Goal: Task Accomplishment & Management: Manage account settings

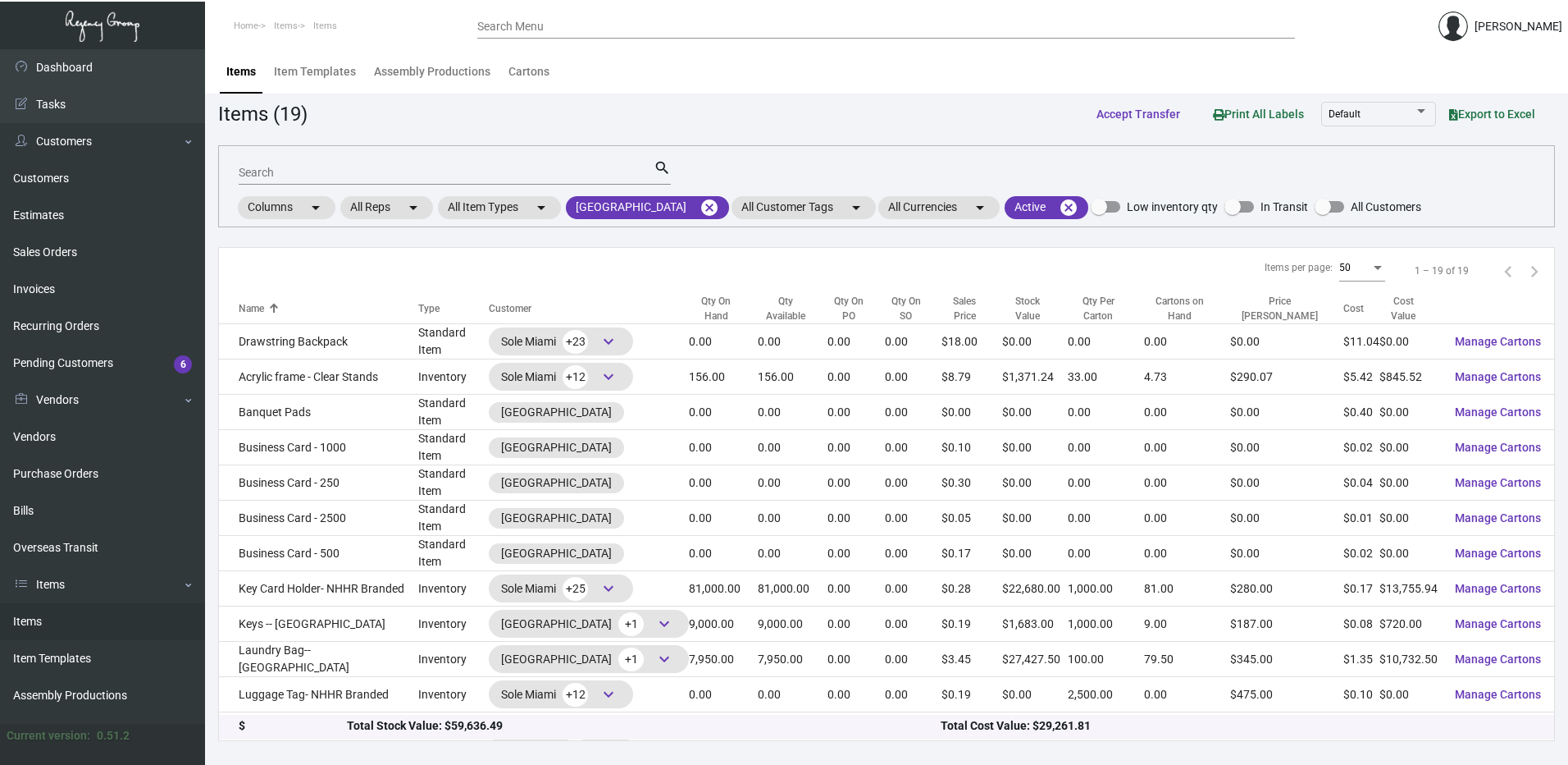
click at [743, 298] on div "Qty On Hand" at bounding box center [716, 309] width 54 height 29
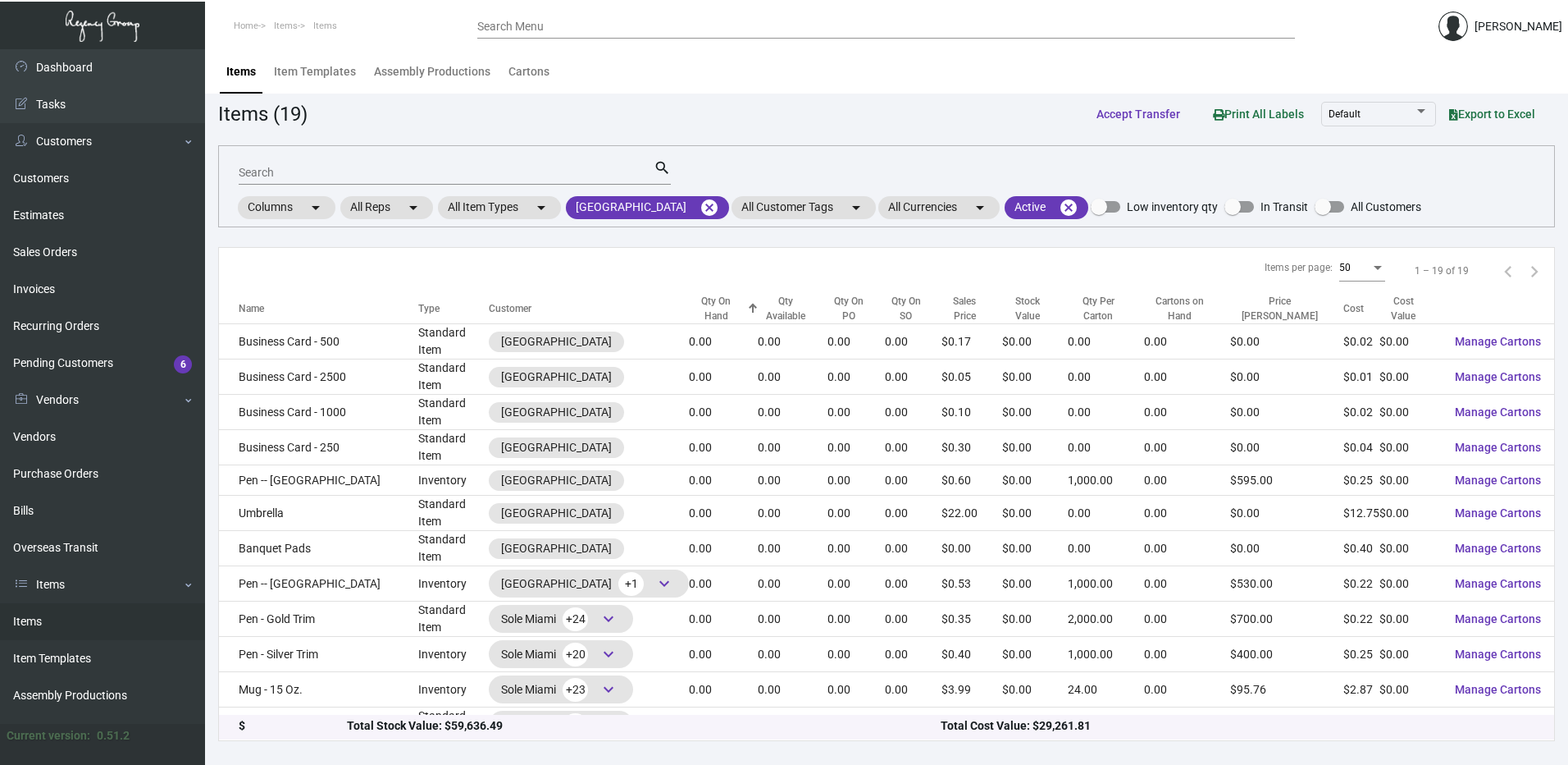
click at [743, 298] on div "Qty On Hand" at bounding box center [716, 309] width 54 height 29
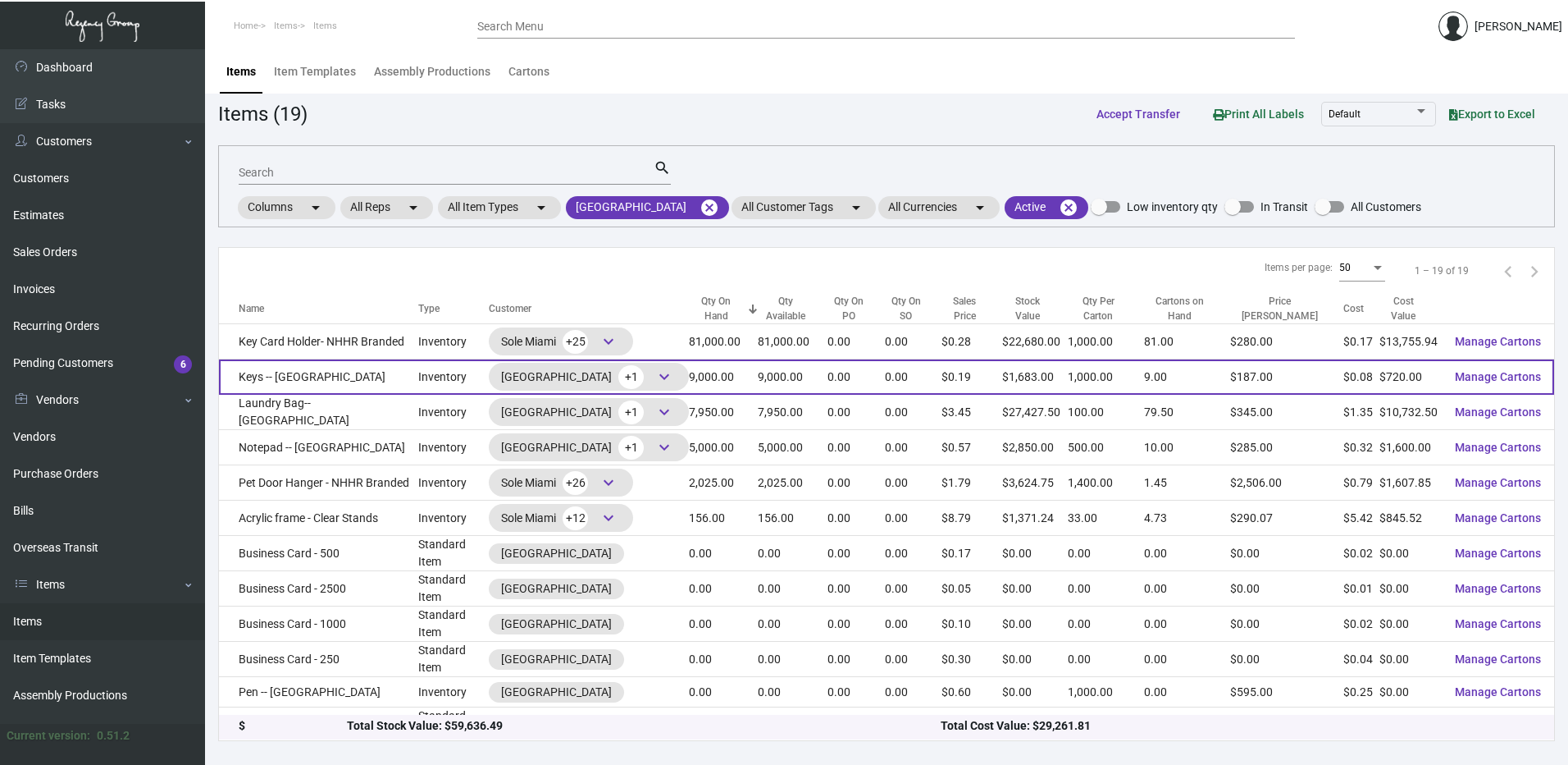
click at [443, 373] on td "Inventory" at bounding box center [453, 377] width 71 height 35
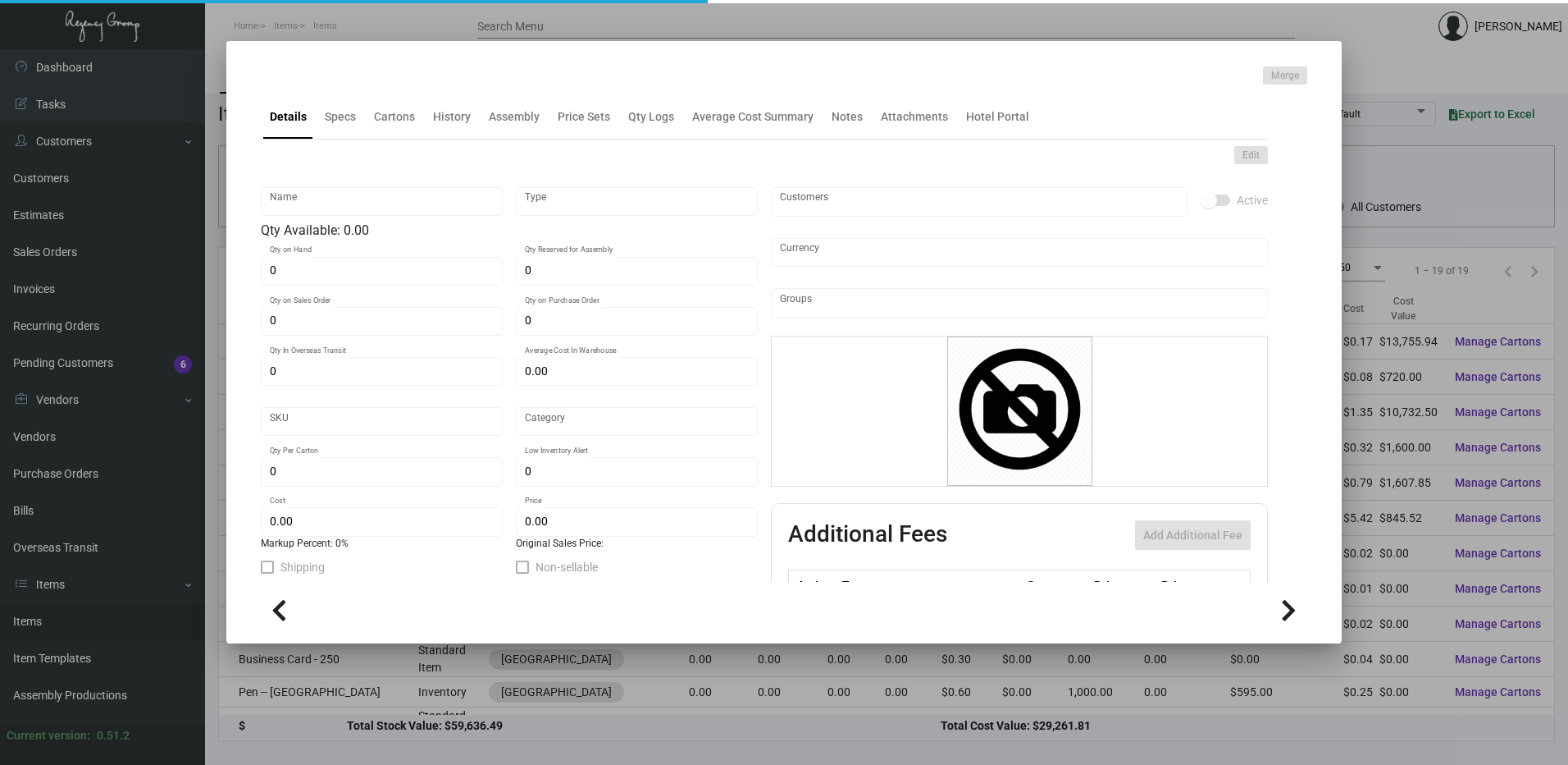
type input "Keys -- [GEOGRAPHIC_DATA]"
type input "Inventory"
type input "9,000"
type input "20,000"
type input "$ 0.08588"
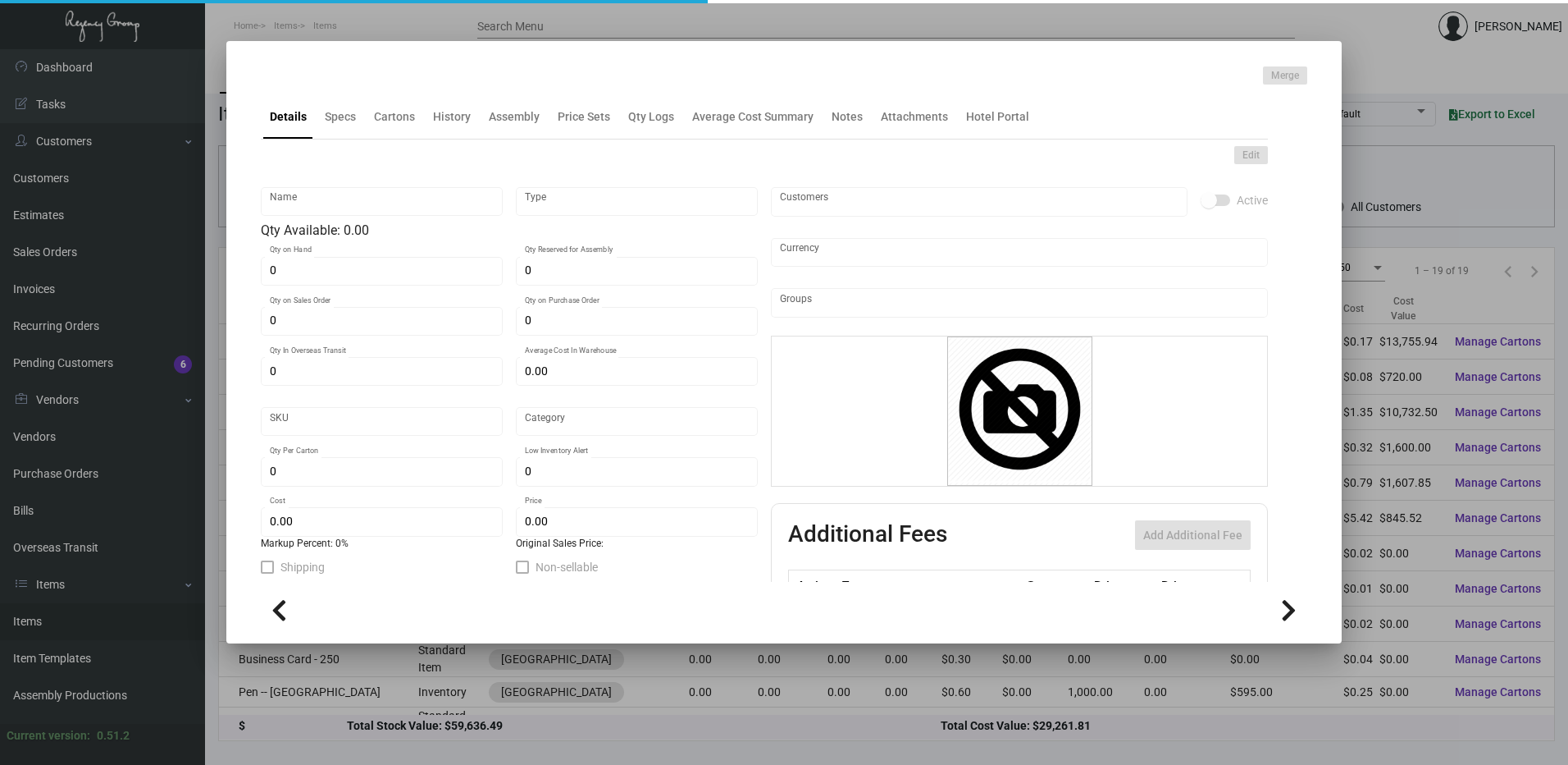
type input "1437"
type input "Standard"
type input "1,000"
type input "5,000"
type input "$ 0.08"
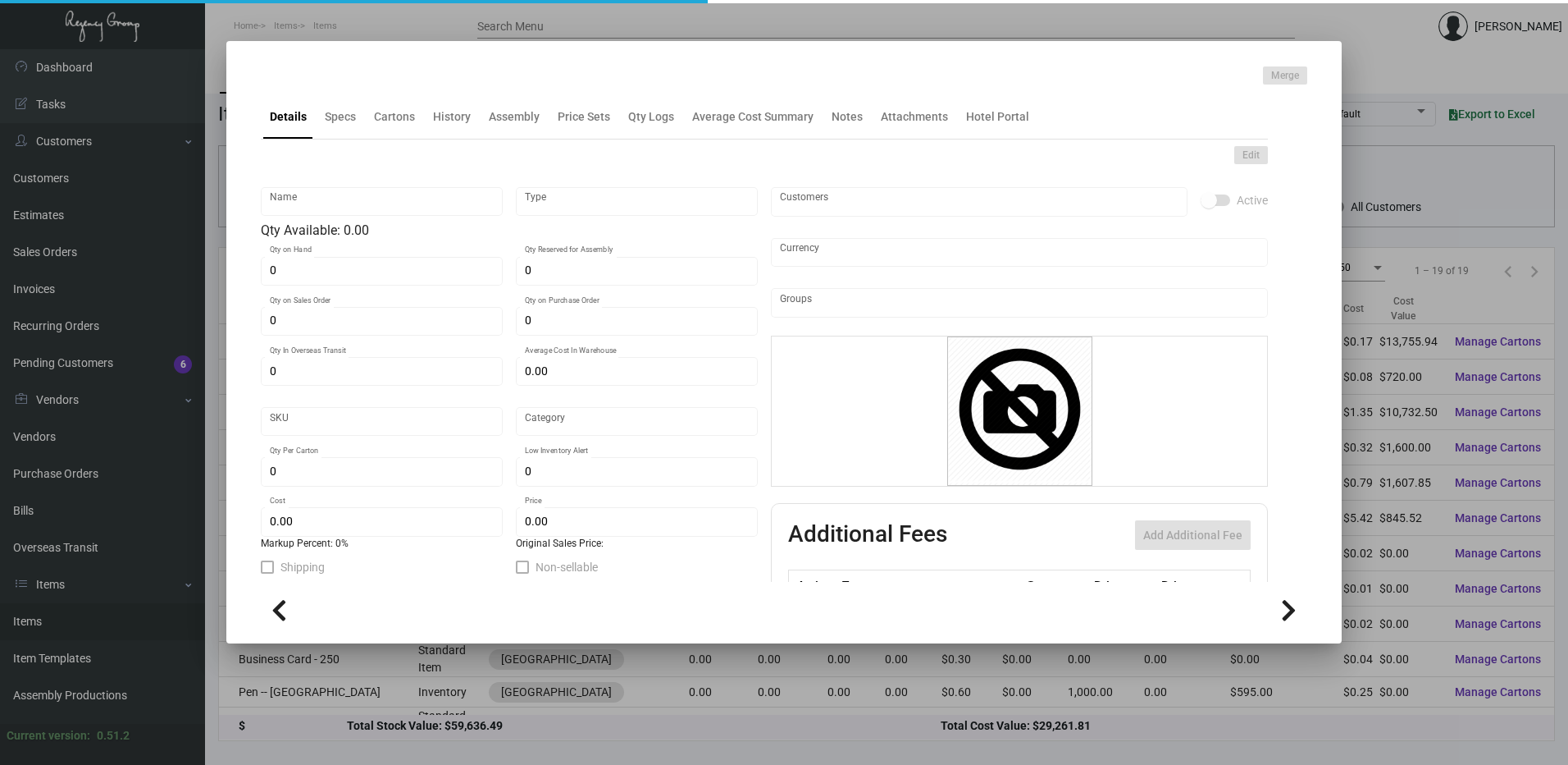
type input "$ 0.187"
type textarea "Key Cards: Size CR80, #30 mill white Glossy finish PVC plastic material, printi…"
checkbox input "true"
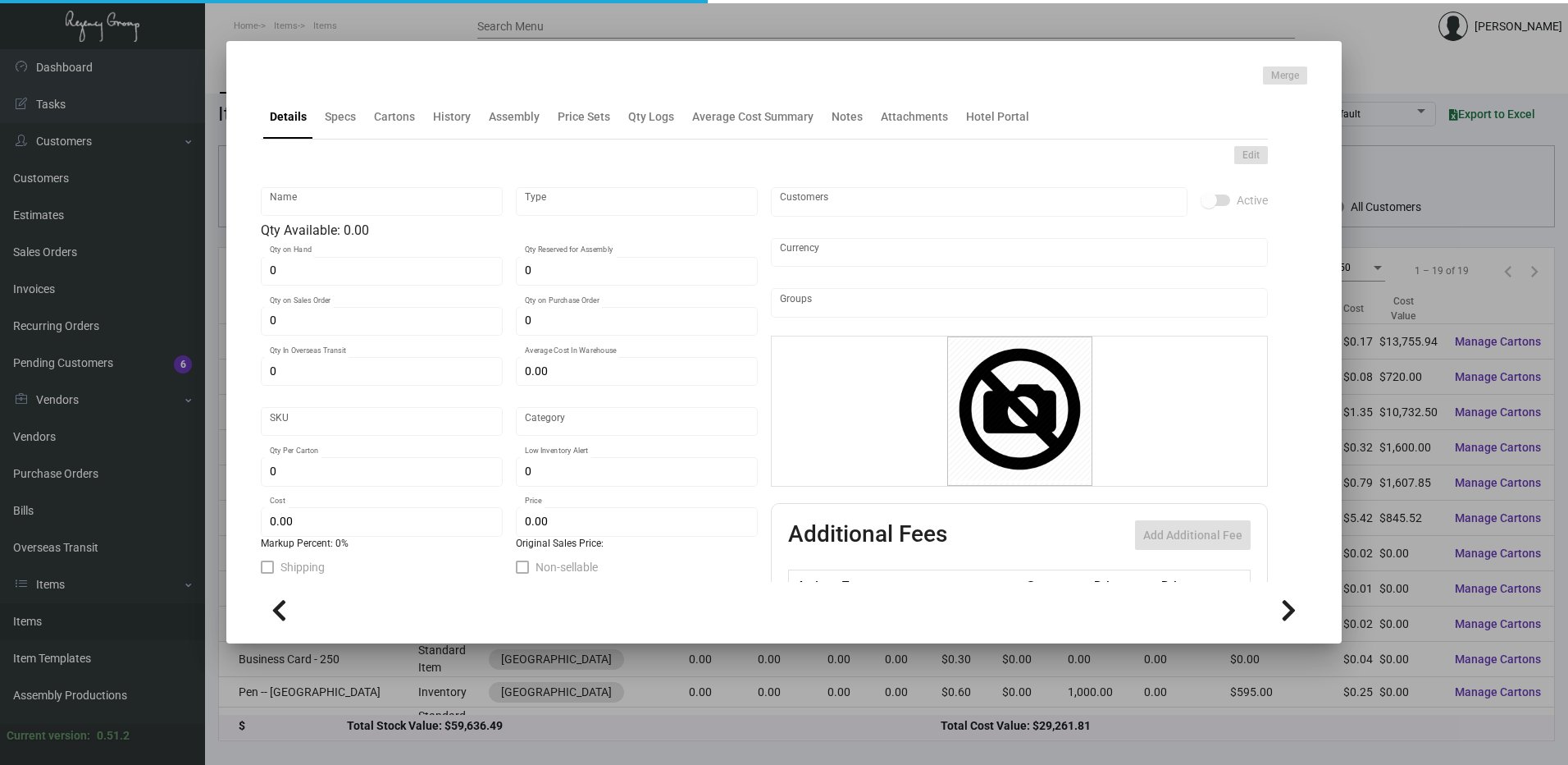
type input "United States Dollar $"
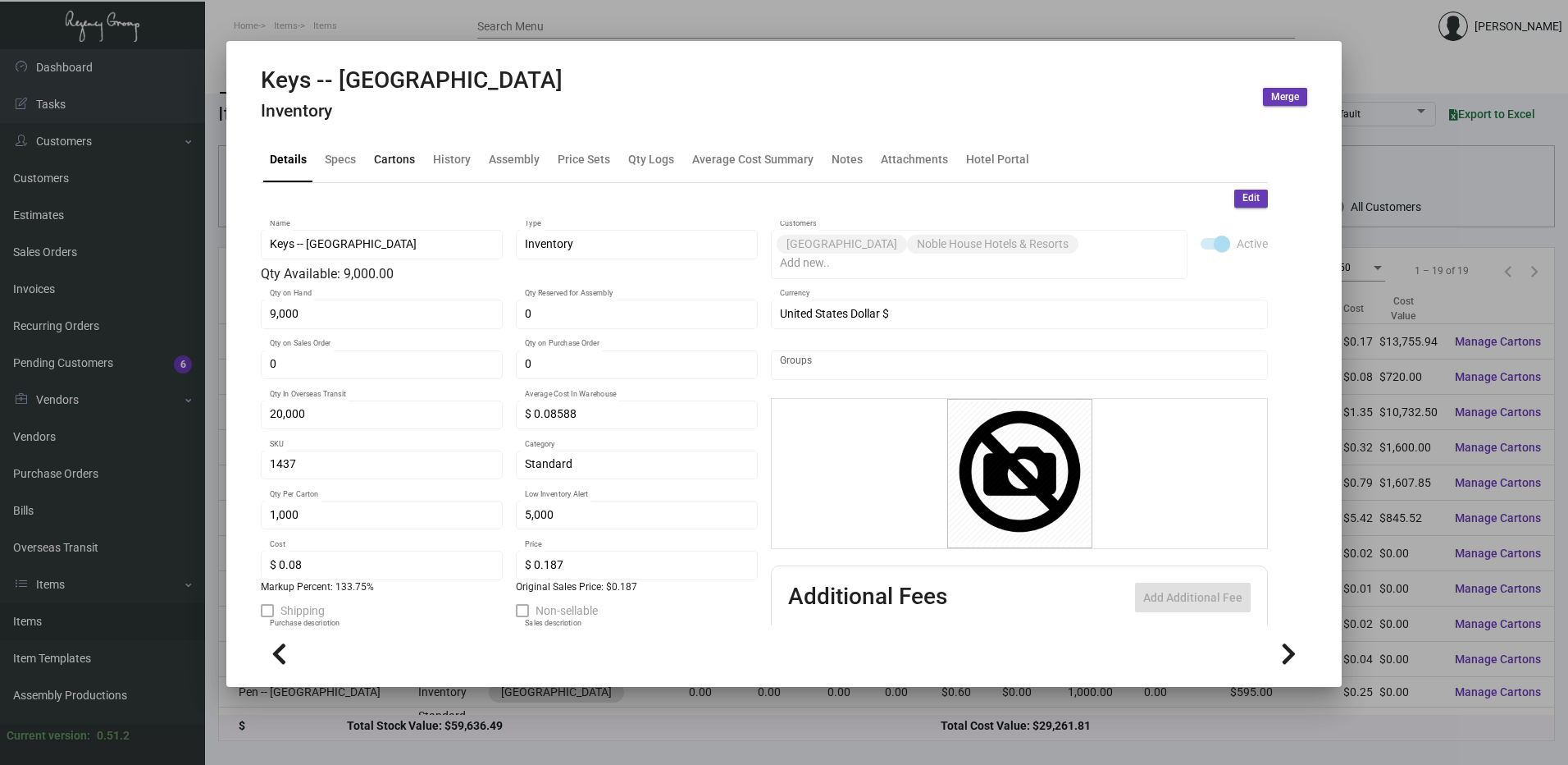
click at [395, 162] on div "Cartons" at bounding box center [394, 159] width 41 height 18
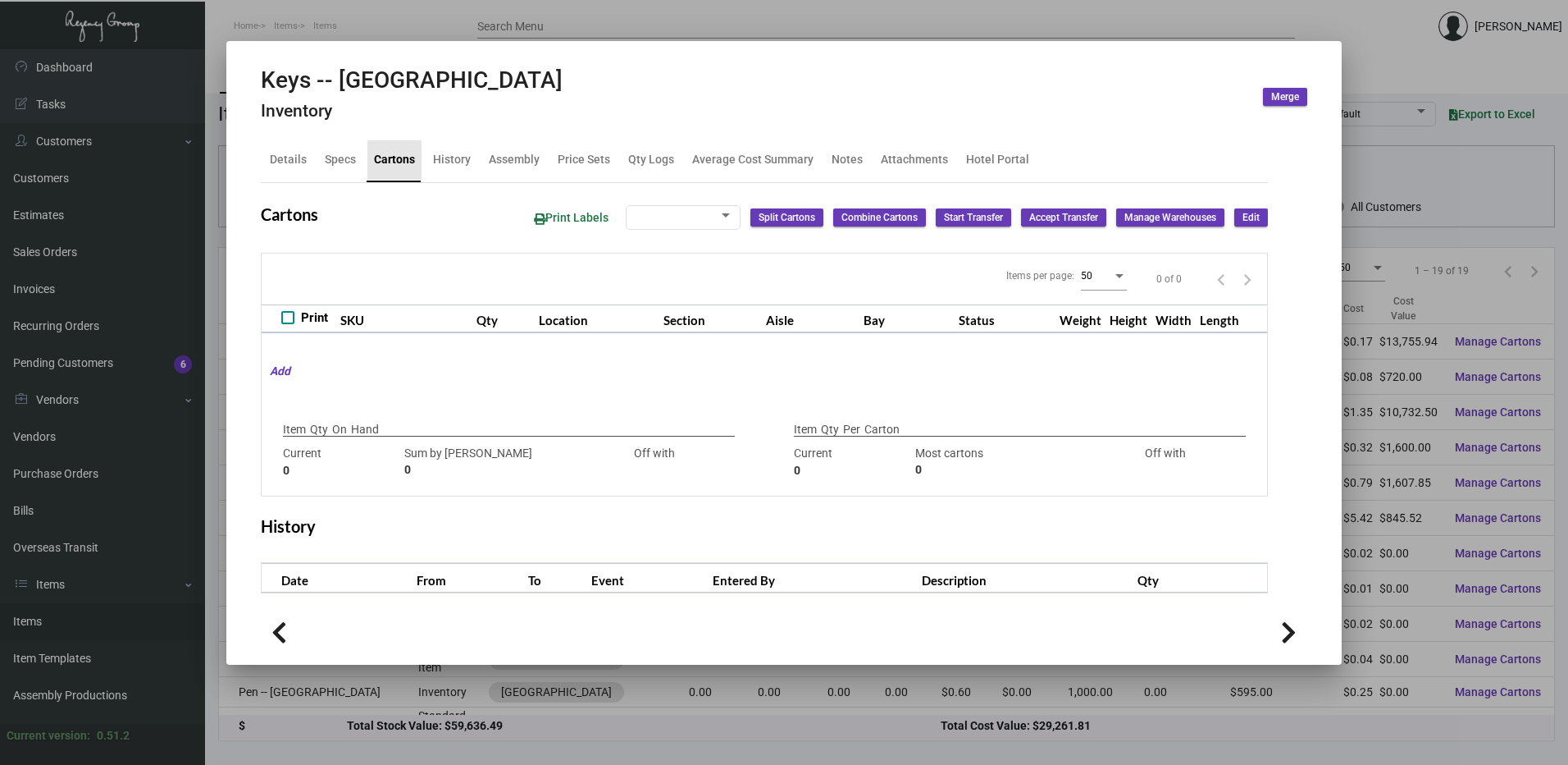
type input "9,000"
type input "9000"
type input "0"
type input "1,000"
type input "1000"
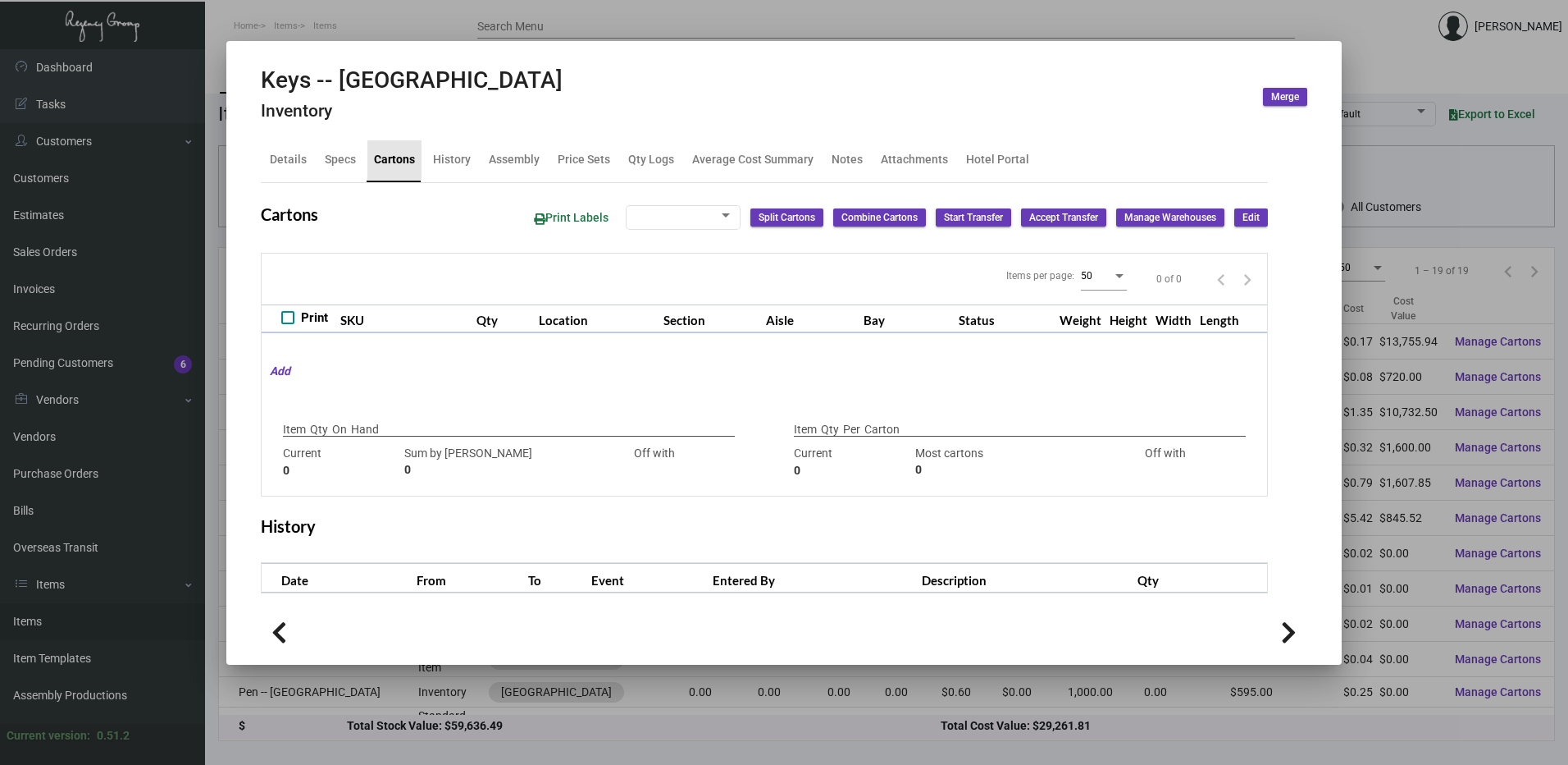
type input "0"
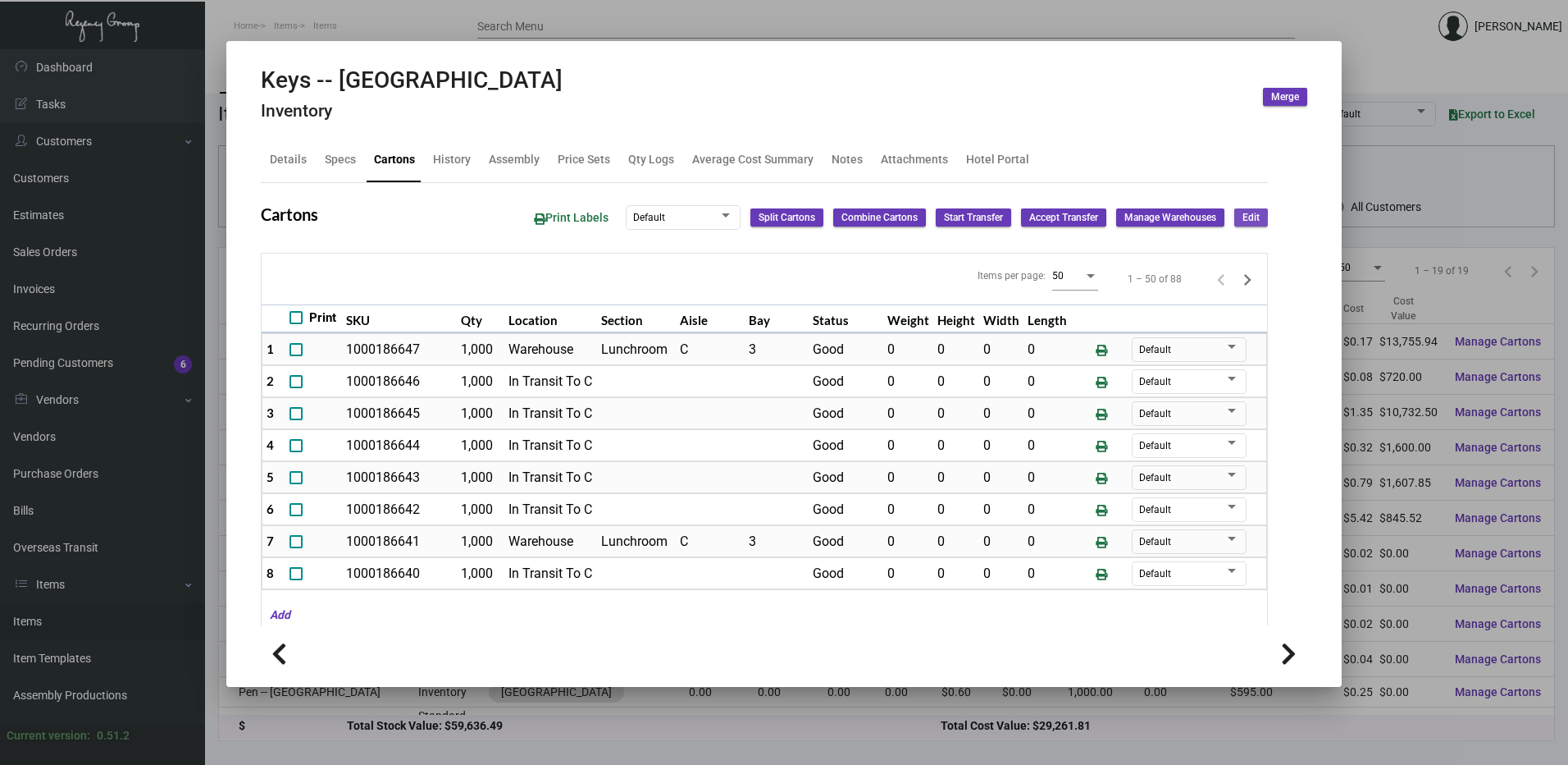
click at [1243, 214] on span "Edit" at bounding box center [1251, 218] width 18 height 14
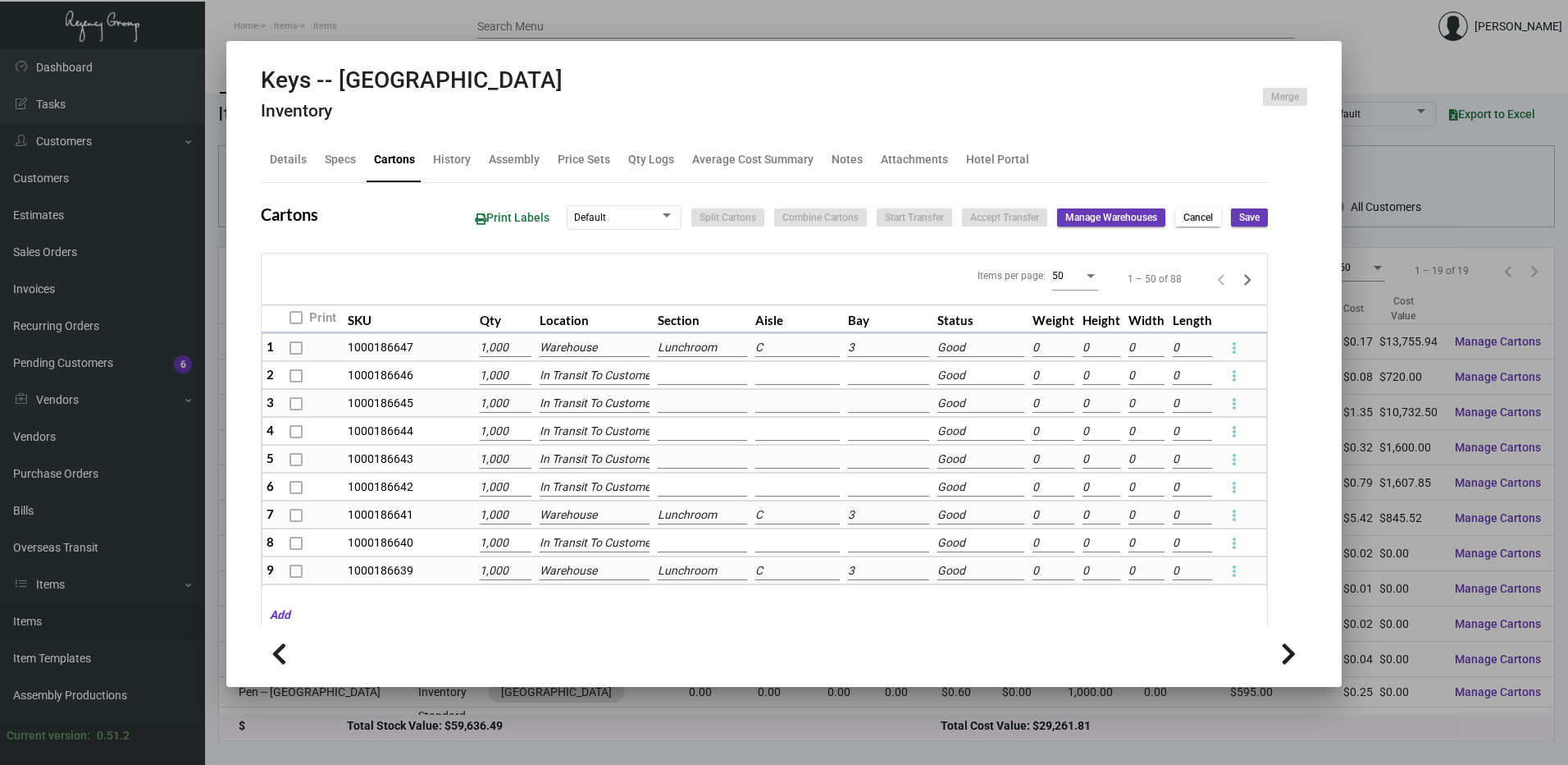
click at [562, 341] on input "Warehouse" at bounding box center [595, 348] width 111 height 18
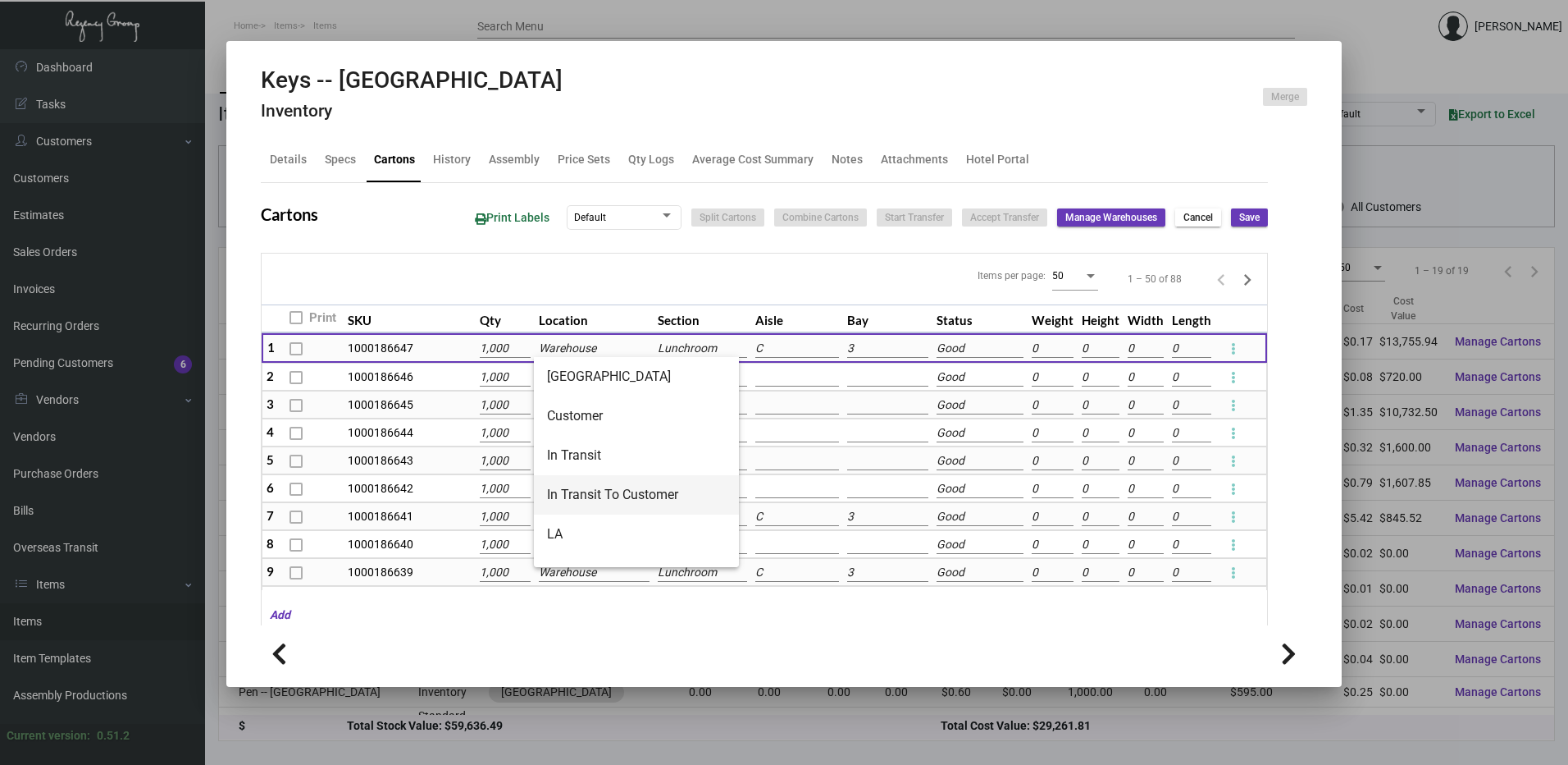
click at [632, 490] on span "In Transit To Customer" at bounding box center [637, 495] width 179 height 40
type input "In Transit To Customer"
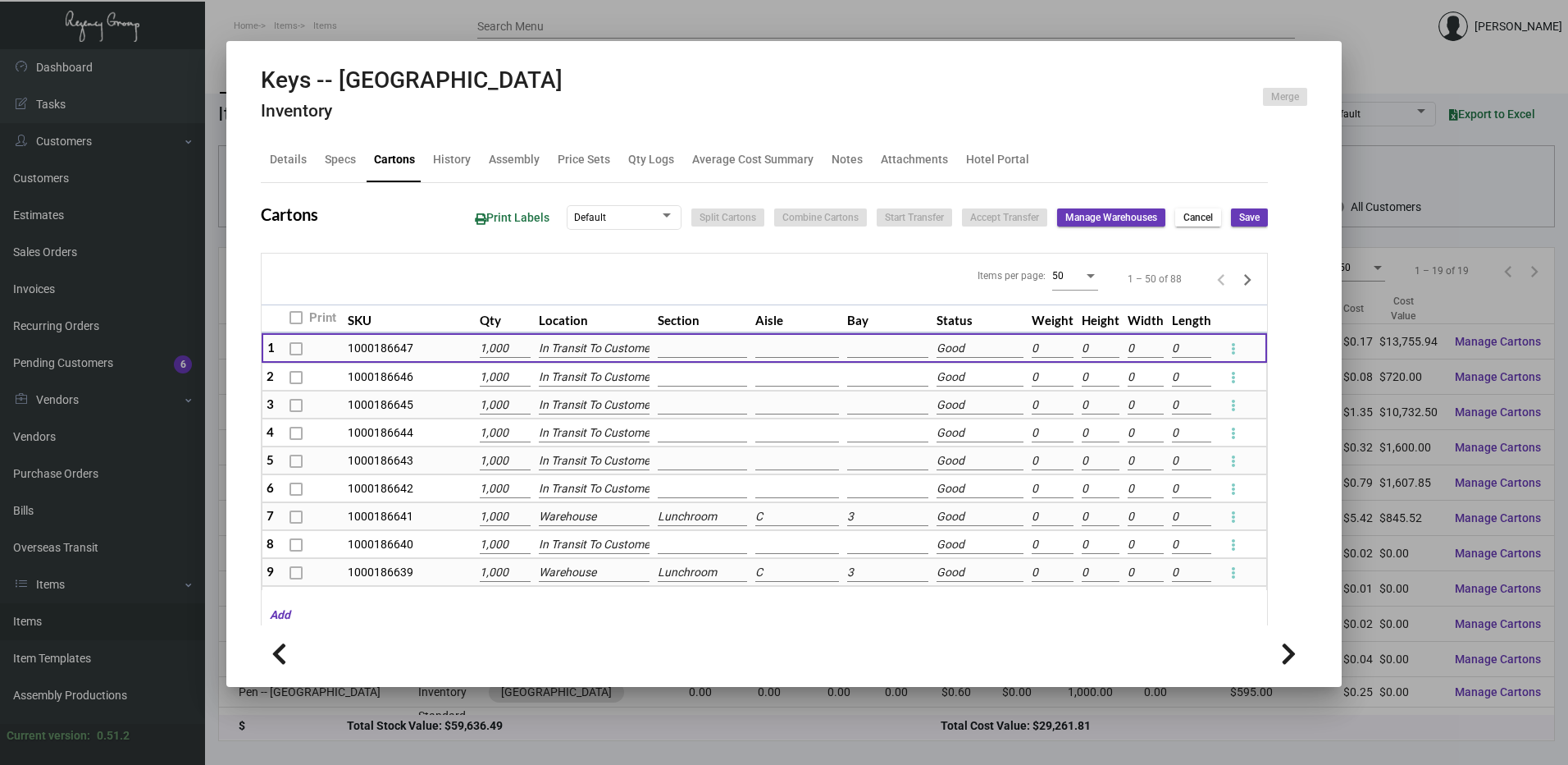
scroll to position [0, 9]
click at [594, 515] on input "Warehouse" at bounding box center [593, 517] width 110 height 18
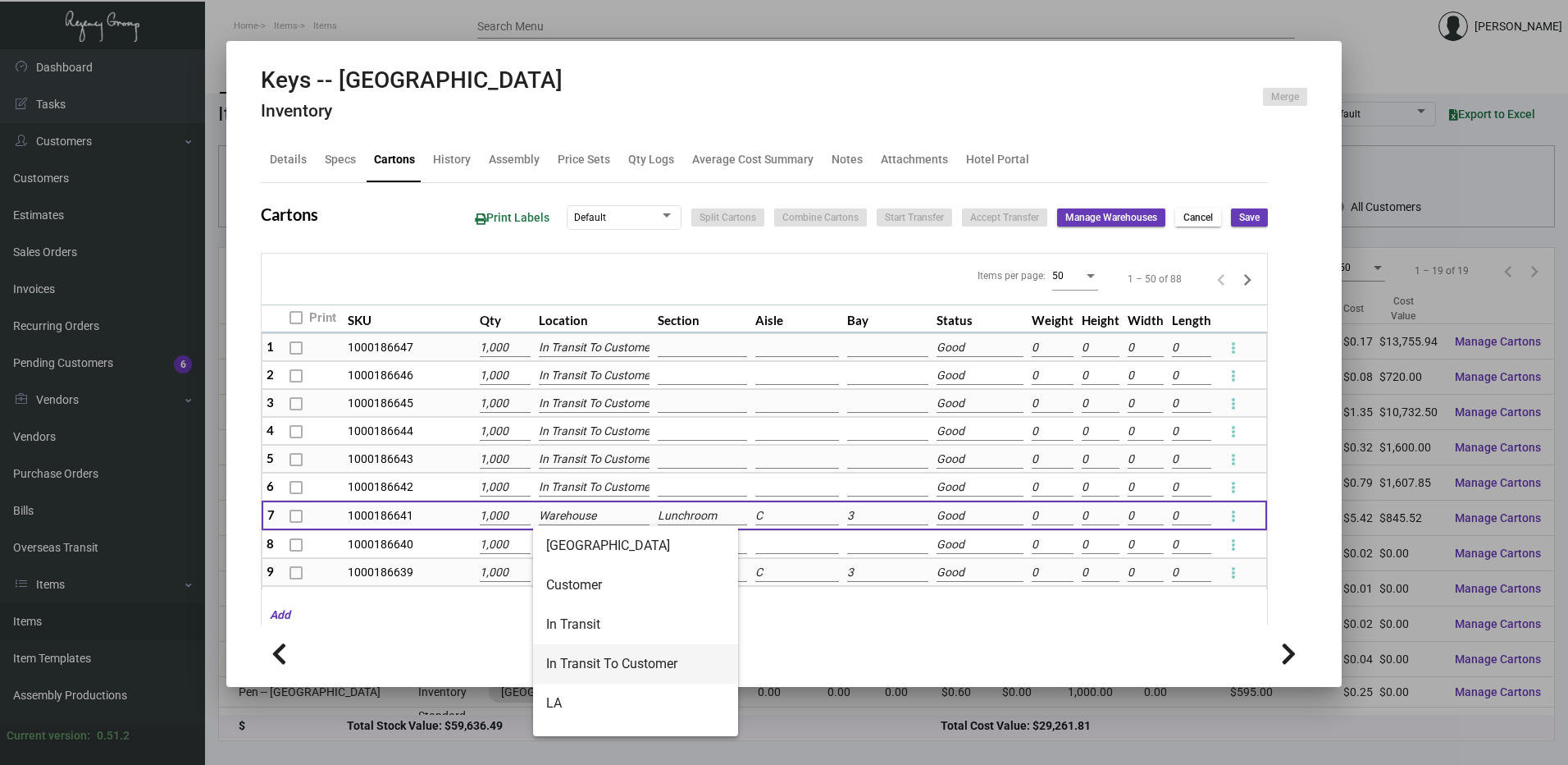
click at [639, 668] on span "In Transit To Customer" at bounding box center [636, 664] width 179 height 40
type input "In Transit To Customer"
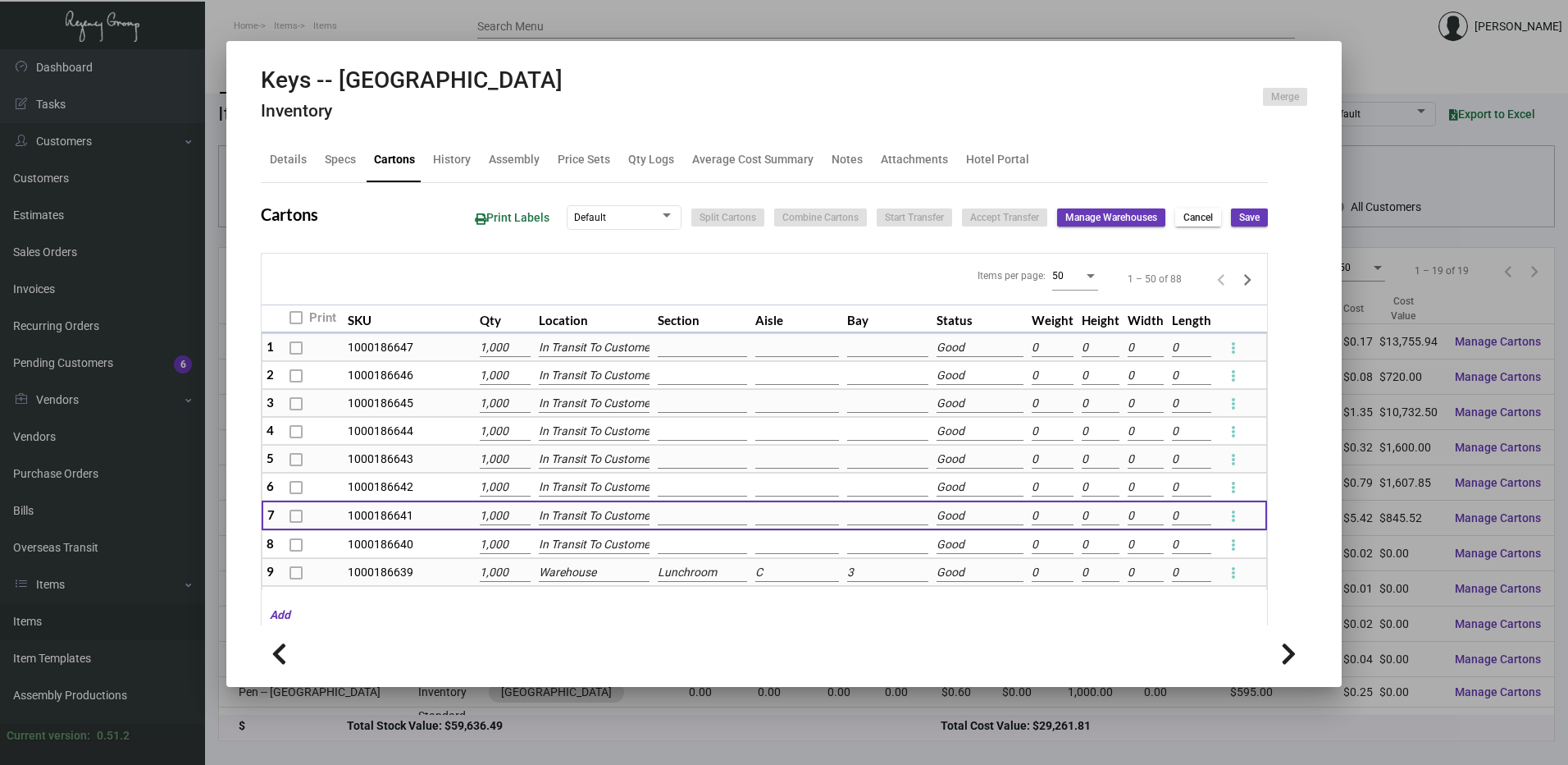
scroll to position [0, 9]
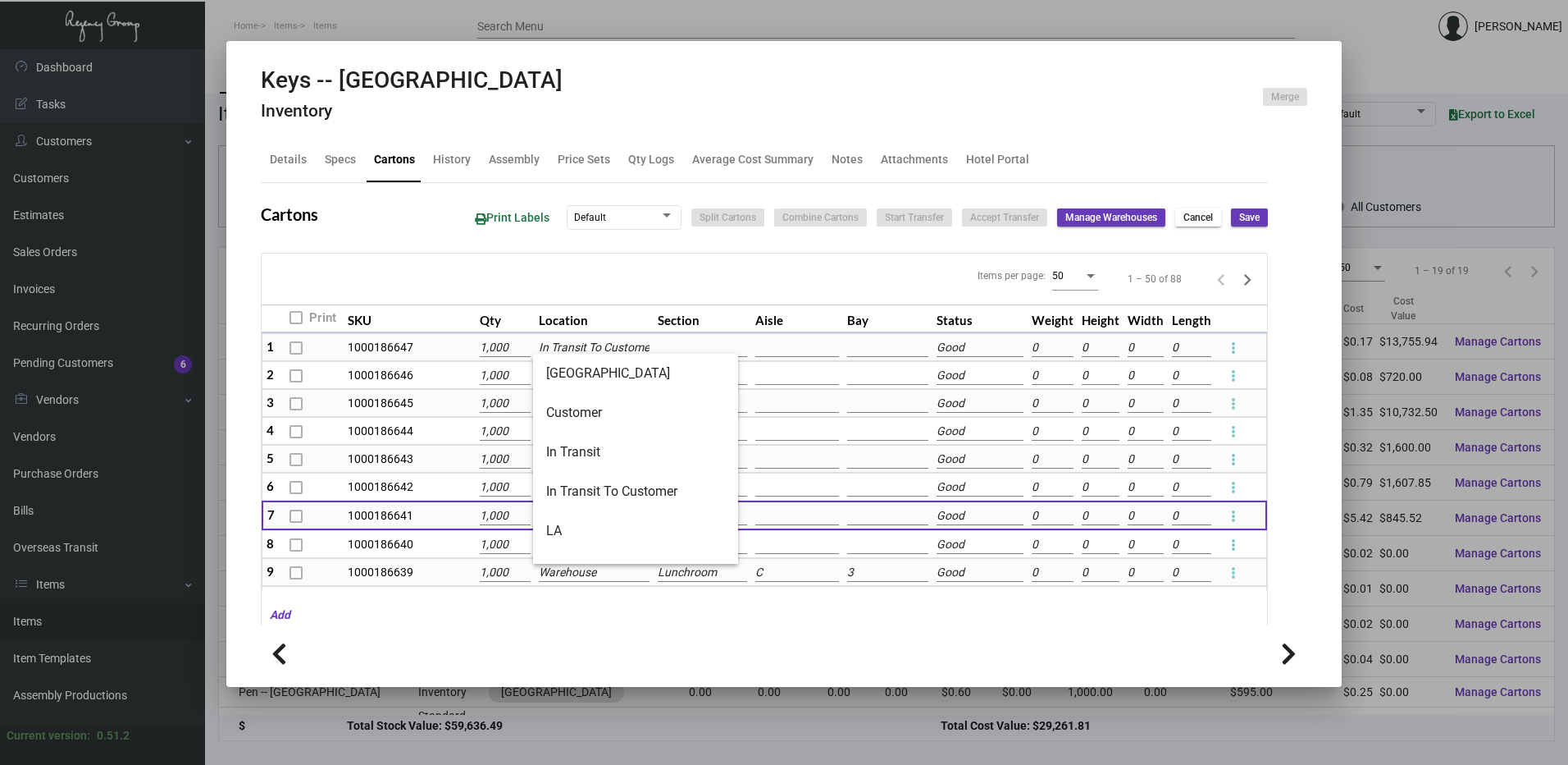
click at [590, 575] on input "Warehouse" at bounding box center [593, 573] width 110 height 18
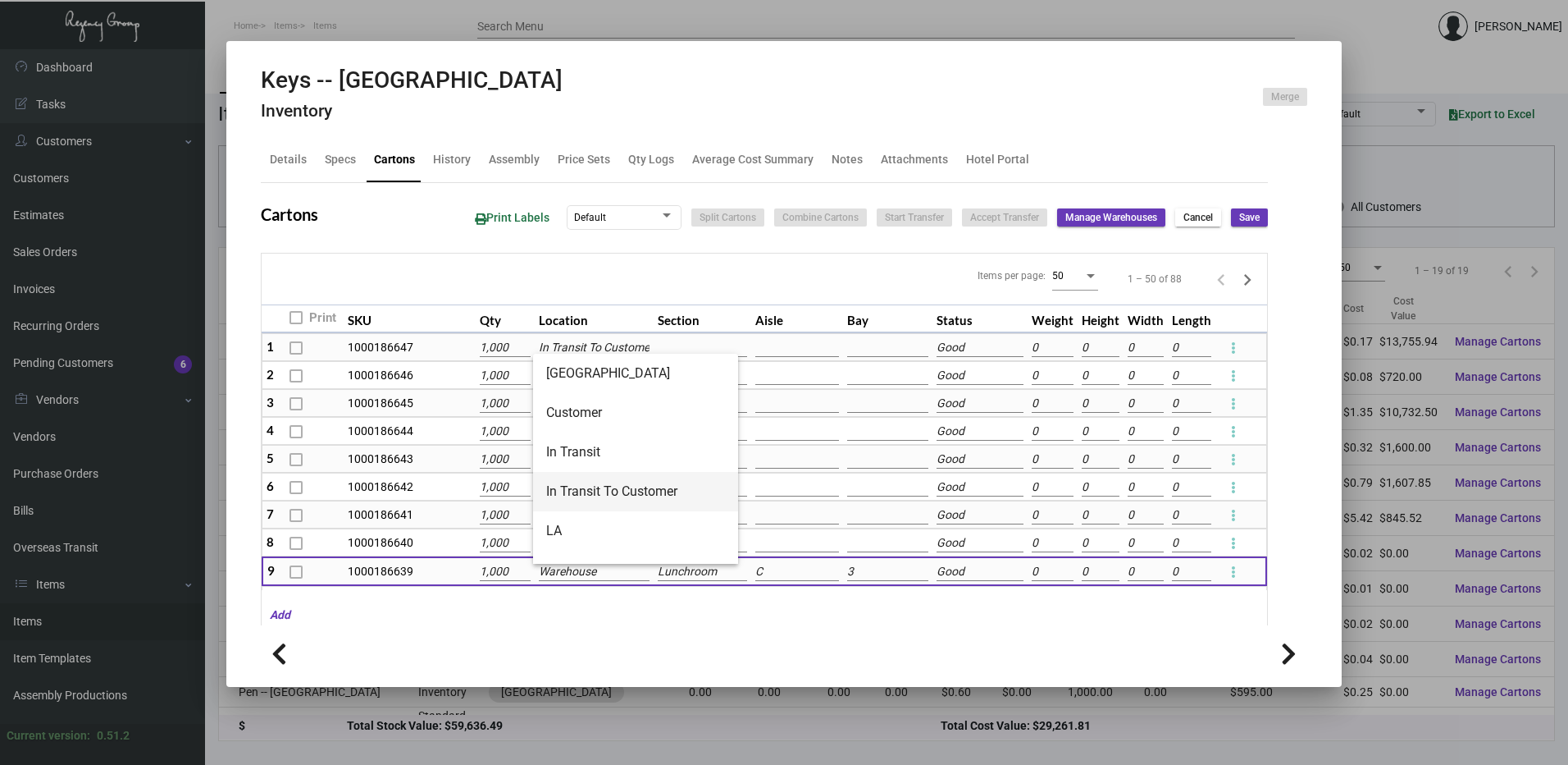
click at [606, 488] on span "In Transit To Customer" at bounding box center [636, 491] width 179 height 40
type input "In Transit To Customer"
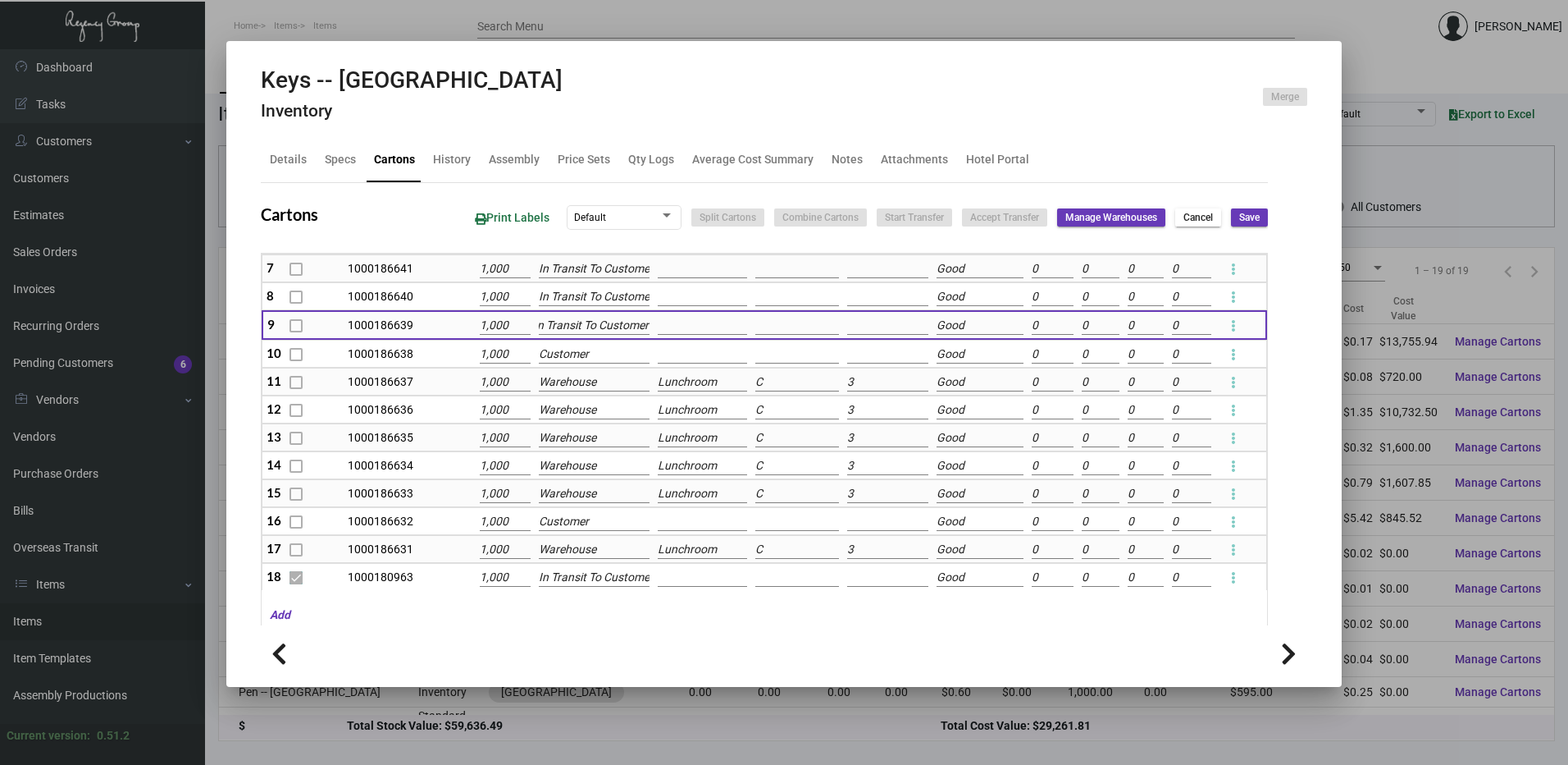
click at [604, 380] on input "Warehouse" at bounding box center [593, 382] width 110 height 18
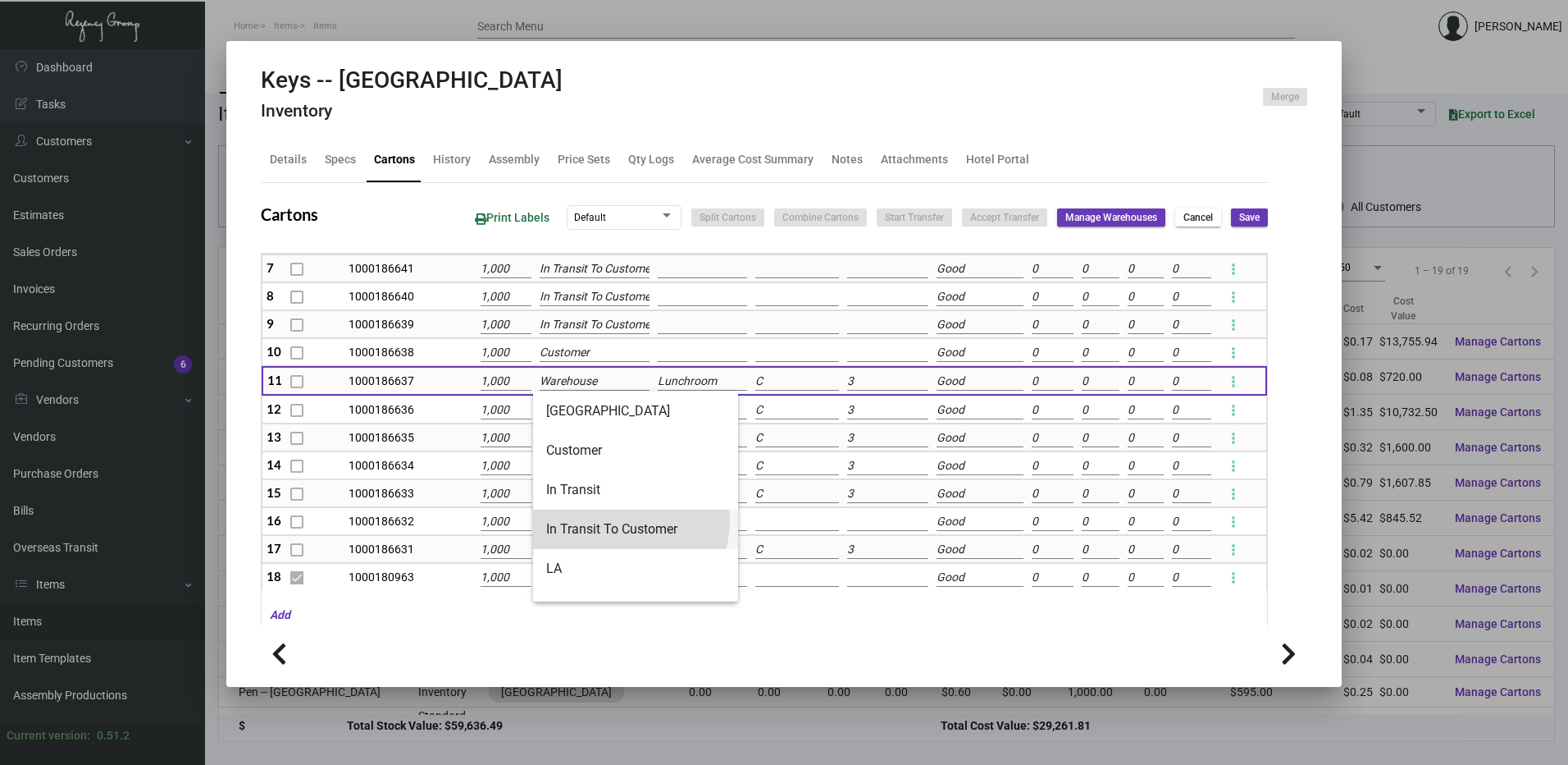
click at [619, 521] on span "In Transit To Customer" at bounding box center [636, 529] width 179 height 40
type input "In Transit To Customer"
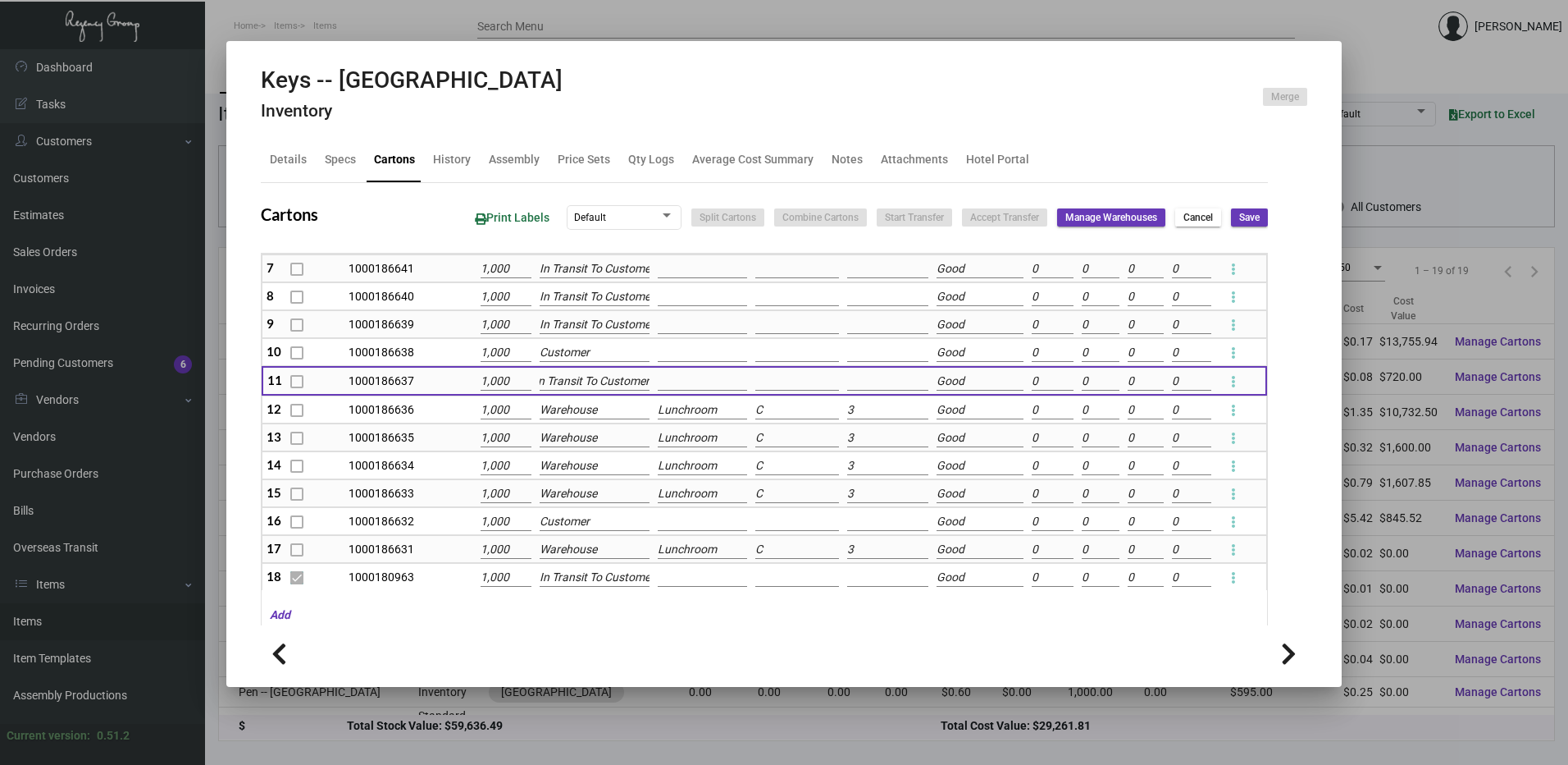
click at [605, 408] on input "Warehouse" at bounding box center [594, 410] width 110 height 18
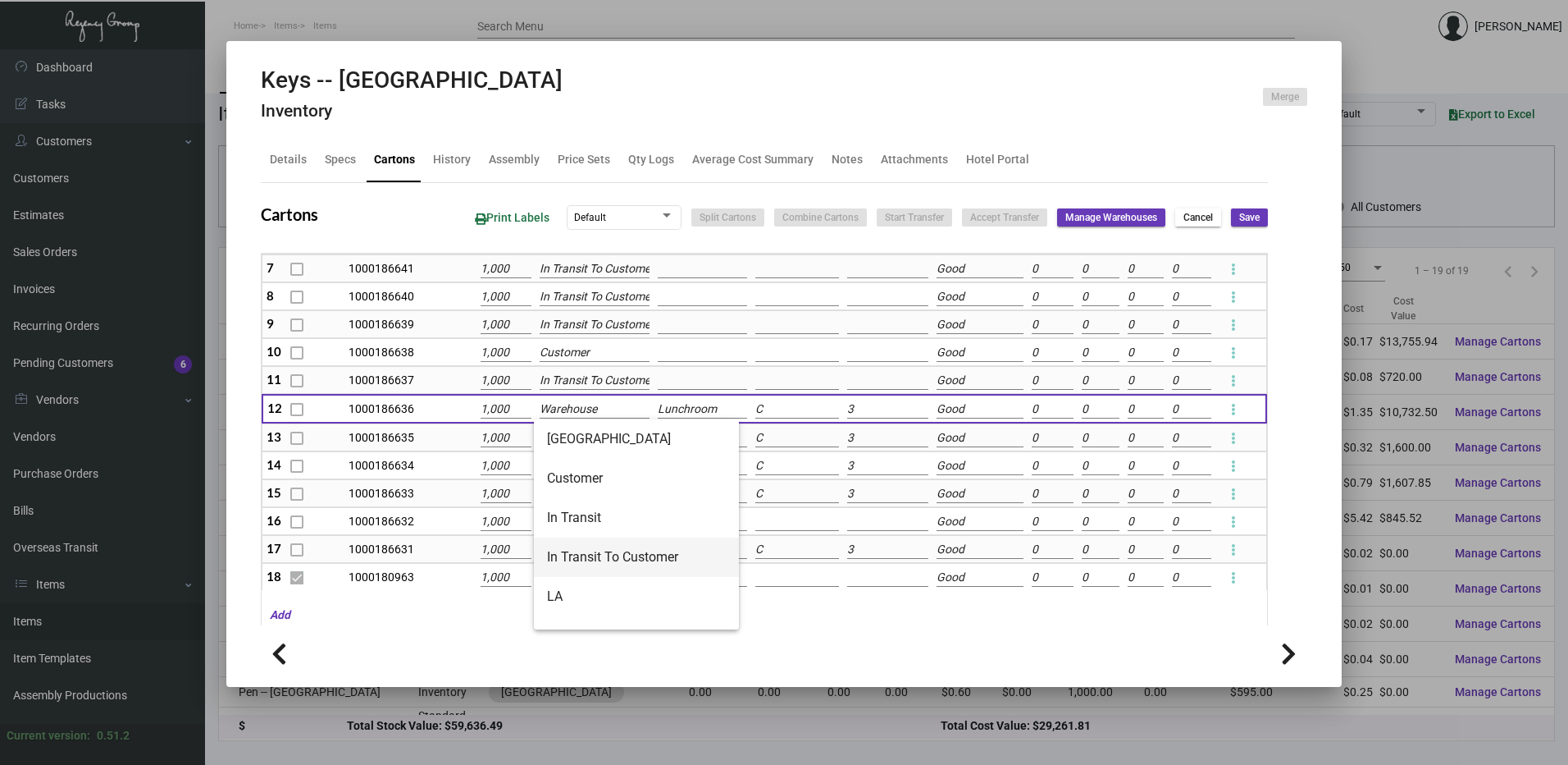
click at [621, 546] on span "In Transit To Customer" at bounding box center [637, 557] width 179 height 40
type input "In Transit To Customer"
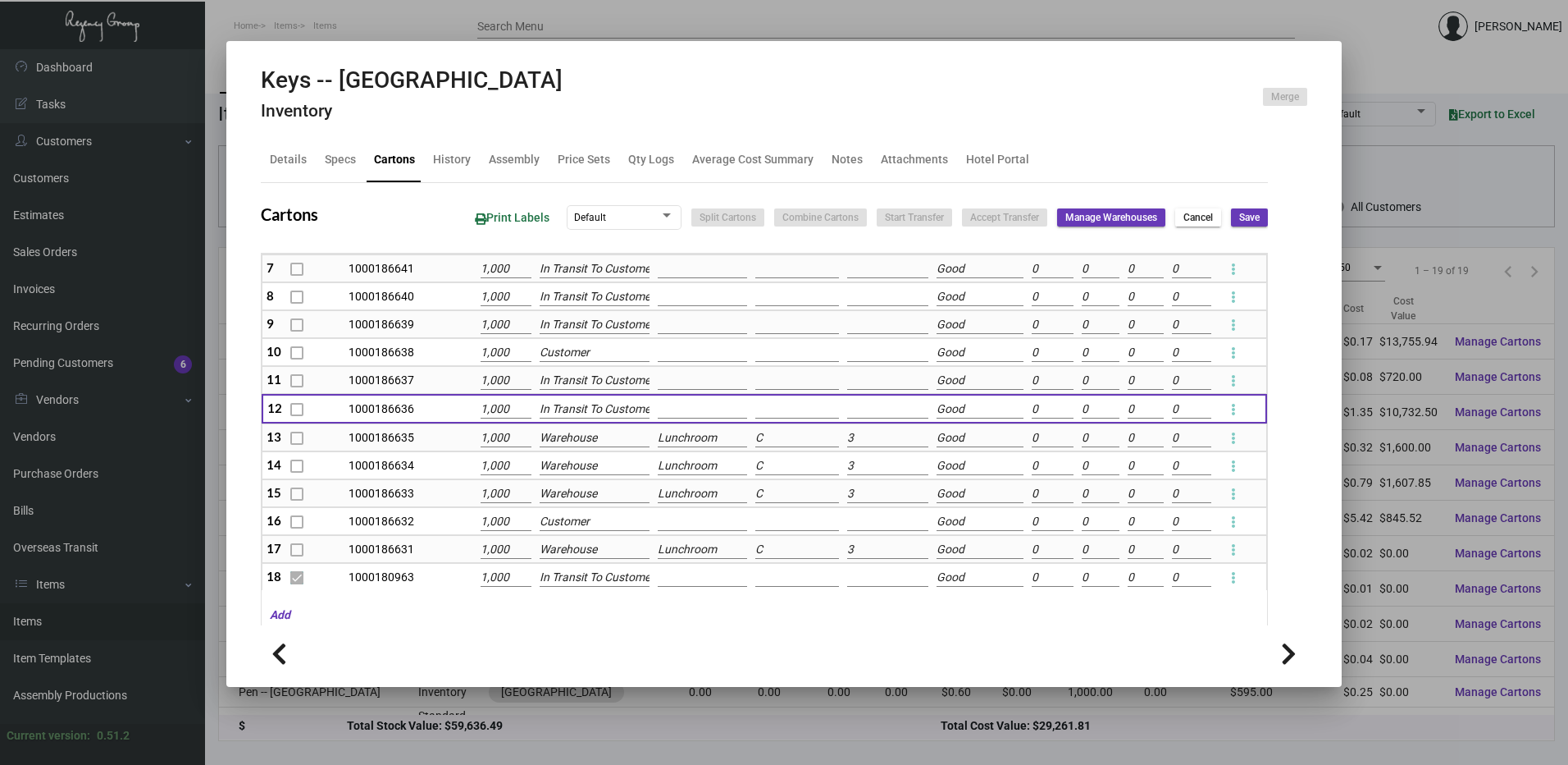
click at [595, 440] on input "Warehouse" at bounding box center [594, 439] width 110 height 18
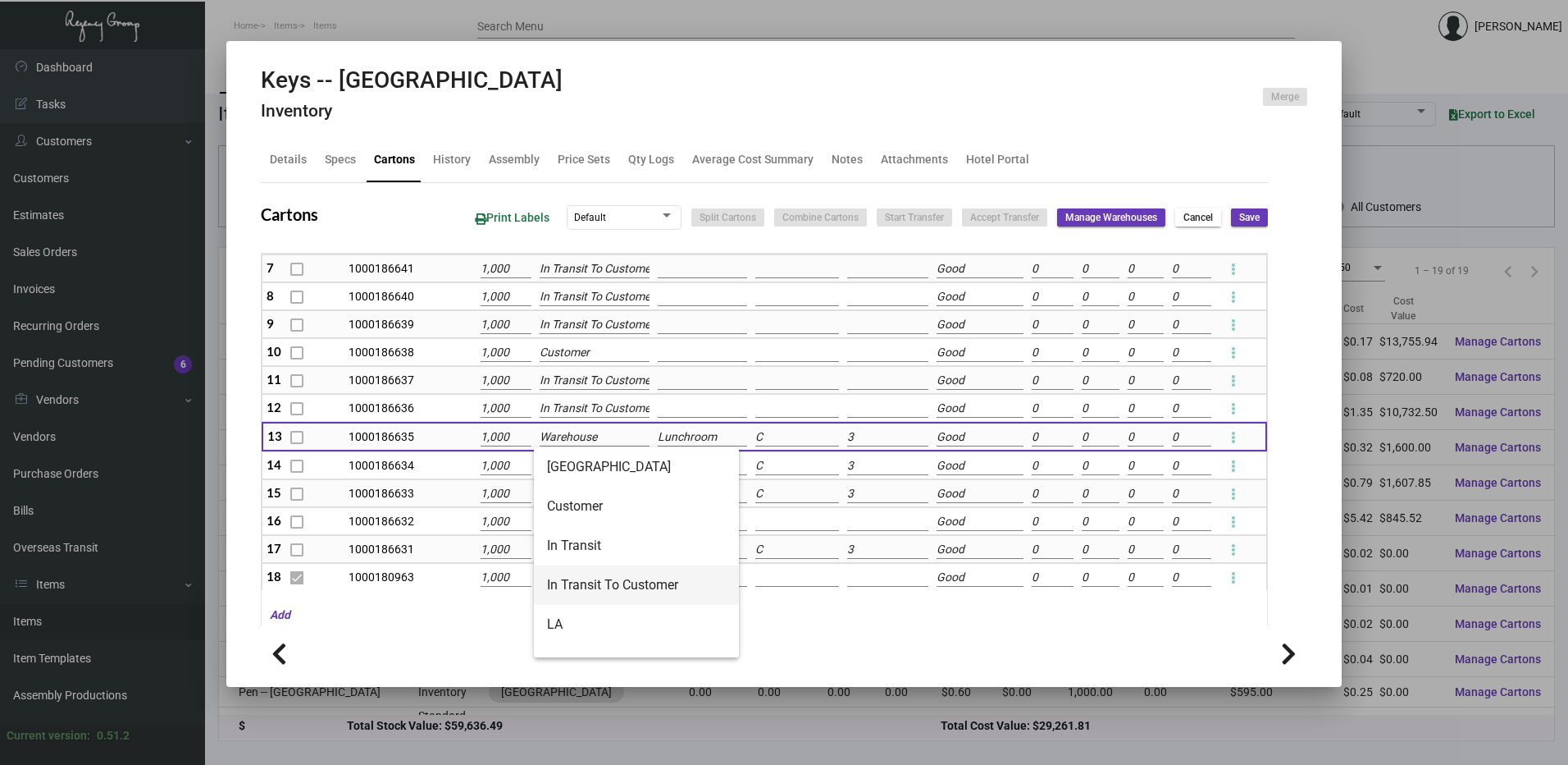
click at [617, 579] on span "In Transit To Customer" at bounding box center [637, 584] width 179 height 40
type input "In Transit To Customer"
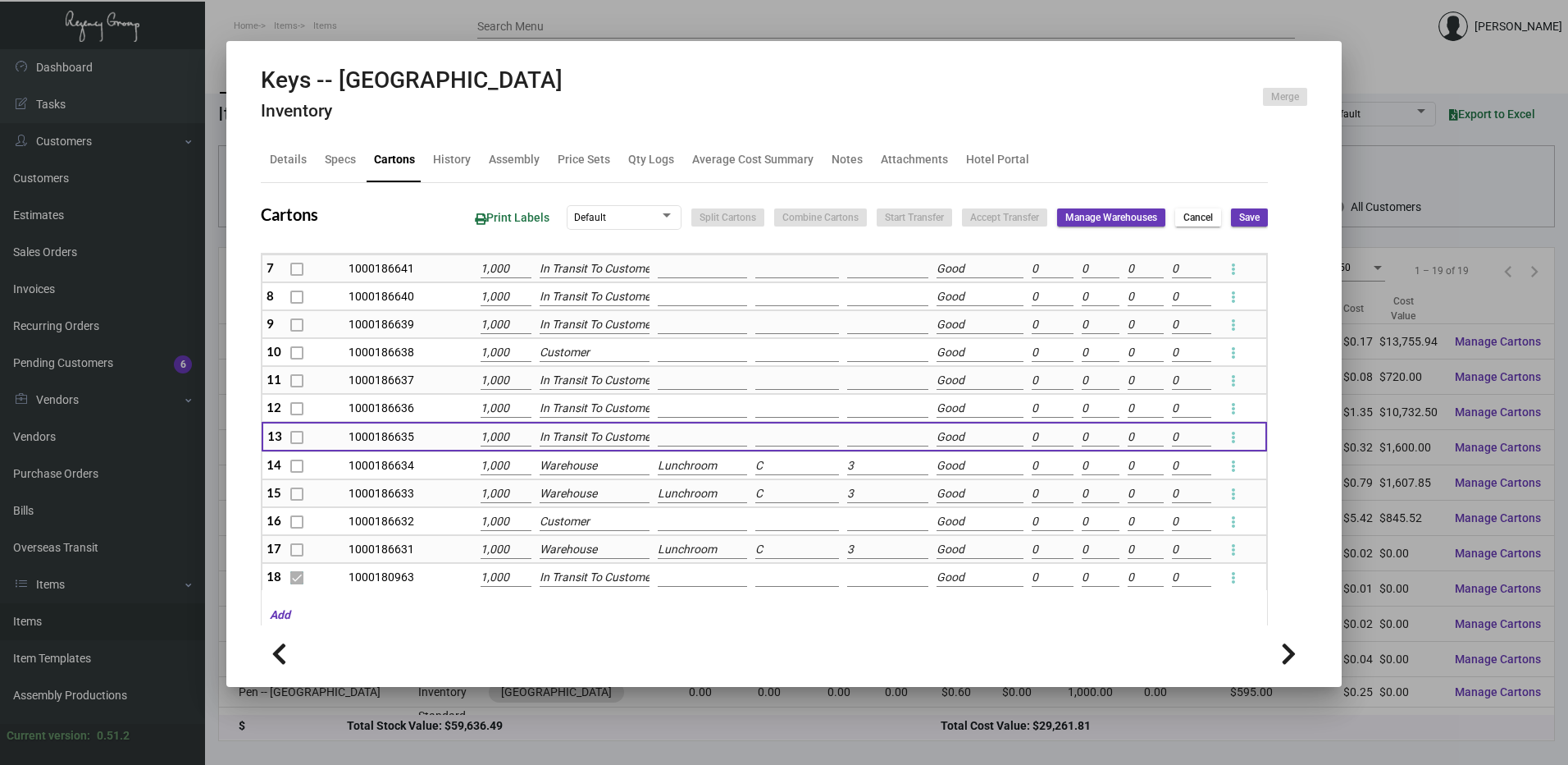
click at [598, 467] on input "Warehouse" at bounding box center [594, 466] width 110 height 18
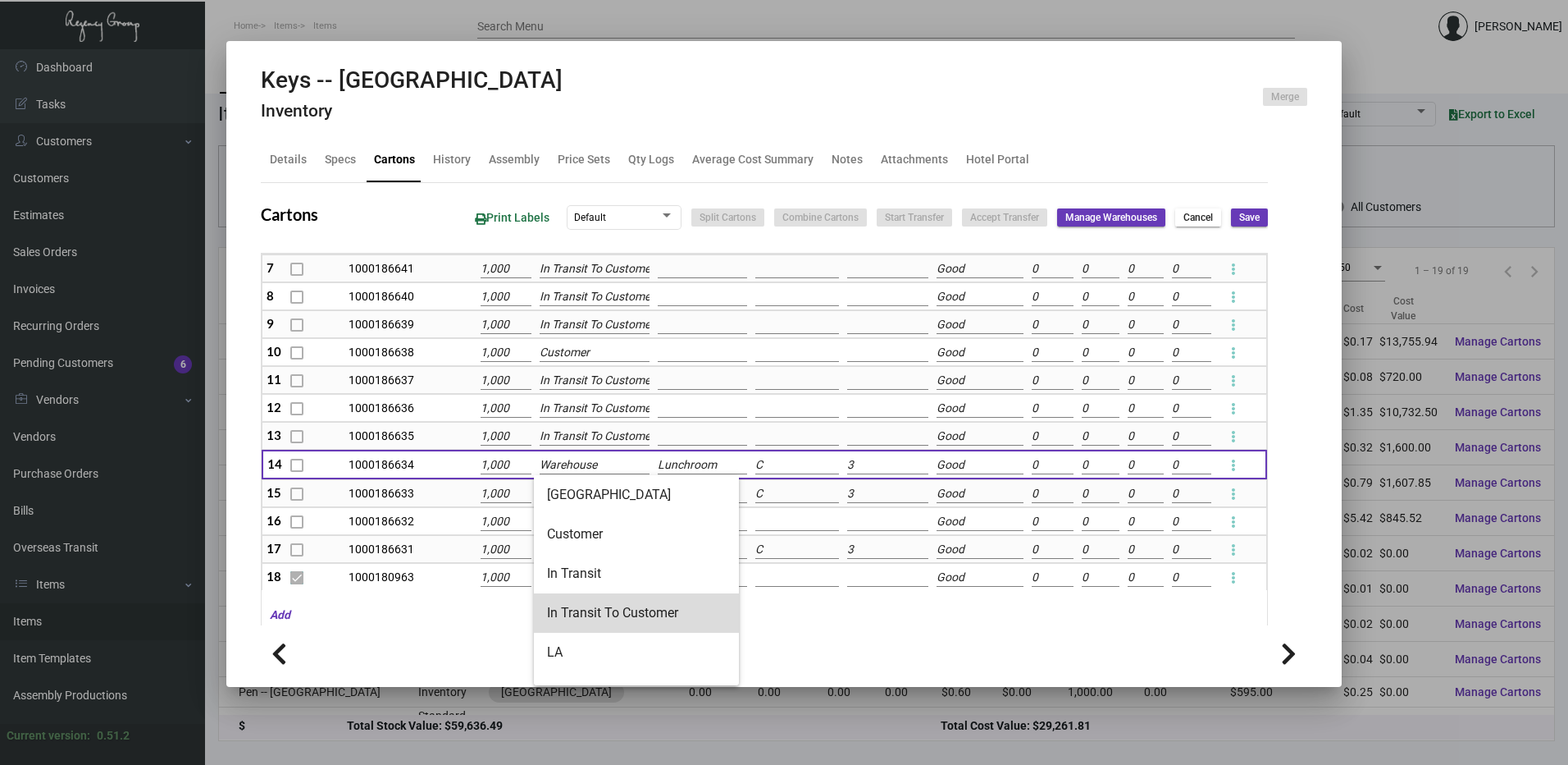
click at [644, 606] on span "In Transit To Customer" at bounding box center [637, 613] width 179 height 40
type input "In Transit To Customer"
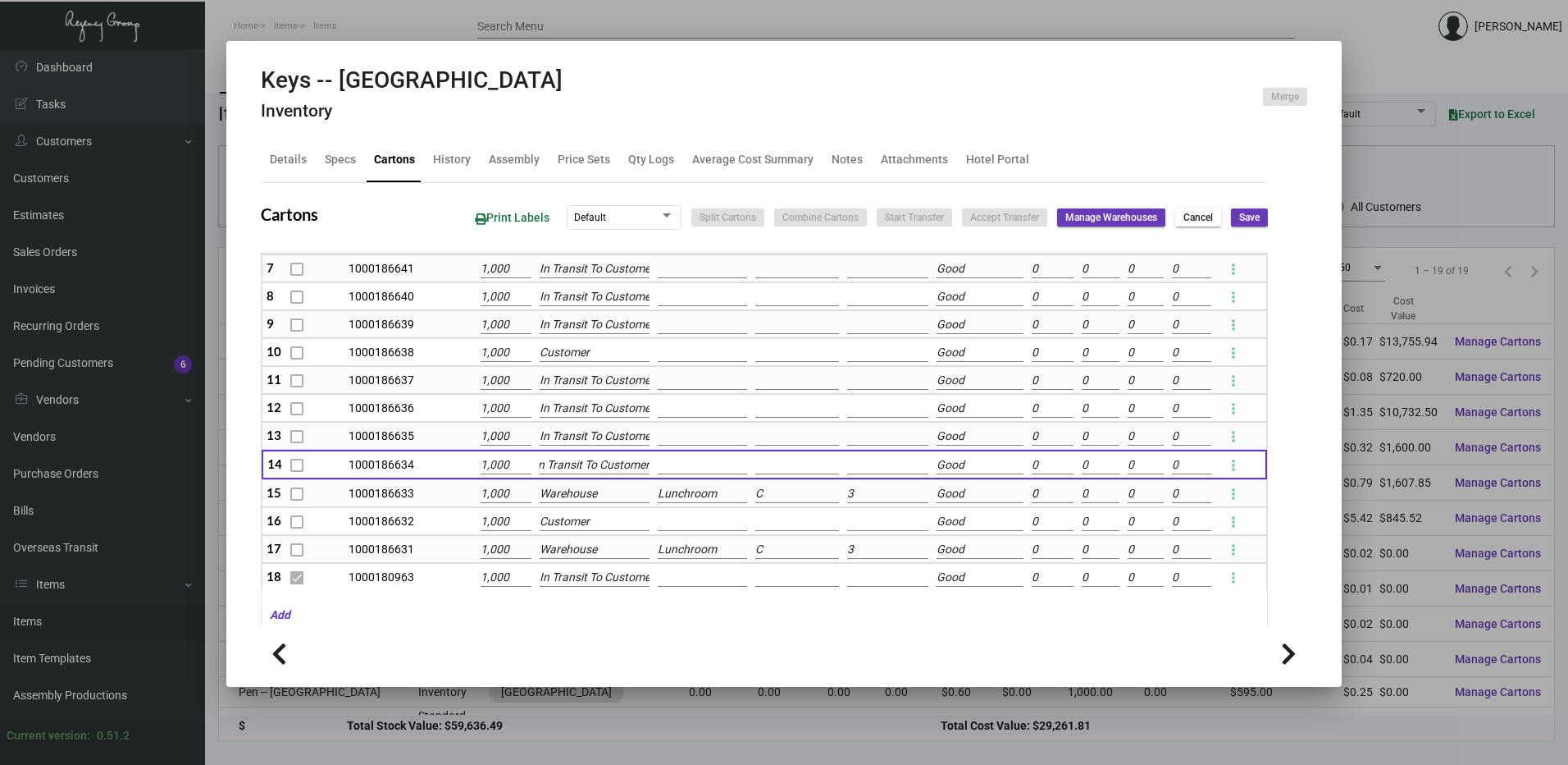
click at [599, 493] on input "Warehouse" at bounding box center [594, 494] width 110 height 18
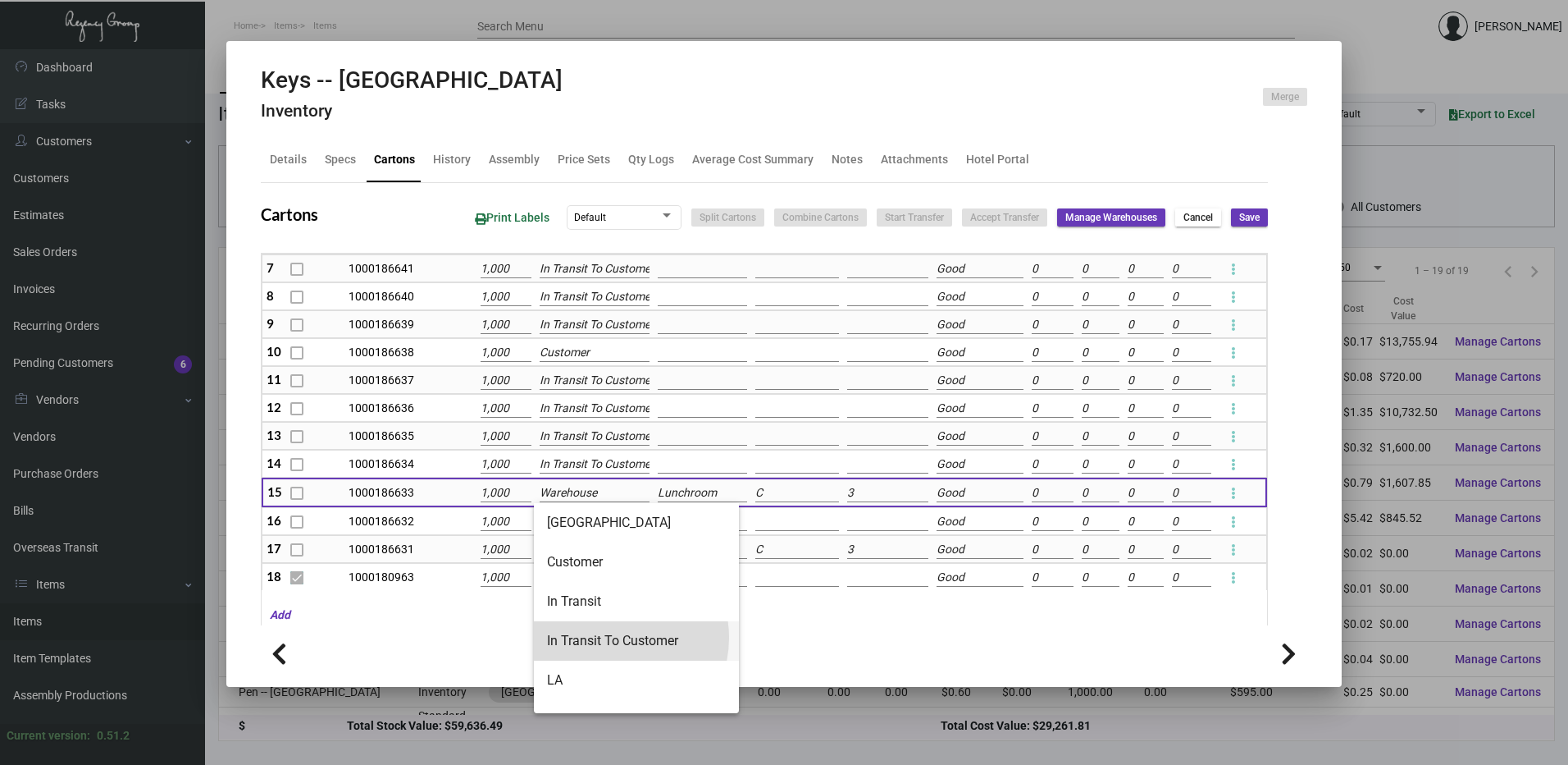
click at [610, 638] on span "In Transit To Customer" at bounding box center [637, 641] width 179 height 40
type input "In Transit To Customer"
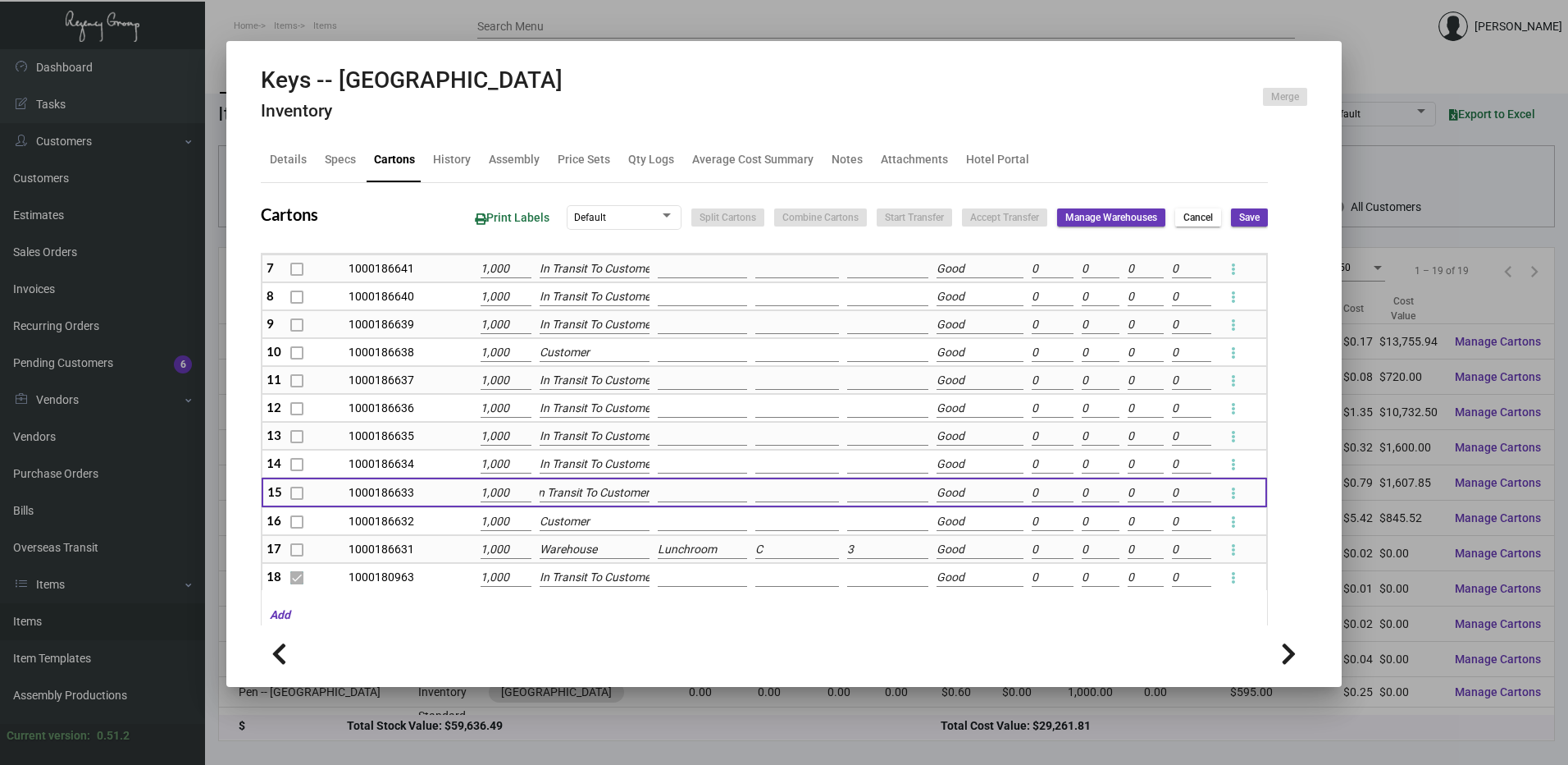
click at [592, 528] on input "Customer" at bounding box center [594, 522] width 110 height 18
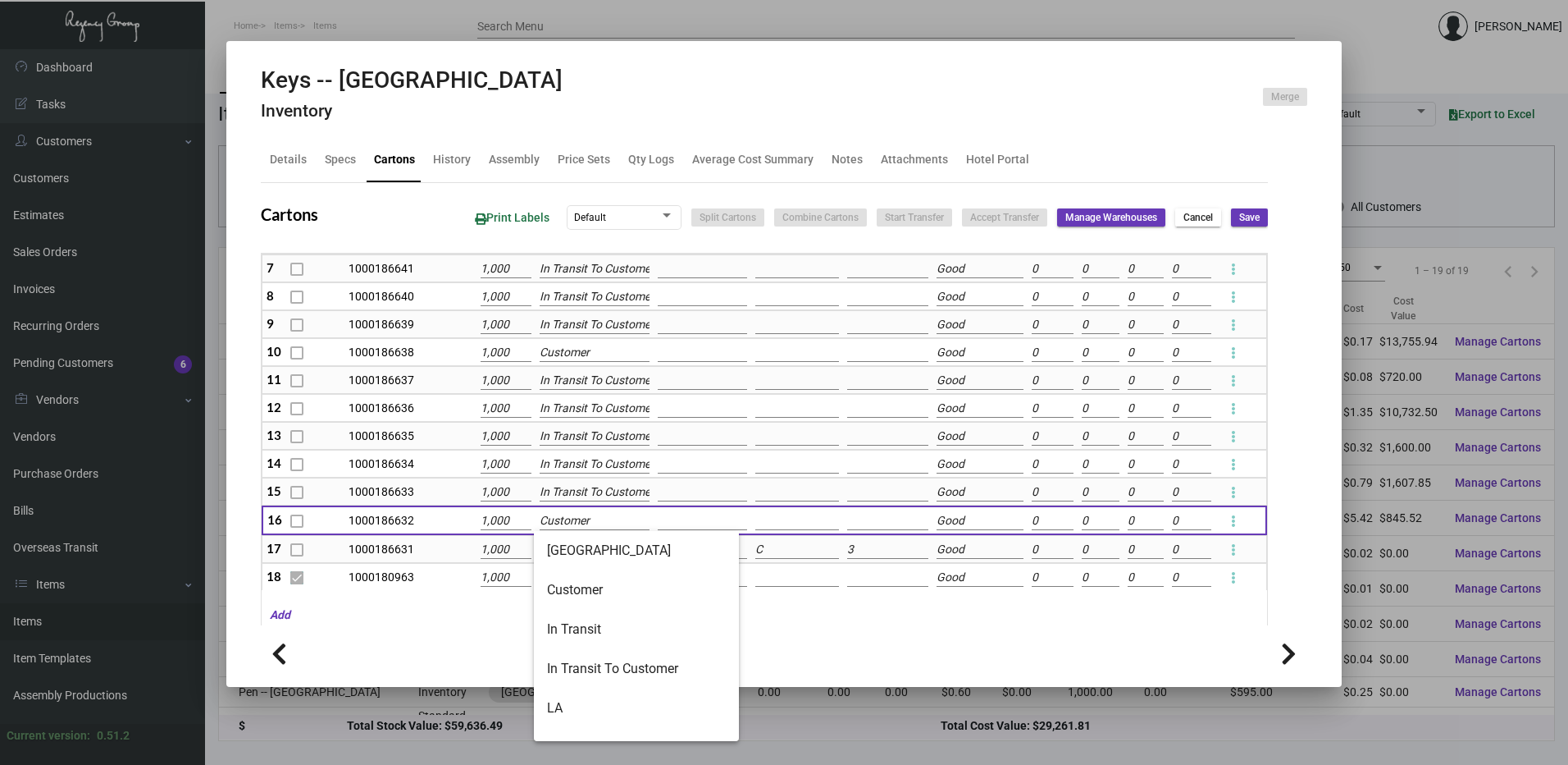
click at [755, 544] on input "C" at bounding box center [797, 550] width 84 height 18
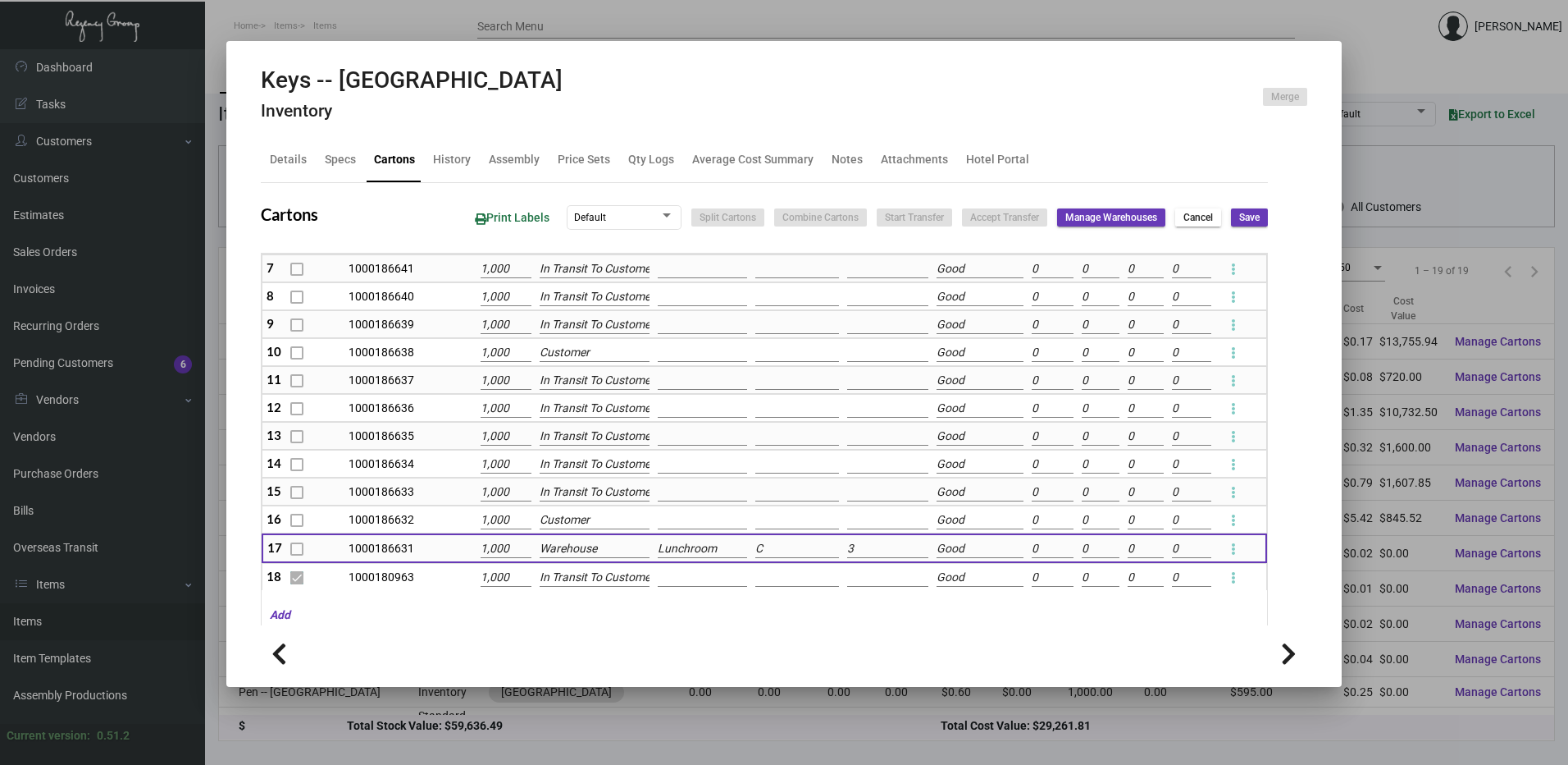
click at [592, 549] on input "Warehouse" at bounding box center [594, 549] width 110 height 18
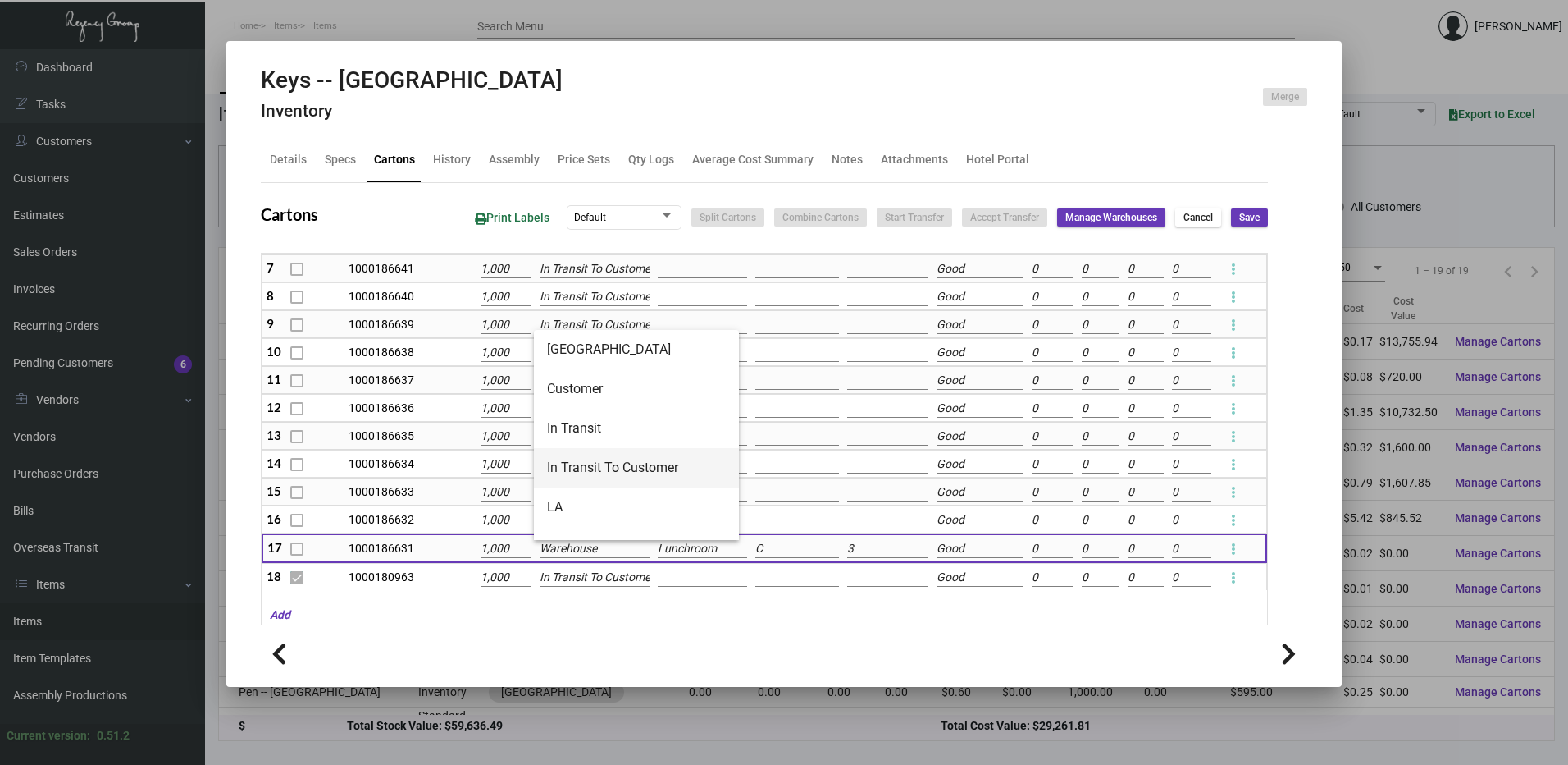
click at [610, 478] on span "In Transit To Customer" at bounding box center [637, 467] width 179 height 40
type input "In Transit To Customer"
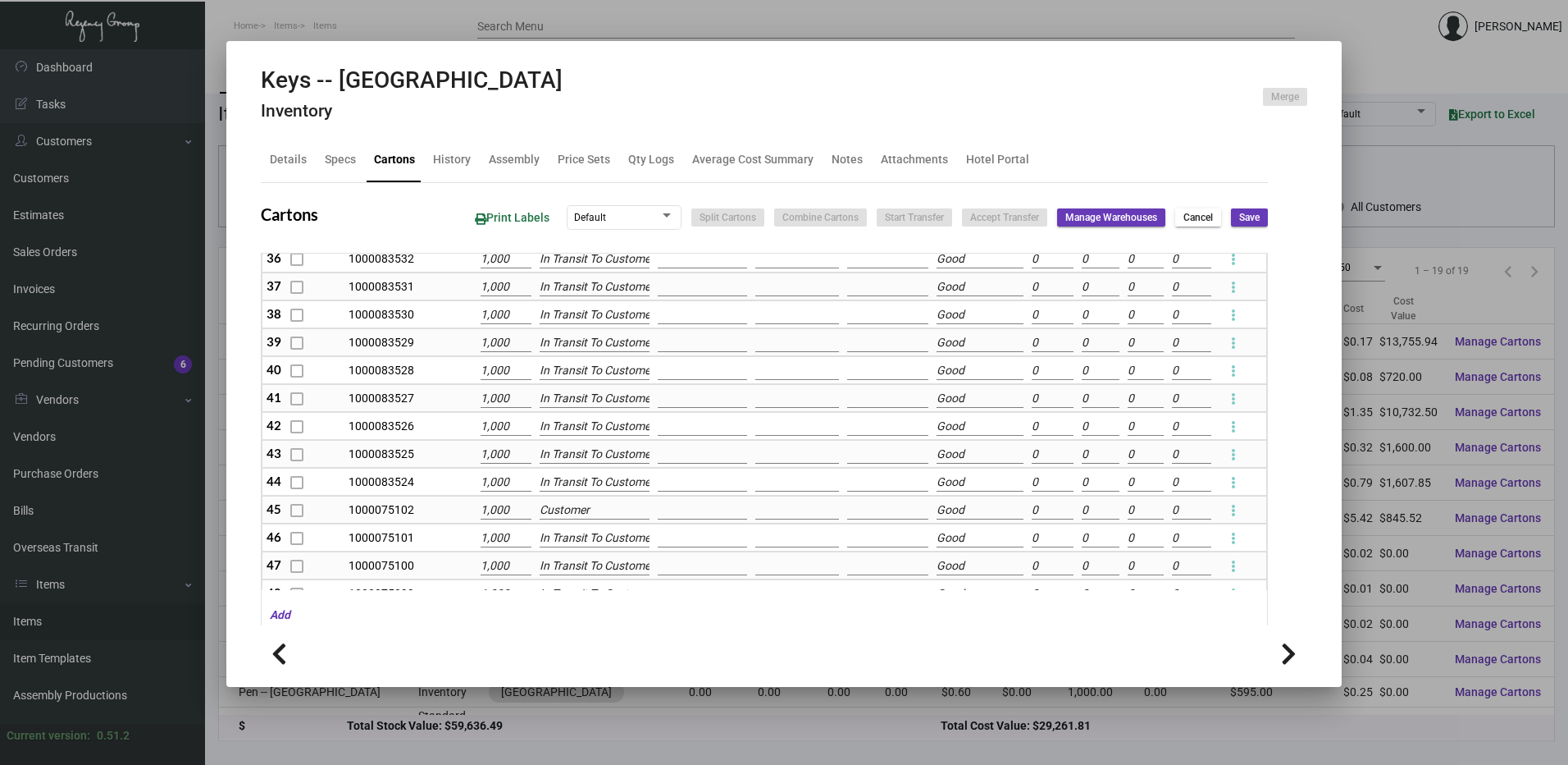
scroll to position [1153, 0]
click at [1231, 224] on button "Save" at bounding box center [1249, 218] width 37 height 18
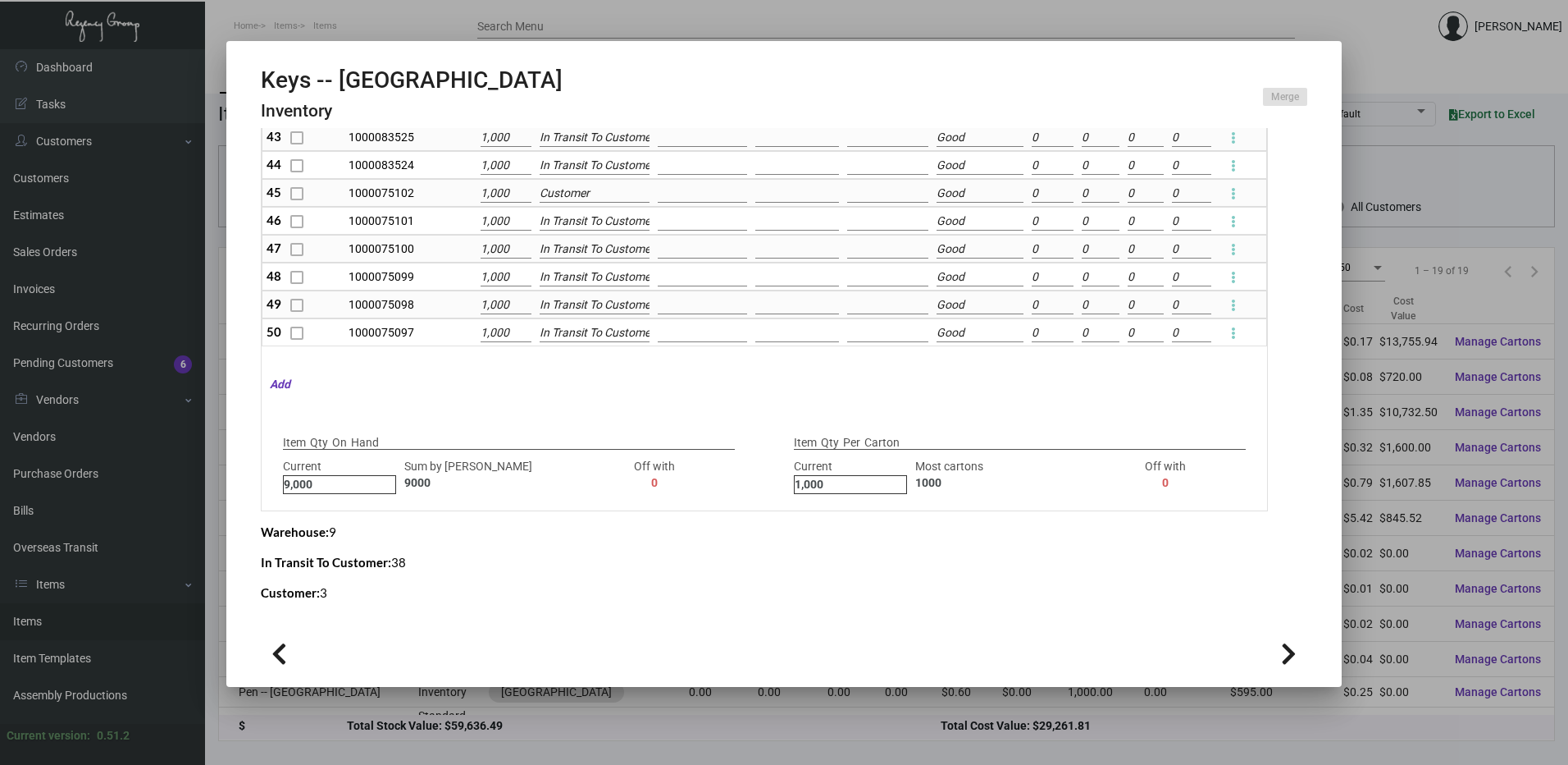
type input "0"
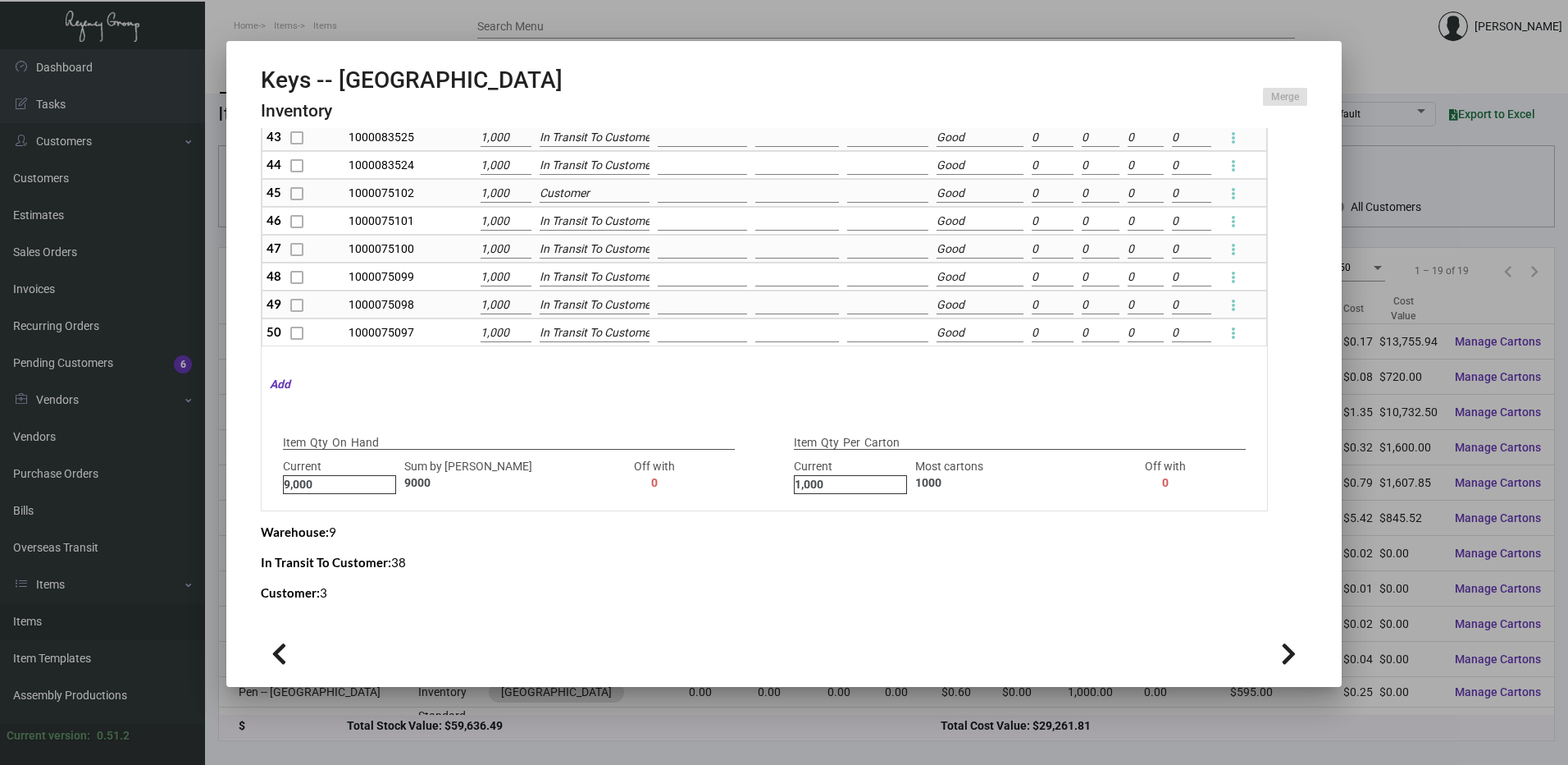
type input "0"
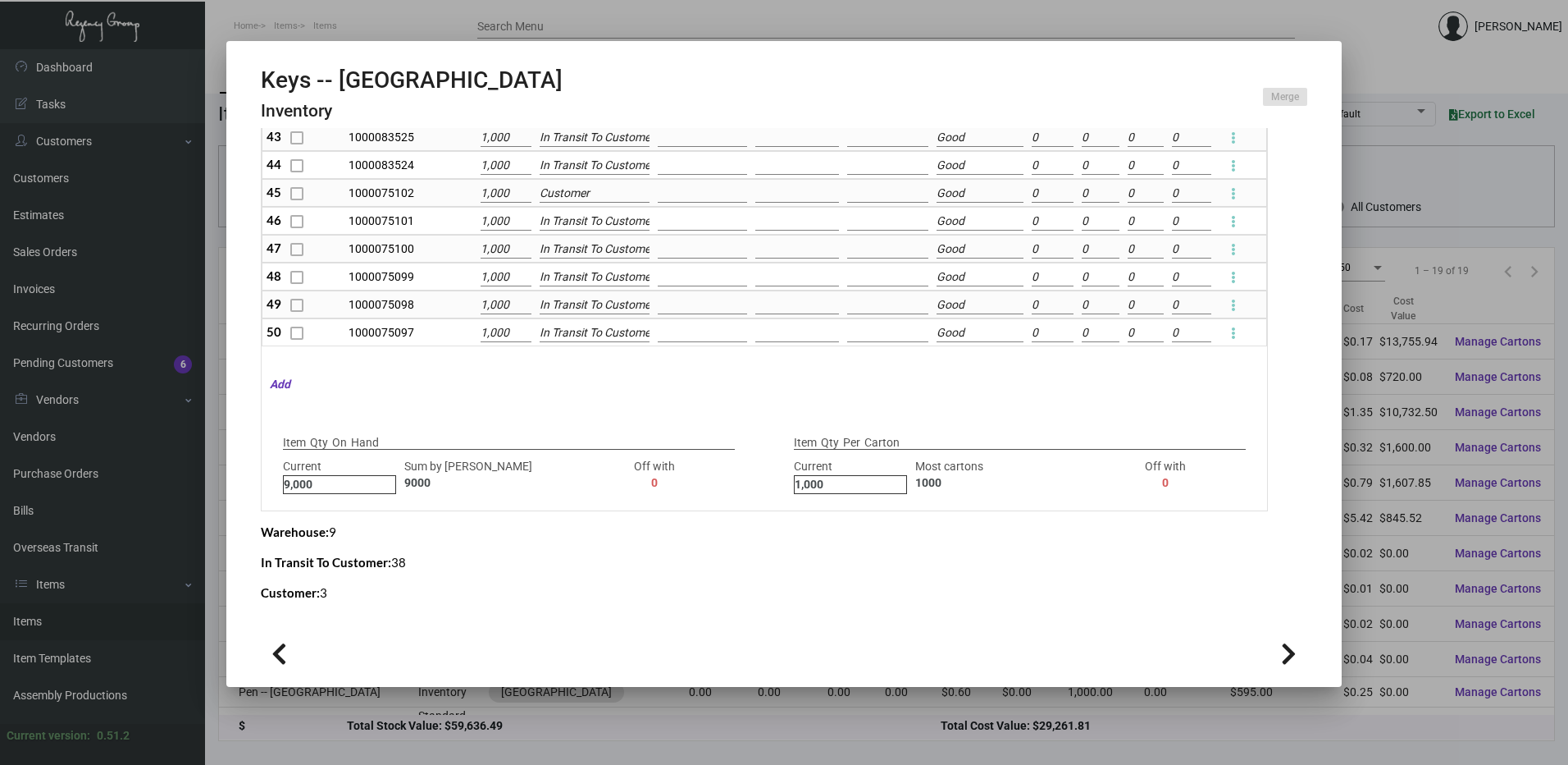
type input "0"
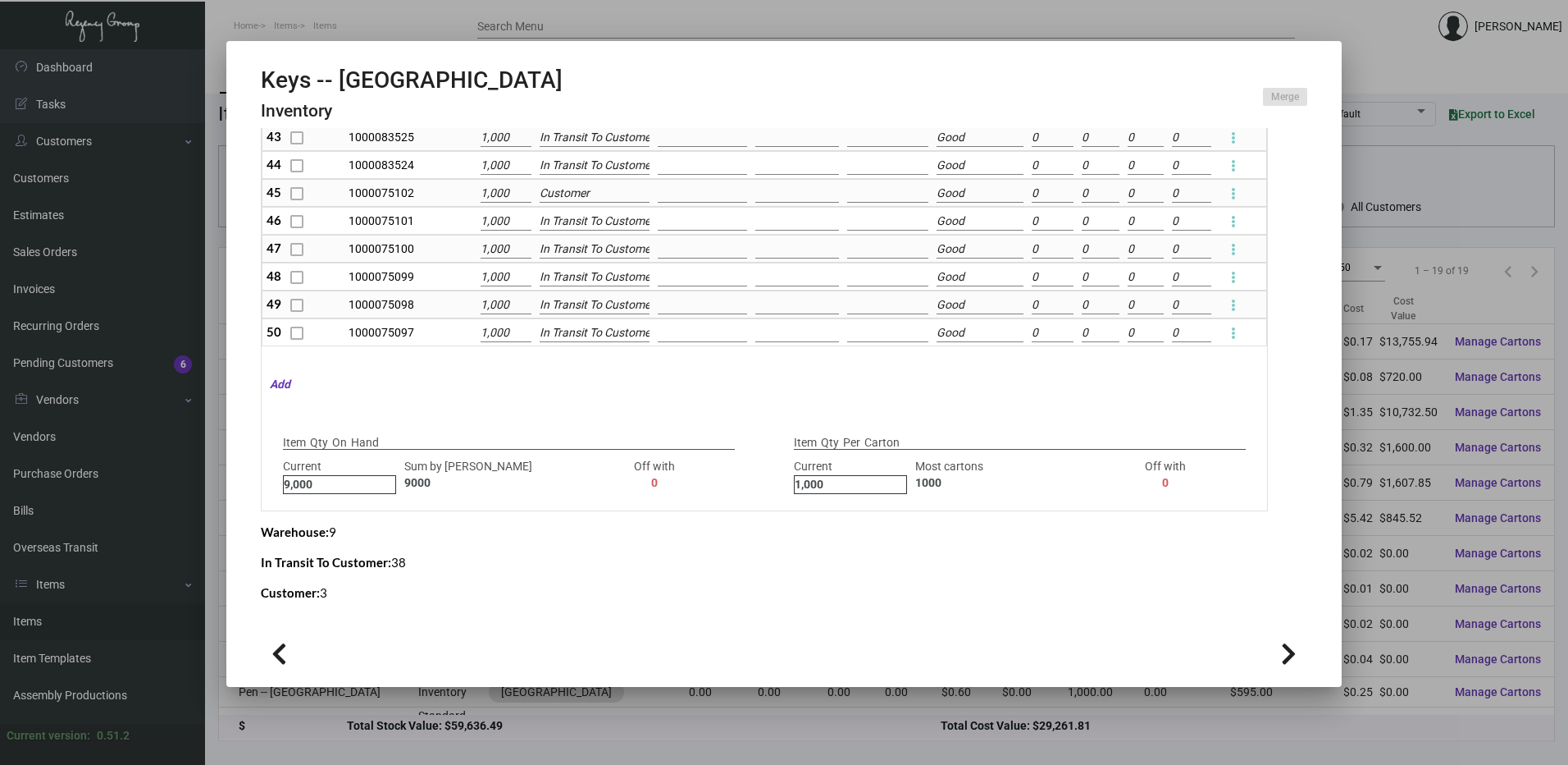
type input "0"
checkbox input "false"
type input "0"
checkbox input "false"
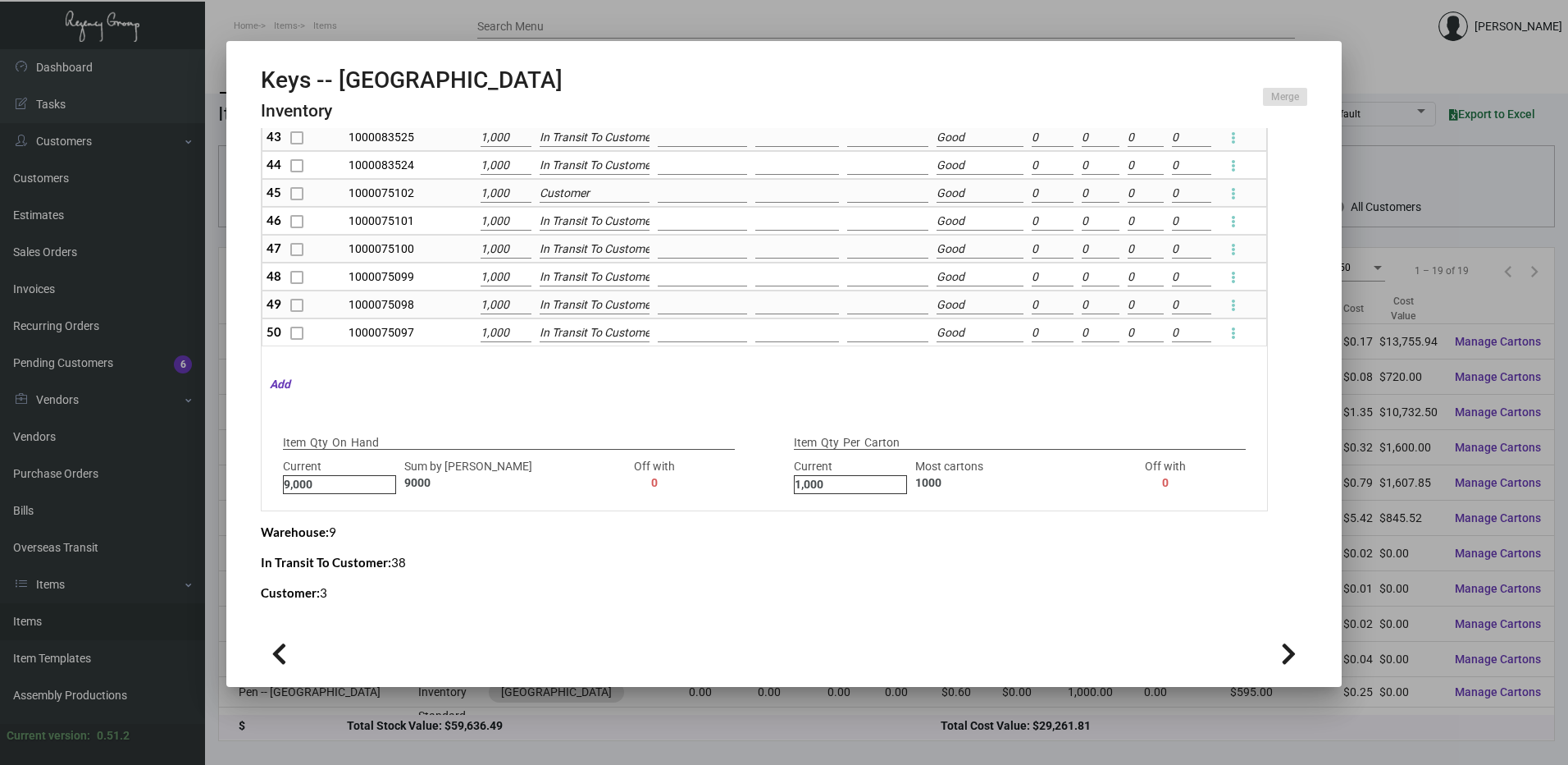
type input "0"
checkbox input "false"
type input "0"
checkbox input "false"
type input "0"
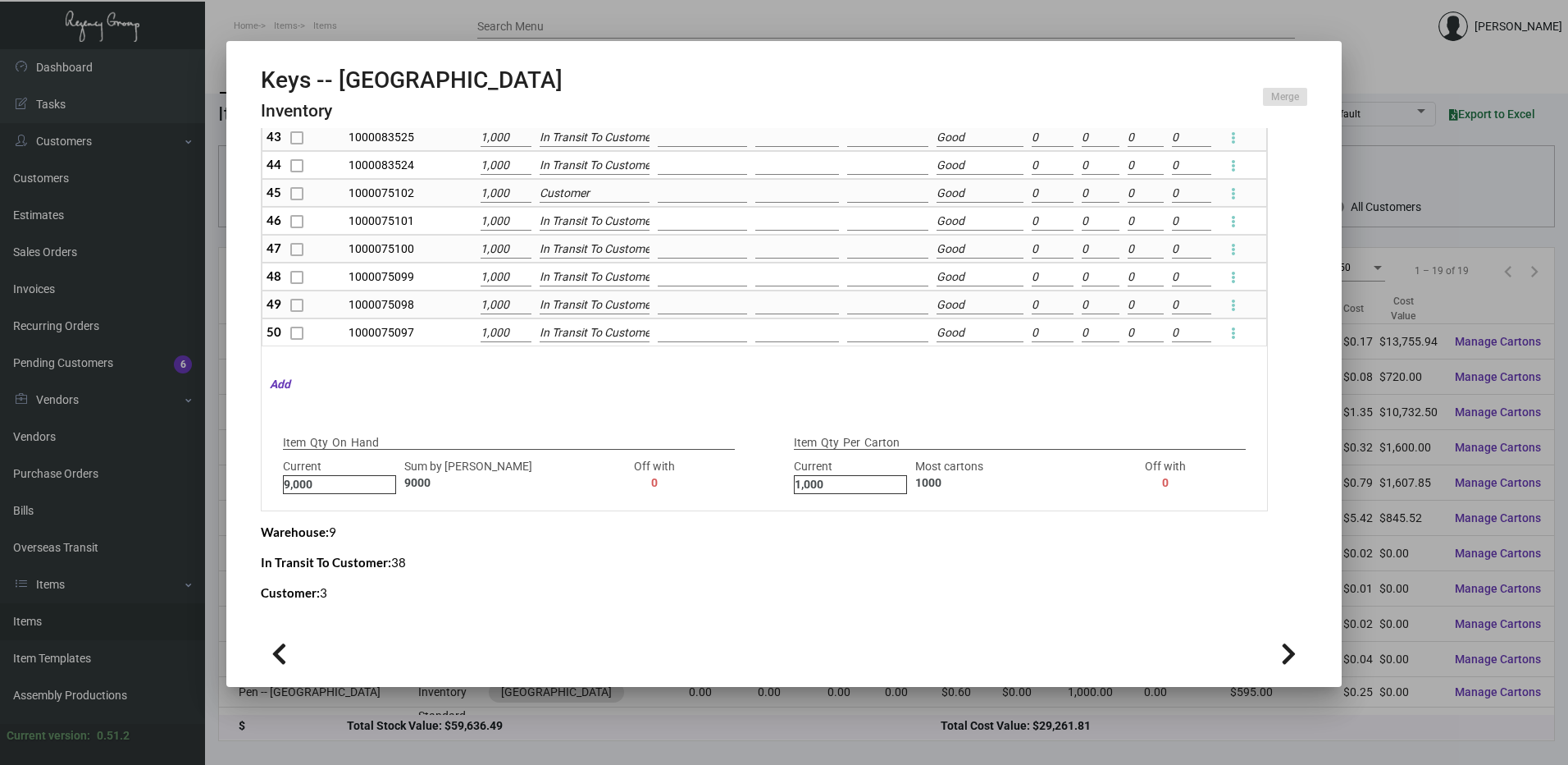
checkbox input "false"
type input "0"
checkbox input "false"
type input "0"
checkbox input "false"
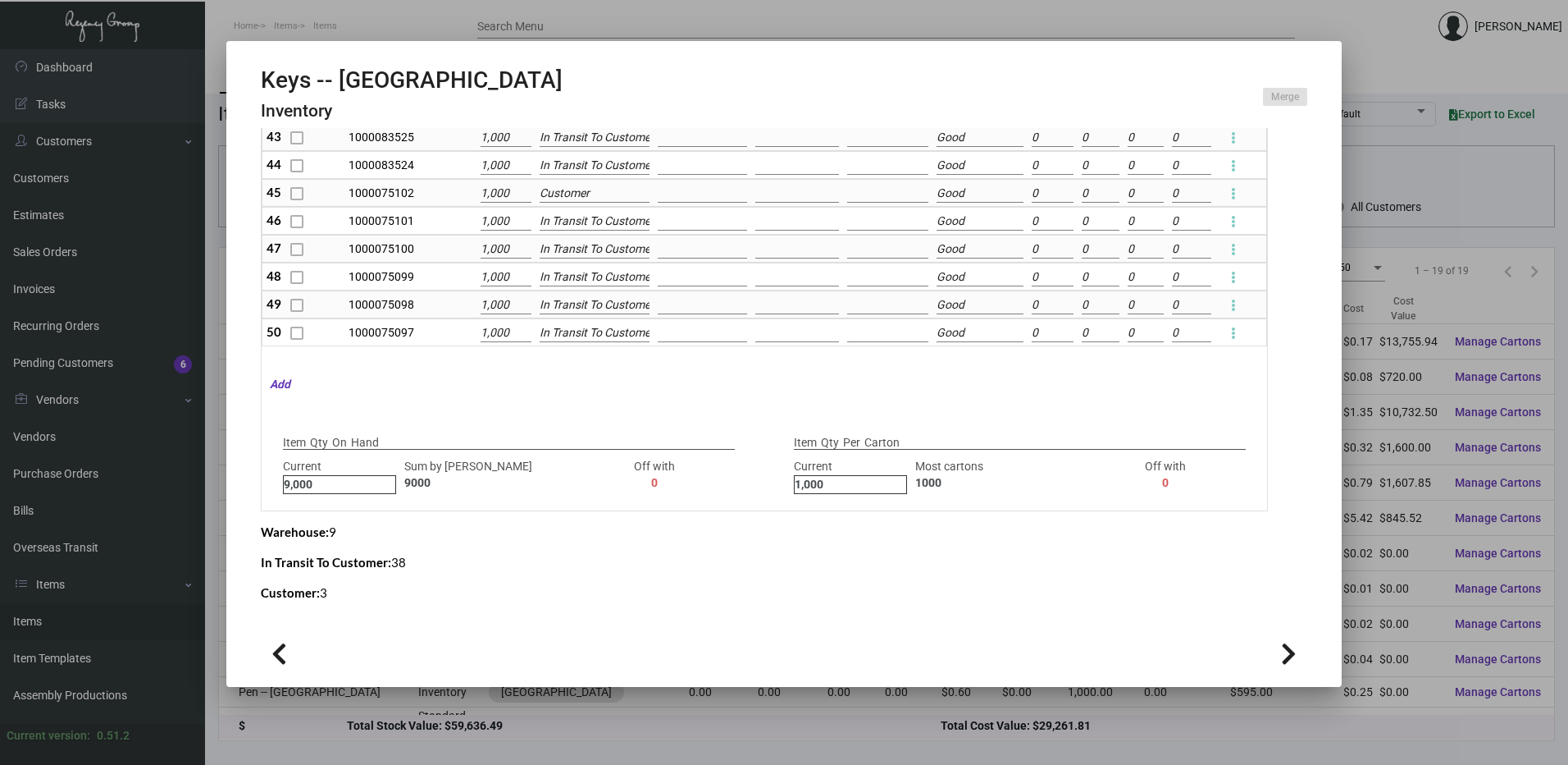
type input "0"
checkbox input "false"
type input "0"
checkbox input "false"
type input "0"
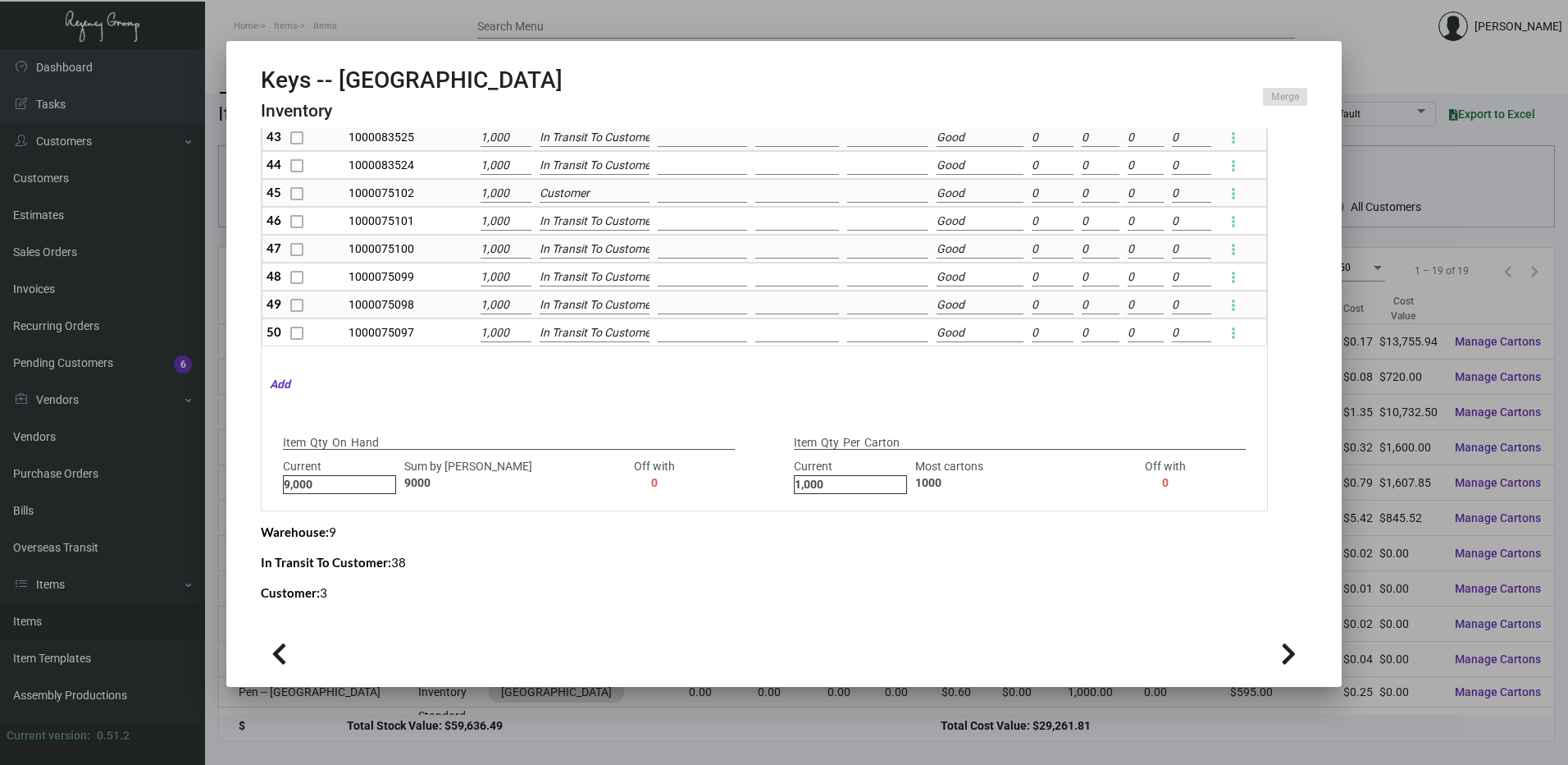
type input "0"
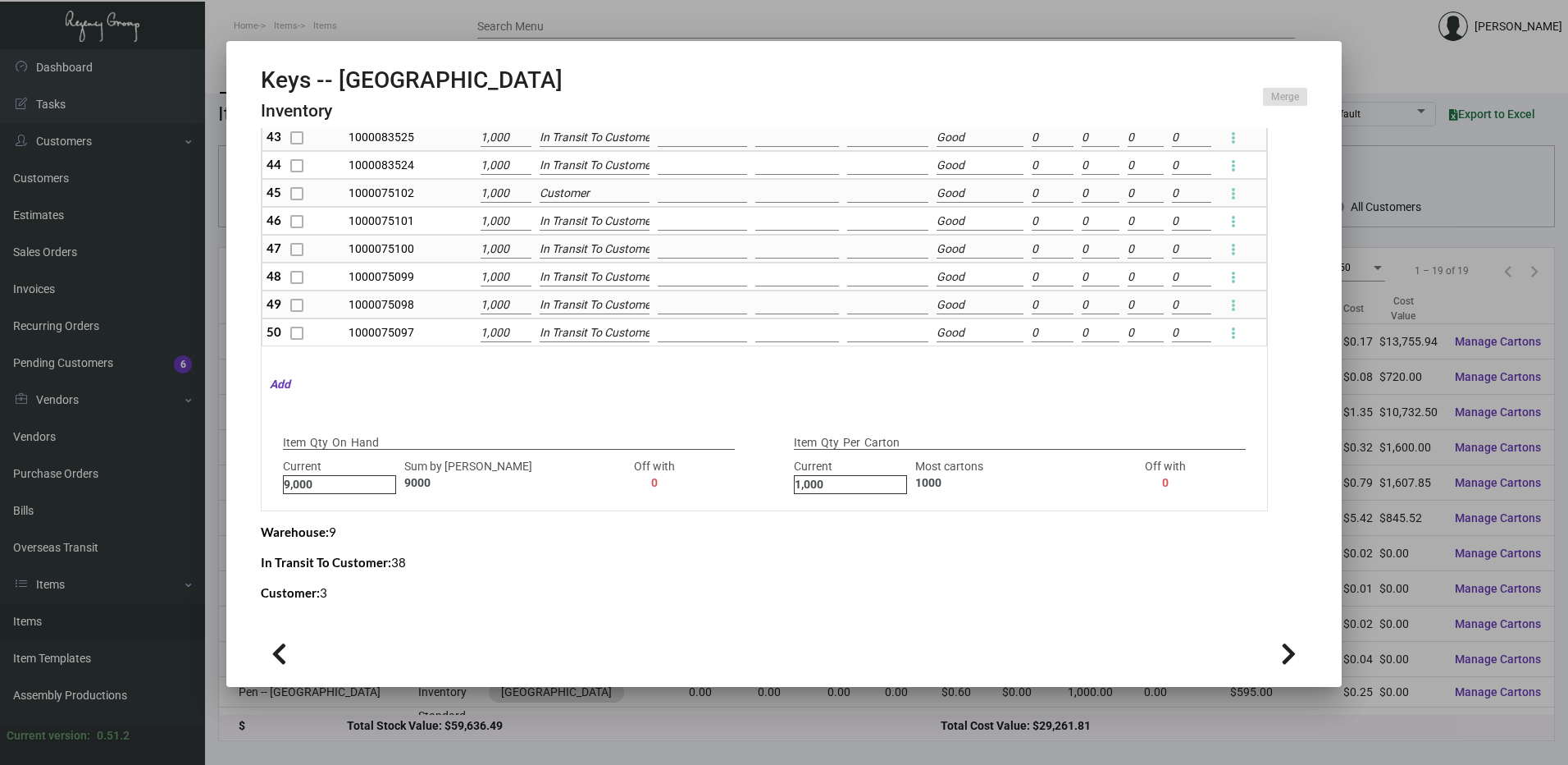
type input "0"
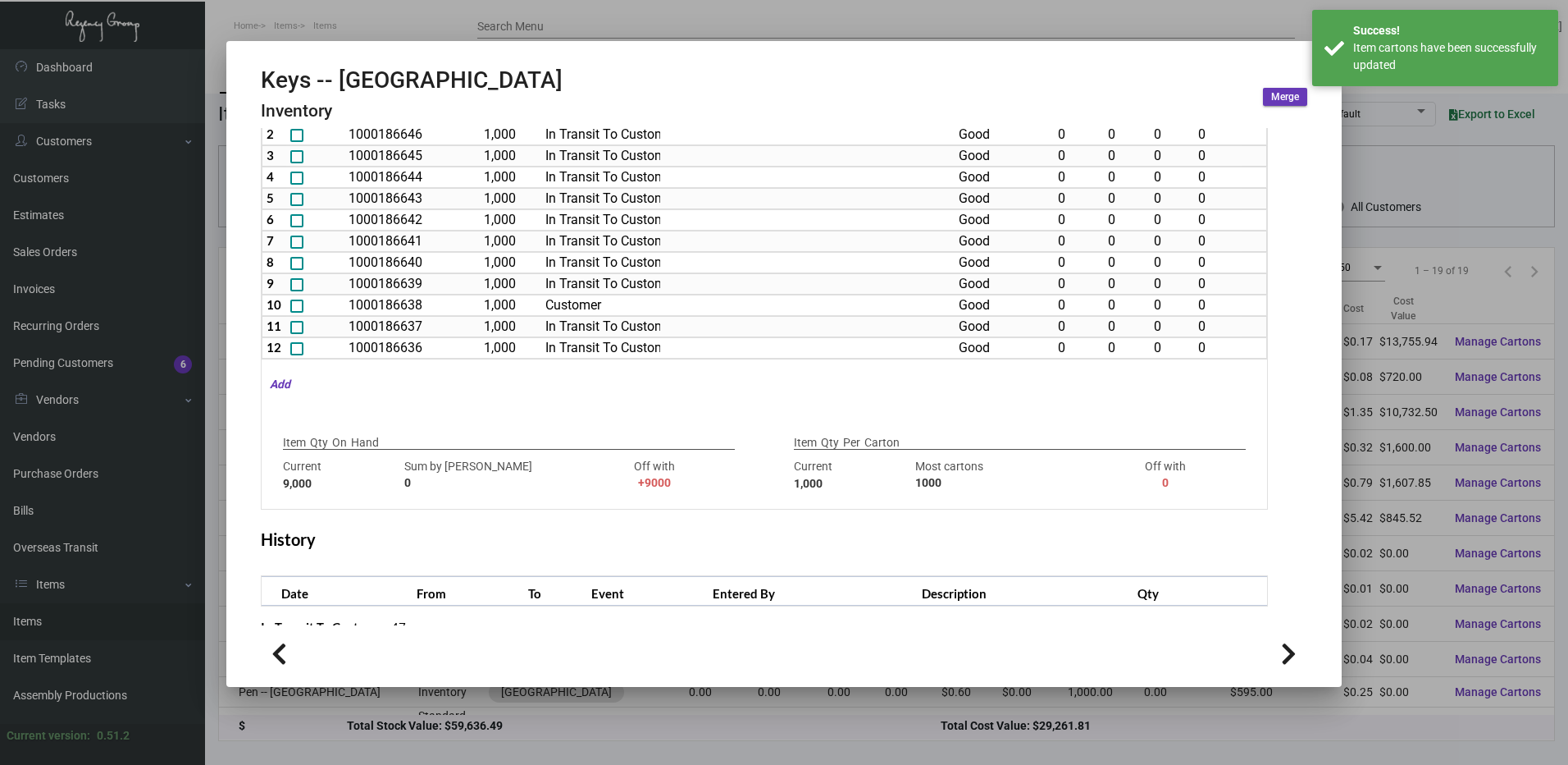
scroll to position [0, 0]
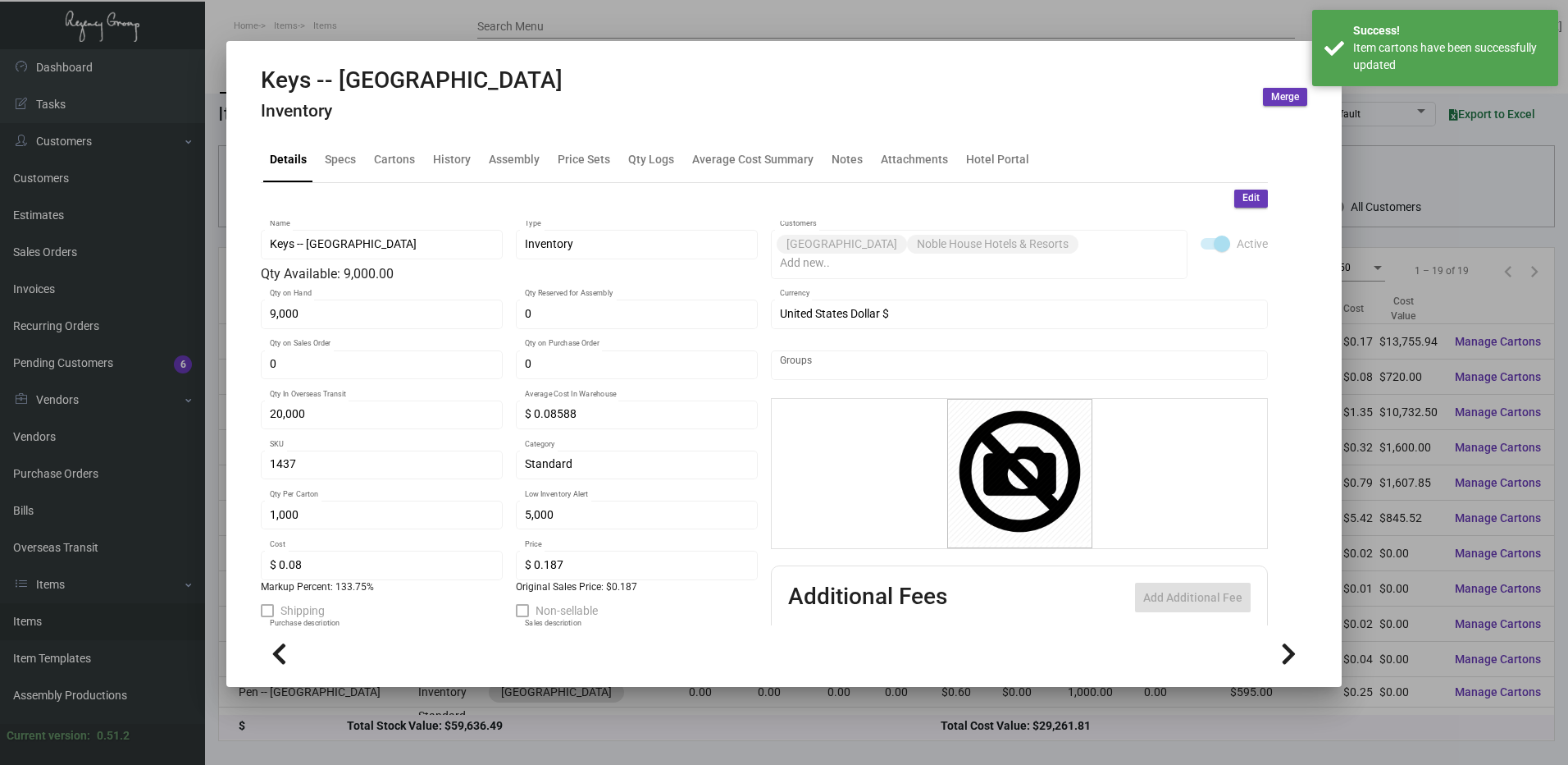
click at [1245, 196] on span "Edit" at bounding box center [1251, 197] width 18 height 14
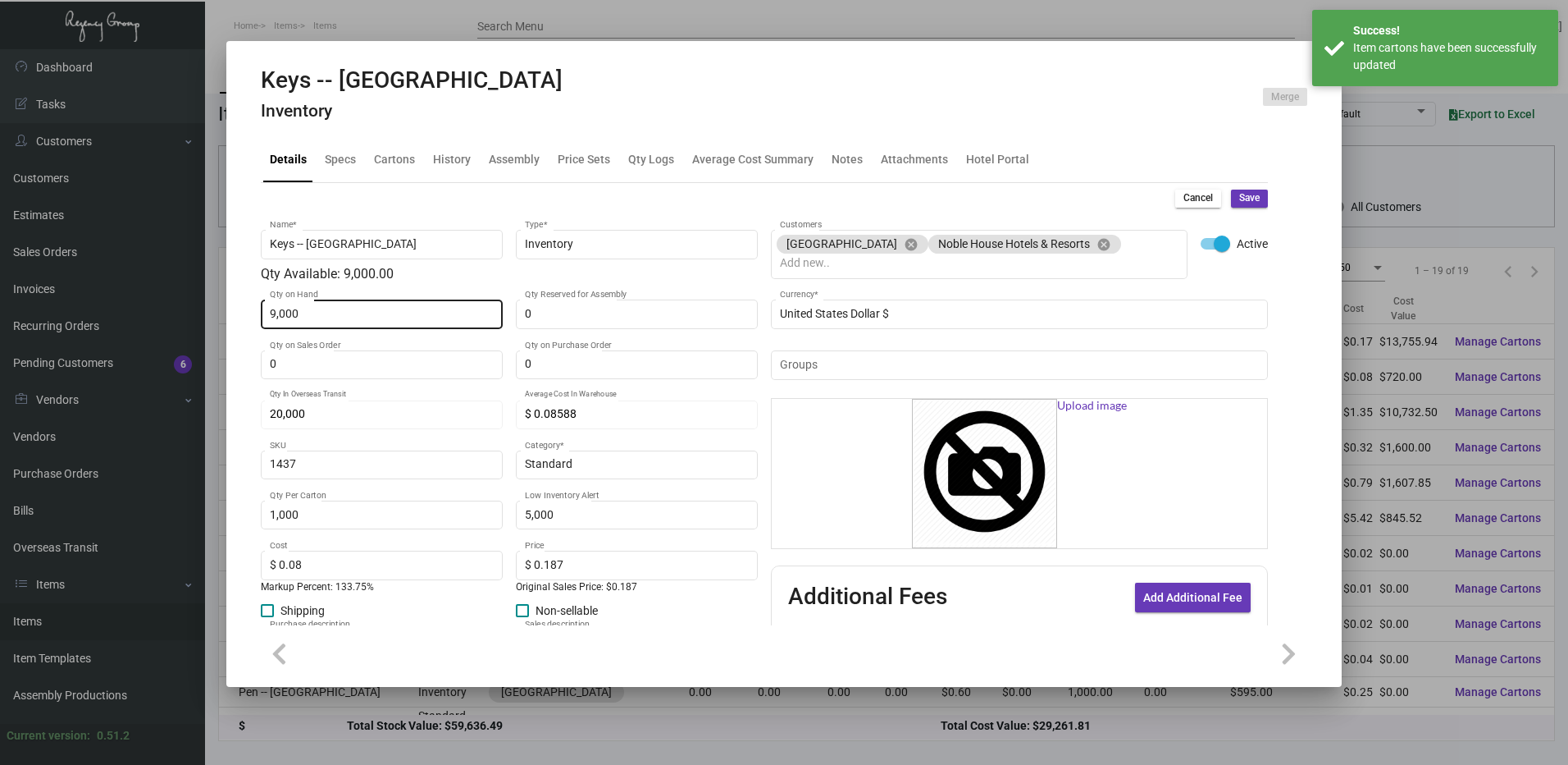
click at [374, 321] on div "9,000 Qty on Hand" at bounding box center [382, 312] width 225 height 32
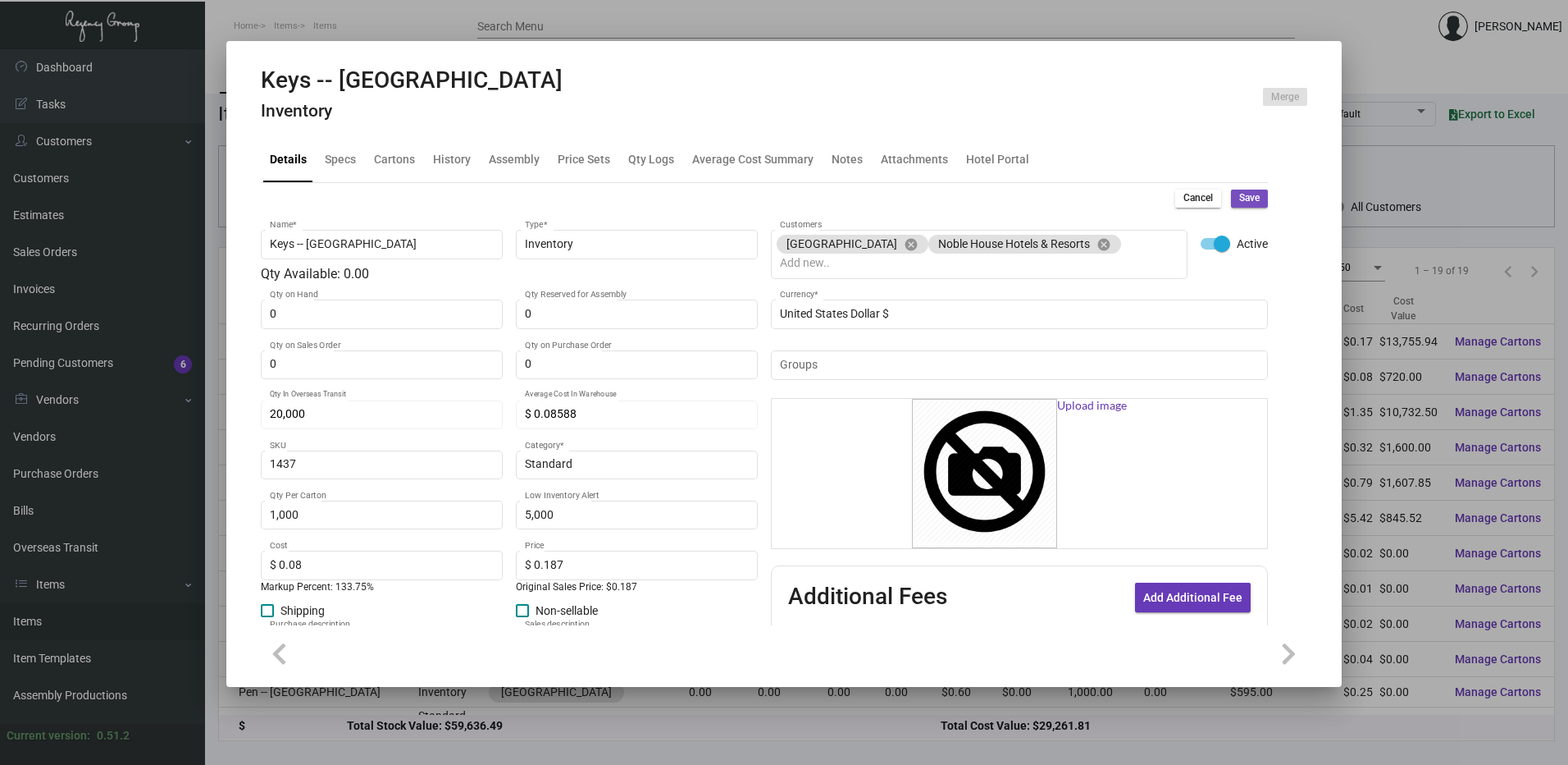
click at [1251, 200] on button "Save" at bounding box center [1249, 199] width 37 height 18
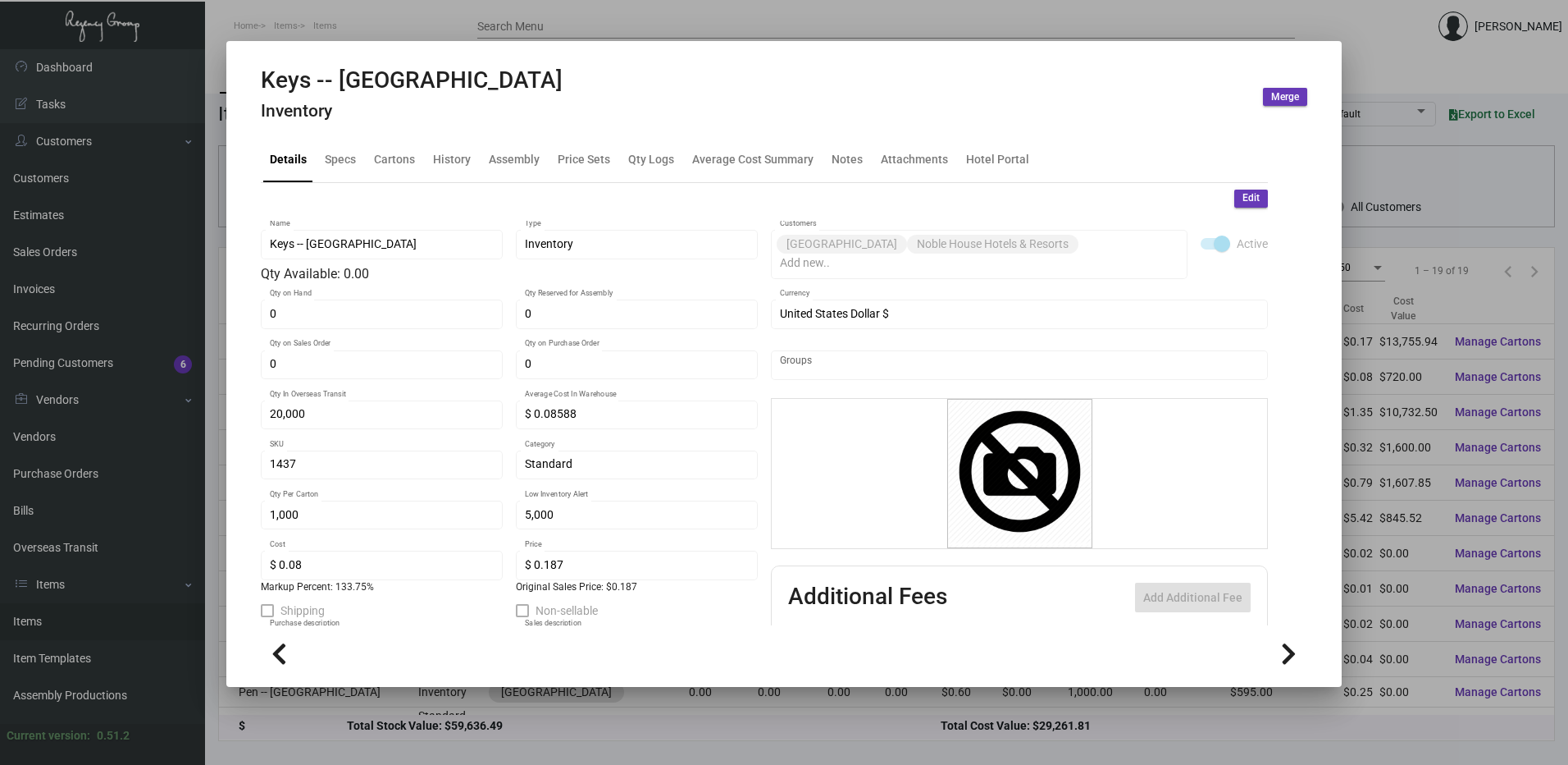
click at [666, 10] on div at bounding box center [784, 382] width 1568 height 765
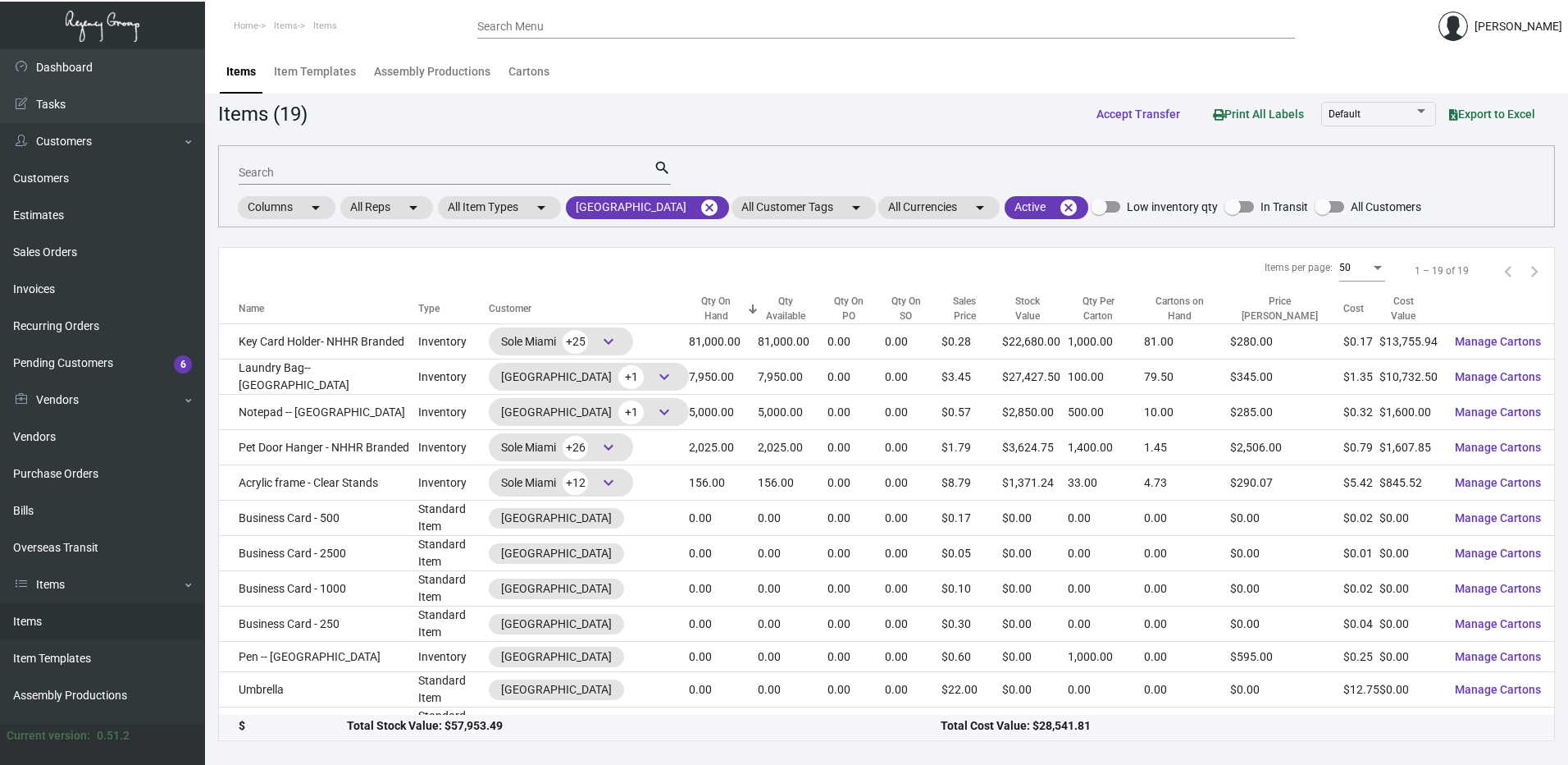
click at [270, 304] on div at bounding box center [274, 304] width 10 height 2
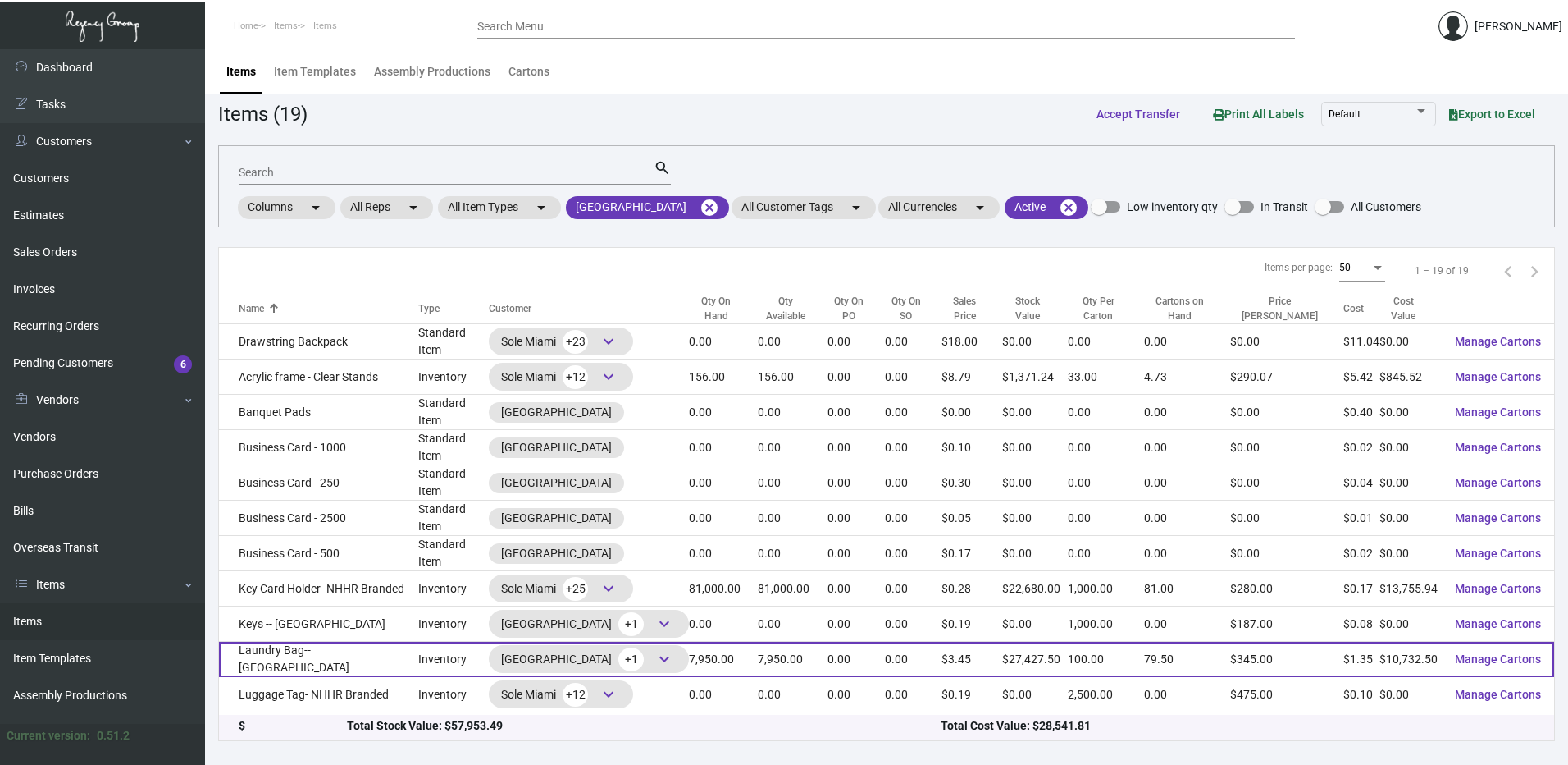
click at [357, 647] on td "Laundry Bag-- [GEOGRAPHIC_DATA]" at bounding box center [319, 659] width 199 height 35
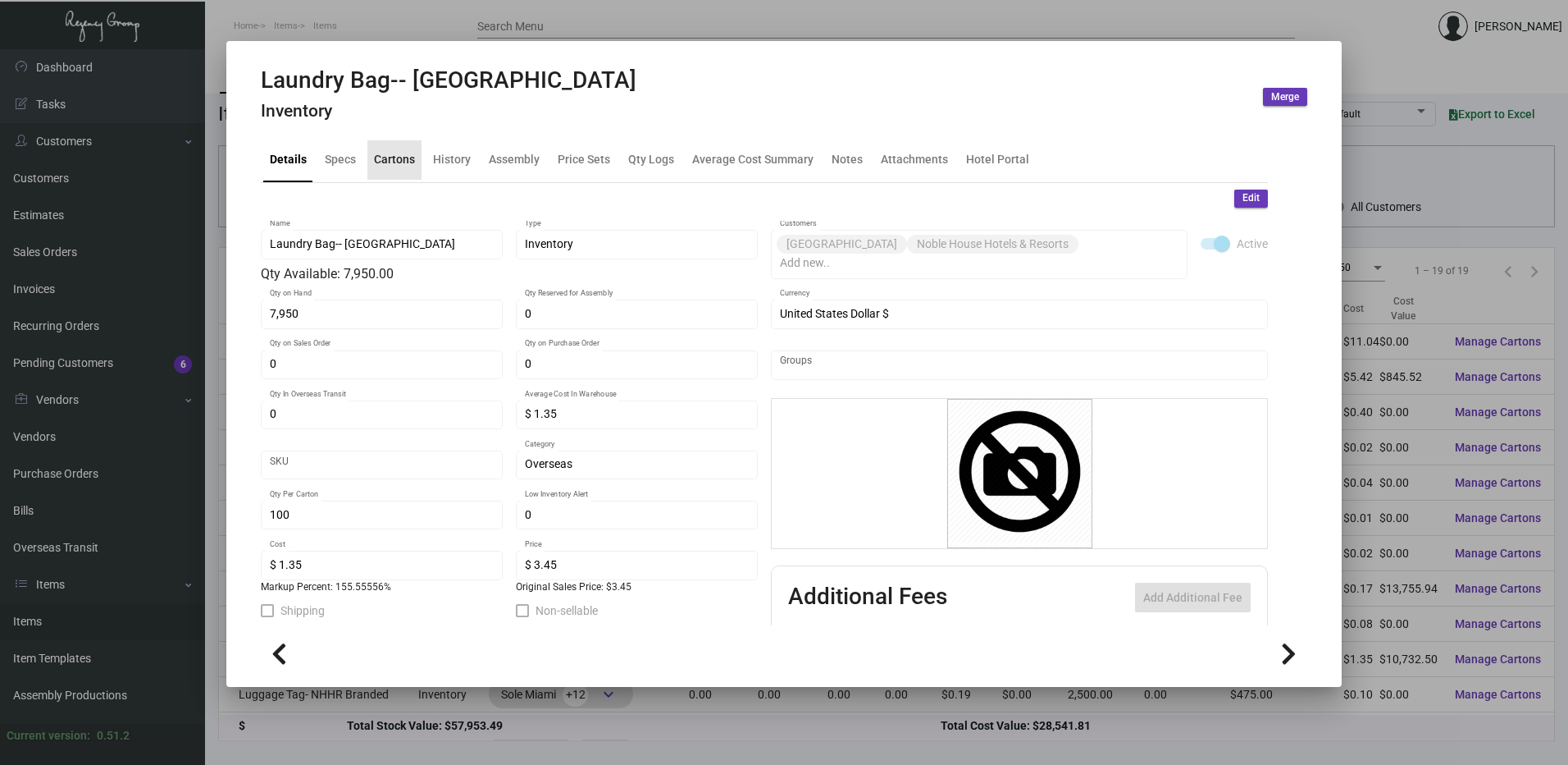
click at [410, 171] on div "Cartons" at bounding box center [394, 159] width 54 height 40
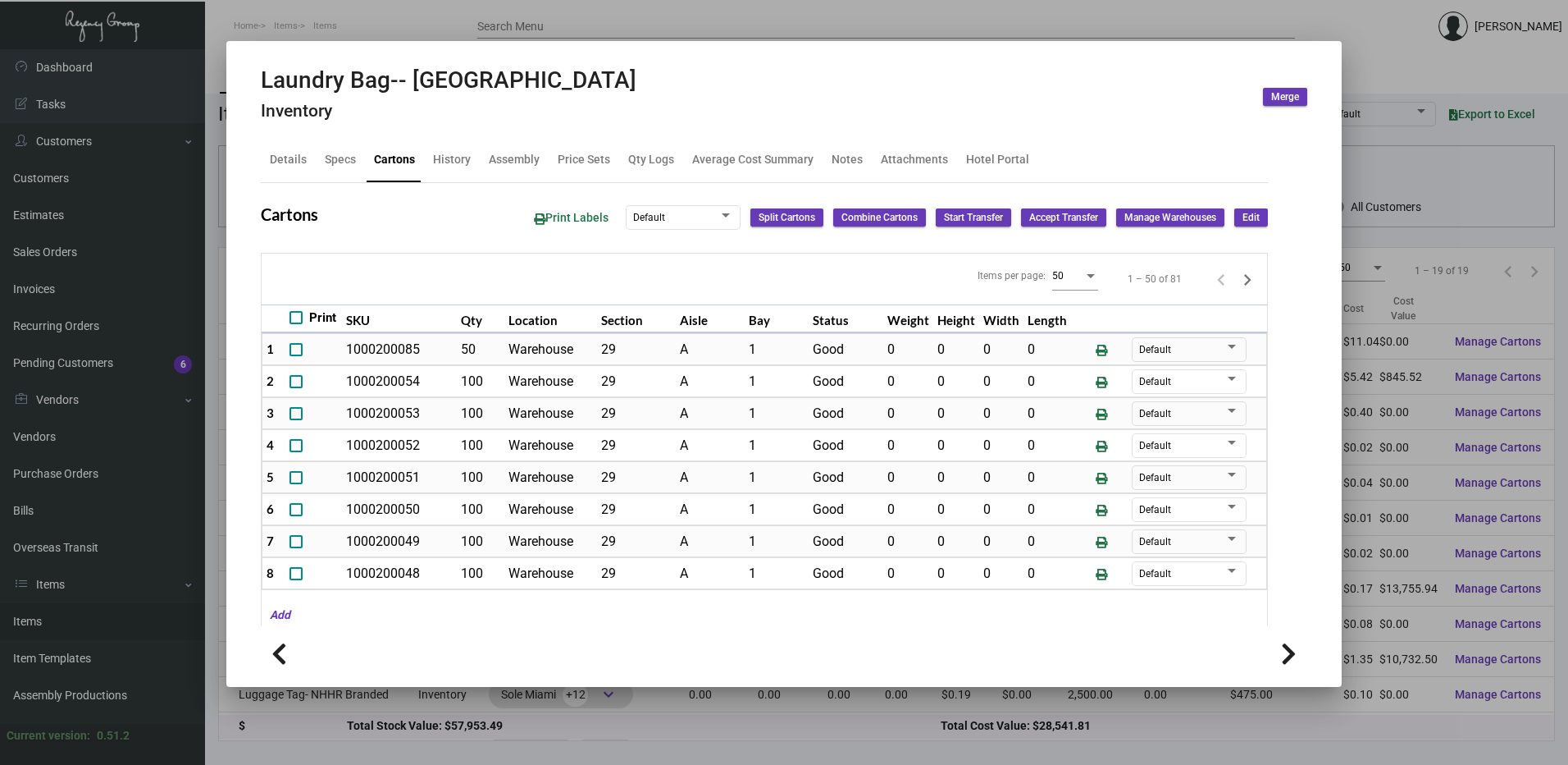
click at [442, 12] on div at bounding box center [784, 382] width 1568 height 765
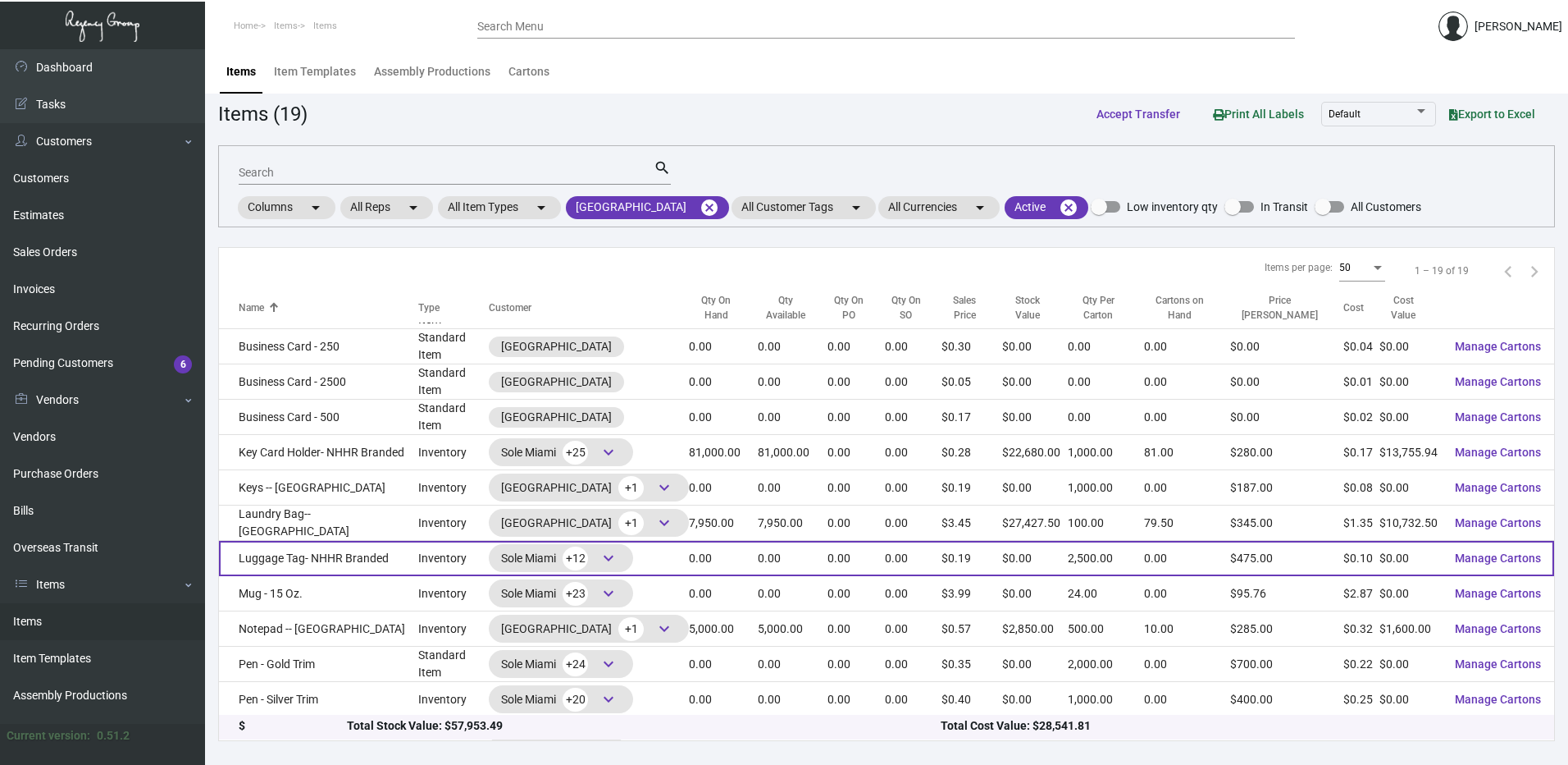
scroll to position [164, 0]
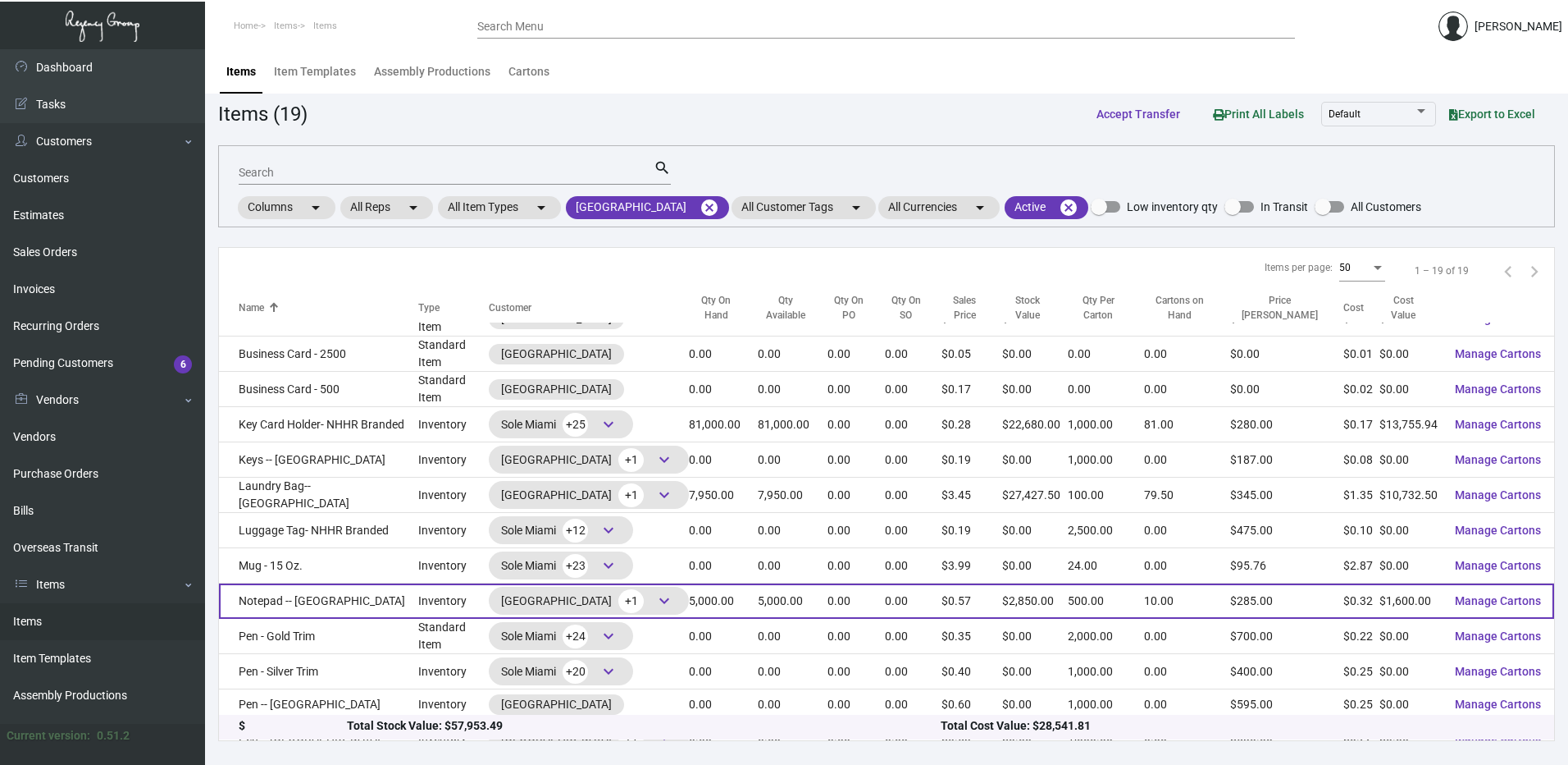
click at [322, 603] on td "Notepad -- [GEOGRAPHIC_DATA]" at bounding box center [319, 601] width 199 height 35
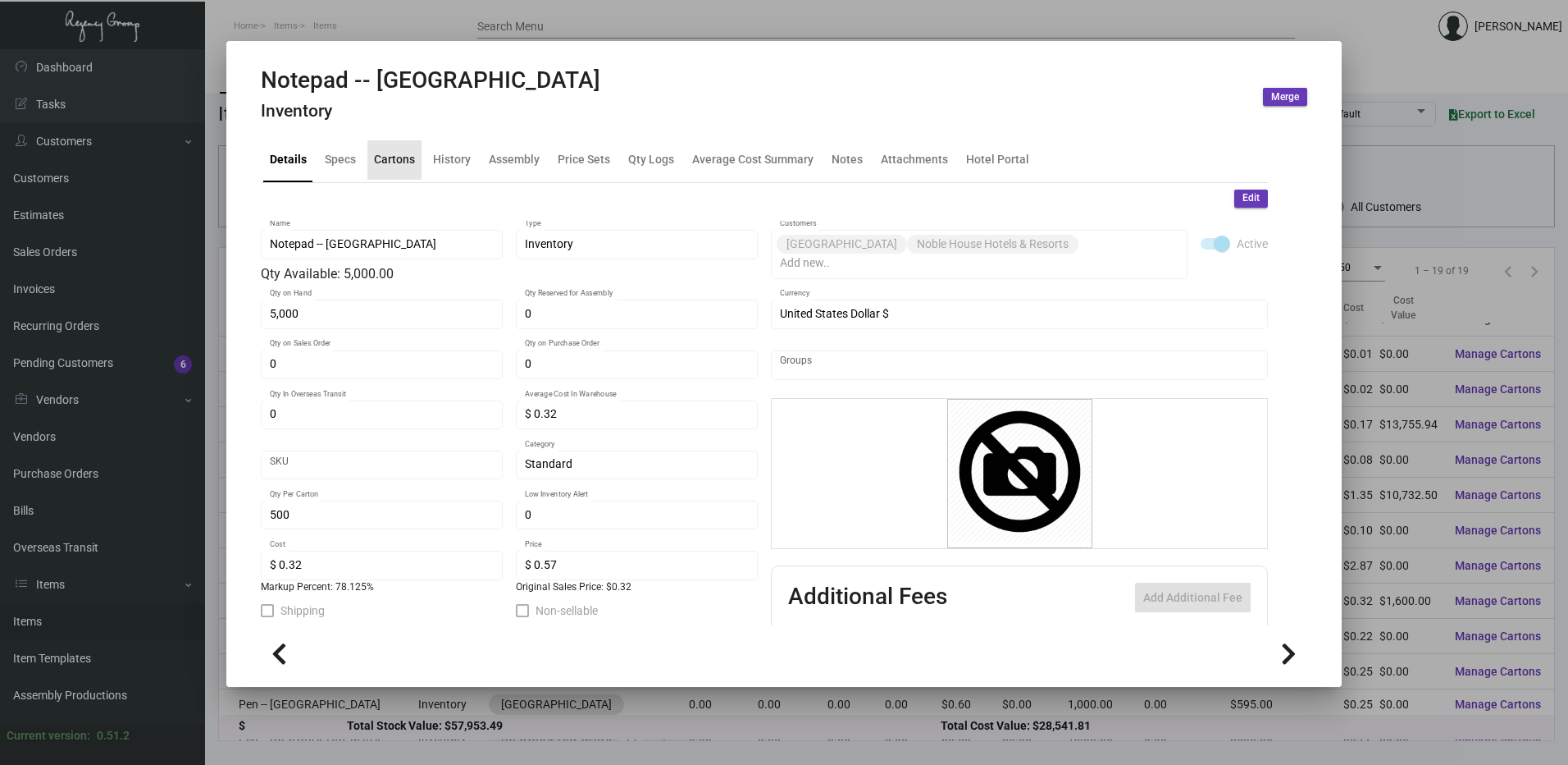
click at [390, 157] on div "Cartons" at bounding box center [394, 159] width 41 height 18
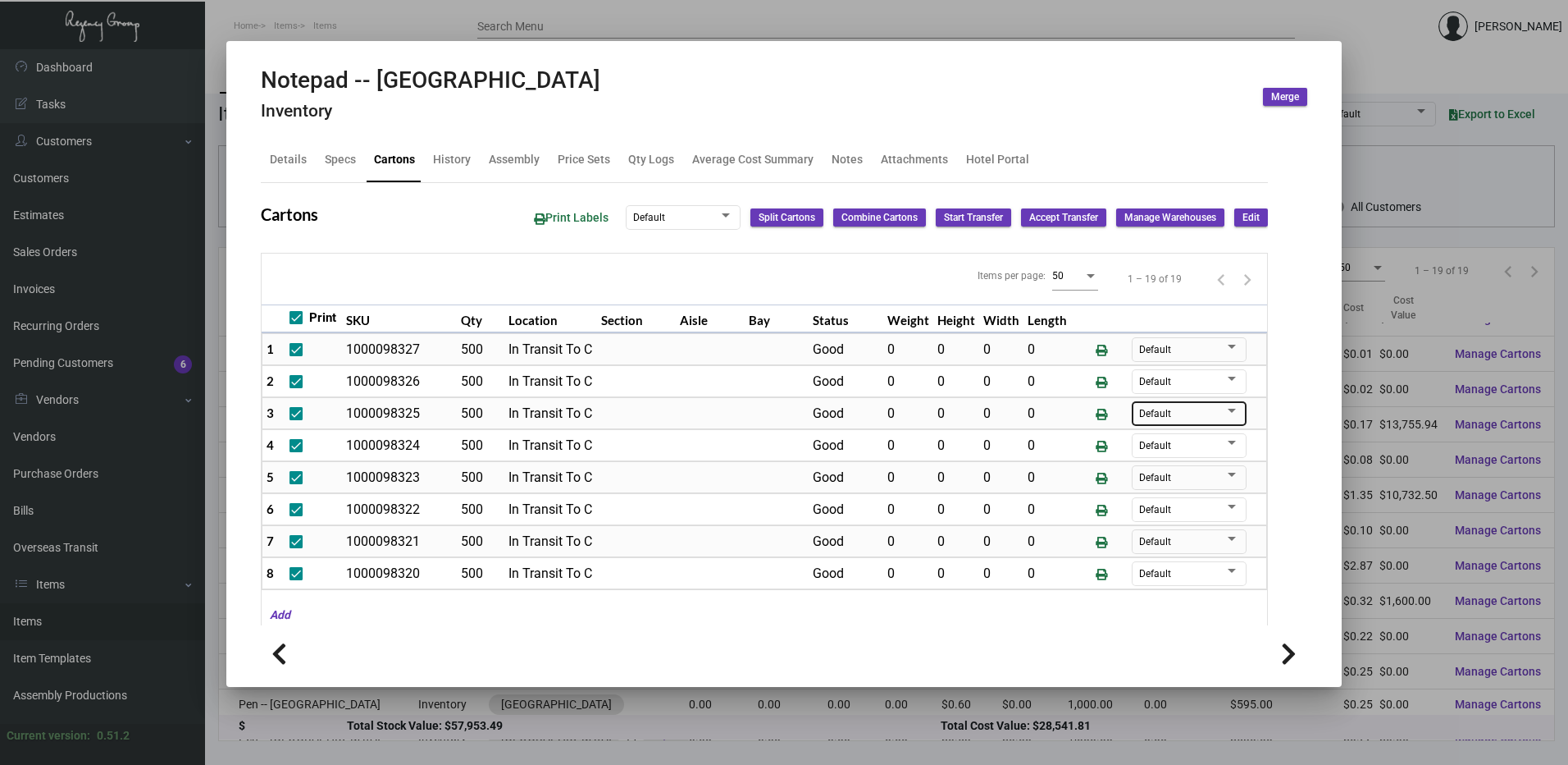
scroll to position [246, 0]
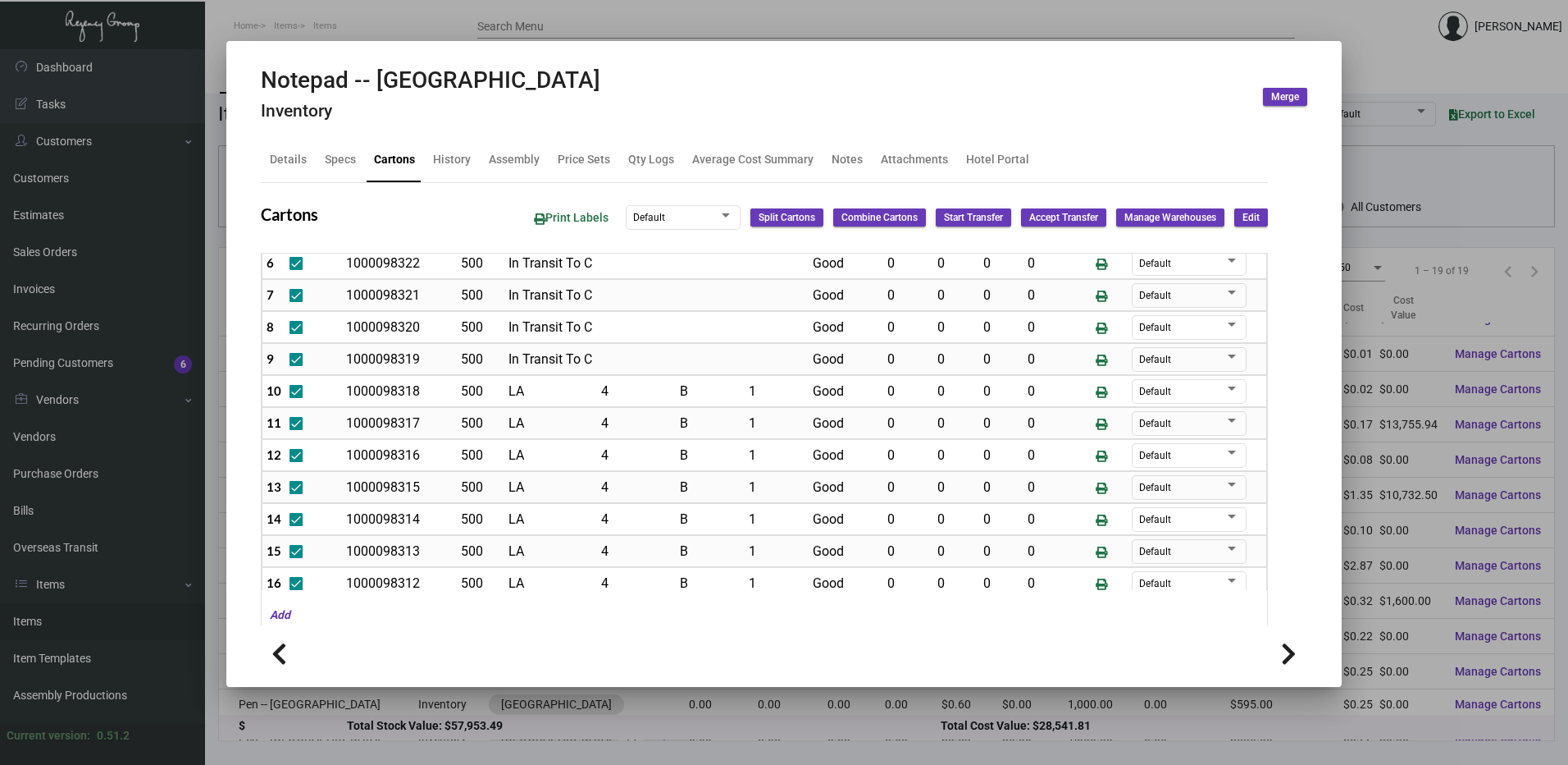
click at [1243, 221] on span "Edit" at bounding box center [1251, 218] width 18 height 14
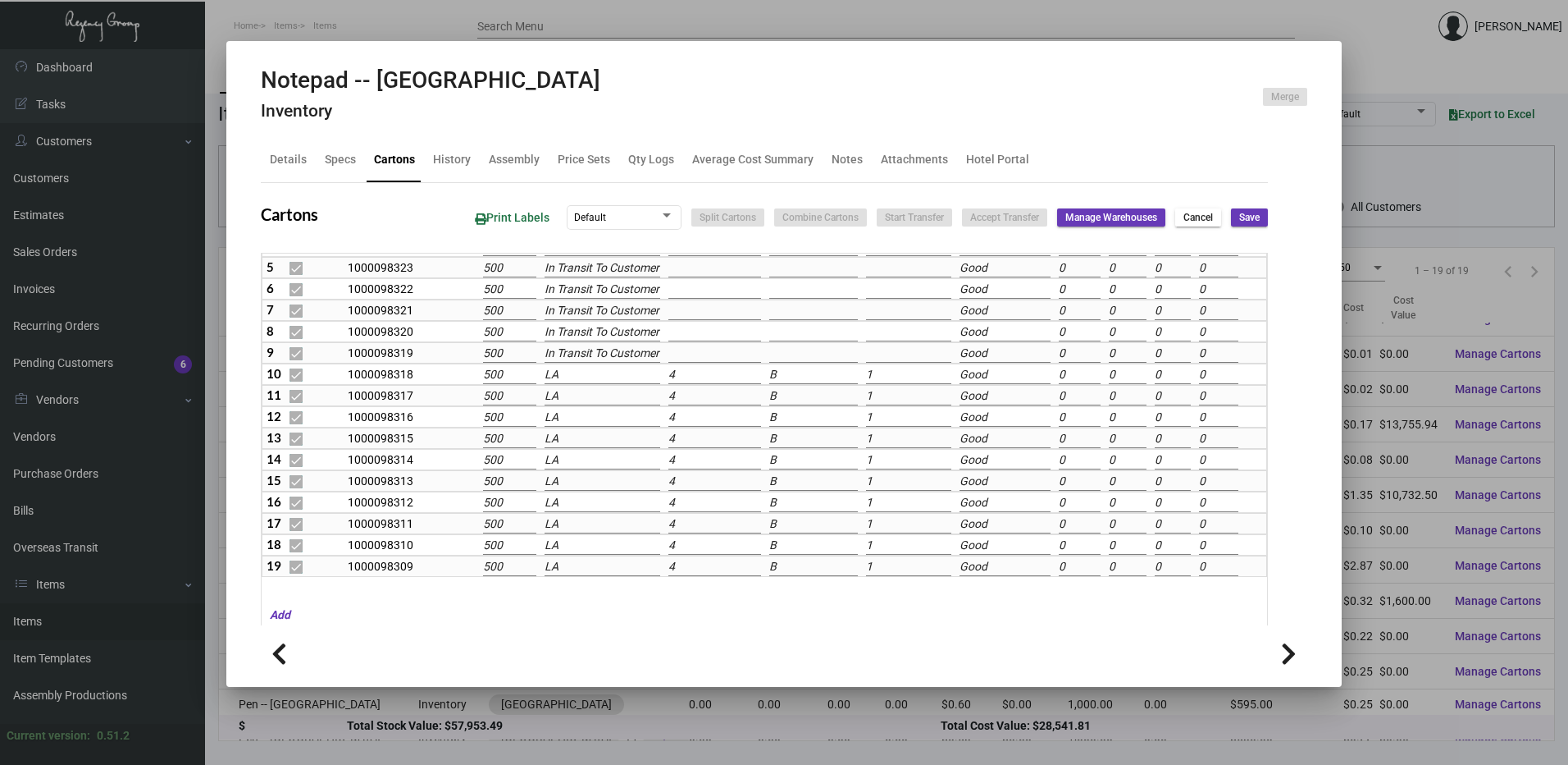
scroll to position [223, 0]
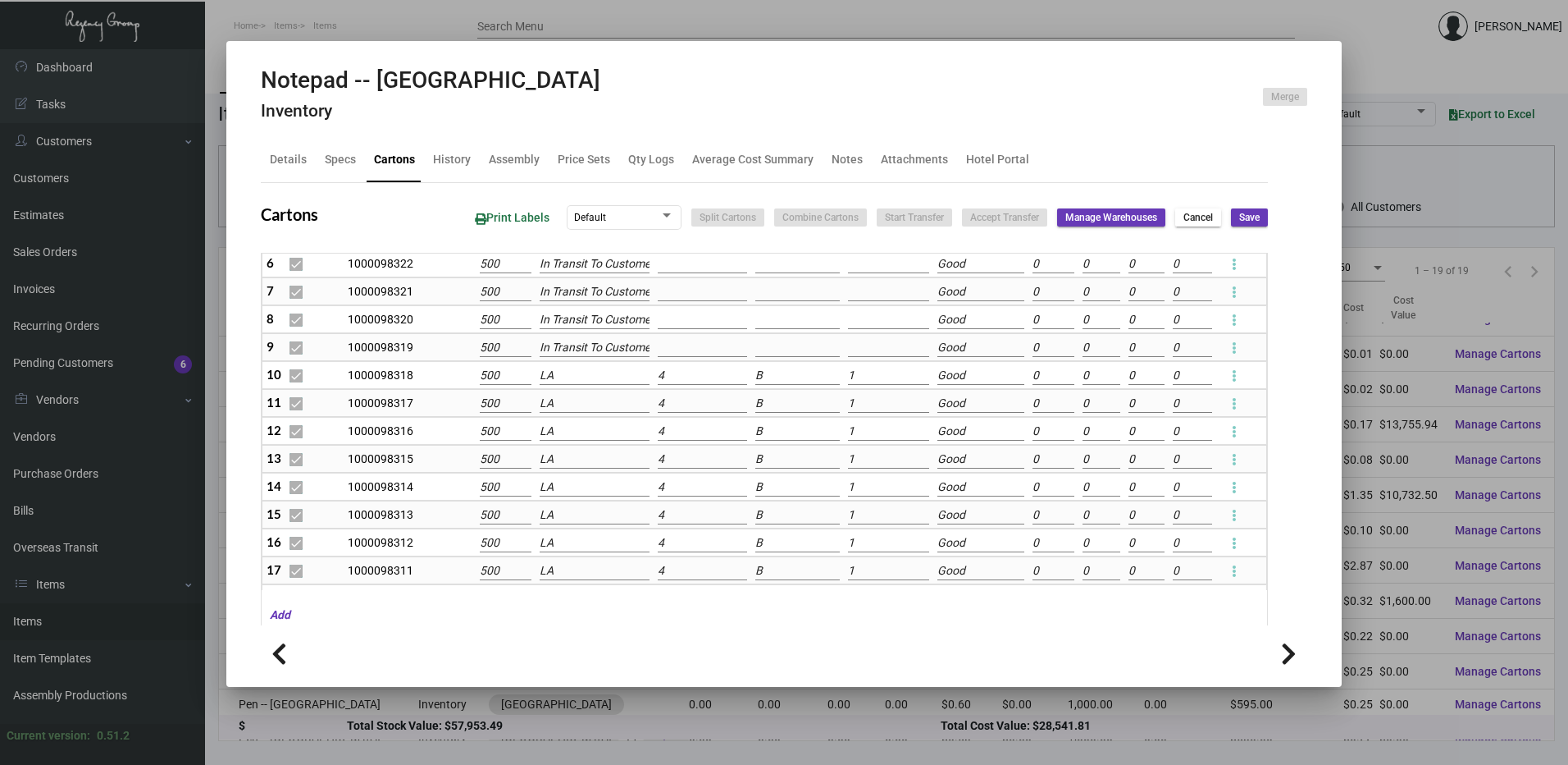
click at [572, 372] on input "LA" at bounding box center [595, 376] width 111 height 18
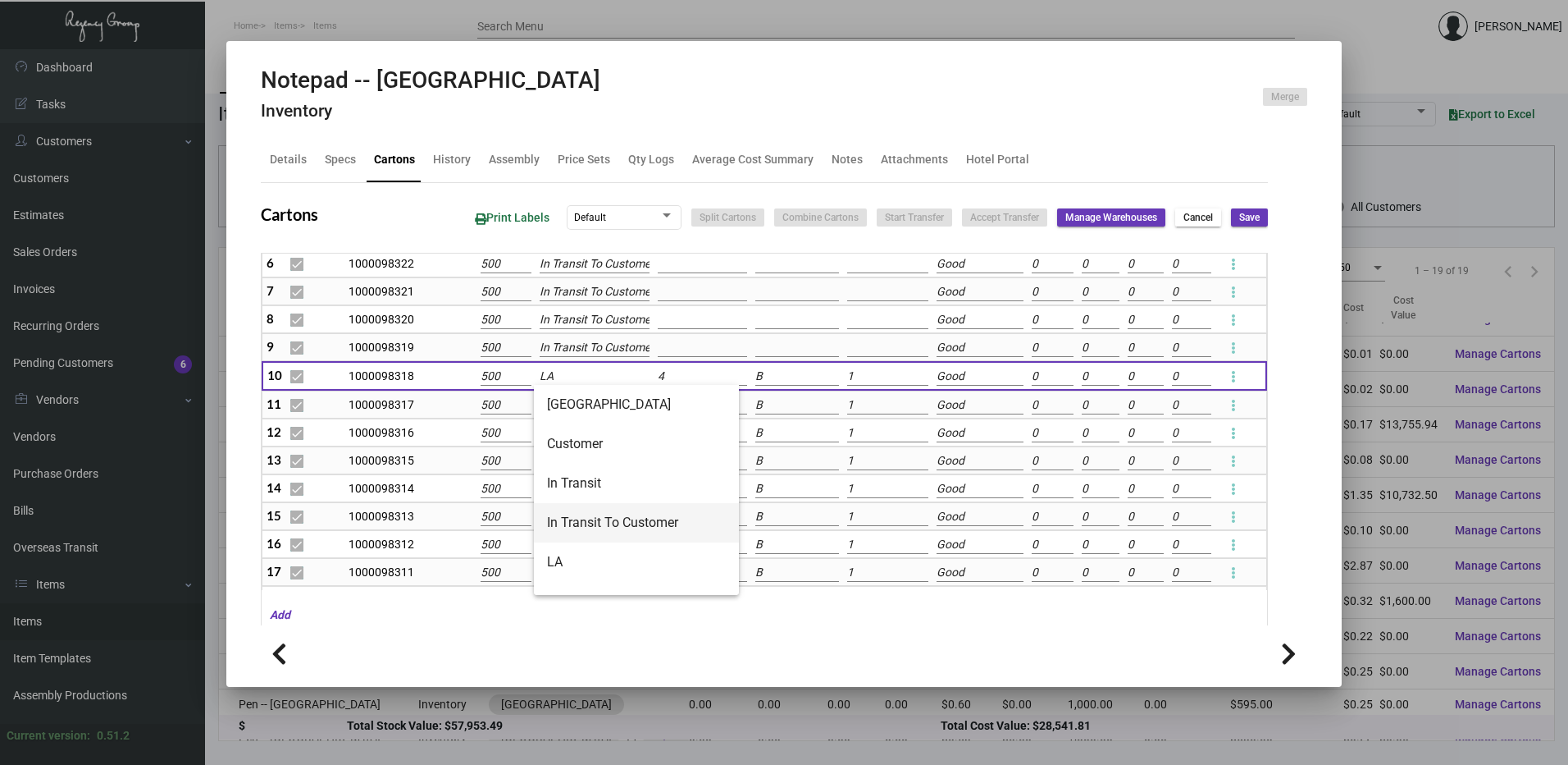
click at [602, 523] on span "In Transit To Customer" at bounding box center [637, 523] width 179 height 40
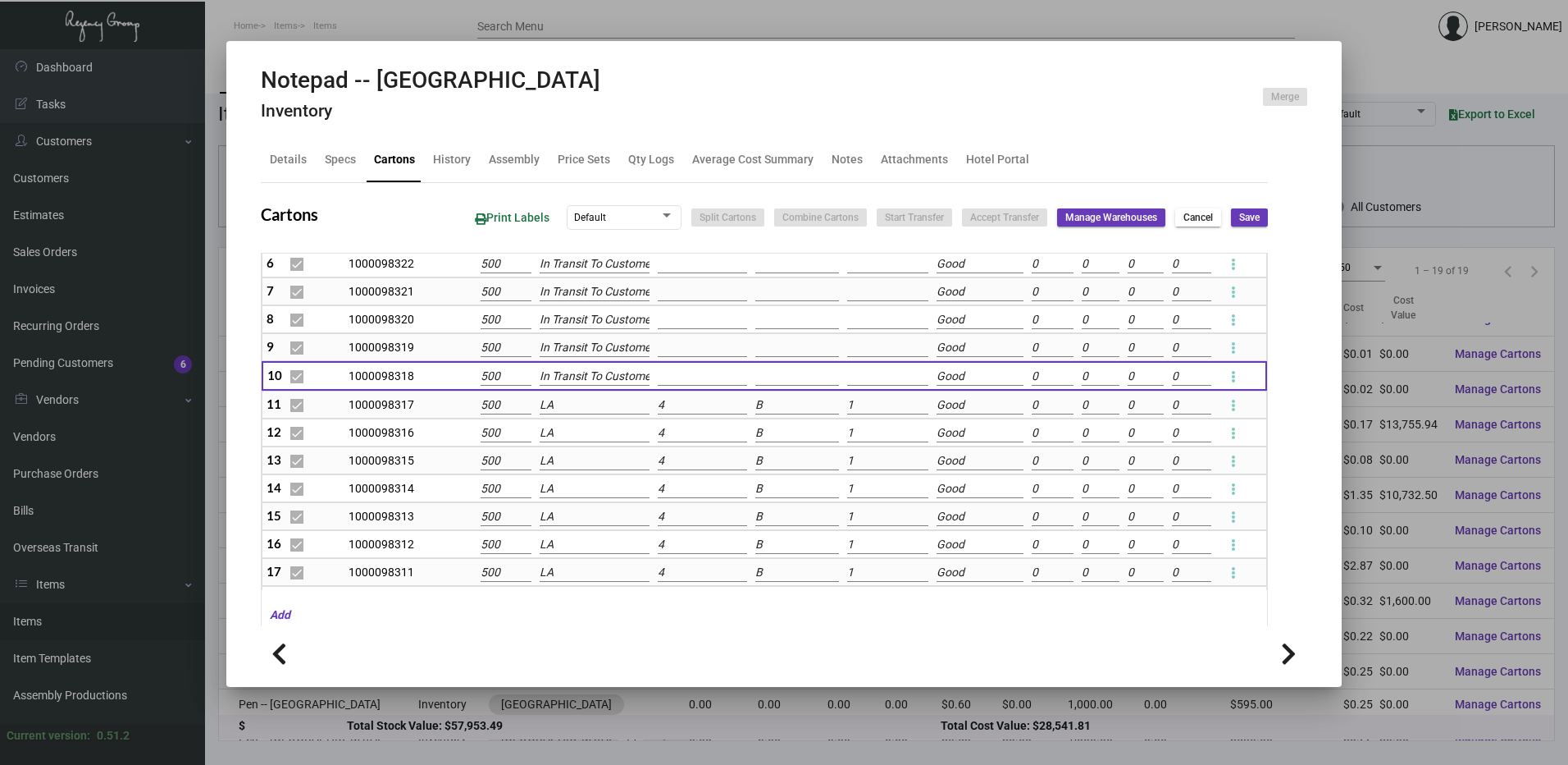
scroll to position [0, 9]
click at [583, 409] on input "LA" at bounding box center [594, 406] width 110 height 18
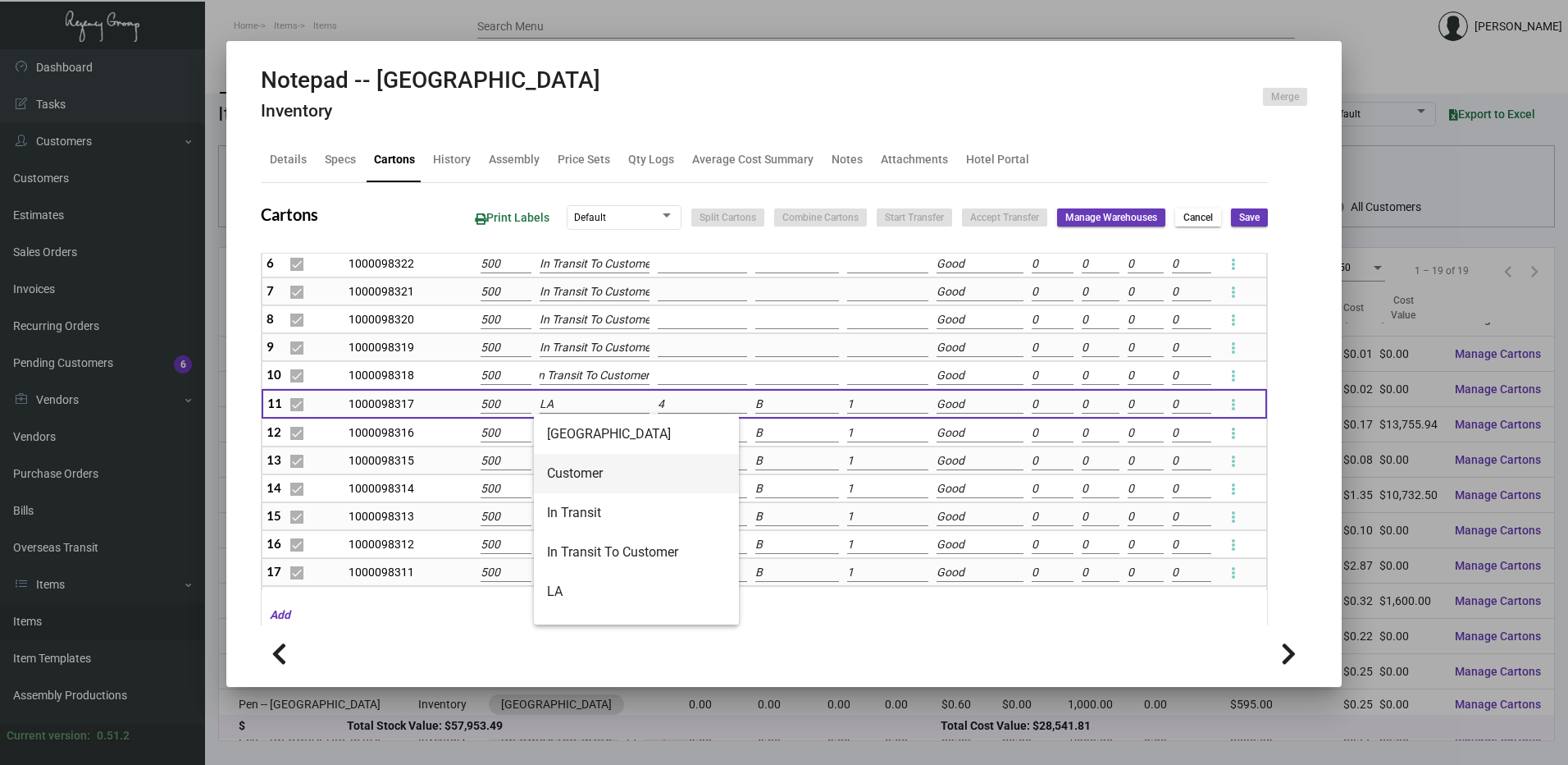
scroll to position [0, 0]
click at [579, 546] on span "In Transit To Customer" at bounding box center [637, 552] width 179 height 40
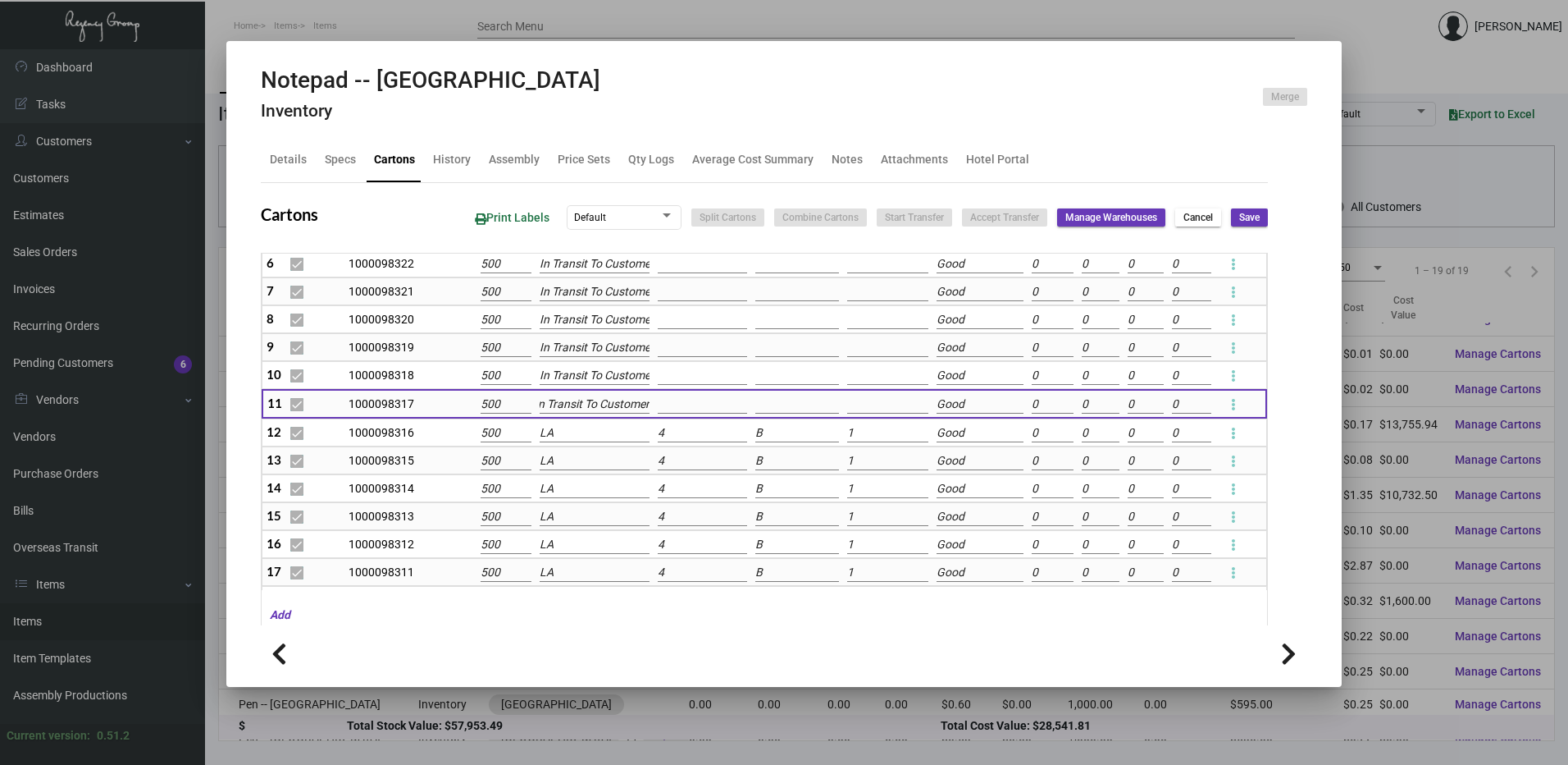
click at [577, 437] on input "LA" at bounding box center [594, 433] width 110 height 18
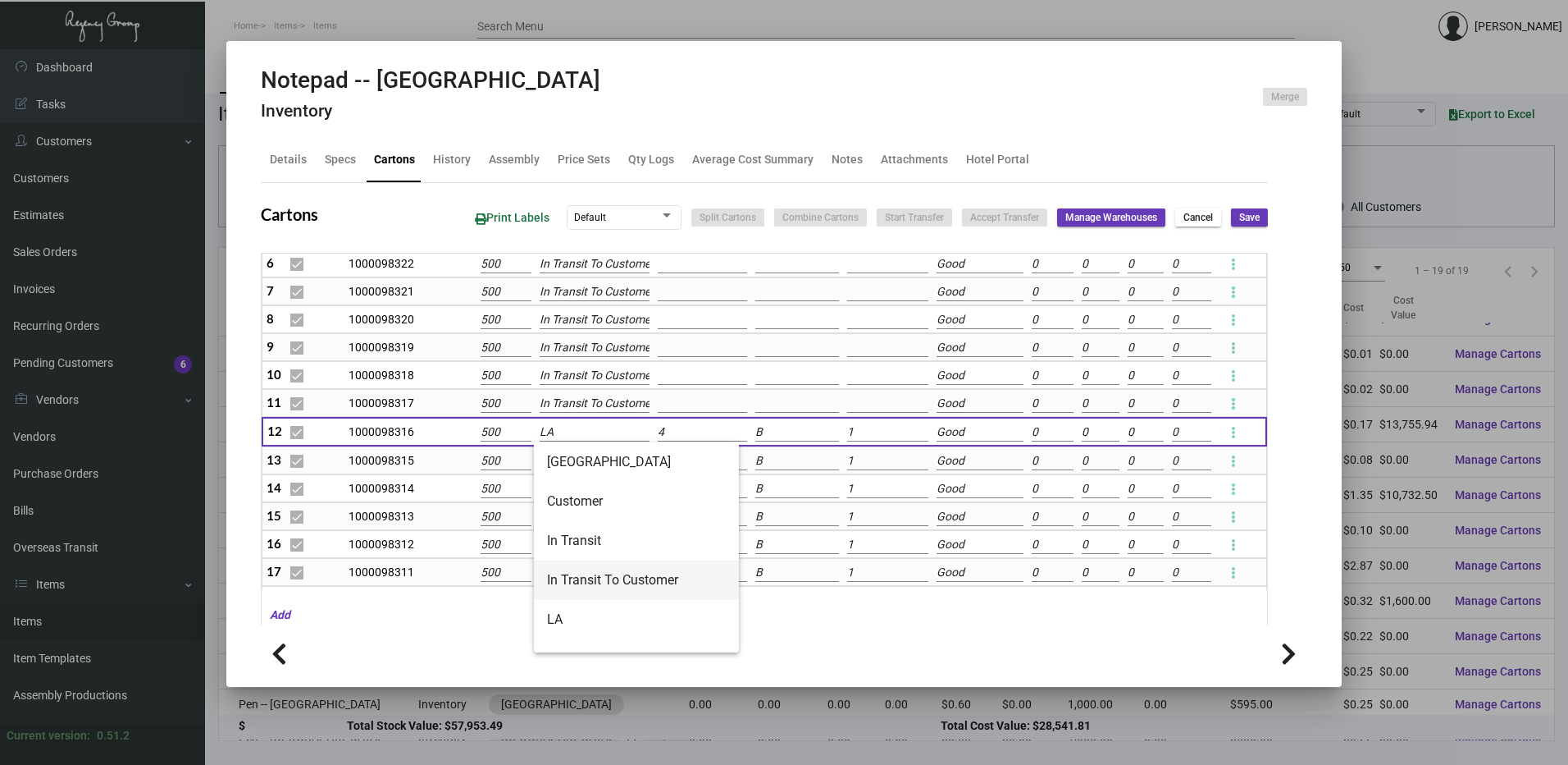
click at [576, 572] on span "In Transit To Customer" at bounding box center [637, 580] width 179 height 40
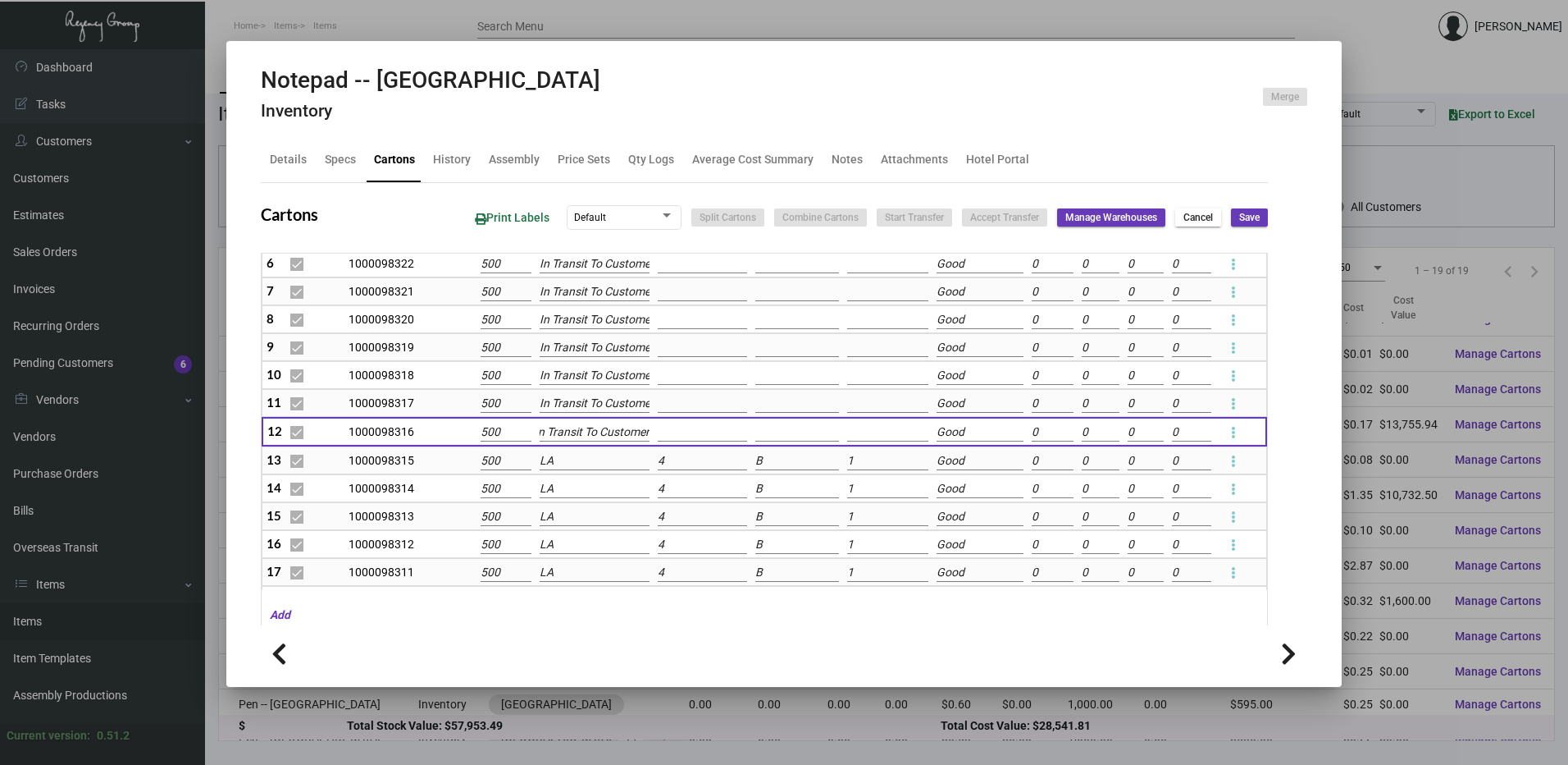
click at [574, 465] on input "LA" at bounding box center [594, 462] width 110 height 18
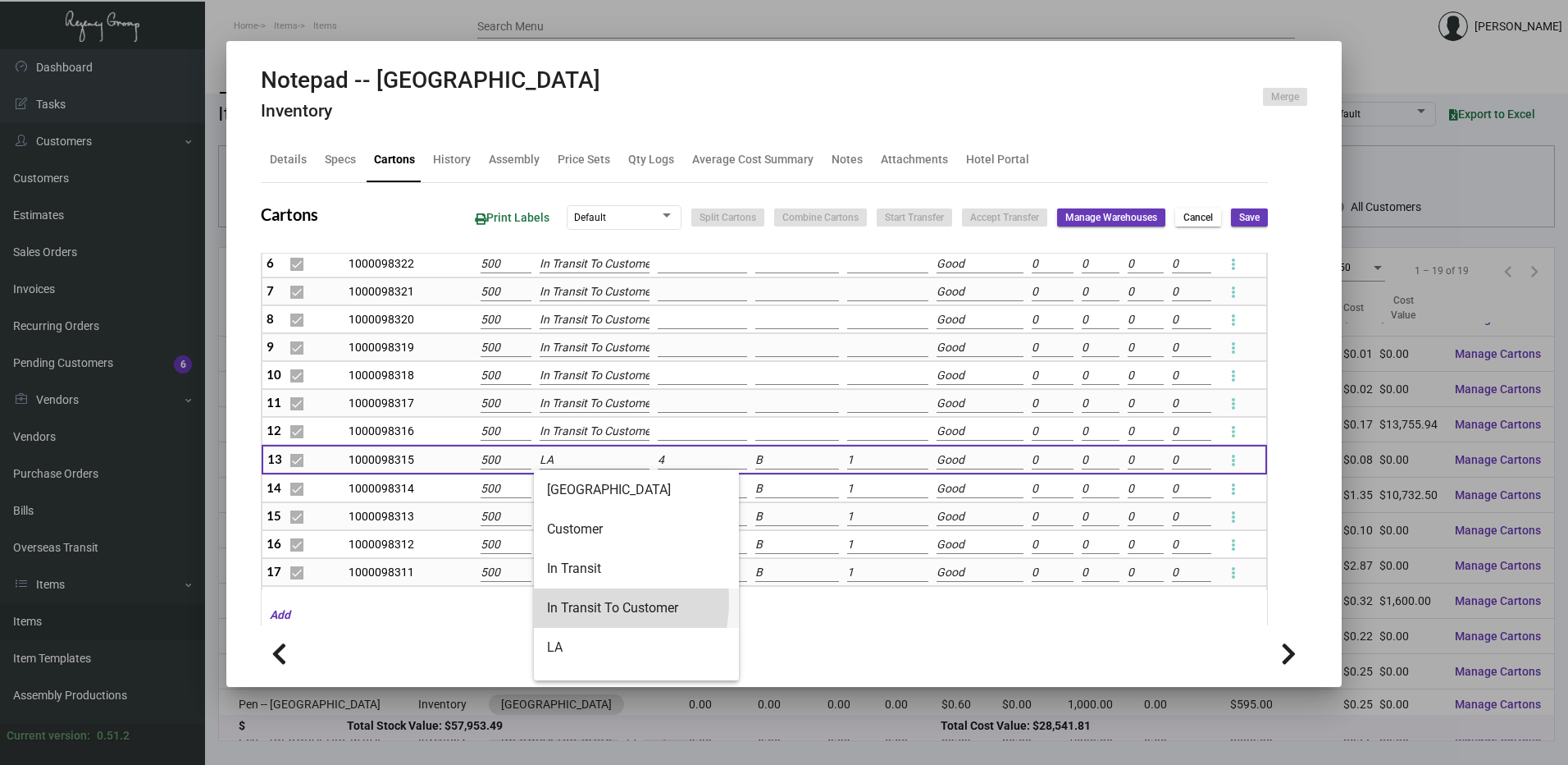
click at [580, 602] on span "In Transit To Customer" at bounding box center [637, 607] width 179 height 40
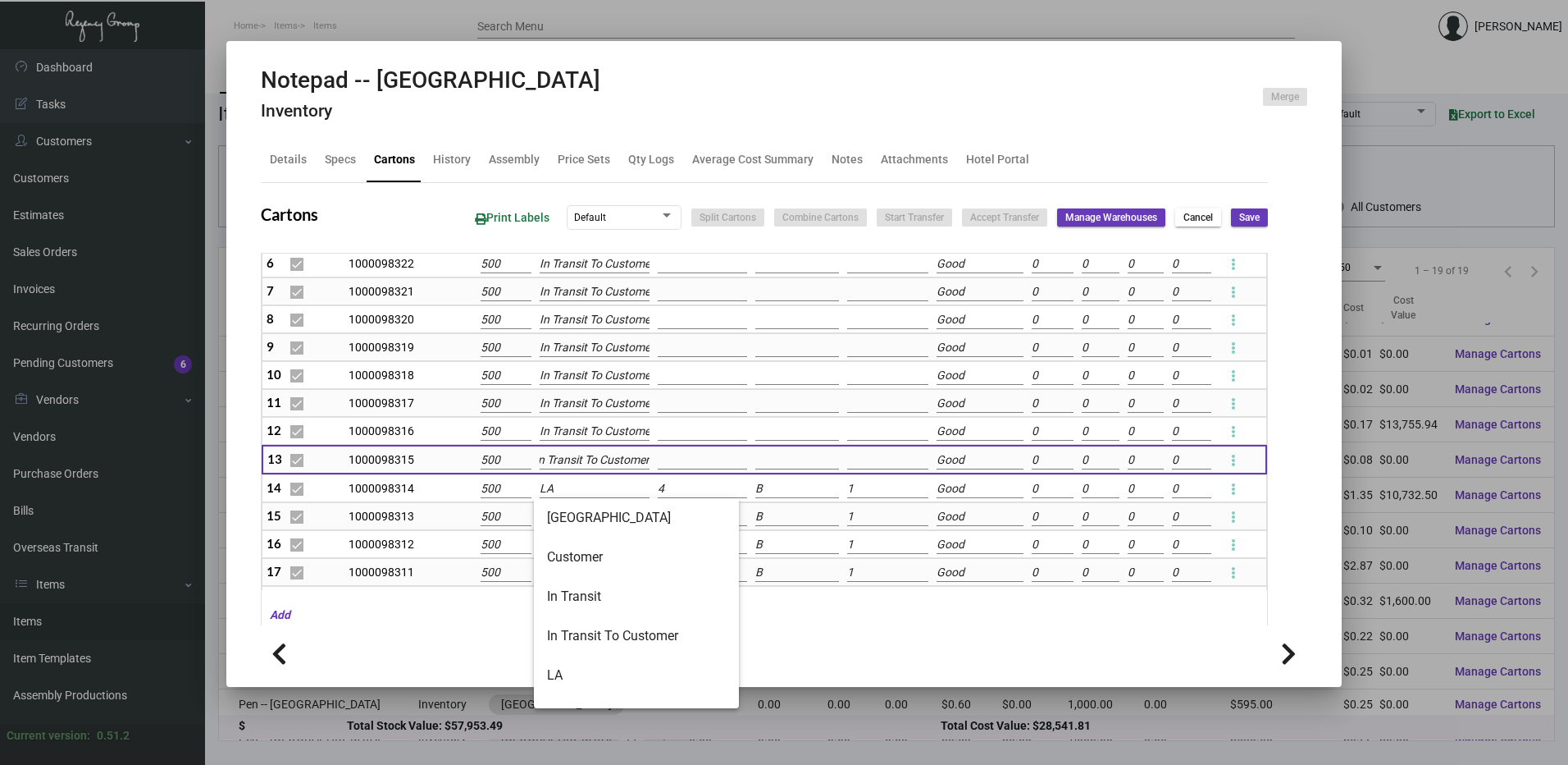
click at [576, 490] on input "LA" at bounding box center [594, 489] width 110 height 18
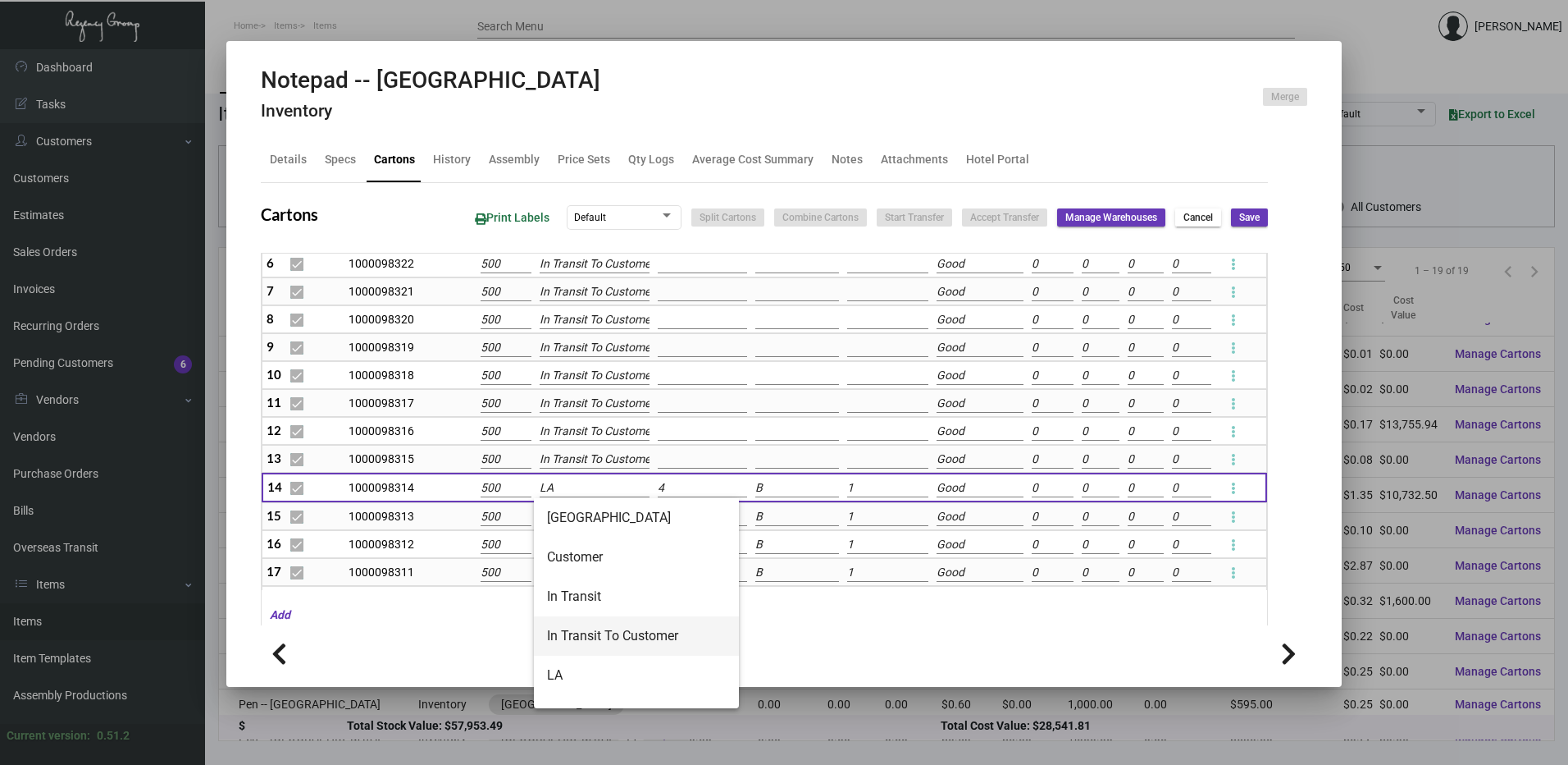
drag, startPoint x: 588, startPoint y: 629, endPoint x: 588, endPoint y: 618, distance: 11.0
click at [588, 628] on span "In Transit To Customer" at bounding box center [637, 636] width 179 height 40
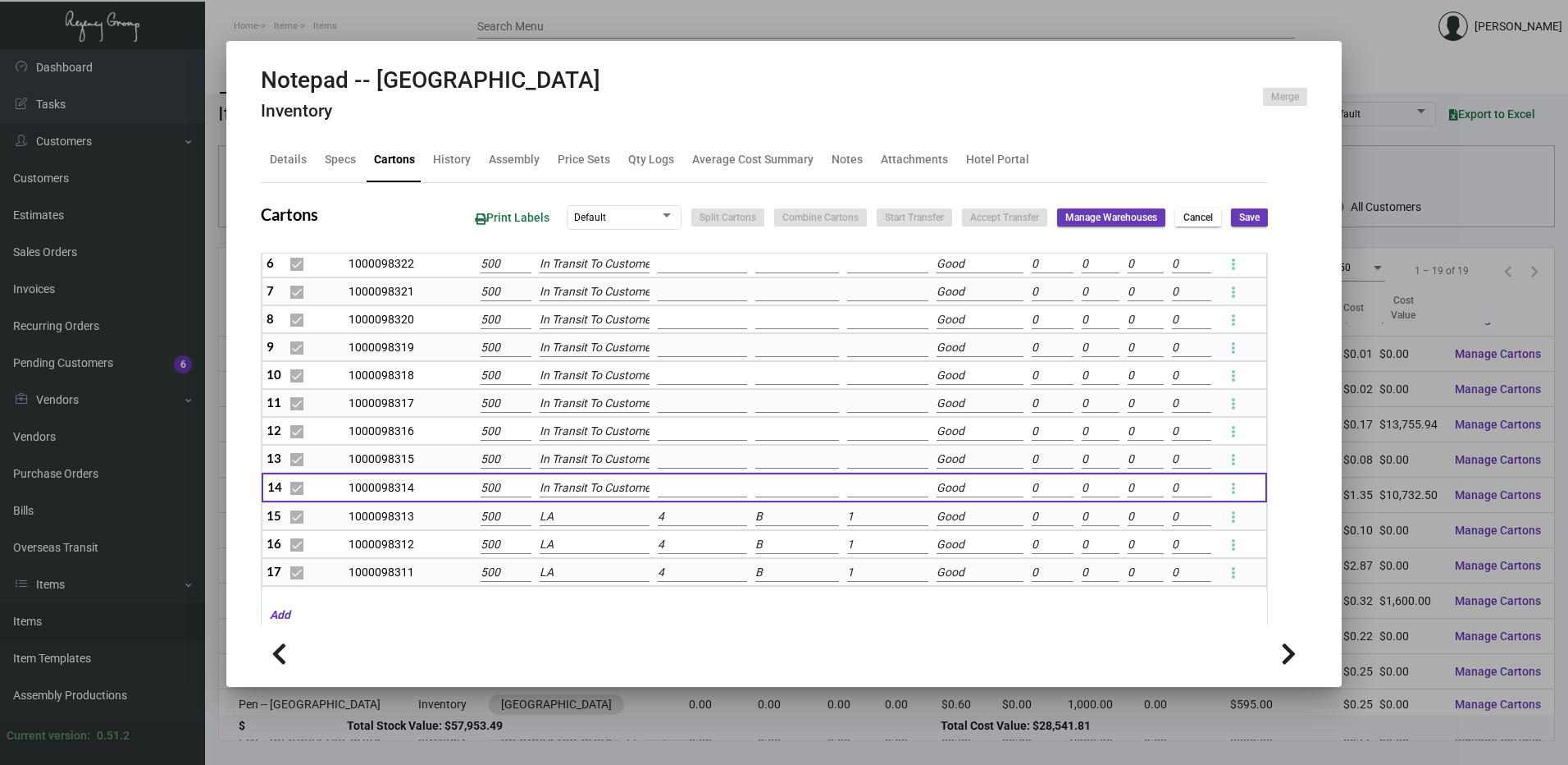
click at [585, 512] on input "LA" at bounding box center [594, 517] width 110 height 18
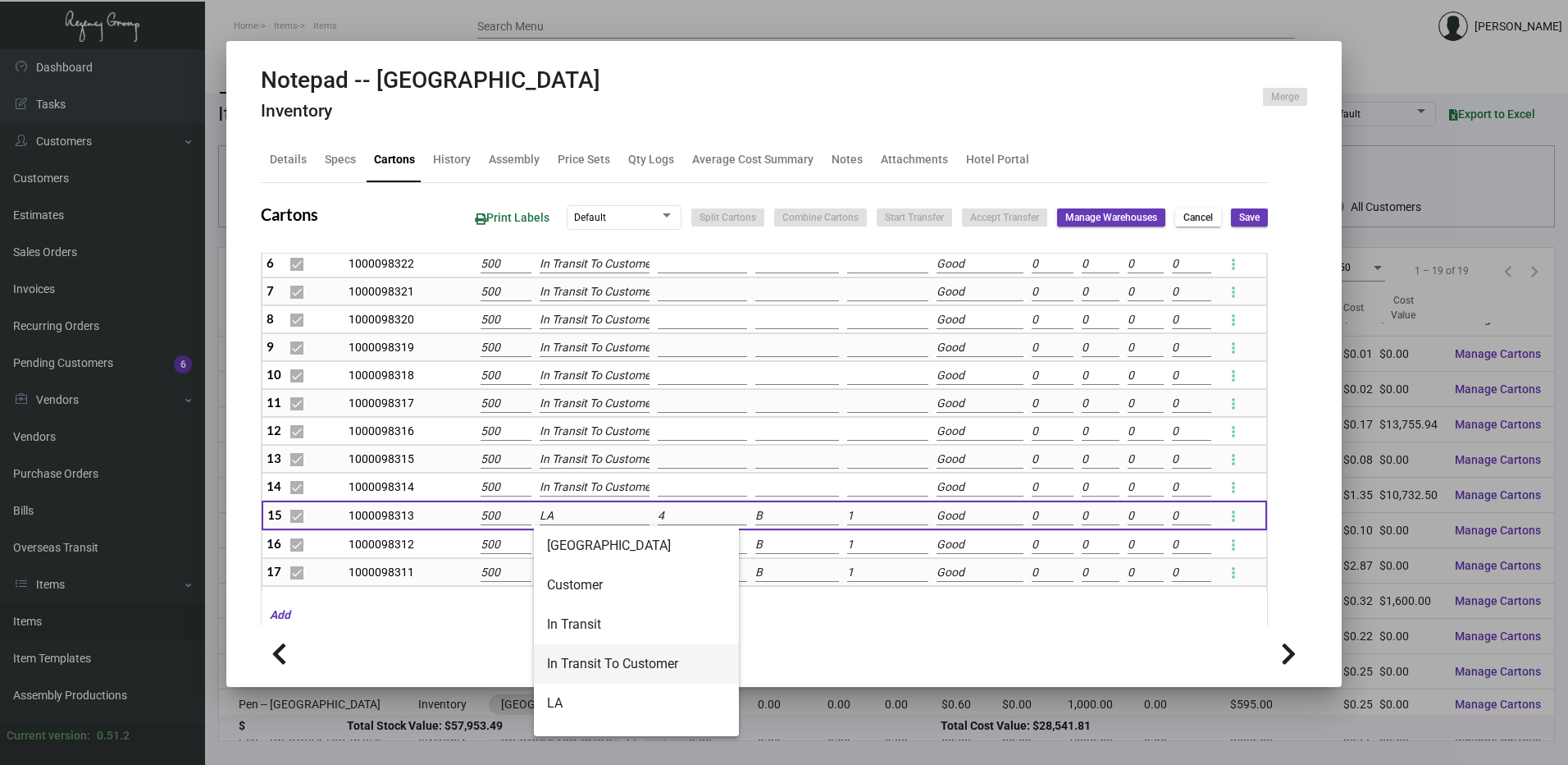
click at [596, 655] on span "In Transit To Customer" at bounding box center [637, 664] width 179 height 40
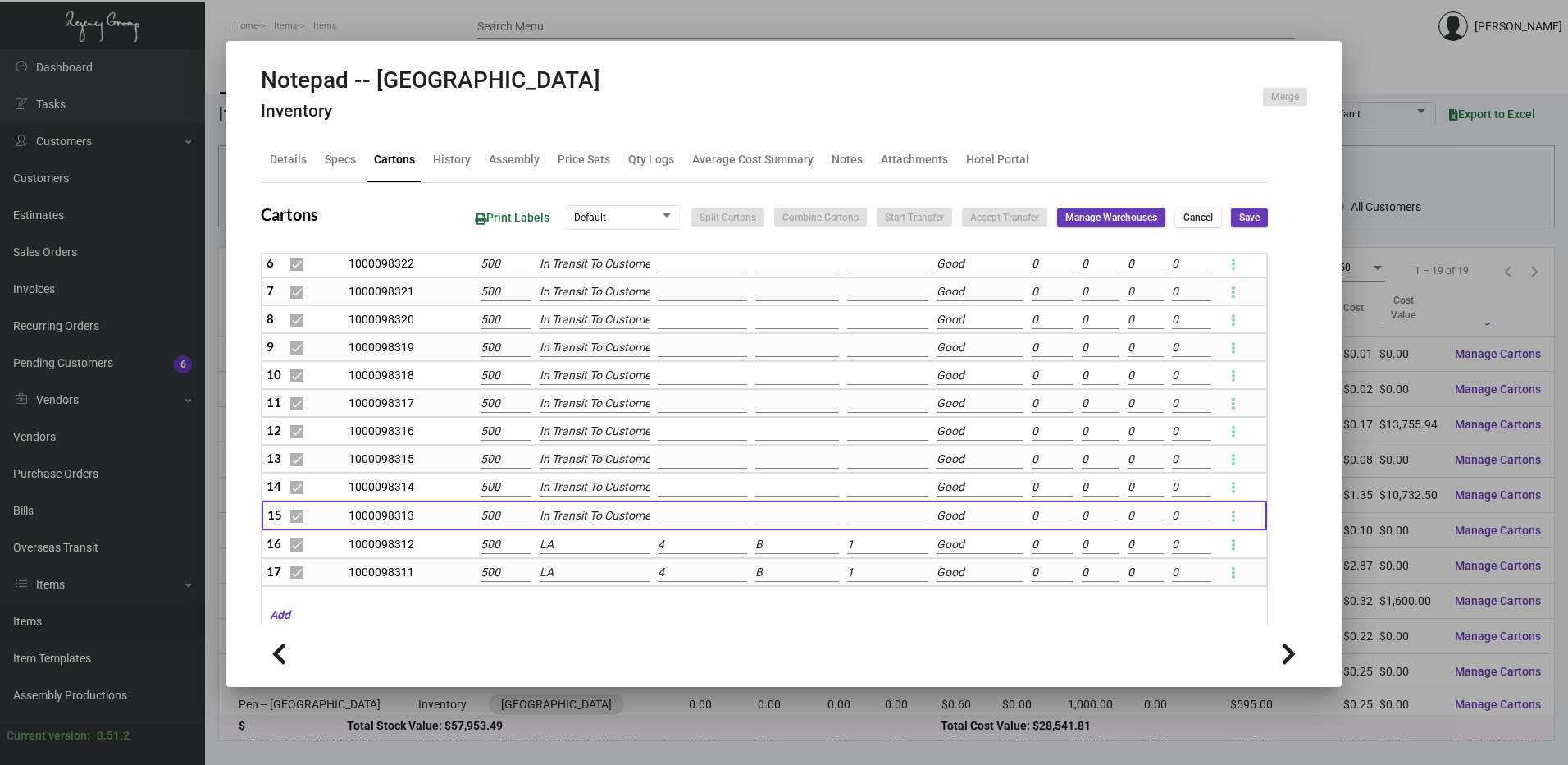
scroll to position [0, 9]
click at [586, 543] on input "LA" at bounding box center [594, 545] width 110 height 18
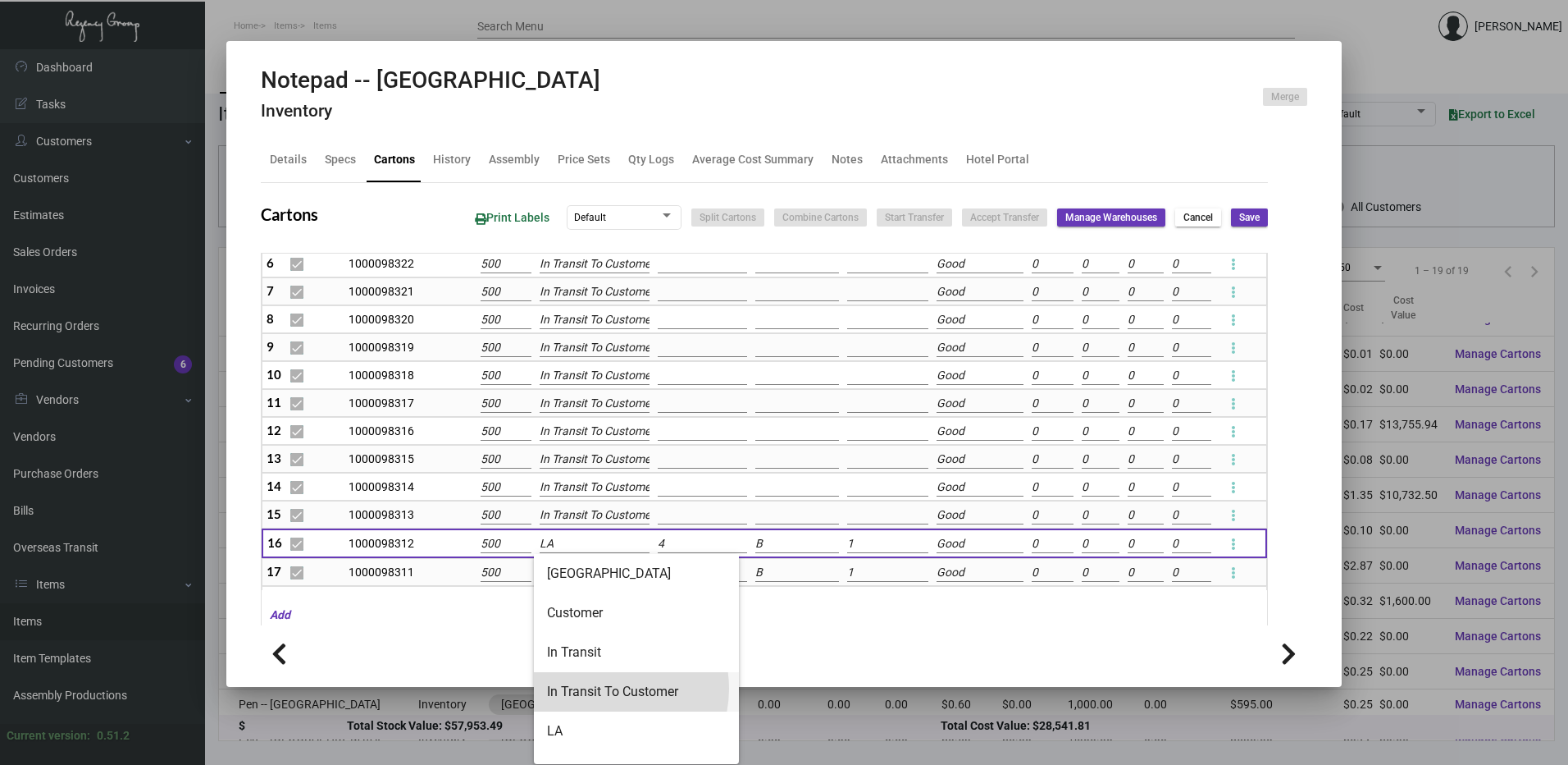
click at [607, 688] on span "In Transit To Customer" at bounding box center [637, 691] width 179 height 40
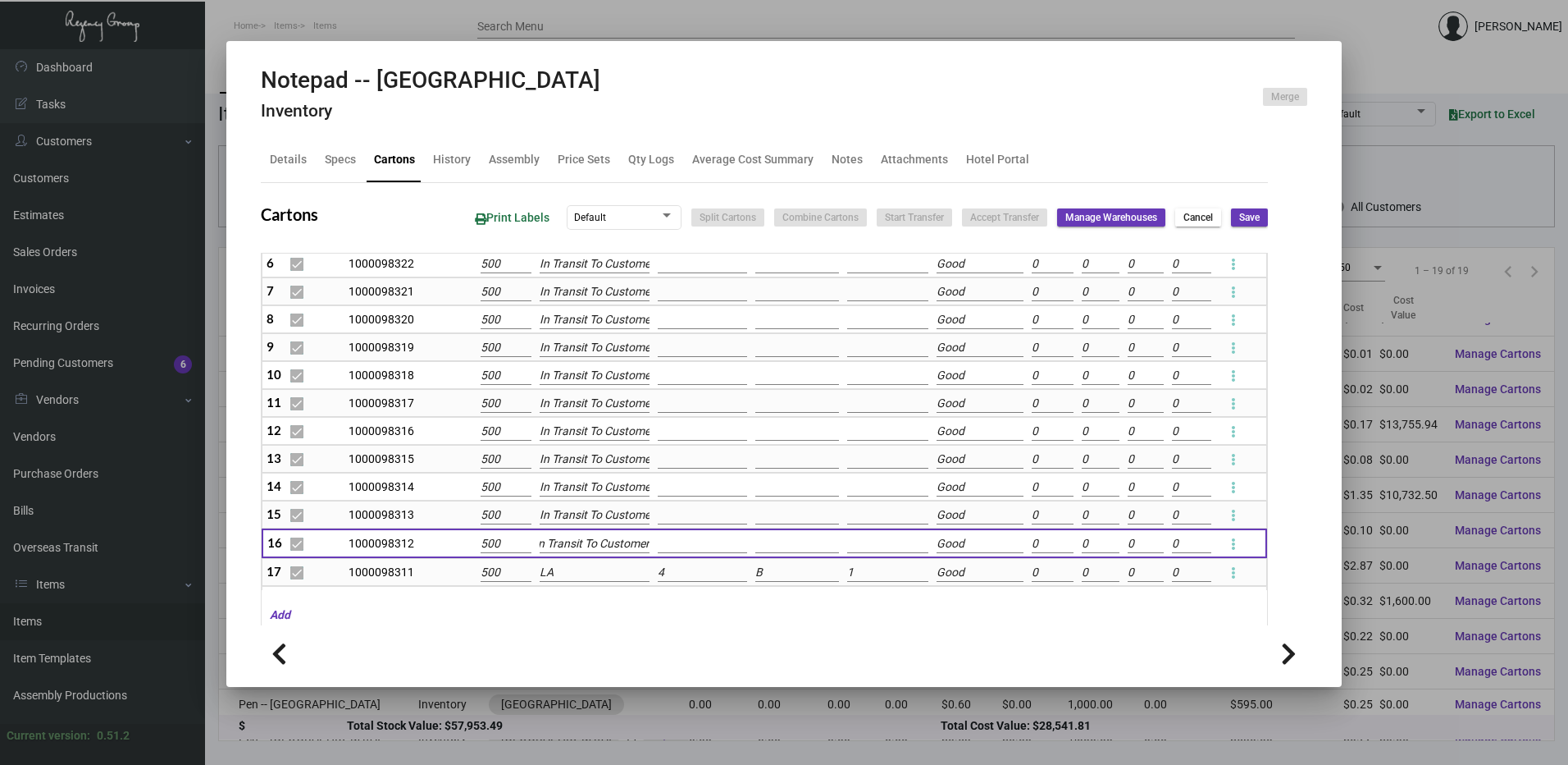
click at [573, 571] on input "LA" at bounding box center [594, 573] width 110 height 18
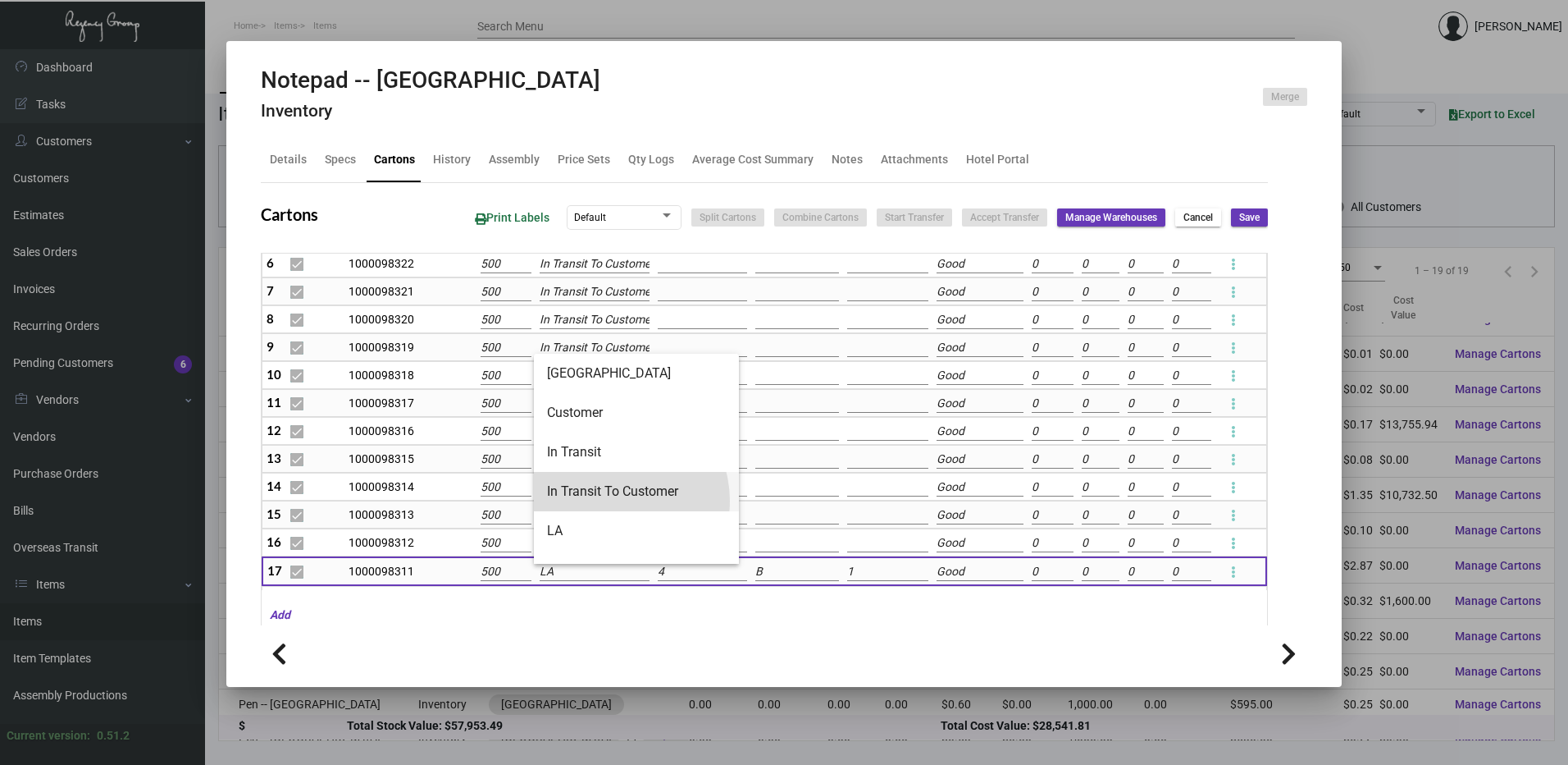
drag, startPoint x: 614, startPoint y: 500, endPoint x: 622, endPoint y: 468, distance: 33.0
click at [614, 500] on span "In Transit To Customer" at bounding box center [637, 491] width 179 height 40
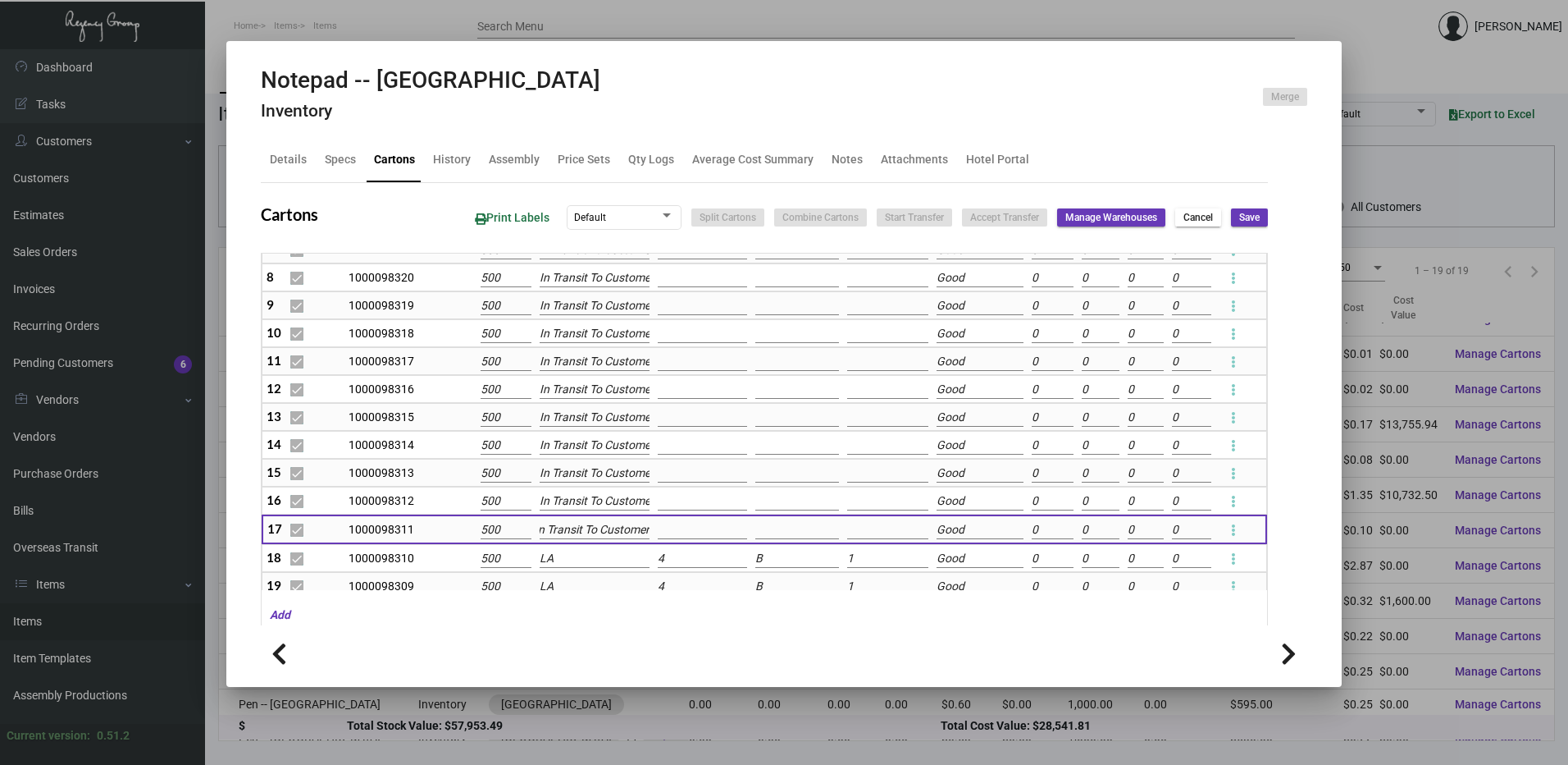
scroll to position [288, 0]
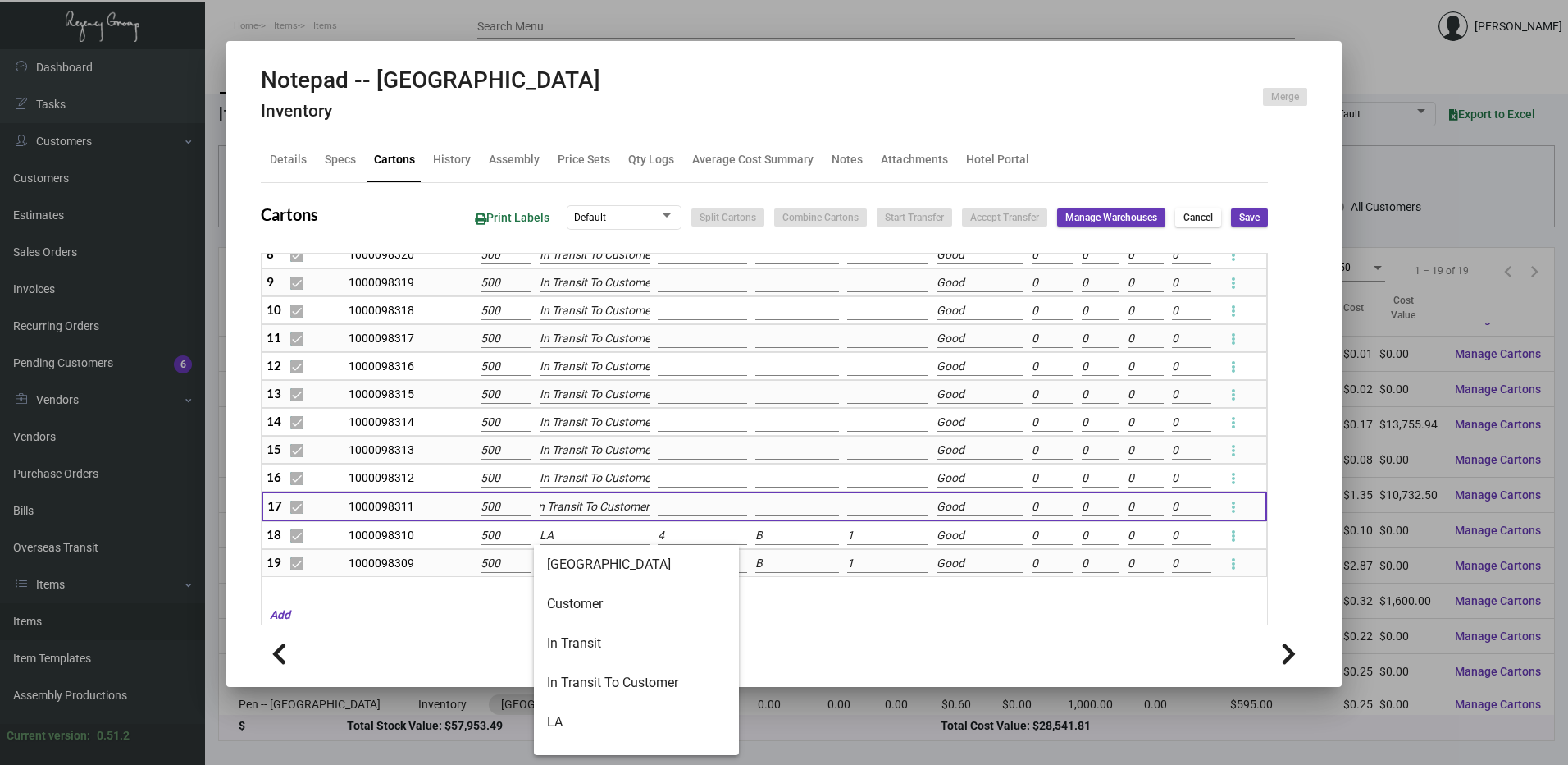
click at [590, 535] on input "LA" at bounding box center [594, 536] width 110 height 18
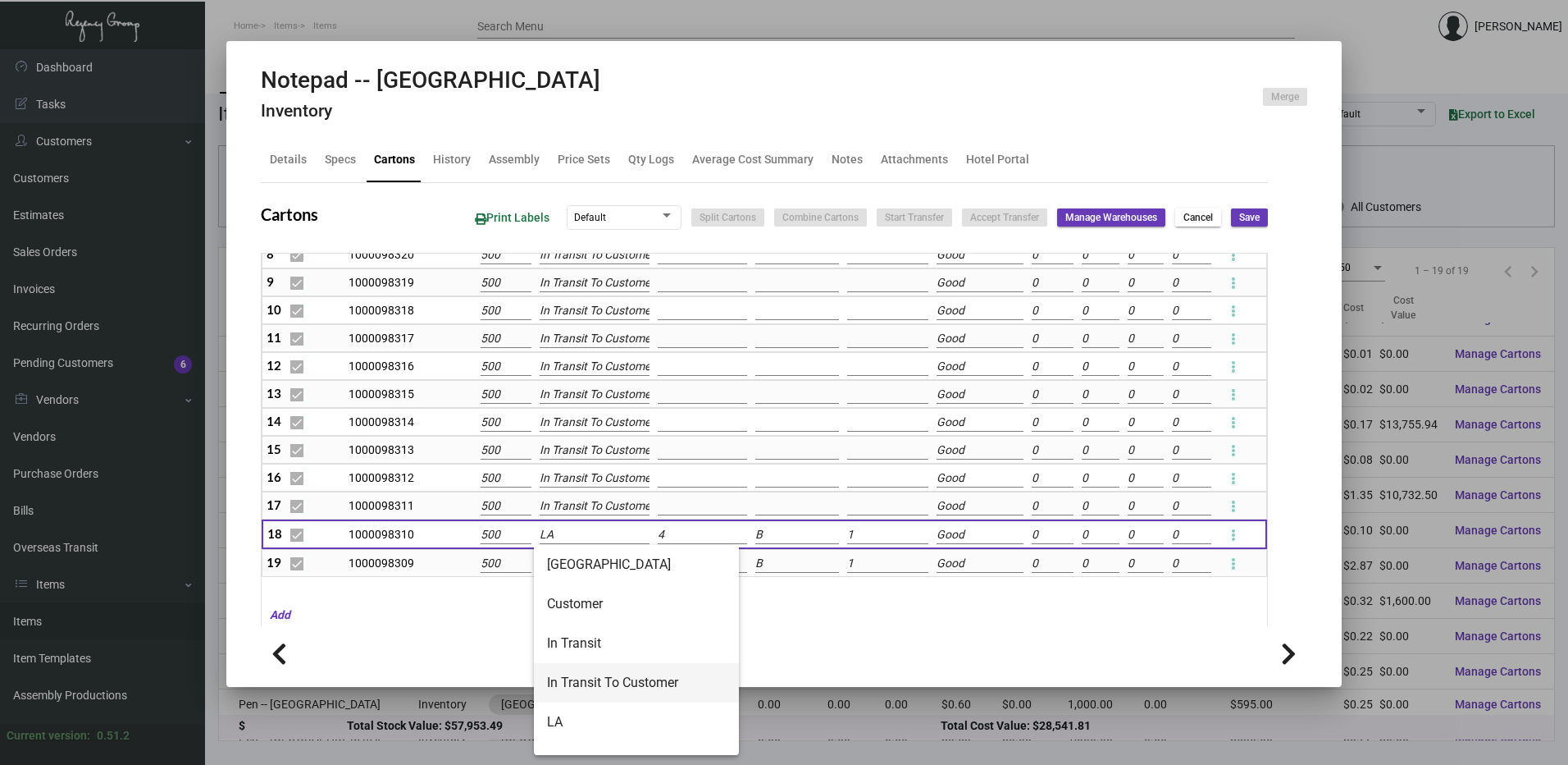
click at [601, 667] on span "In Transit To Customer" at bounding box center [637, 682] width 179 height 40
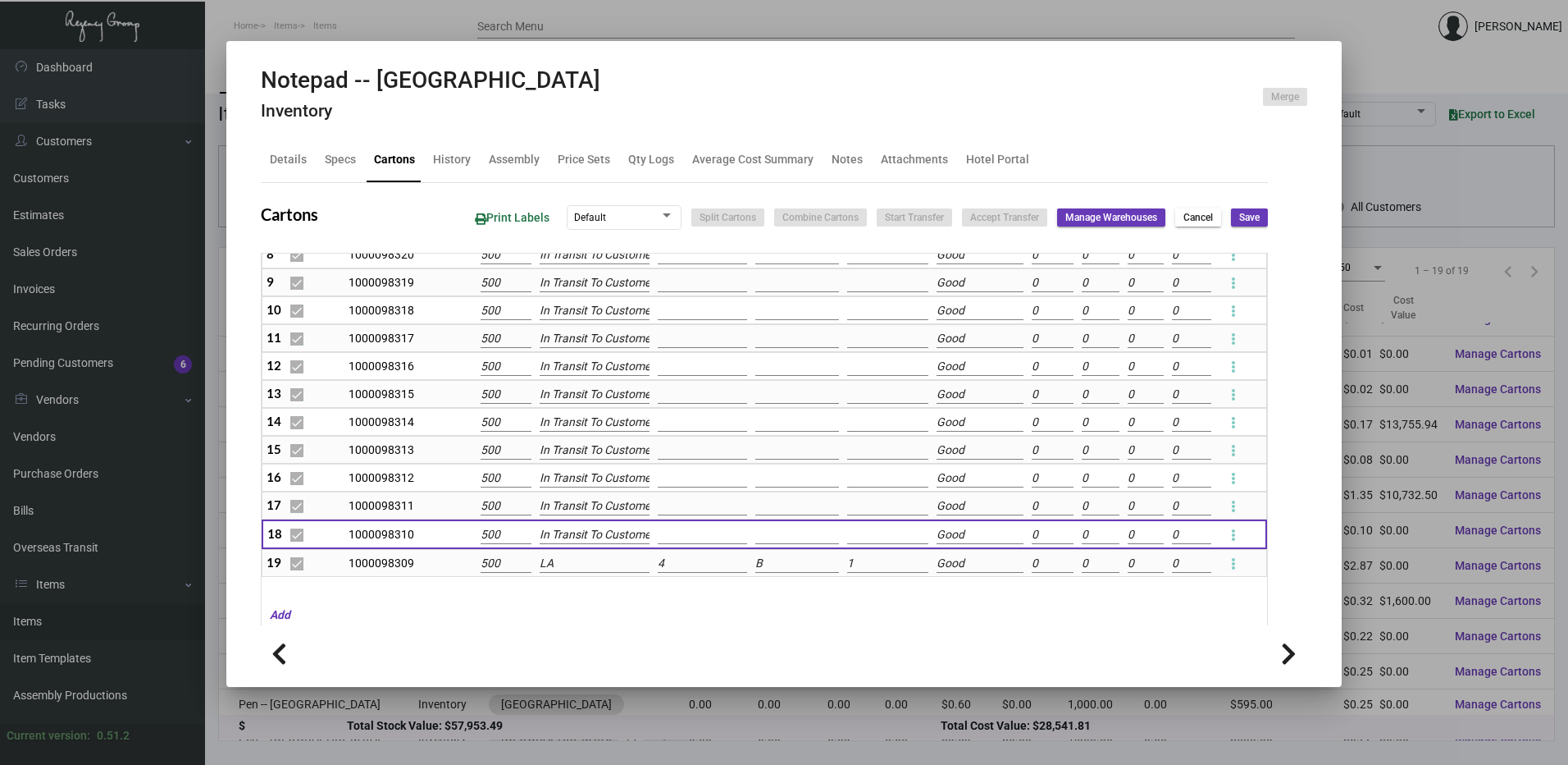
scroll to position [0, 9]
click at [556, 562] on input "LA" at bounding box center [594, 564] width 110 height 18
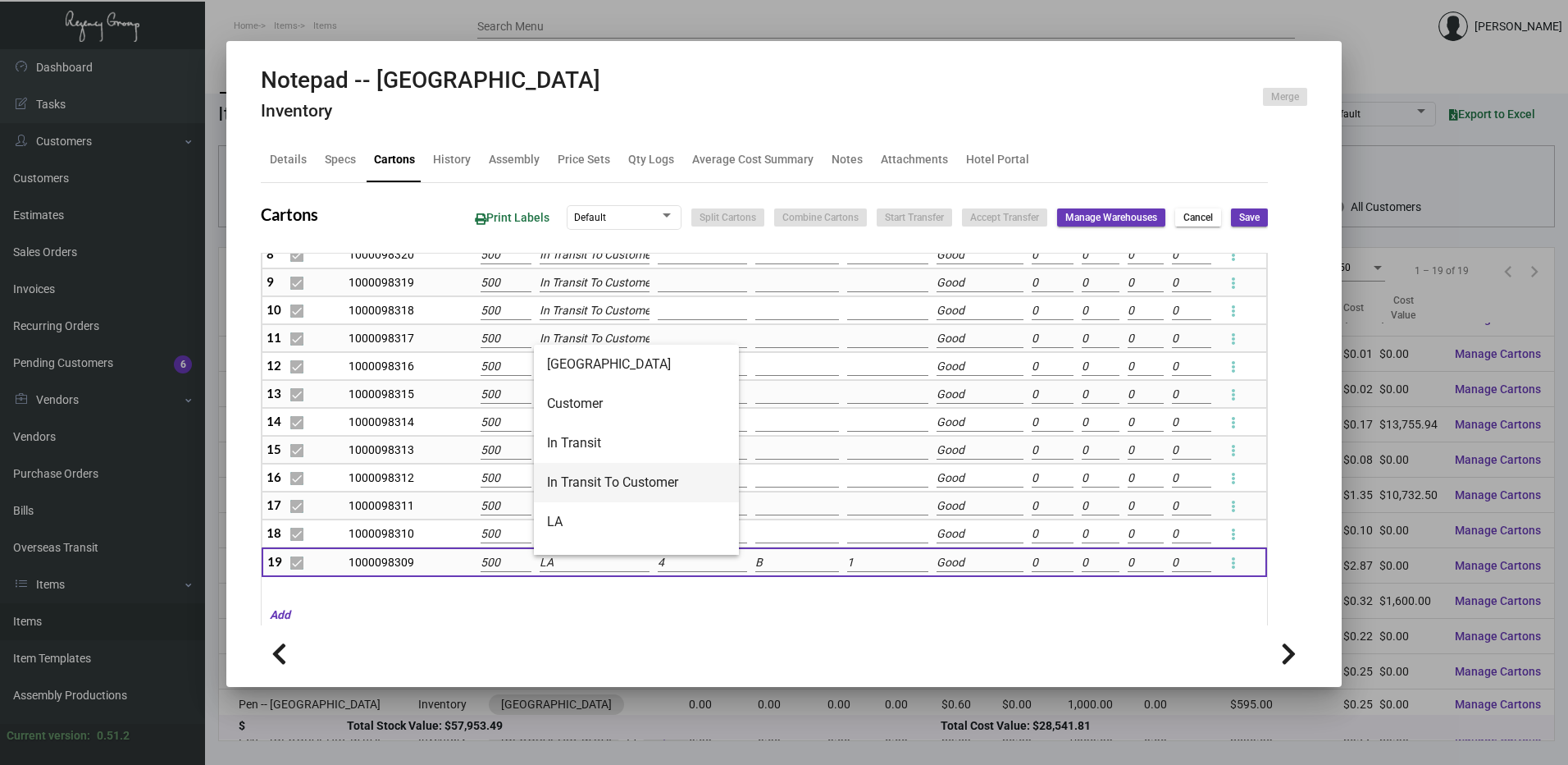
click at [603, 483] on span "In Transit To Customer" at bounding box center [637, 482] width 179 height 40
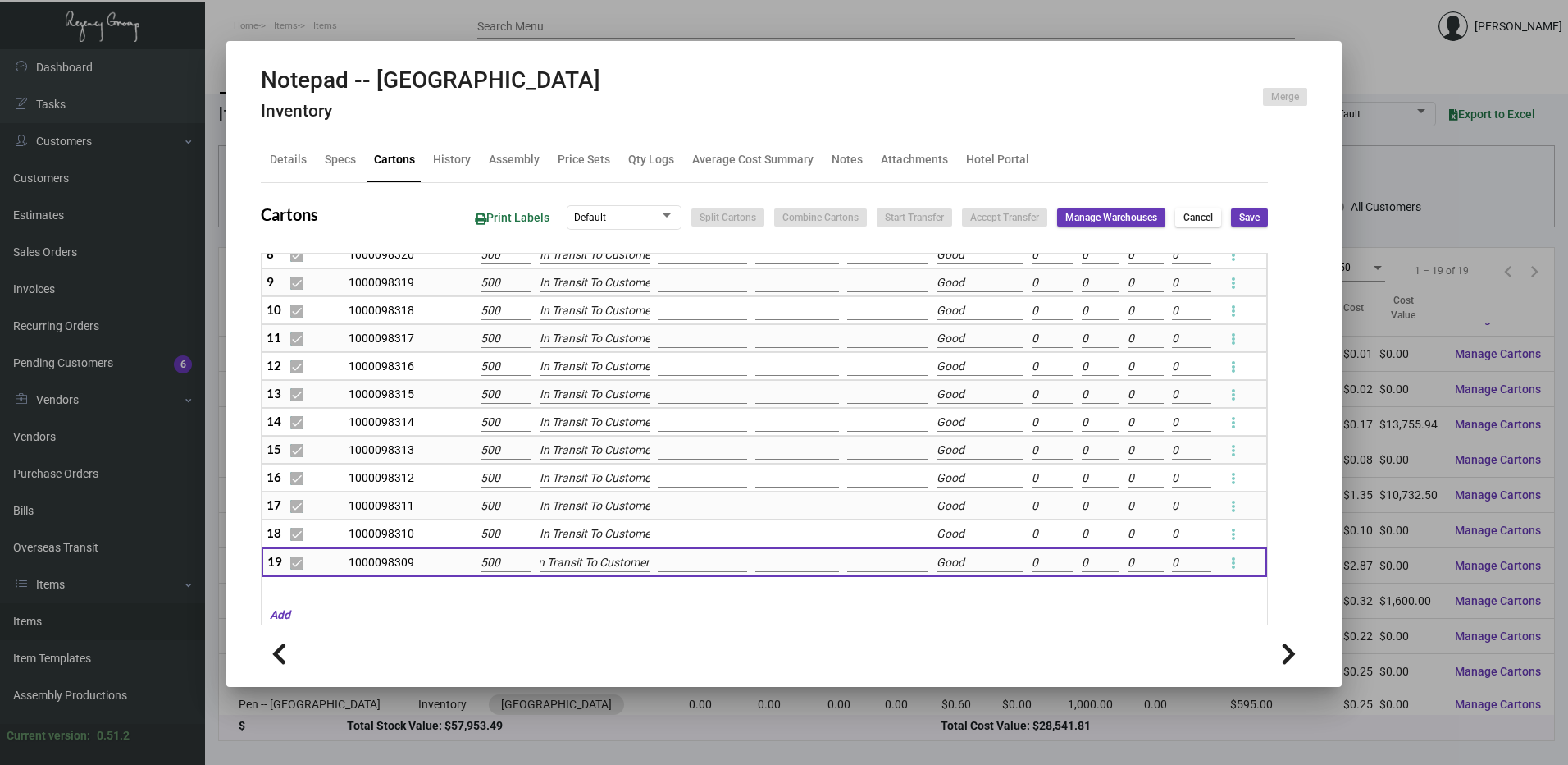
click at [1239, 215] on span "Save" at bounding box center [1249, 218] width 20 height 14
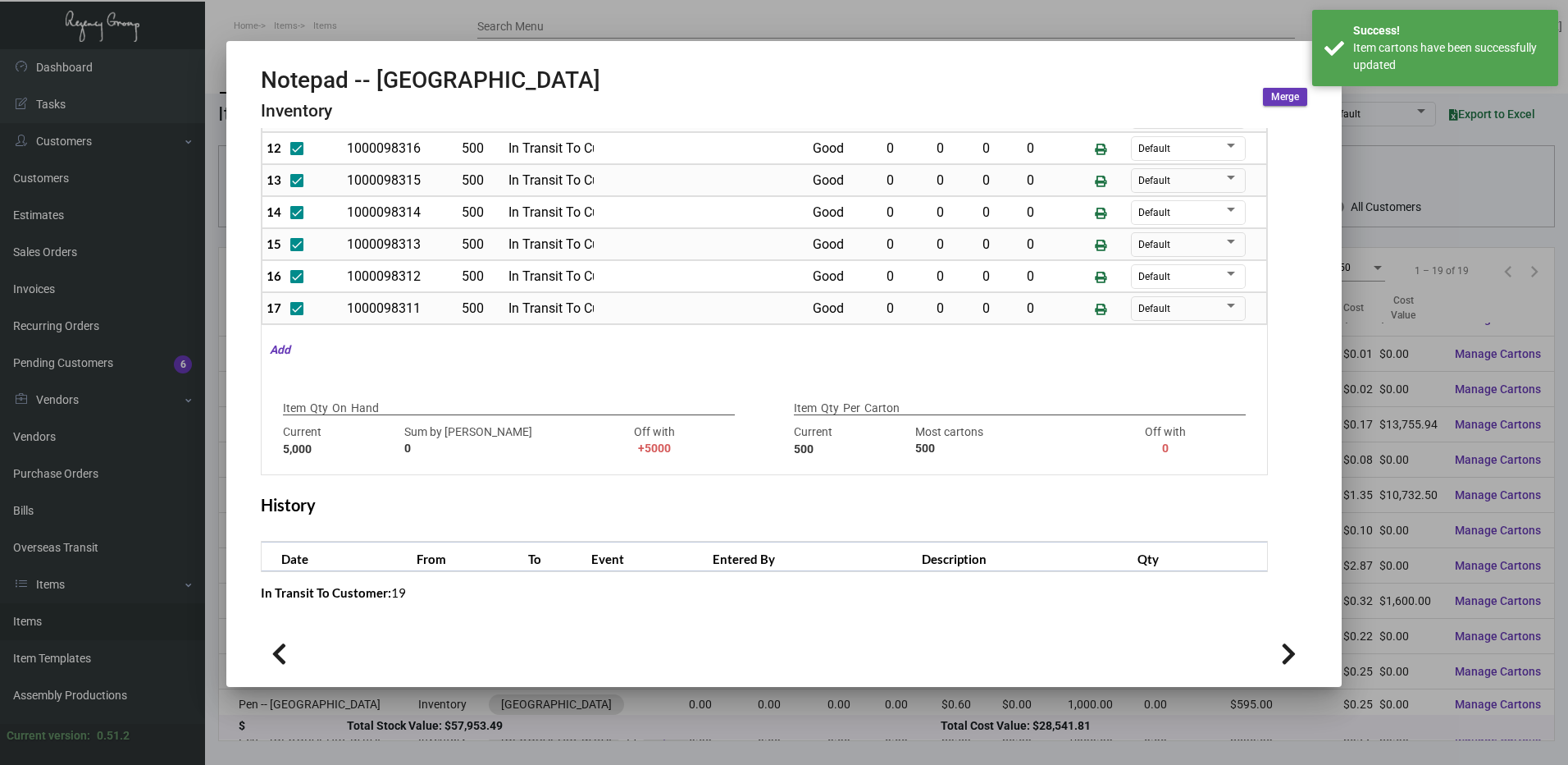
scroll to position [0, 0]
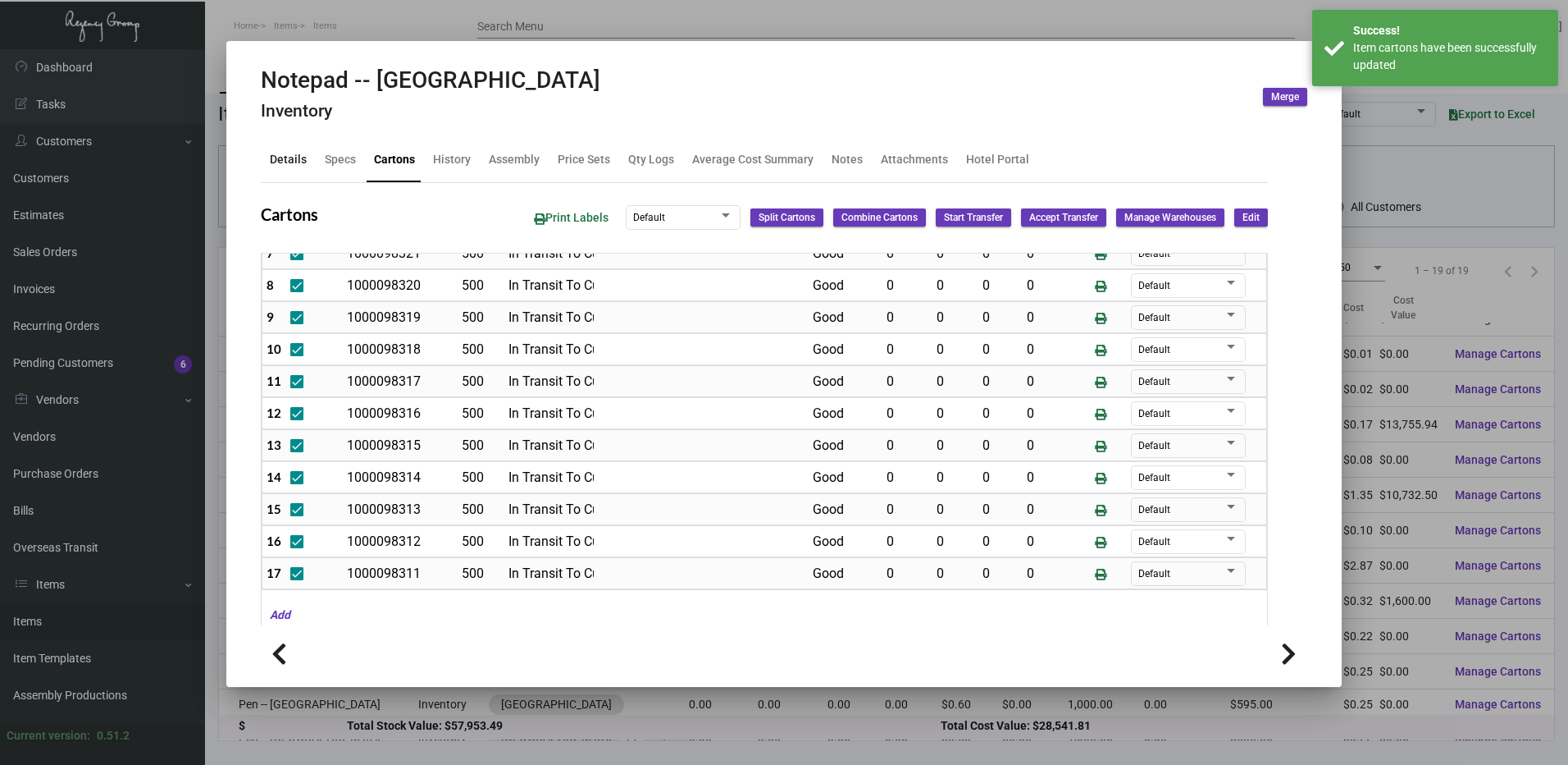
click at [289, 150] on div "Details" at bounding box center [288, 159] width 50 height 40
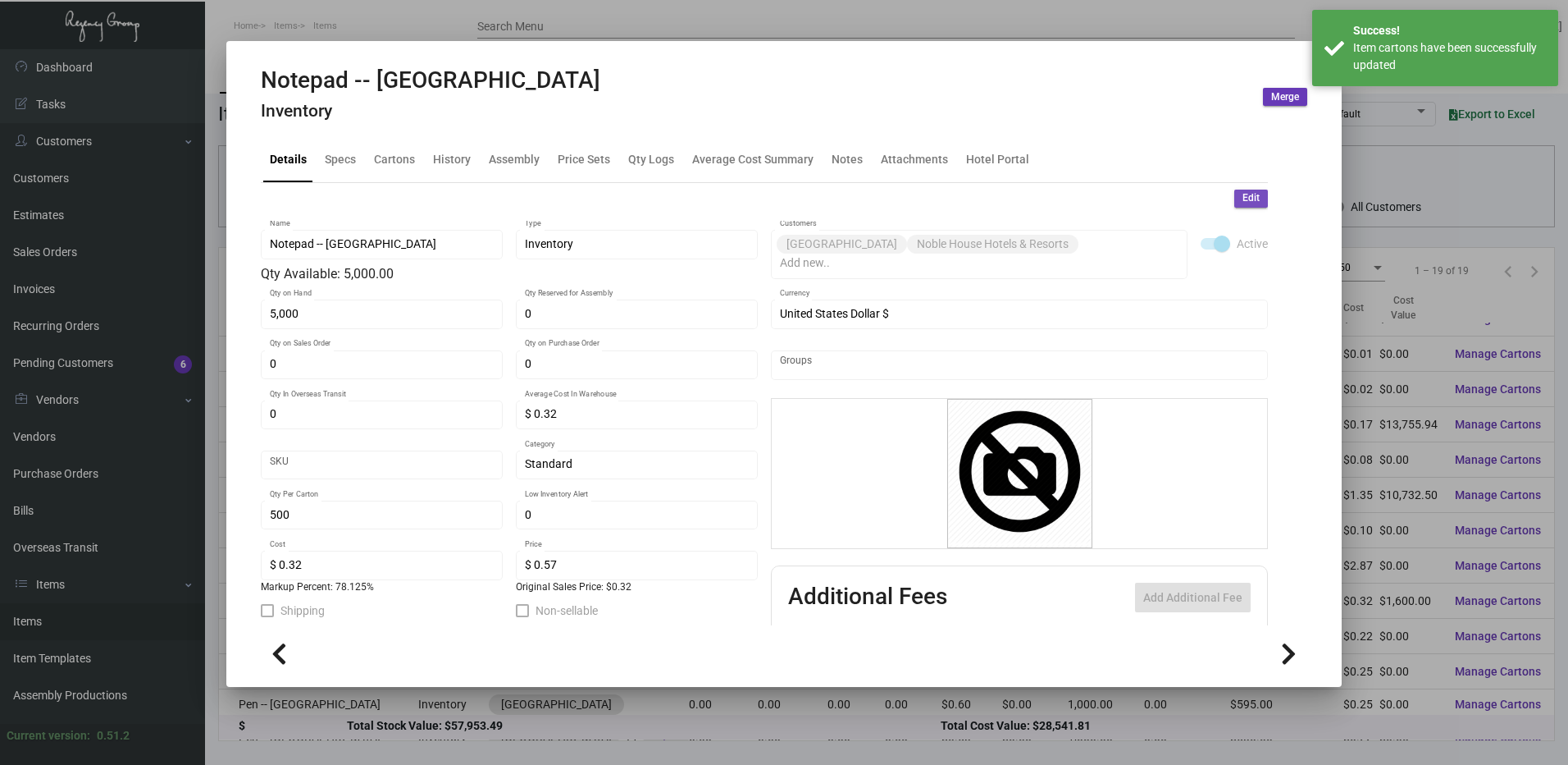
click at [1248, 204] on button "Edit" at bounding box center [1251, 199] width 34 height 18
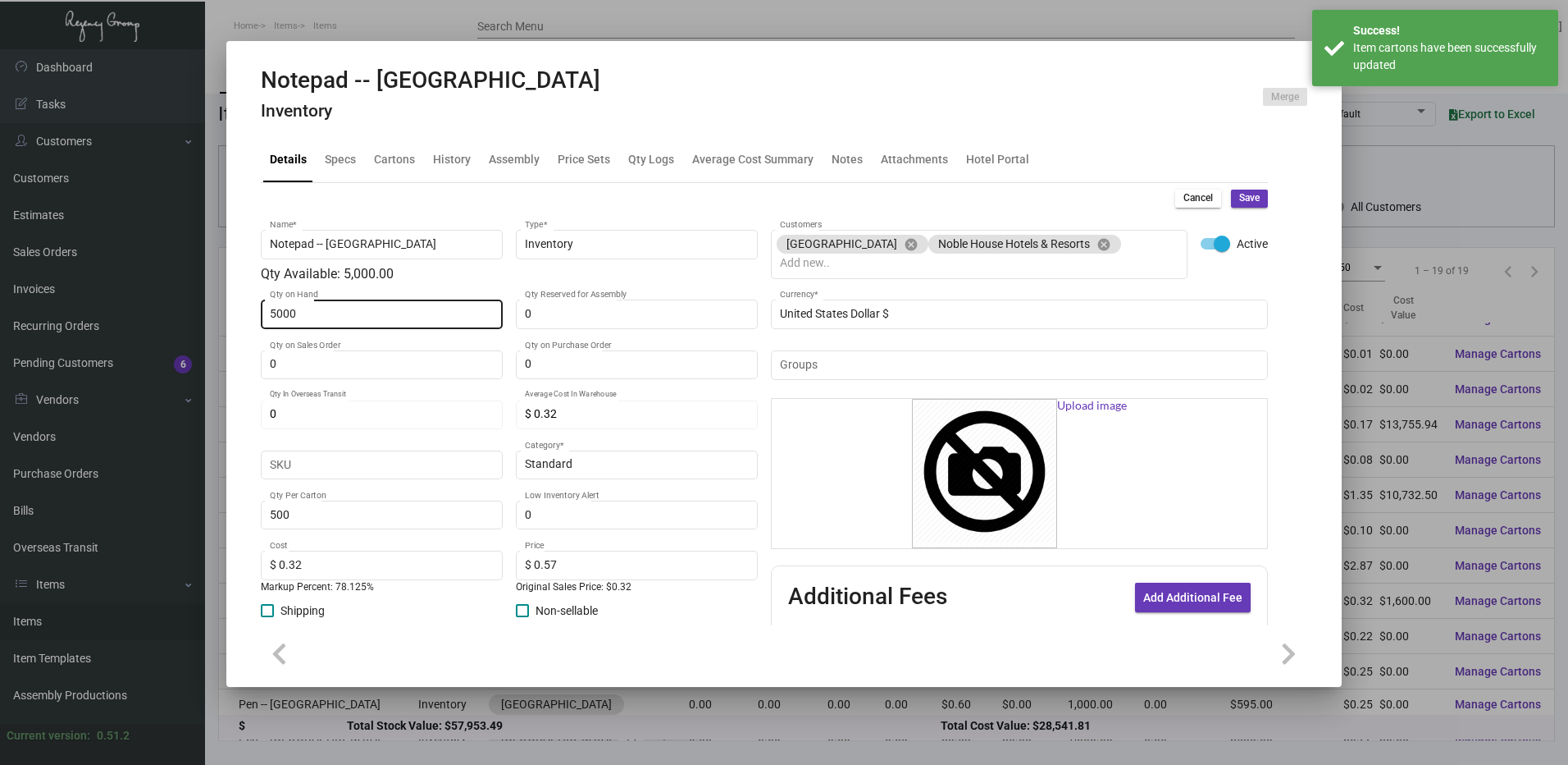
click at [331, 313] on input "5000" at bounding box center [382, 314] width 225 height 13
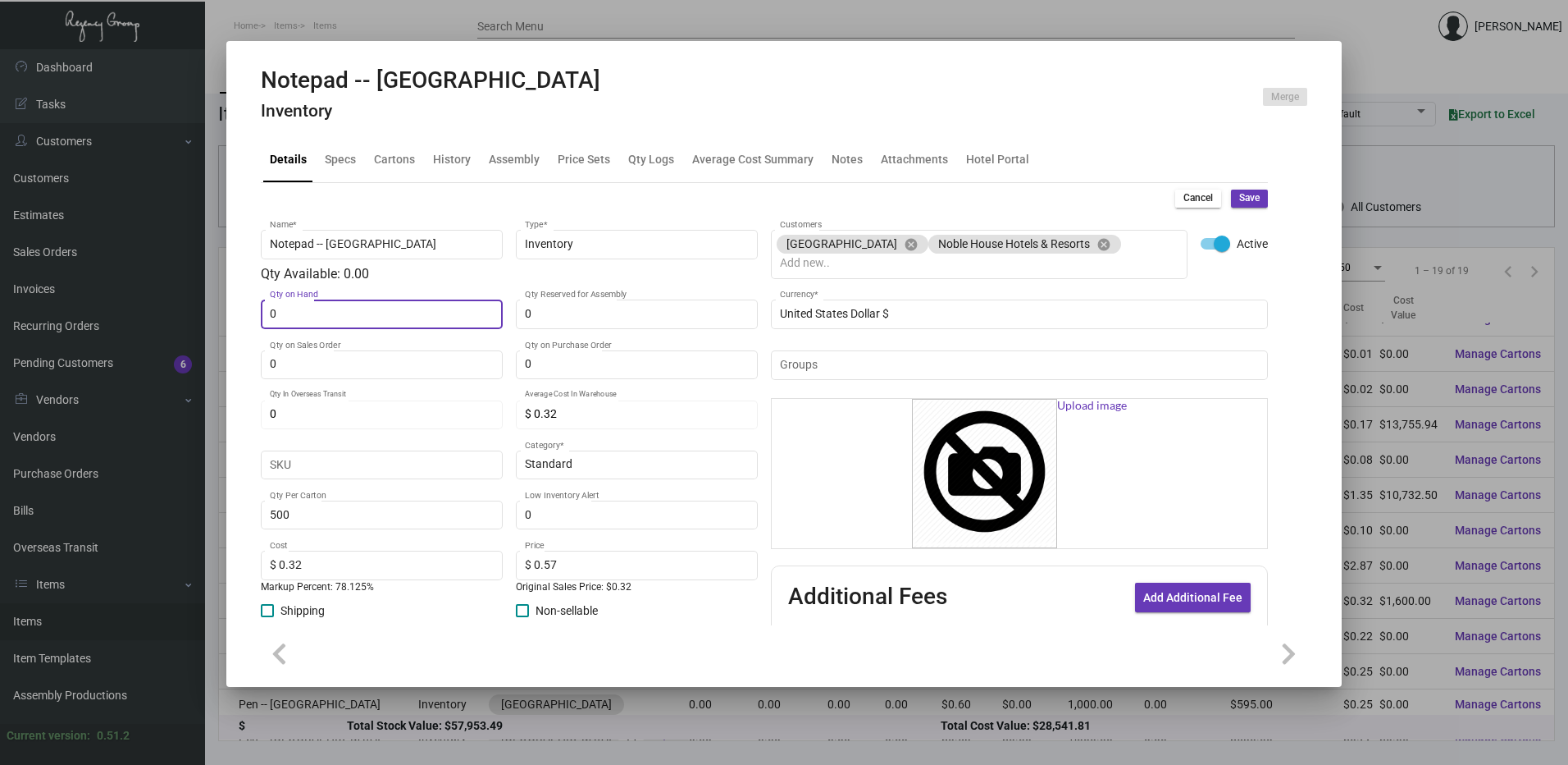
click at [1259, 200] on mat-tab-group "Details Specs Cartons History Assembly Price Sets Qty Logs Average Cost Summary…" at bounding box center [765, 377] width 1047 height 498
click at [1245, 200] on span "Save" at bounding box center [1249, 197] width 20 height 14
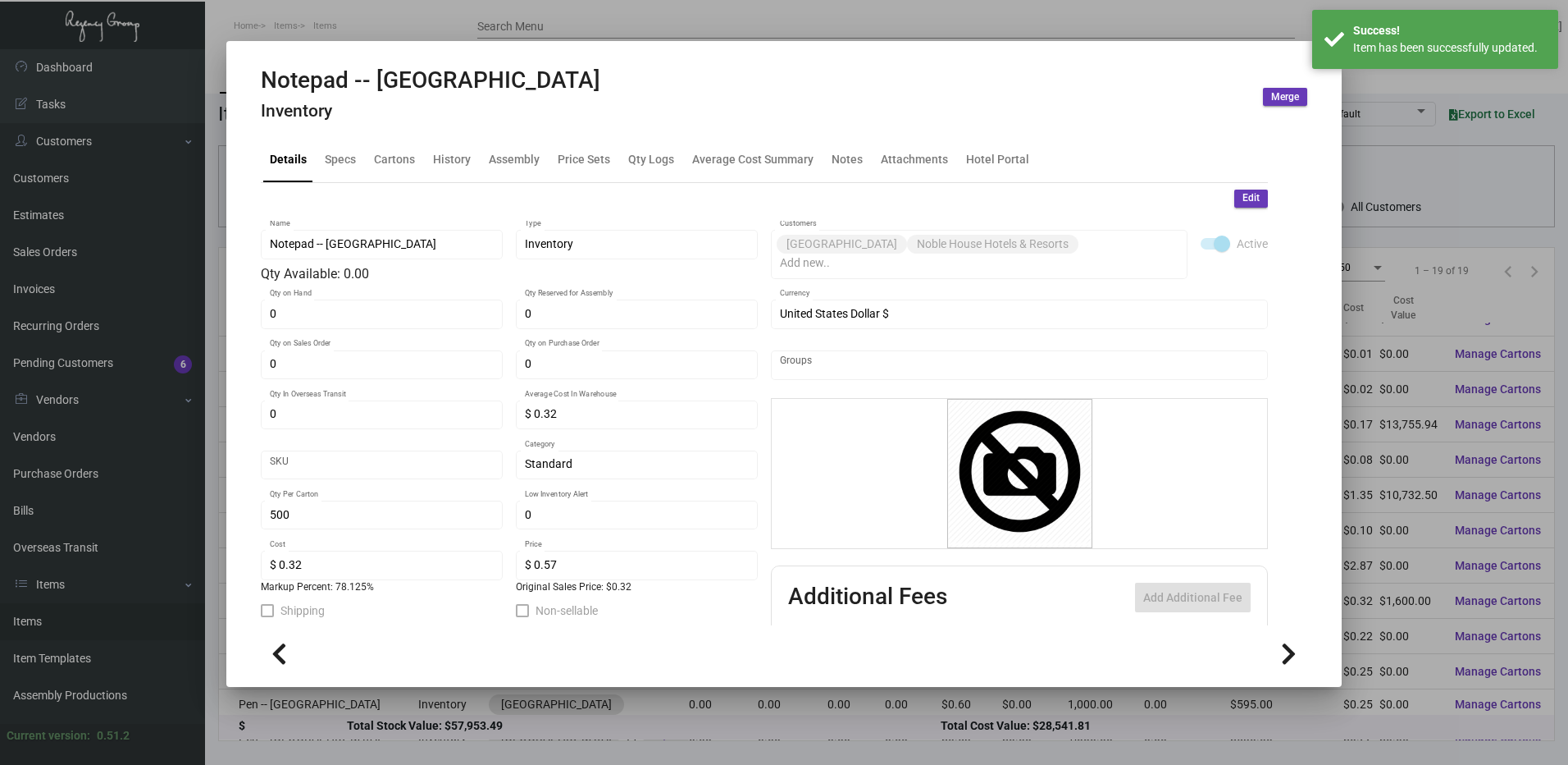
click at [1182, 25] on div at bounding box center [784, 382] width 1568 height 765
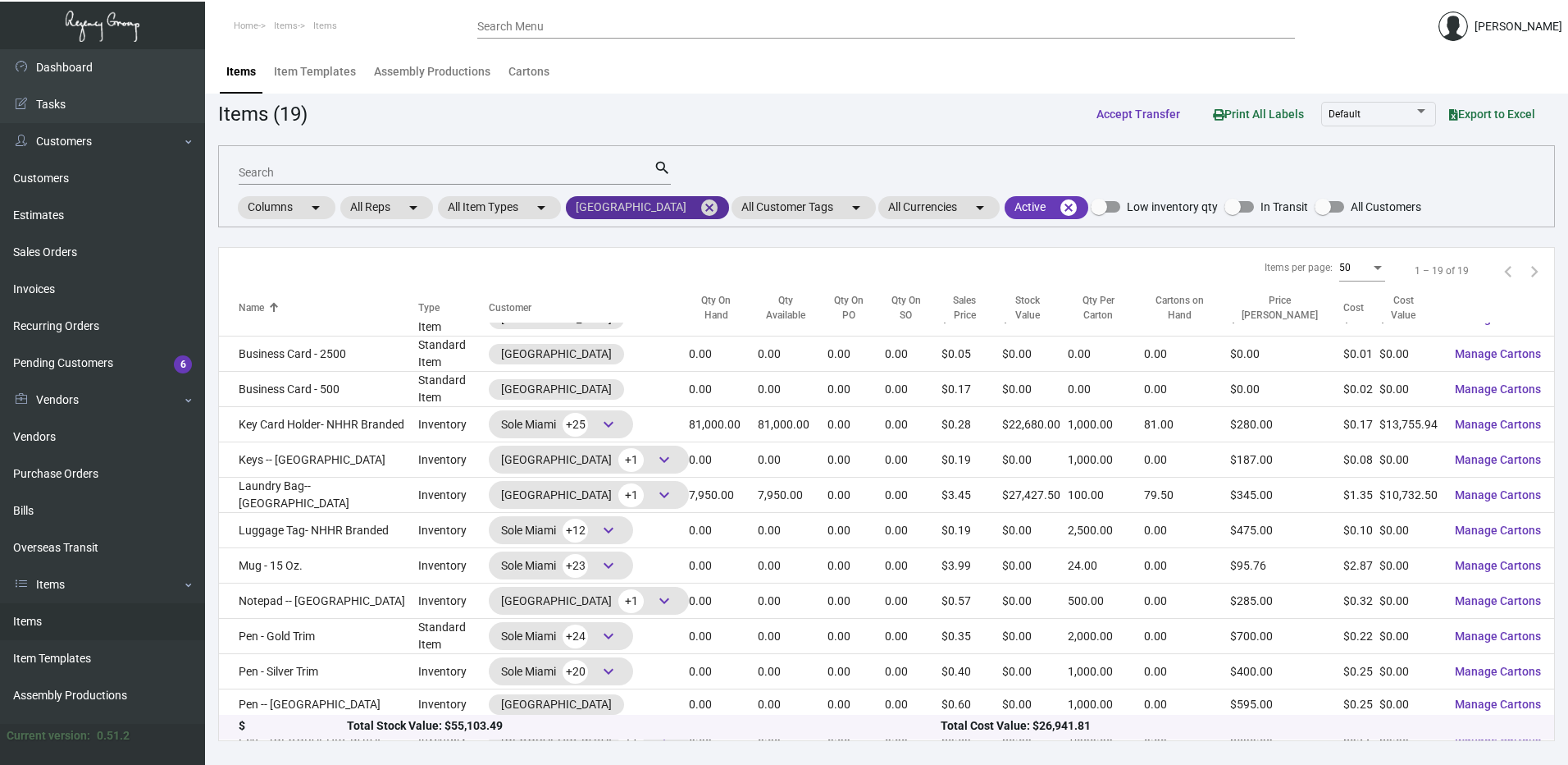
drag, startPoint x: 761, startPoint y: 207, endPoint x: 686, endPoint y: 213, distance: 75.2
click at [720, 206] on mat-icon "cancel" at bounding box center [709, 207] width 19 height 19
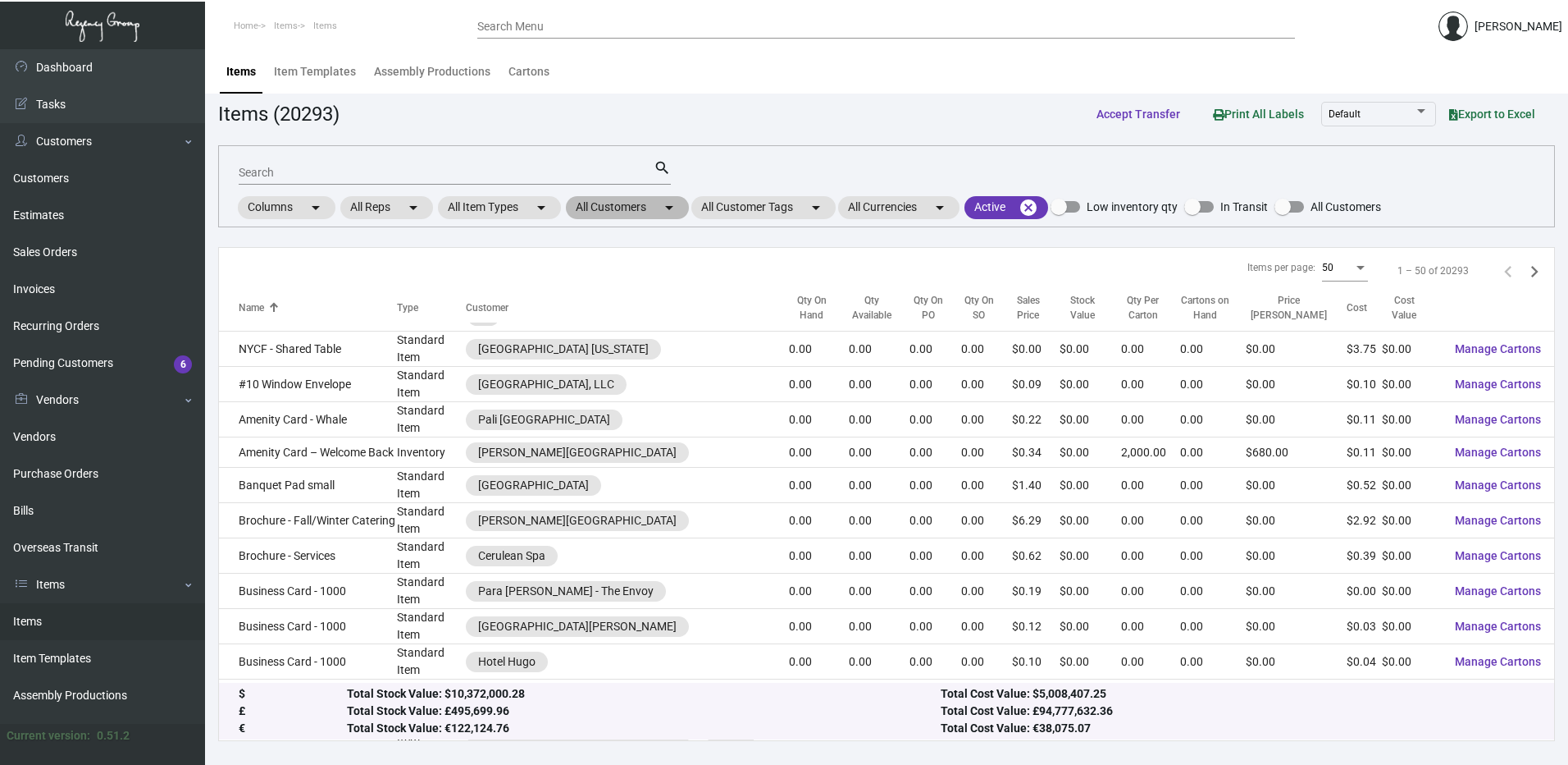
click at [622, 208] on mat-chip "All Customers arrow_drop_down" at bounding box center [627, 207] width 123 height 23
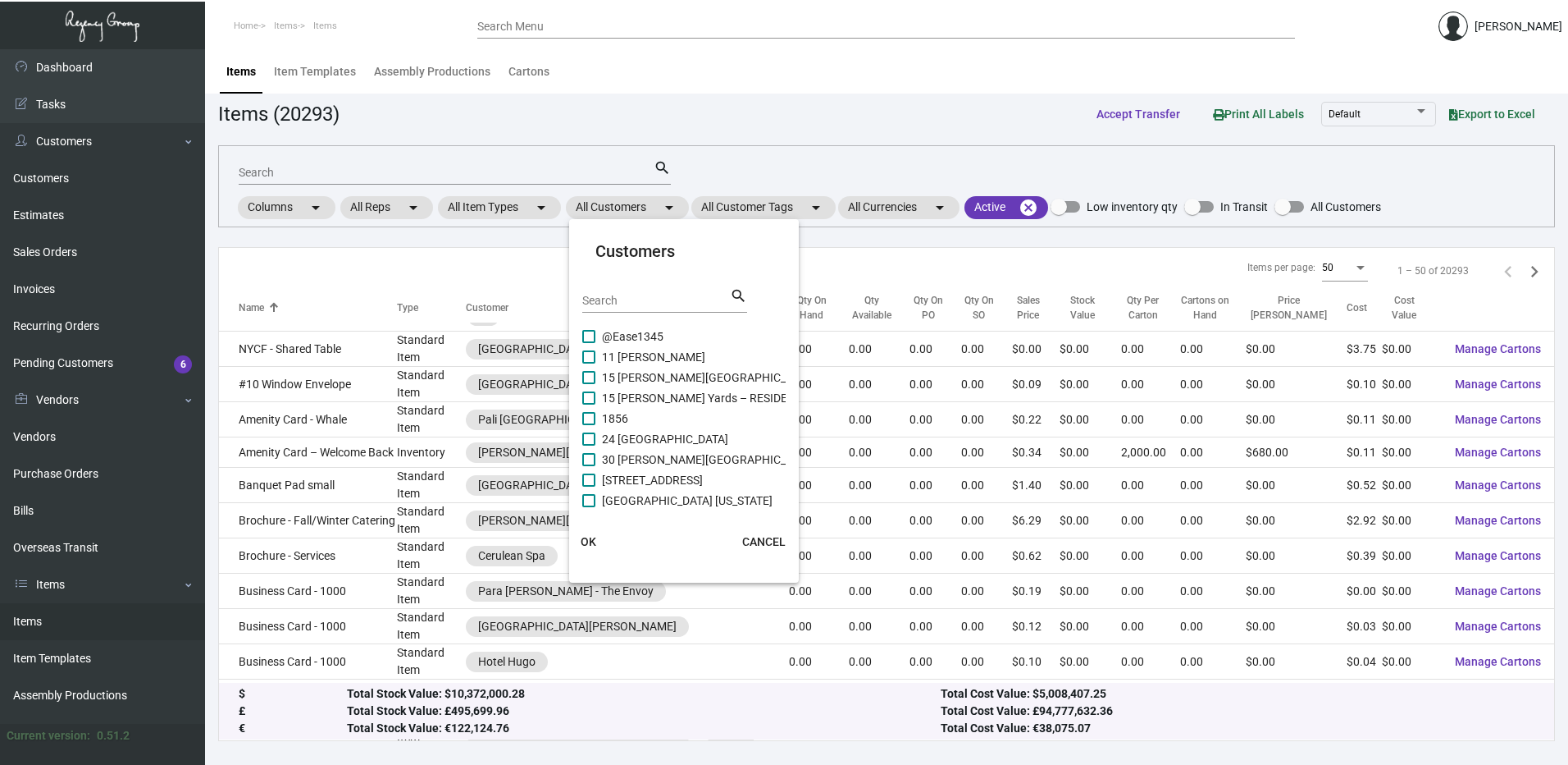
click at [625, 298] on input "Search" at bounding box center [656, 301] width 147 height 13
paste input "SIXTY [PERSON_NAME][GEOGRAPHIC_DATA]"
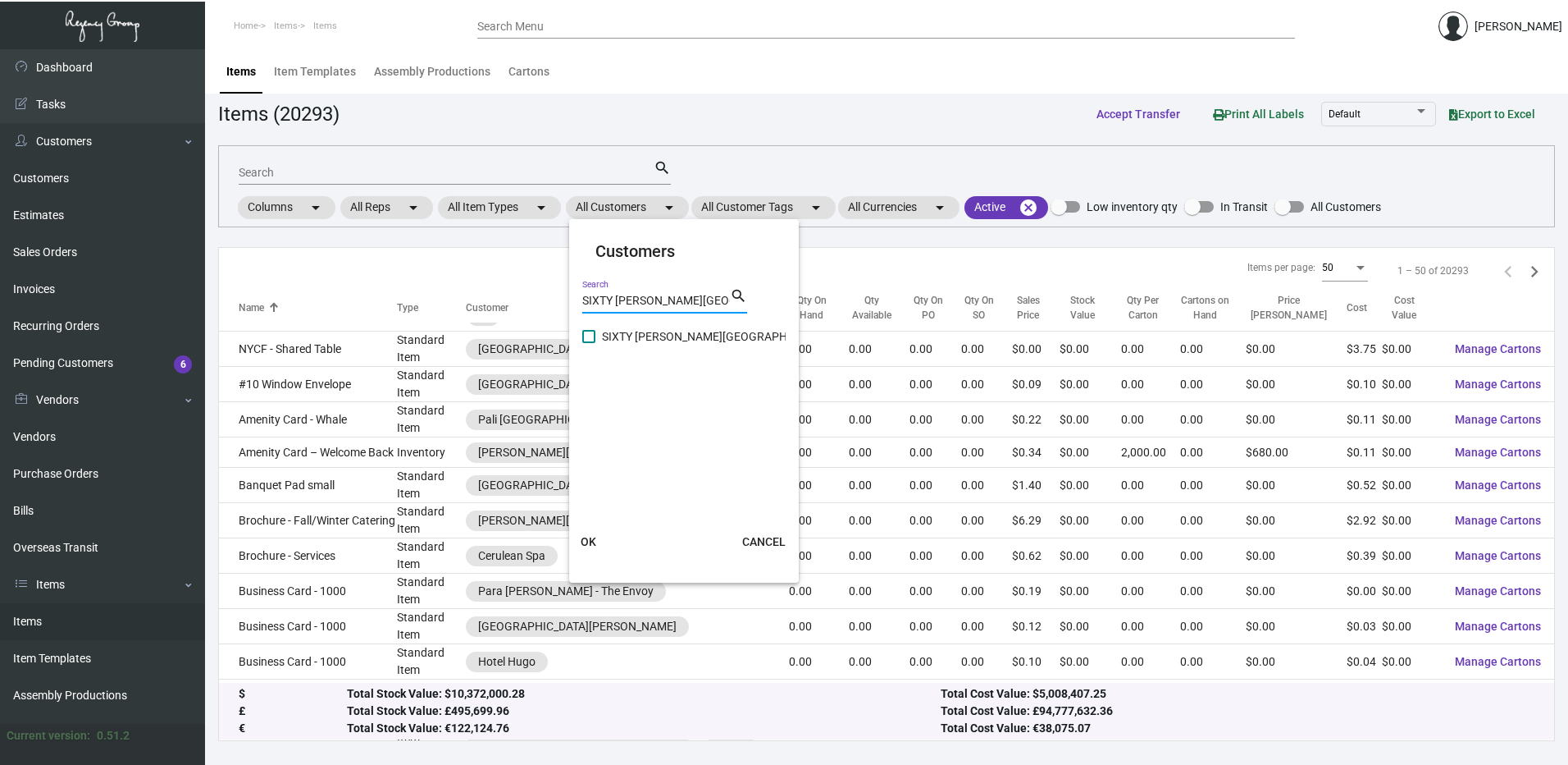
click at [589, 333] on span at bounding box center [589, 336] width 13 height 13
click at [589, 343] on input "SIXTY [PERSON_NAME][GEOGRAPHIC_DATA]" at bounding box center [588, 343] width 1 height 1
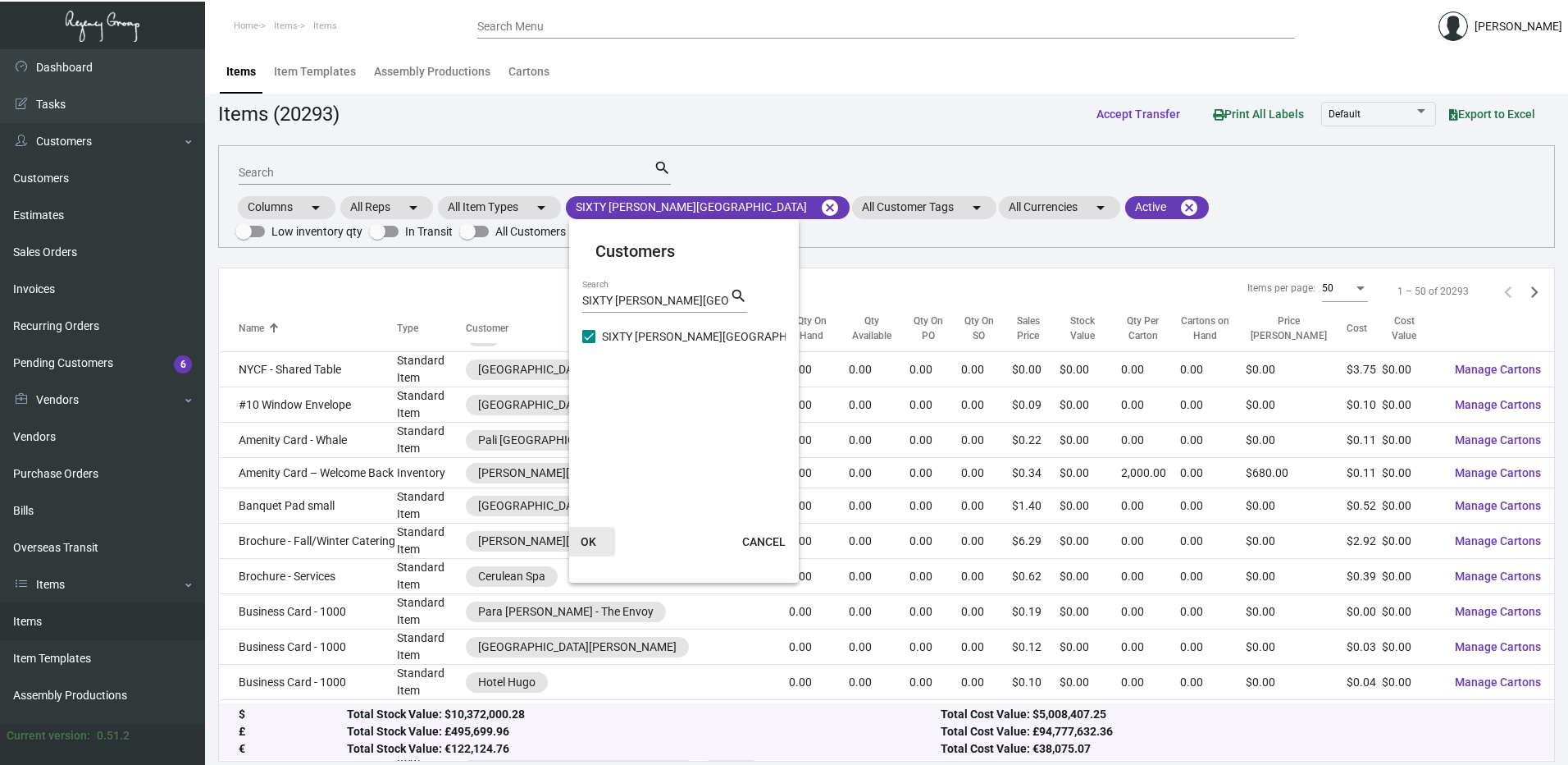
click at [592, 536] on span "OK" at bounding box center [588, 542] width 16 height 13
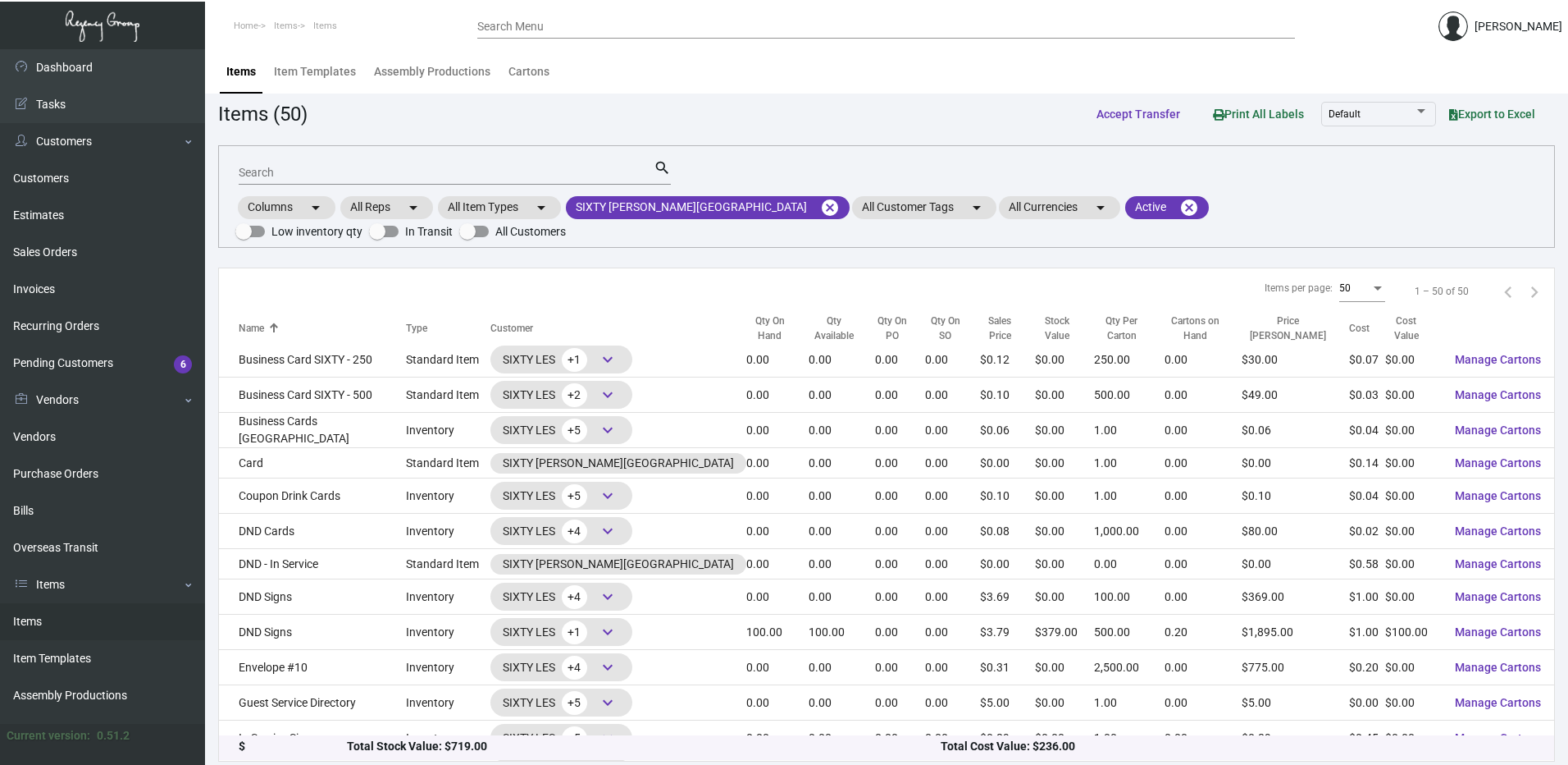
scroll to position [163, 0]
click at [746, 314] on div "Qty On Hand" at bounding box center [770, 329] width 48 height 29
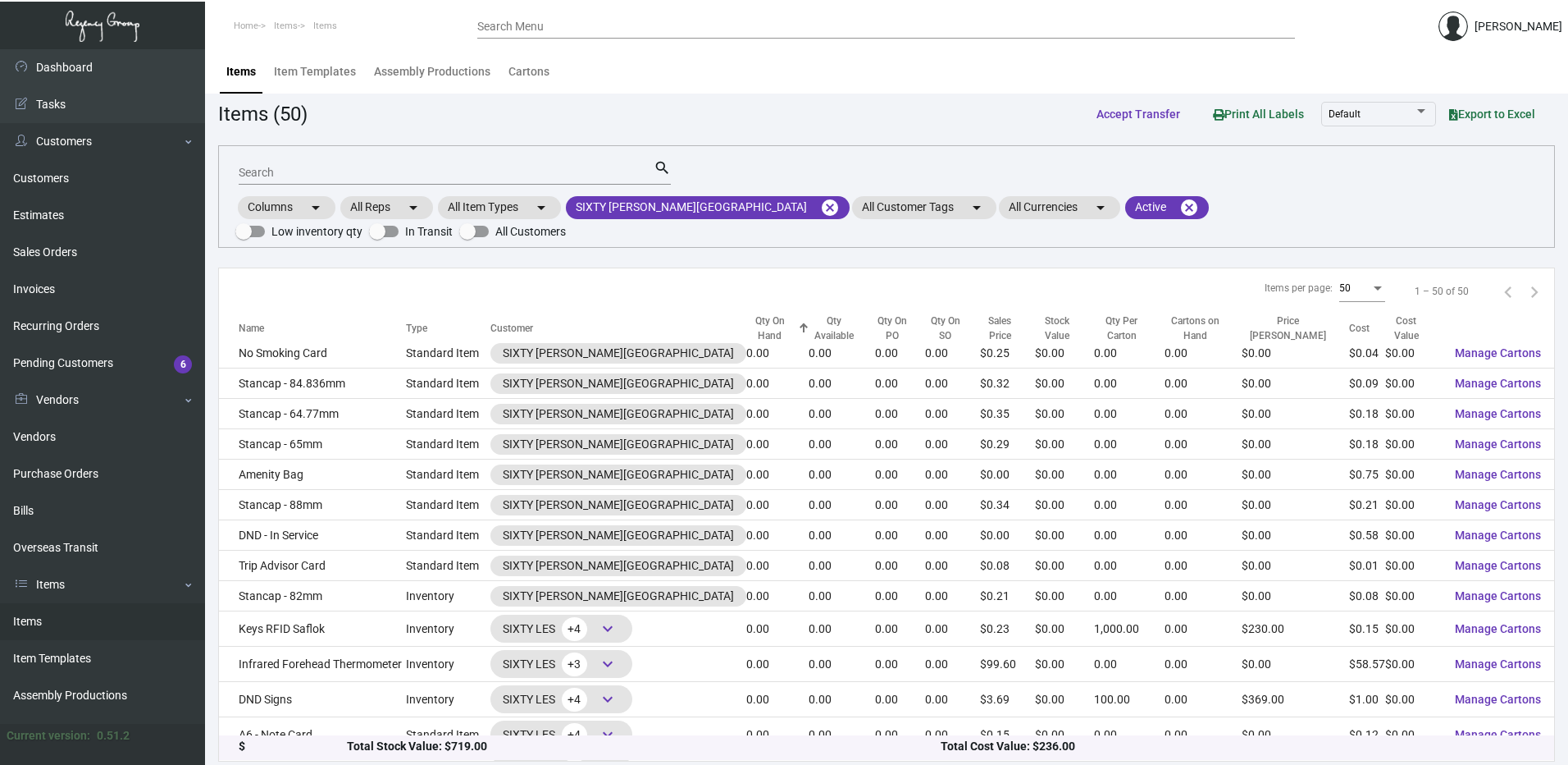
click at [746, 314] on div "Qty On Hand" at bounding box center [770, 329] width 48 height 29
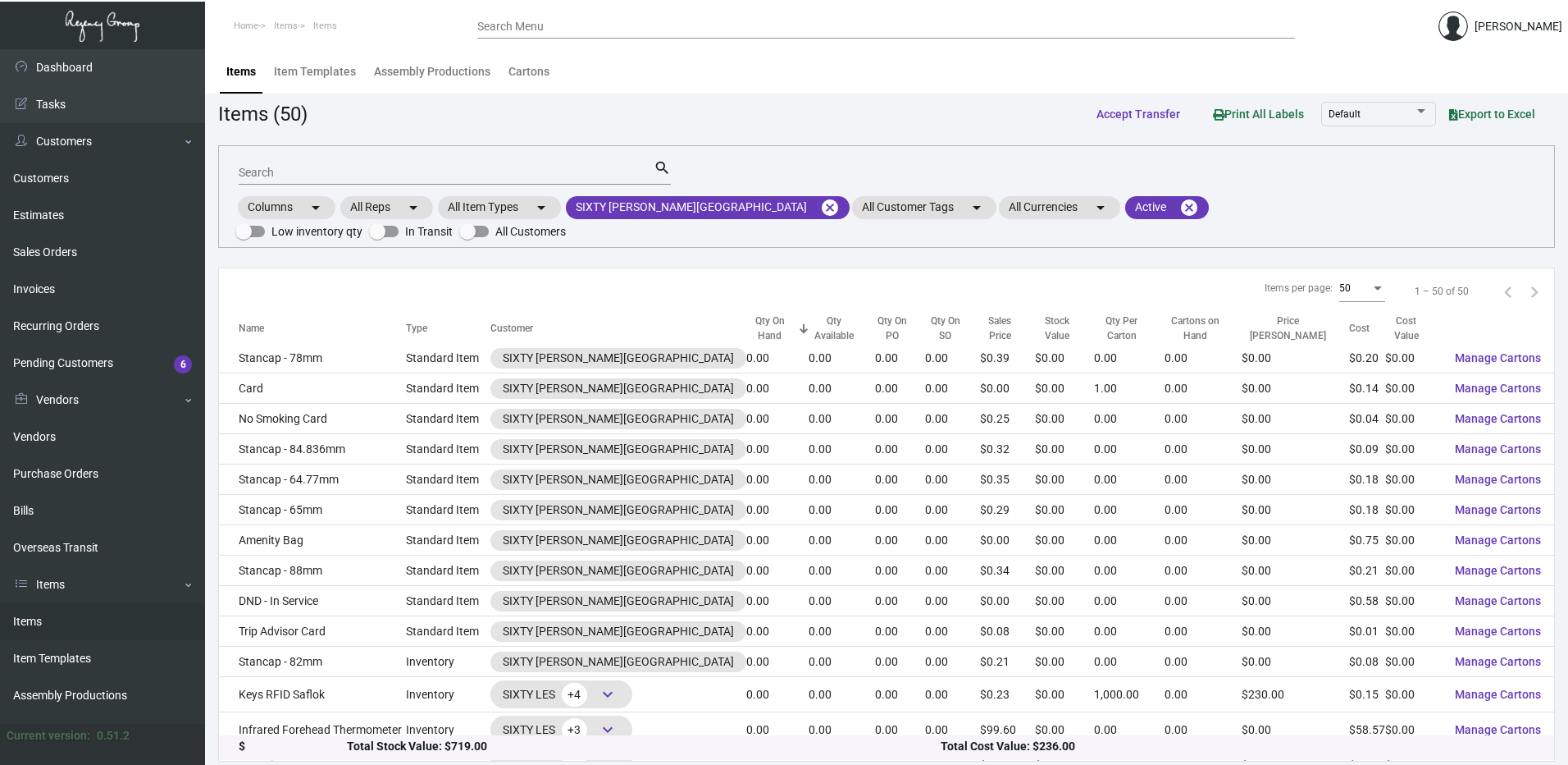
click at [746, 315] on div "Qty On Hand" at bounding box center [770, 329] width 48 height 29
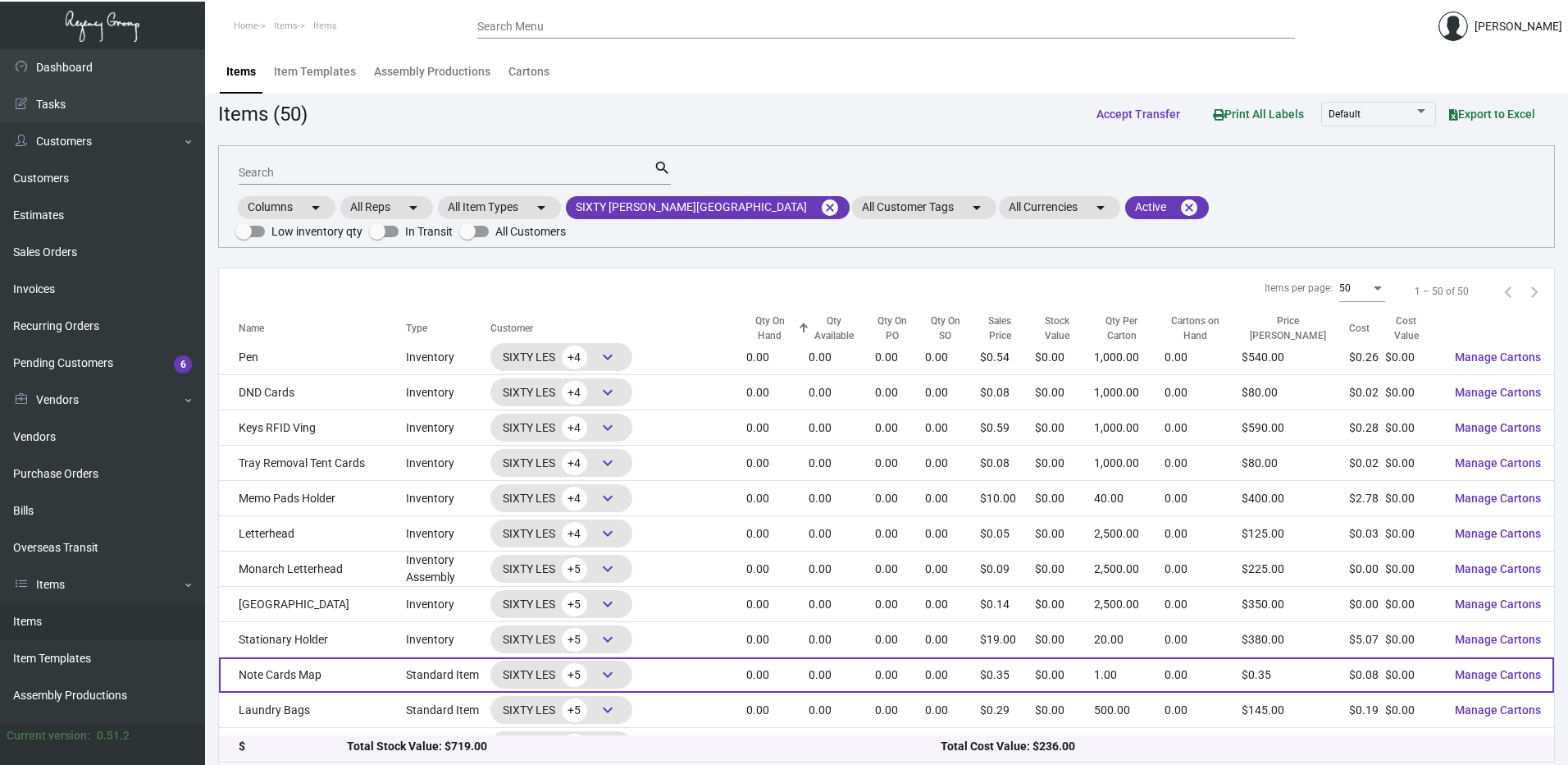
scroll to position [0, 0]
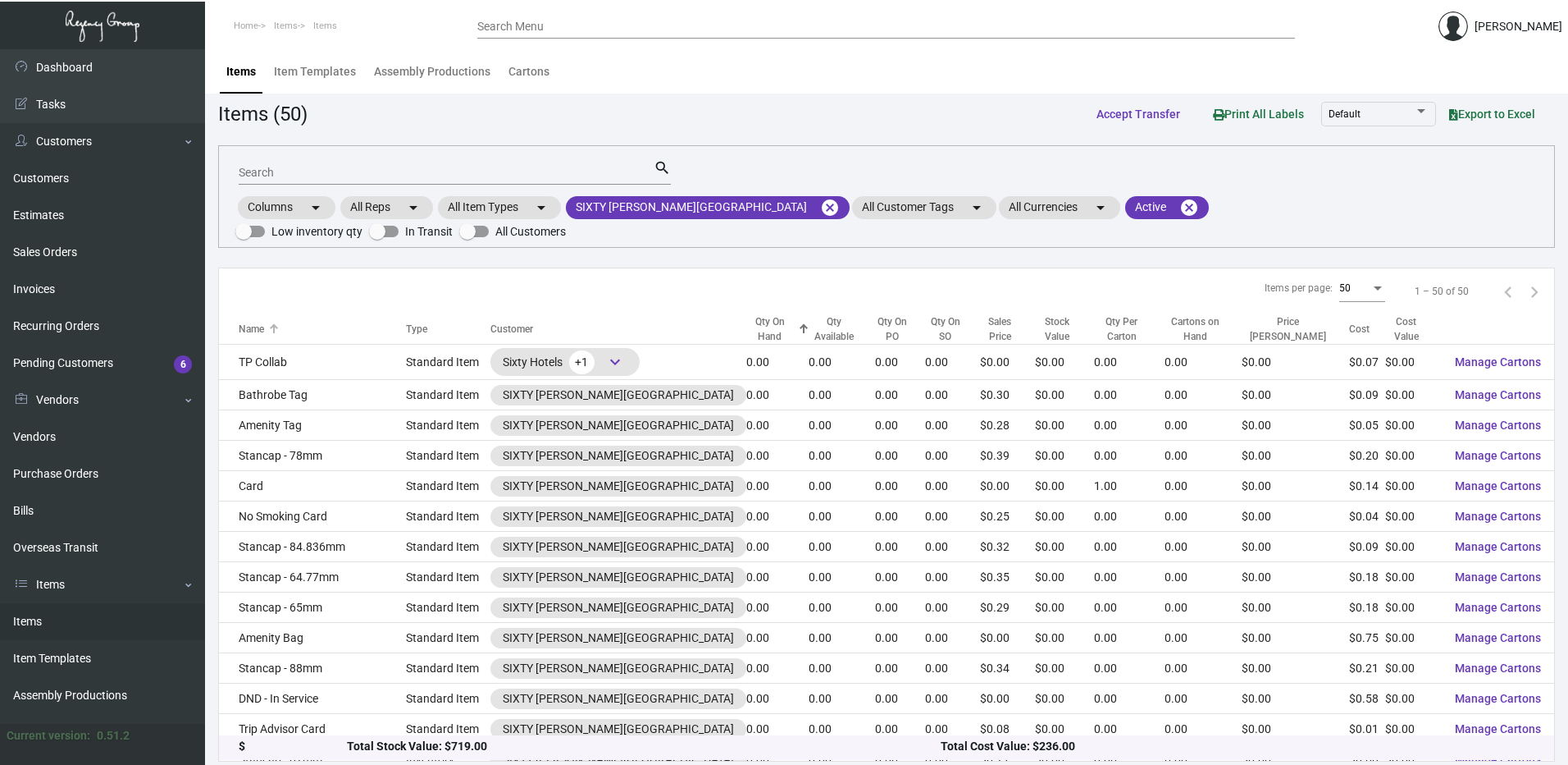
click at [260, 322] on div "Name" at bounding box center [252, 329] width 26 height 15
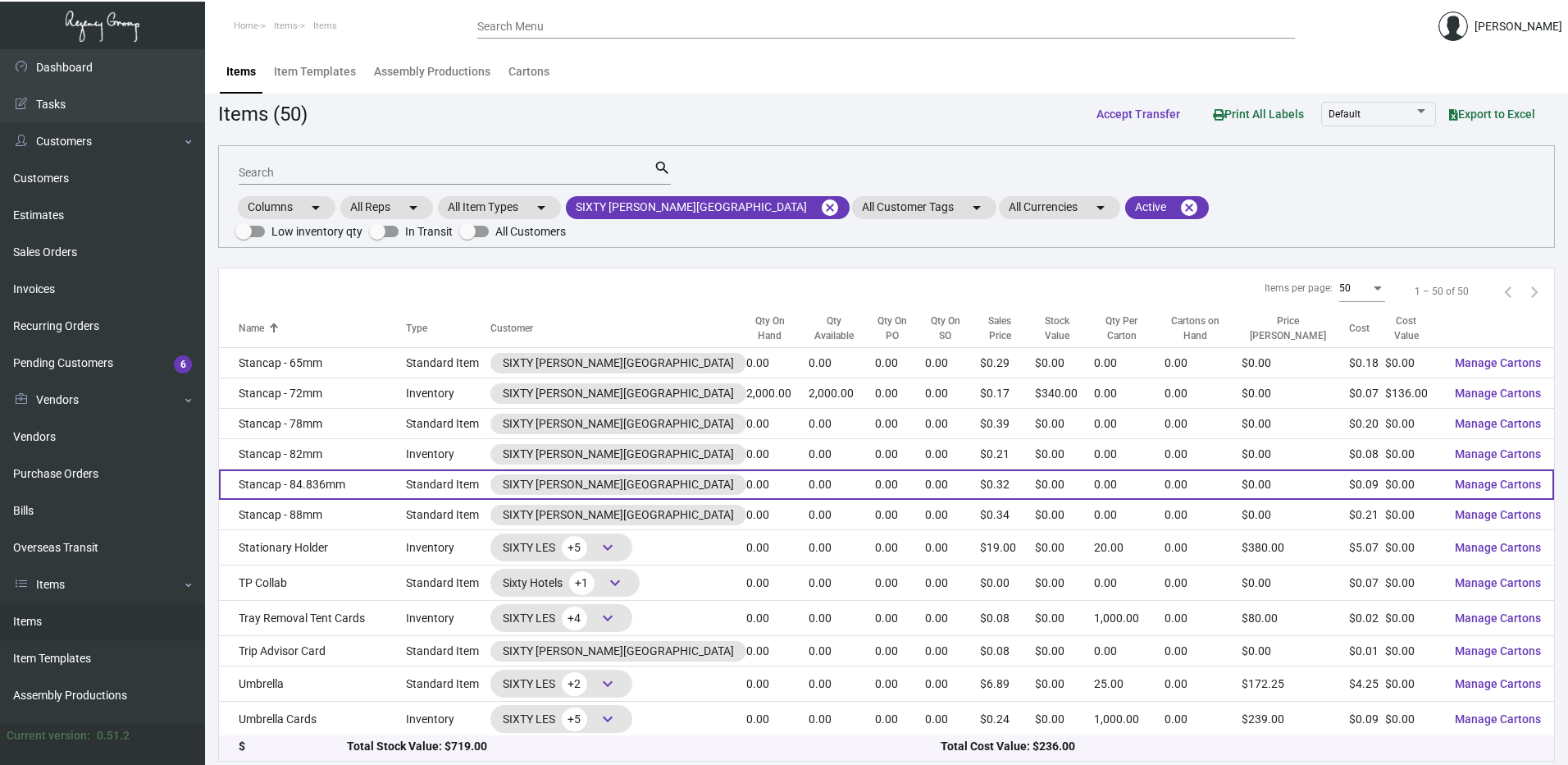
scroll to position [1221, 0]
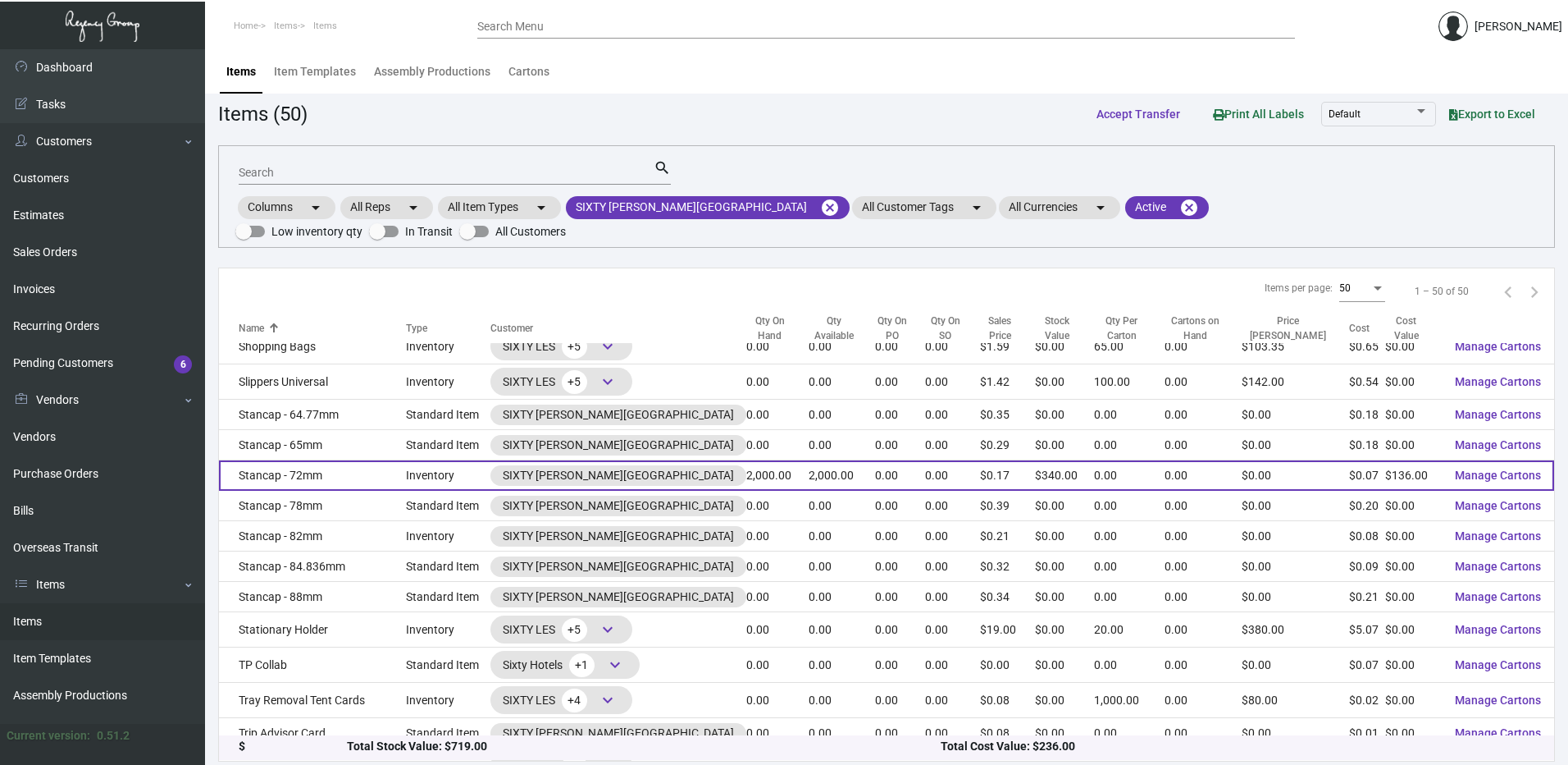
click at [334, 461] on td "Stancap - 72mm" at bounding box center [312, 476] width 187 height 30
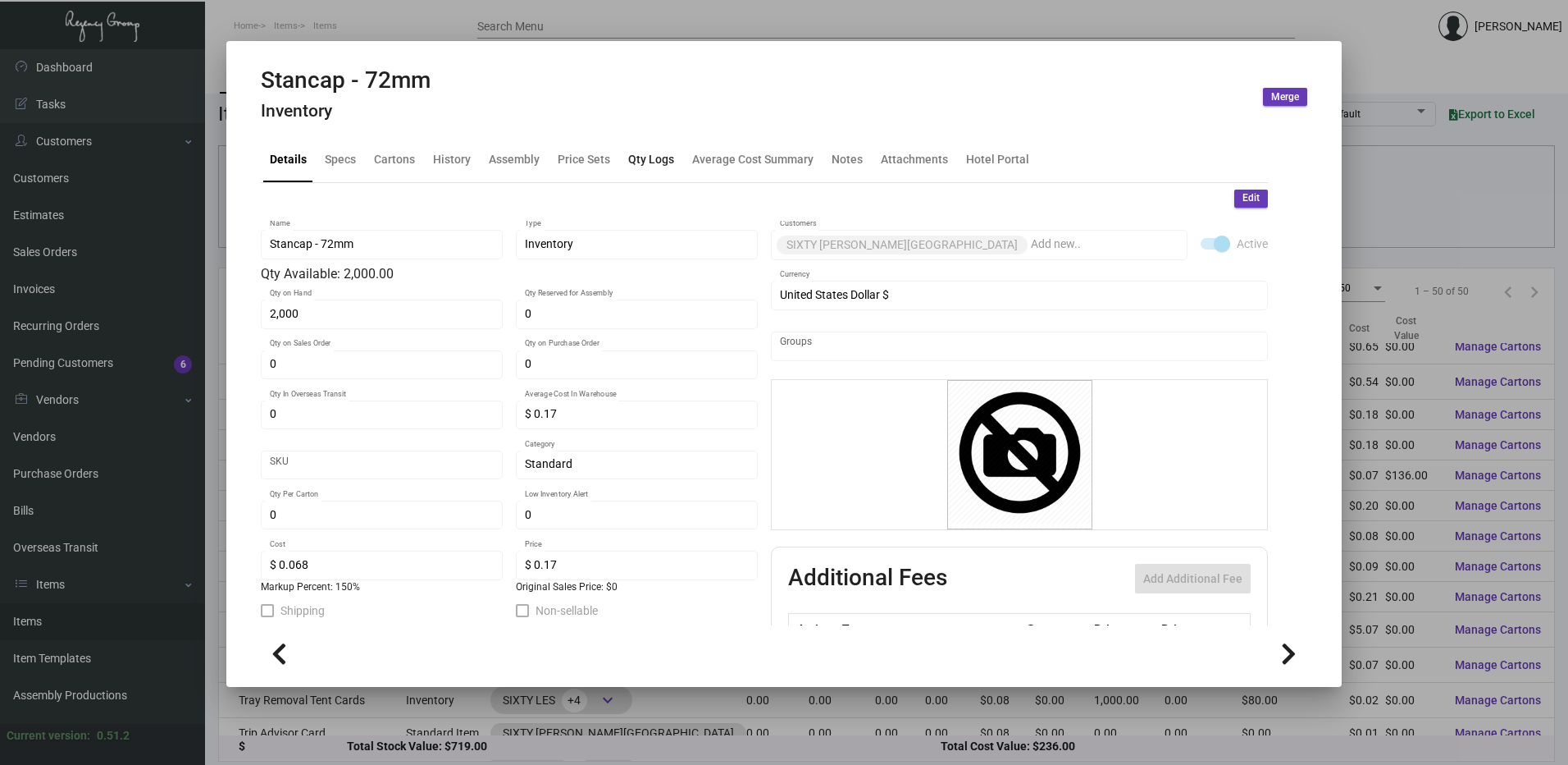
click at [647, 157] on div "Qty Logs" at bounding box center [651, 159] width 46 height 18
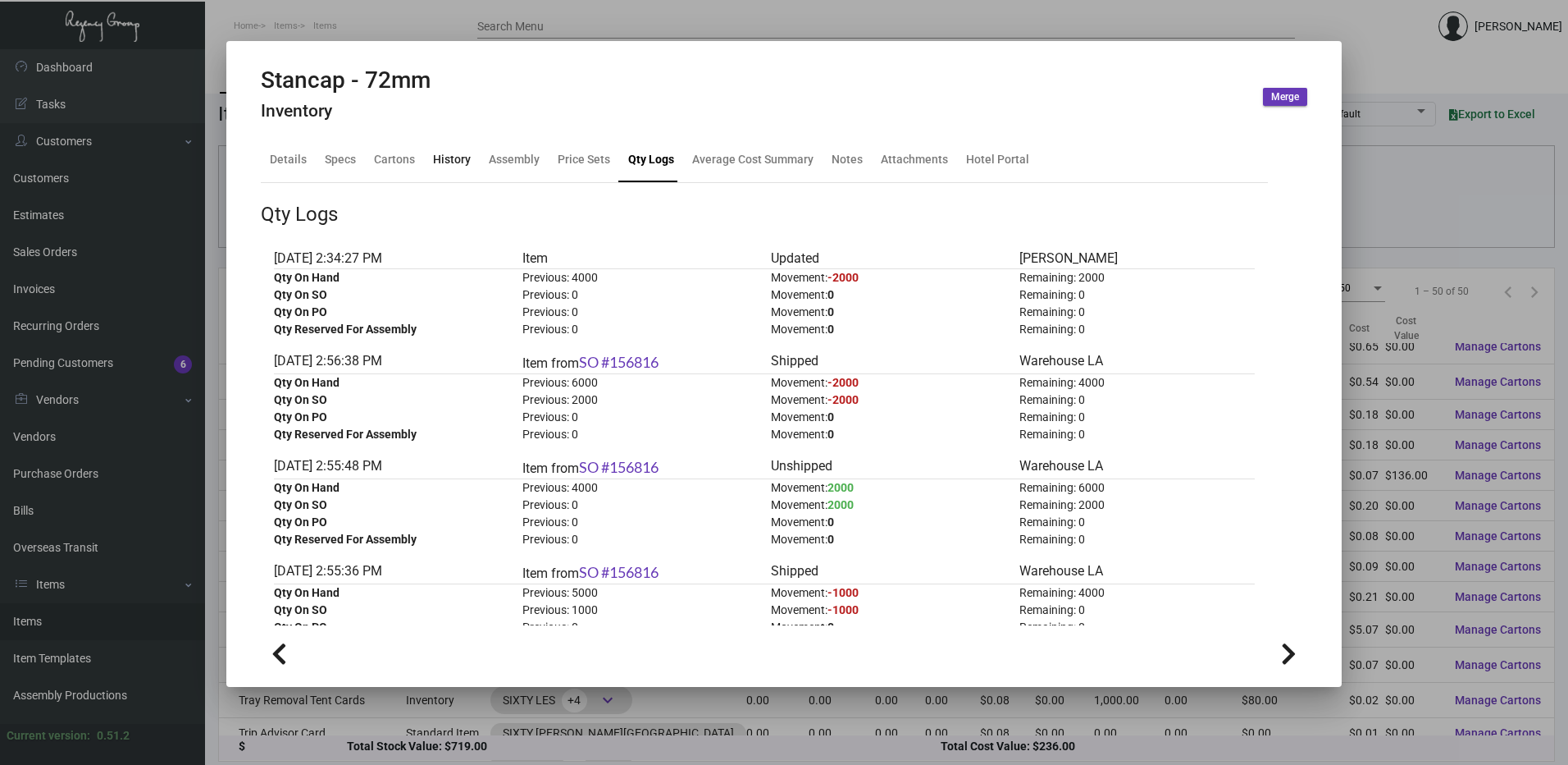
click at [442, 161] on div "History" at bounding box center [451, 159] width 38 height 18
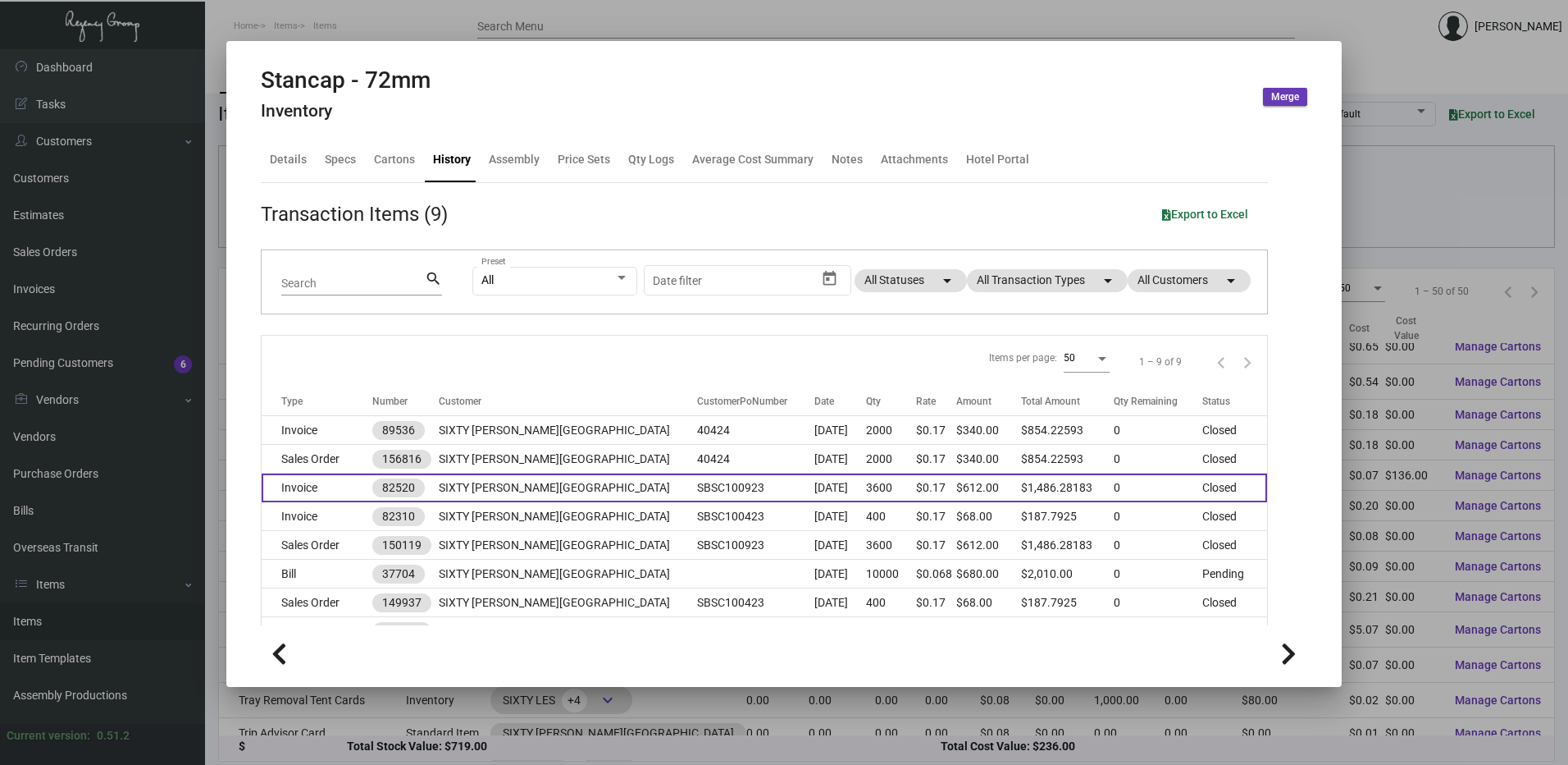
scroll to position [82, 0]
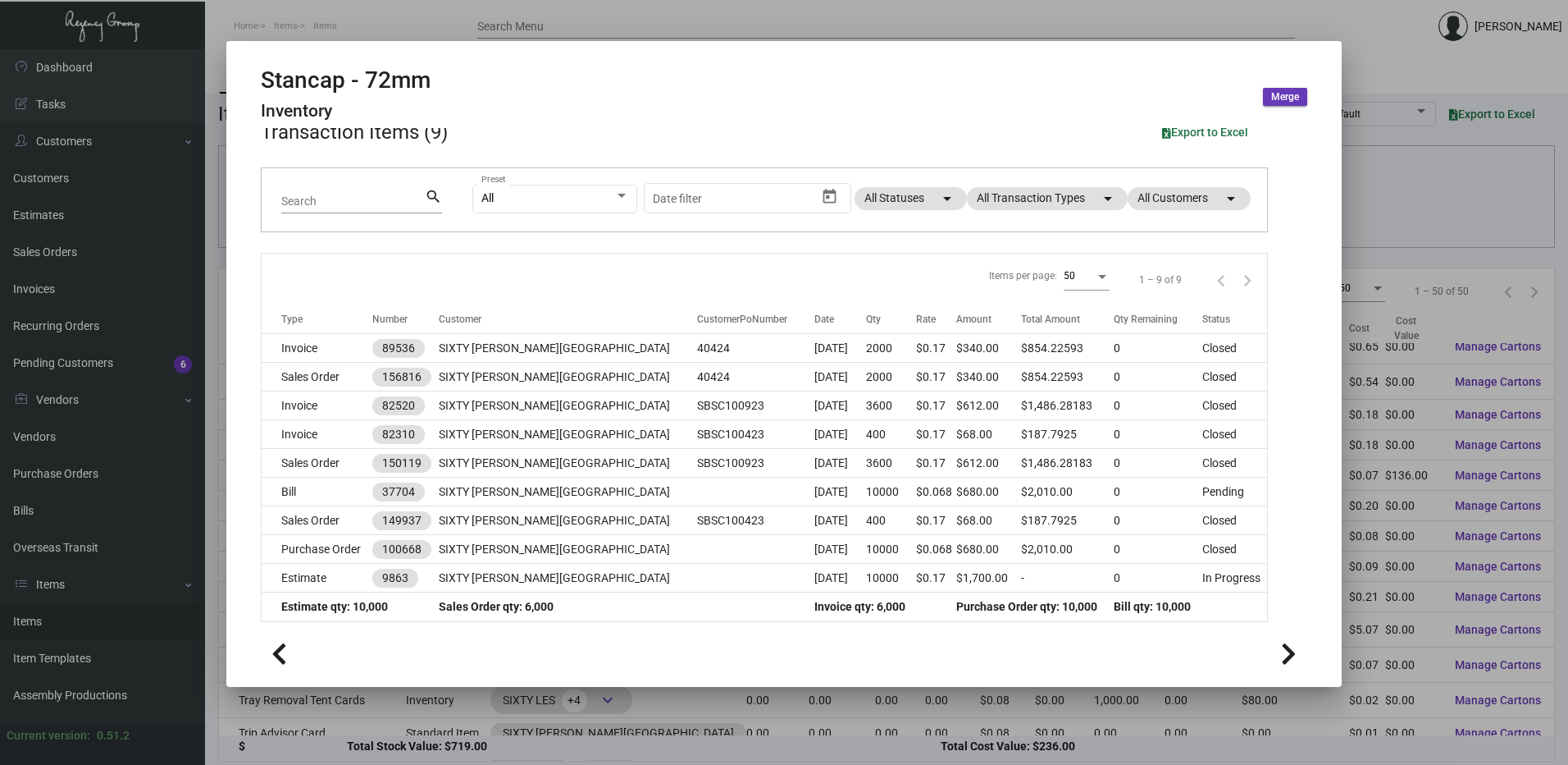
drag, startPoint x: 447, startPoint y: 20, endPoint x: 647, endPoint y: 122, distance: 224.5
click at [447, 20] on div at bounding box center [784, 382] width 1568 height 765
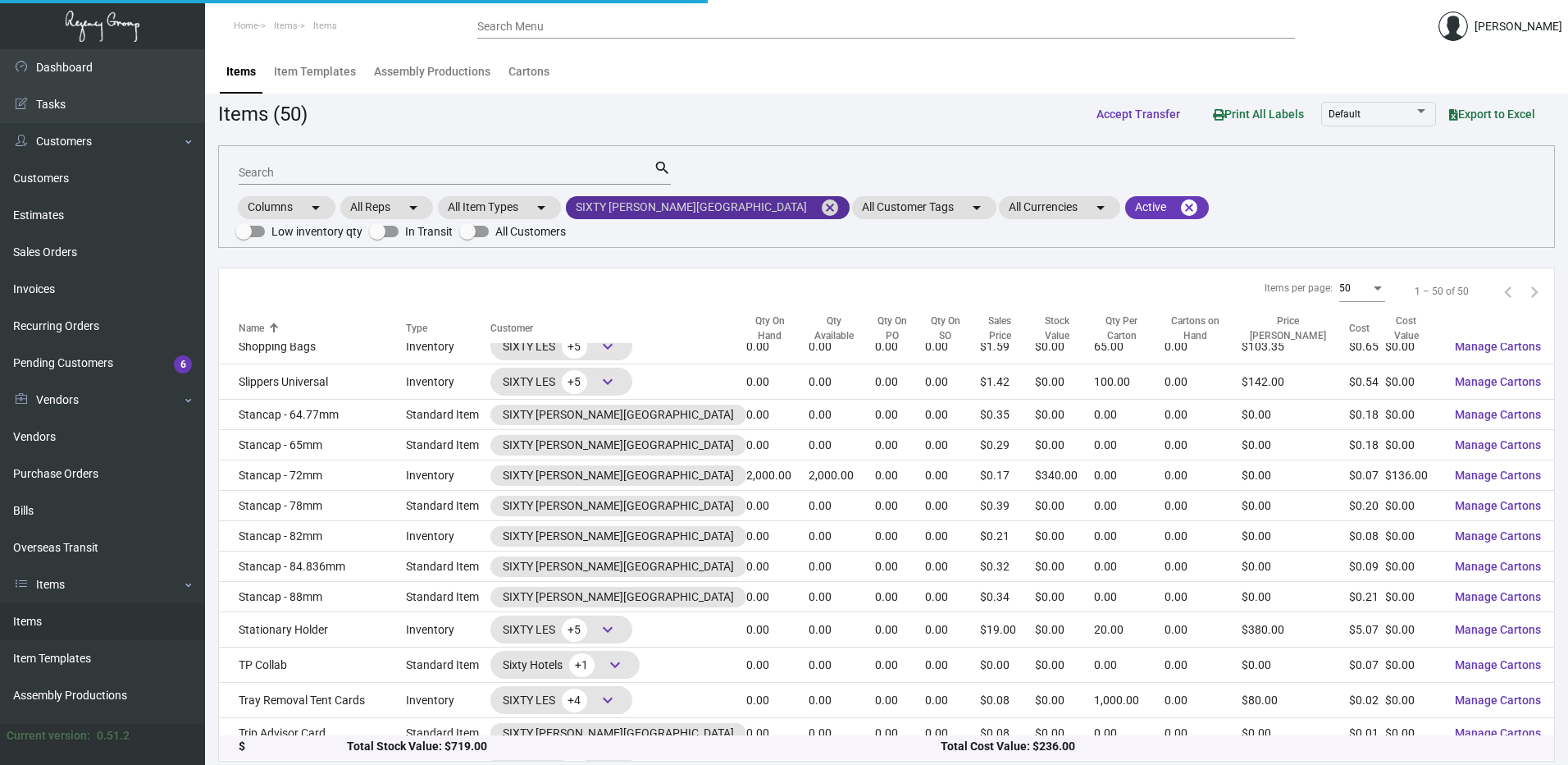
click at [820, 210] on mat-icon "cancel" at bounding box center [829, 207] width 19 height 19
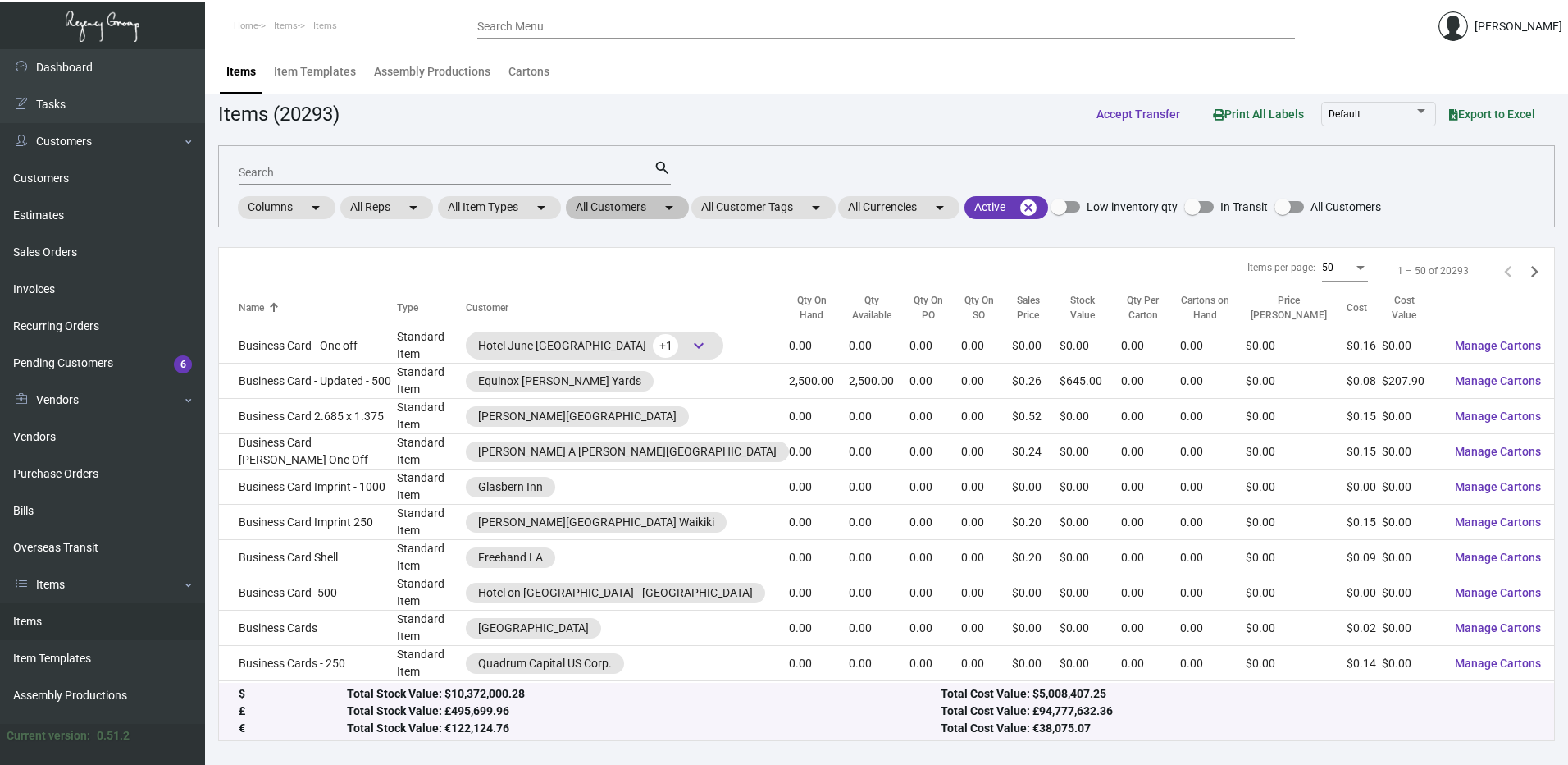
scroll to position [1195, 0]
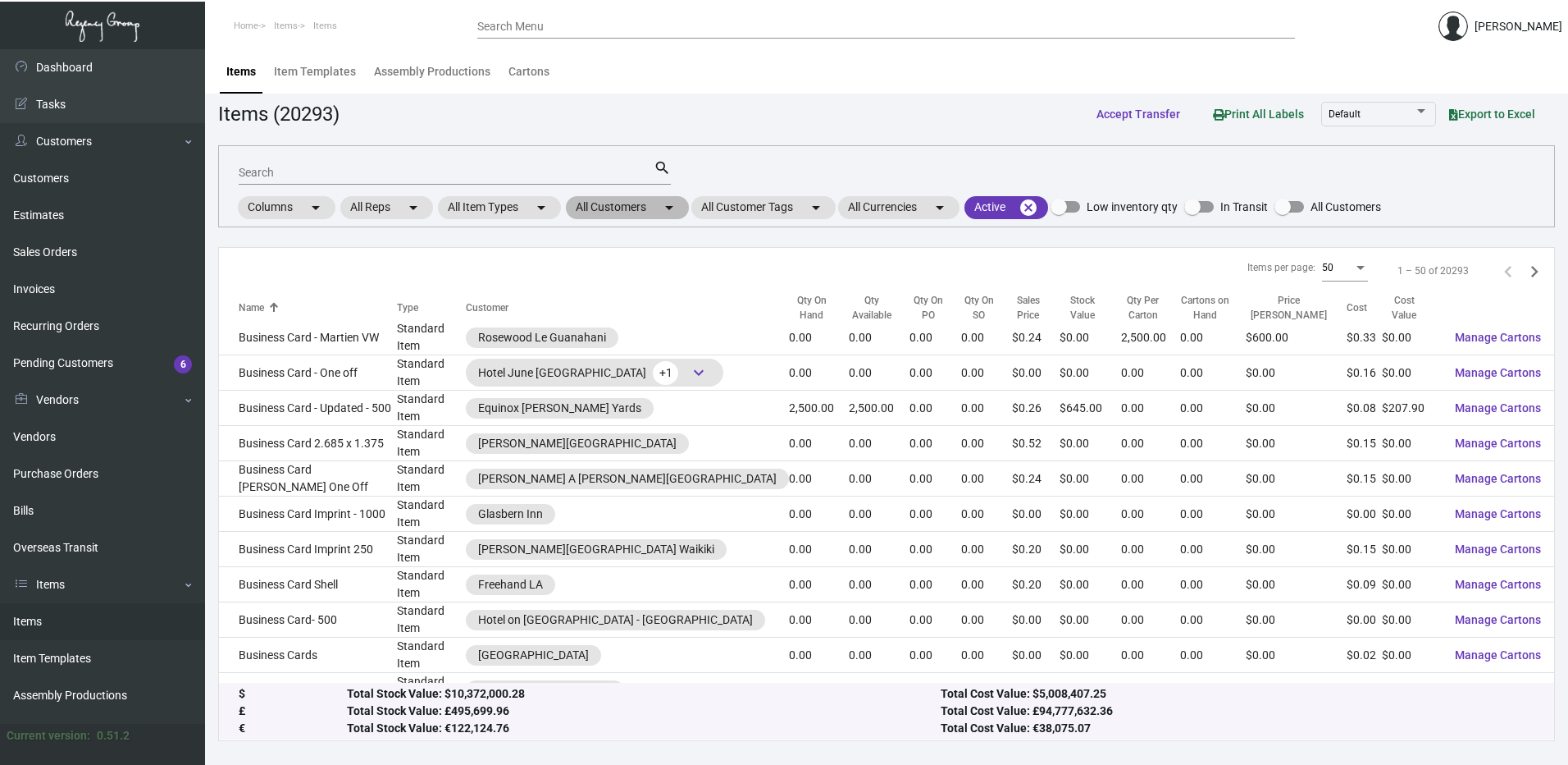
click at [637, 213] on mat-chip "All Customers arrow_drop_down" at bounding box center [627, 207] width 123 height 23
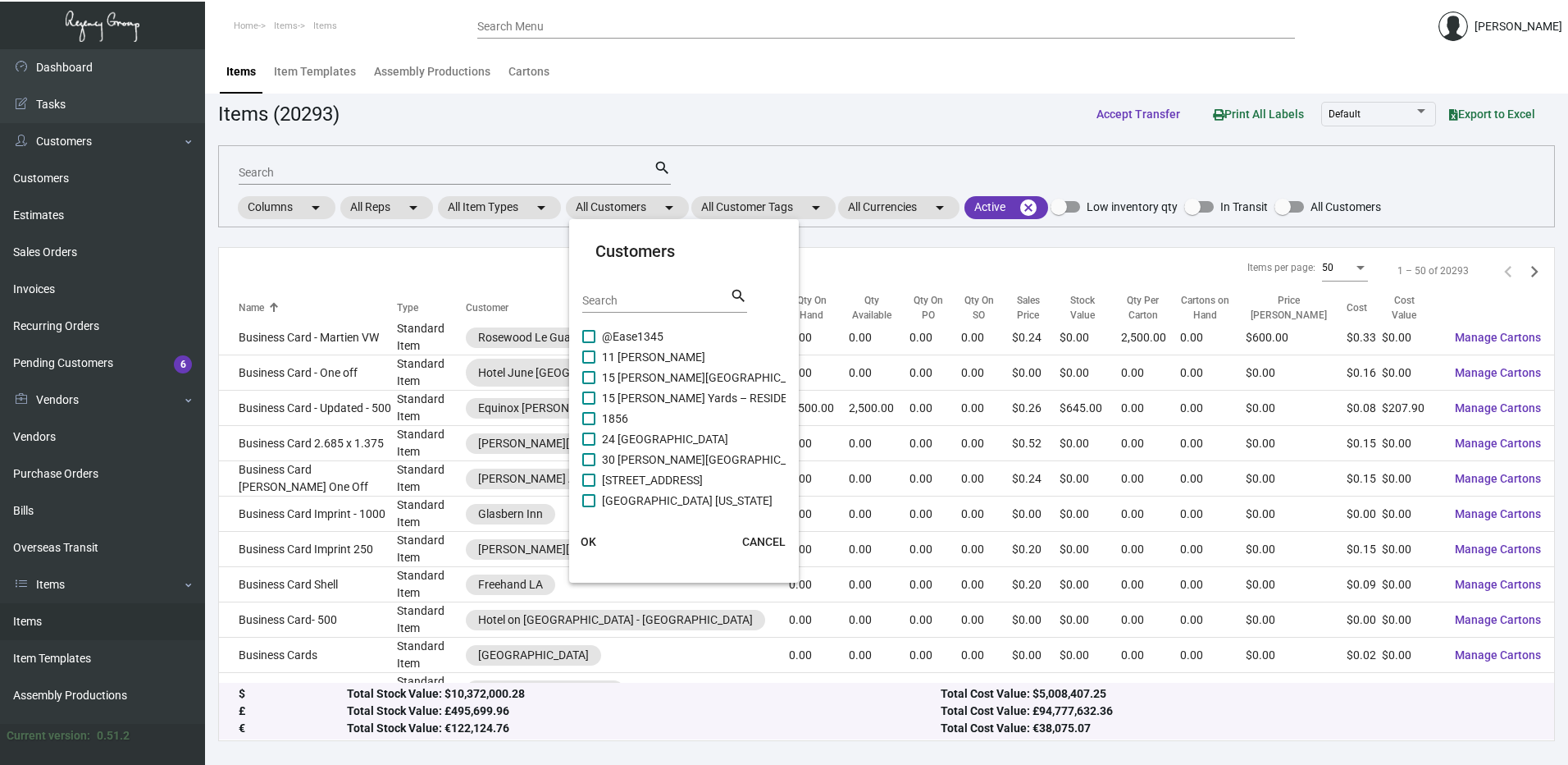
click at [649, 305] on input "Search" at bounding box center [656, 301] width 147 height 13
paste input "Sole Miami"
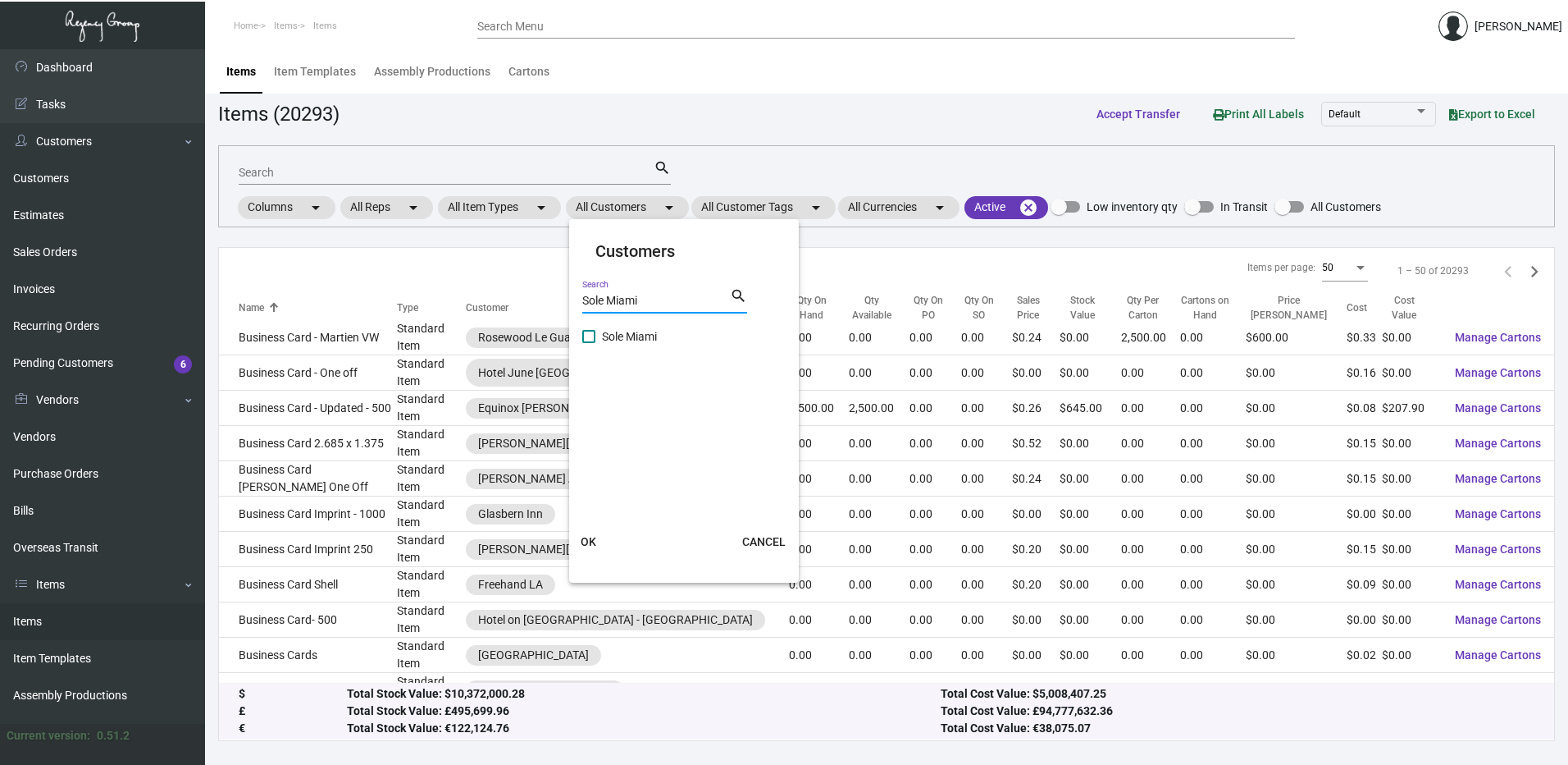
click at [592, 336] on span at bounding box center [589, 336] width 13 height 13
click at [589, 343] on input "Sole Miami" at bounding box center [588, 343] width 1 height 1
click at [591, 540] on span "OK" at bounding box center [588, 542] width 16 height 13
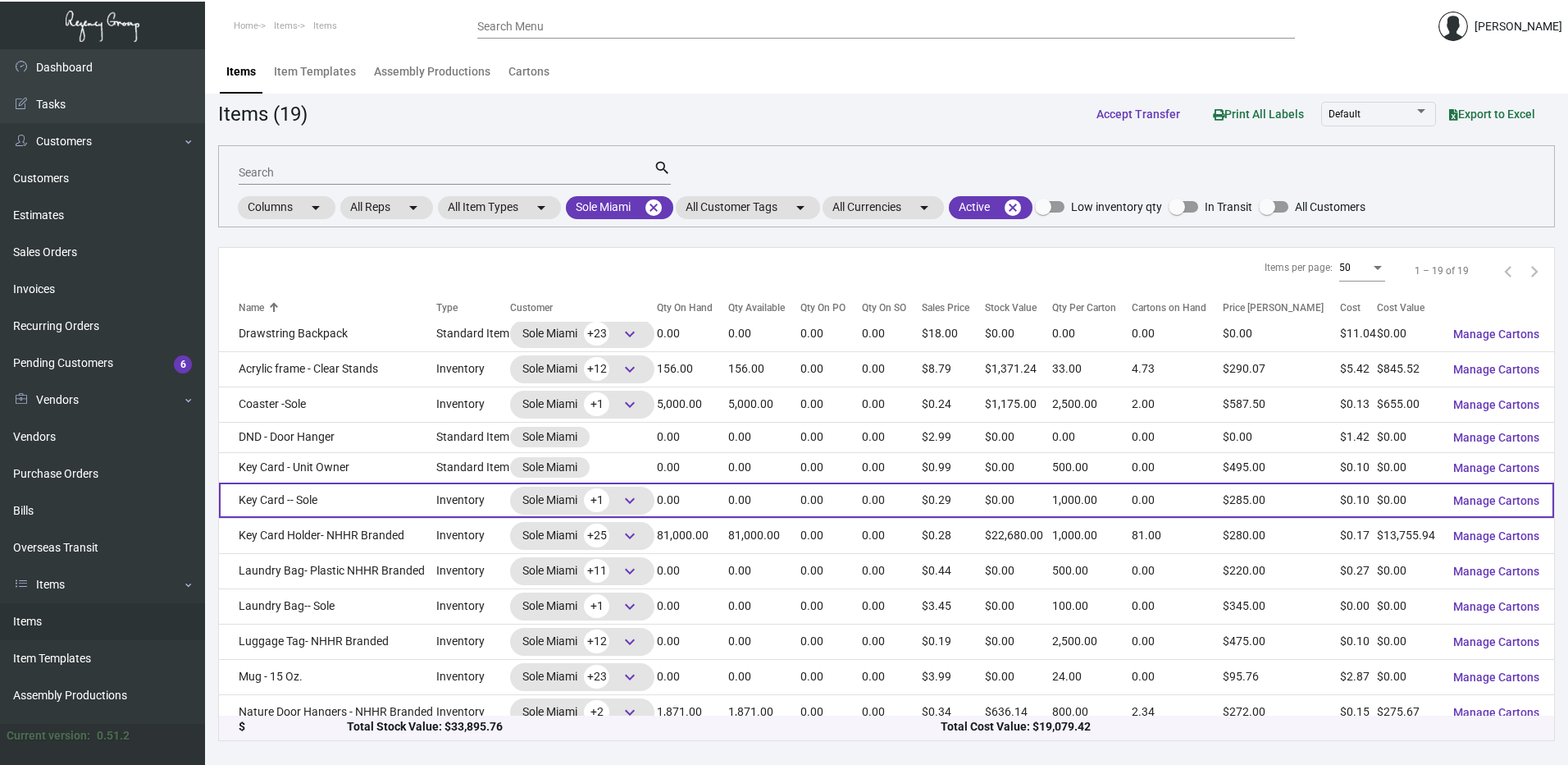
scroll to position [0, 0]
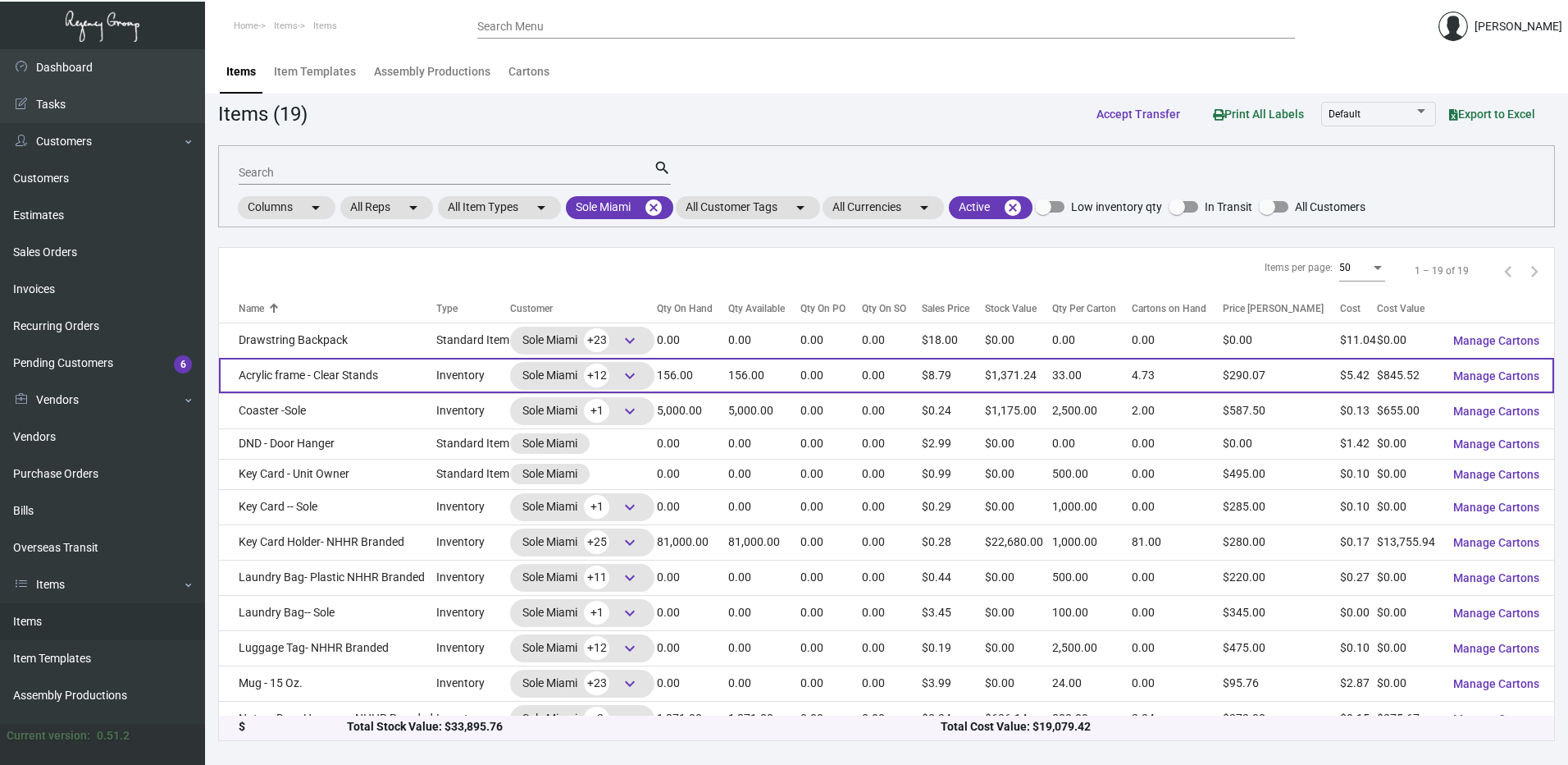
click at [378, 373] on td "Acrylic frame - Clear Stands" at bounding box center [328, 375] width 217 height 35
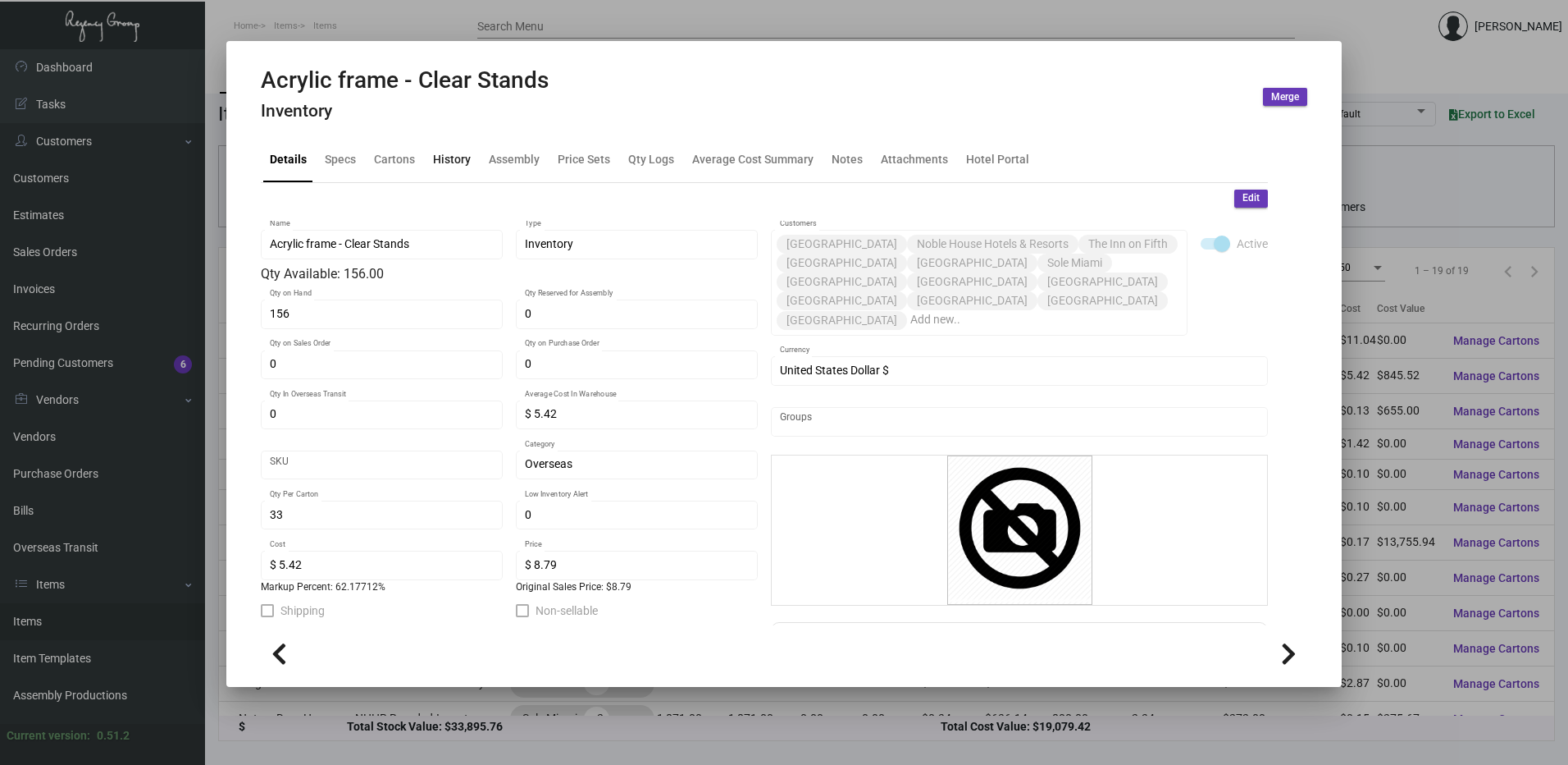
click at [440, 160] on div "History" at bounding box center [451, 159] width 38 height 18
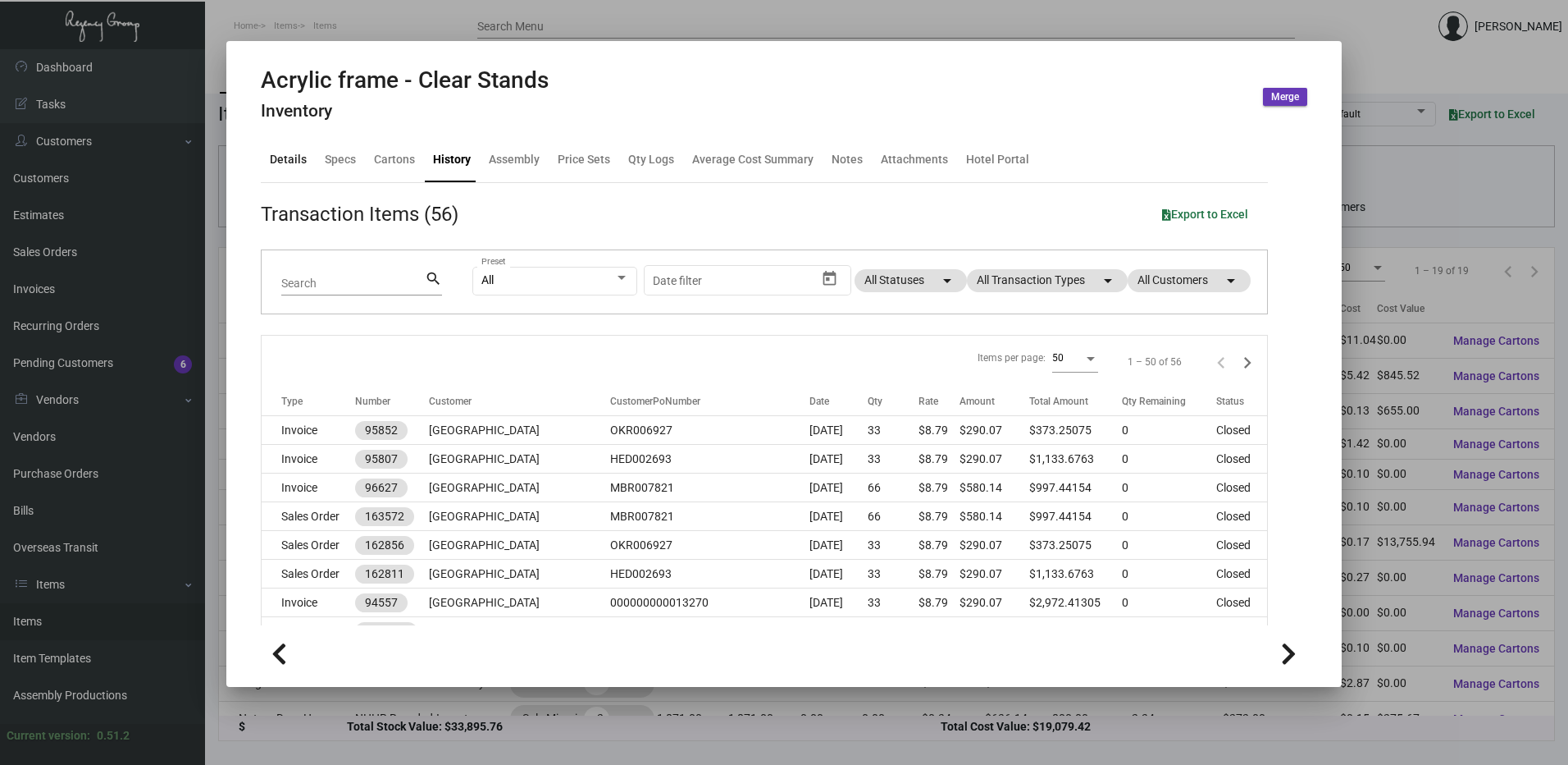
click at [282, 142] on div "Details" at bounding box center [288, 159] width 50 height 40
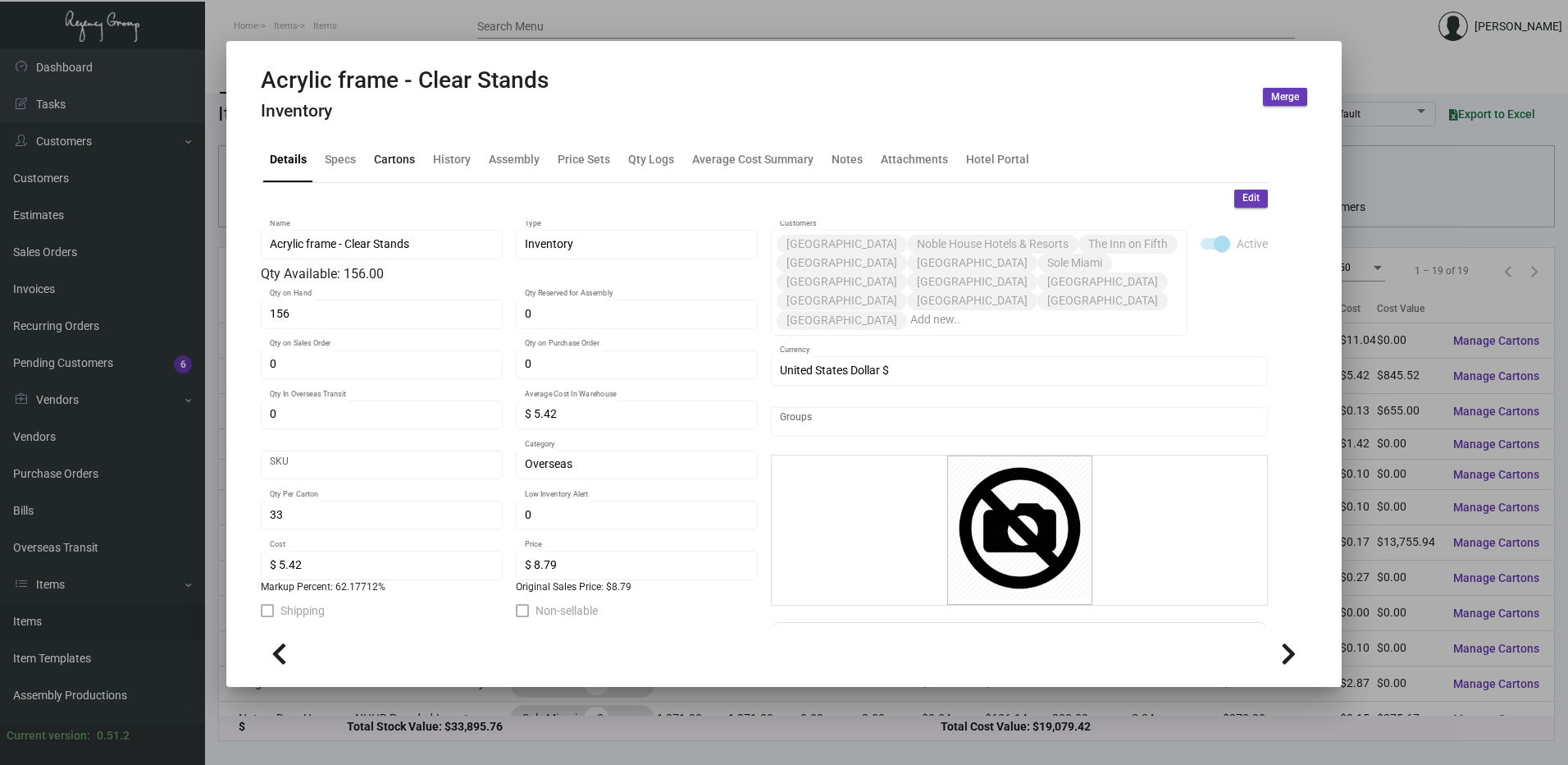
click at [401, 154] on div "Cartons" at bounding box center [394, 159] width 41 height 18
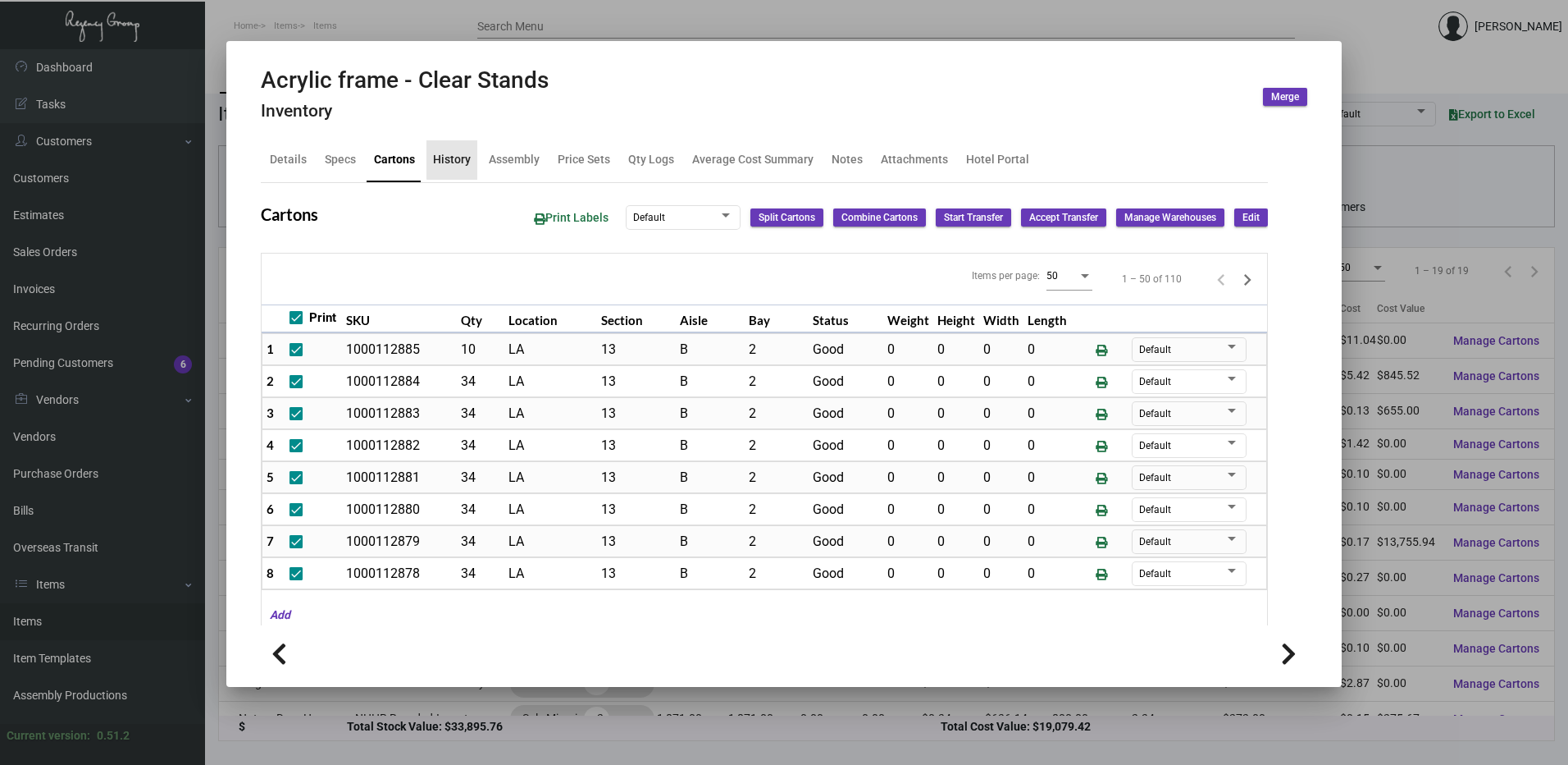
click at [459, 154] on div "History" at bounding box center [451, 159] width 38 height 18
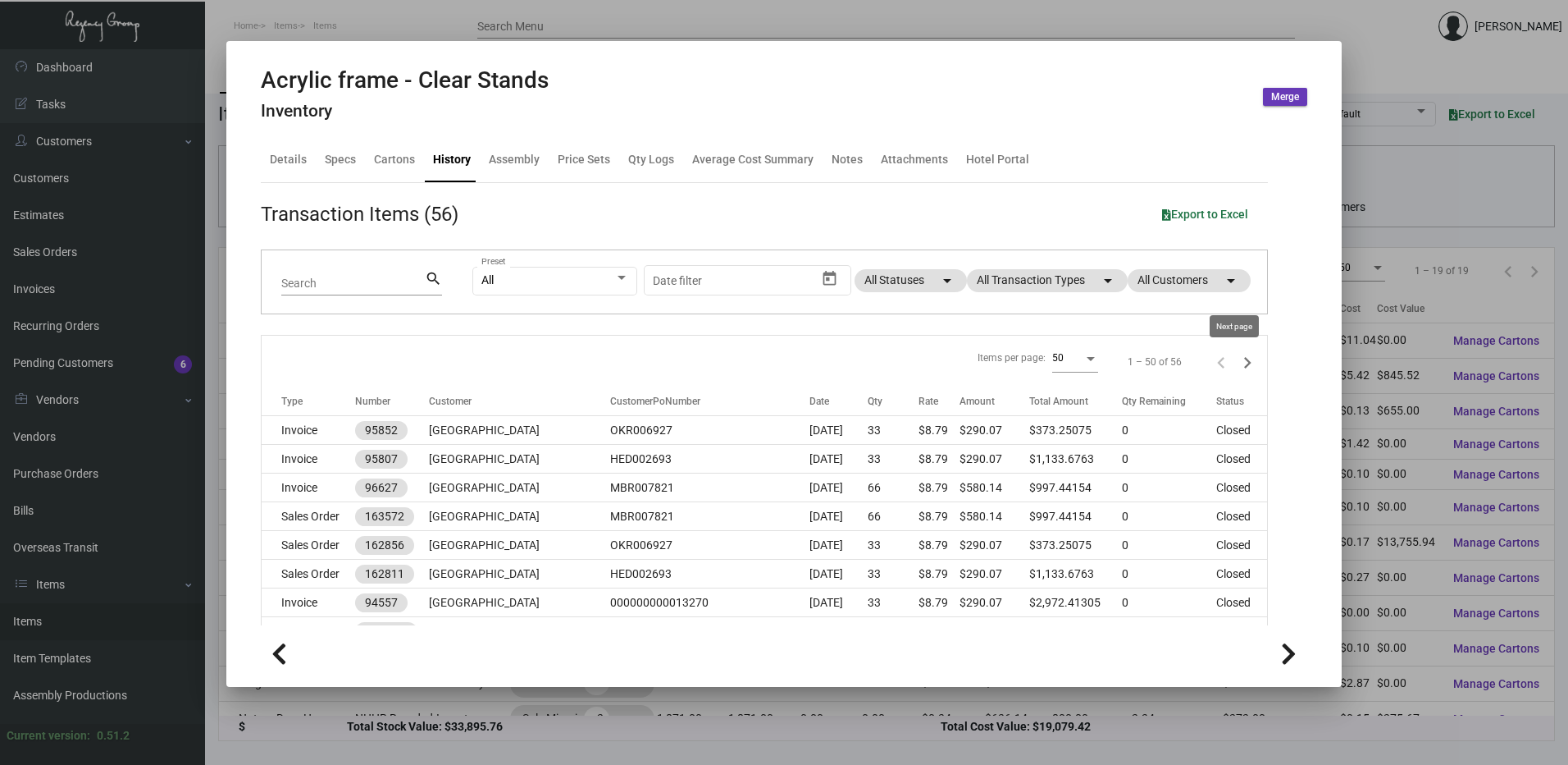
click at [1236, 363] on icon "Next page" at bounding box center [1247, 362] width 23 height 23
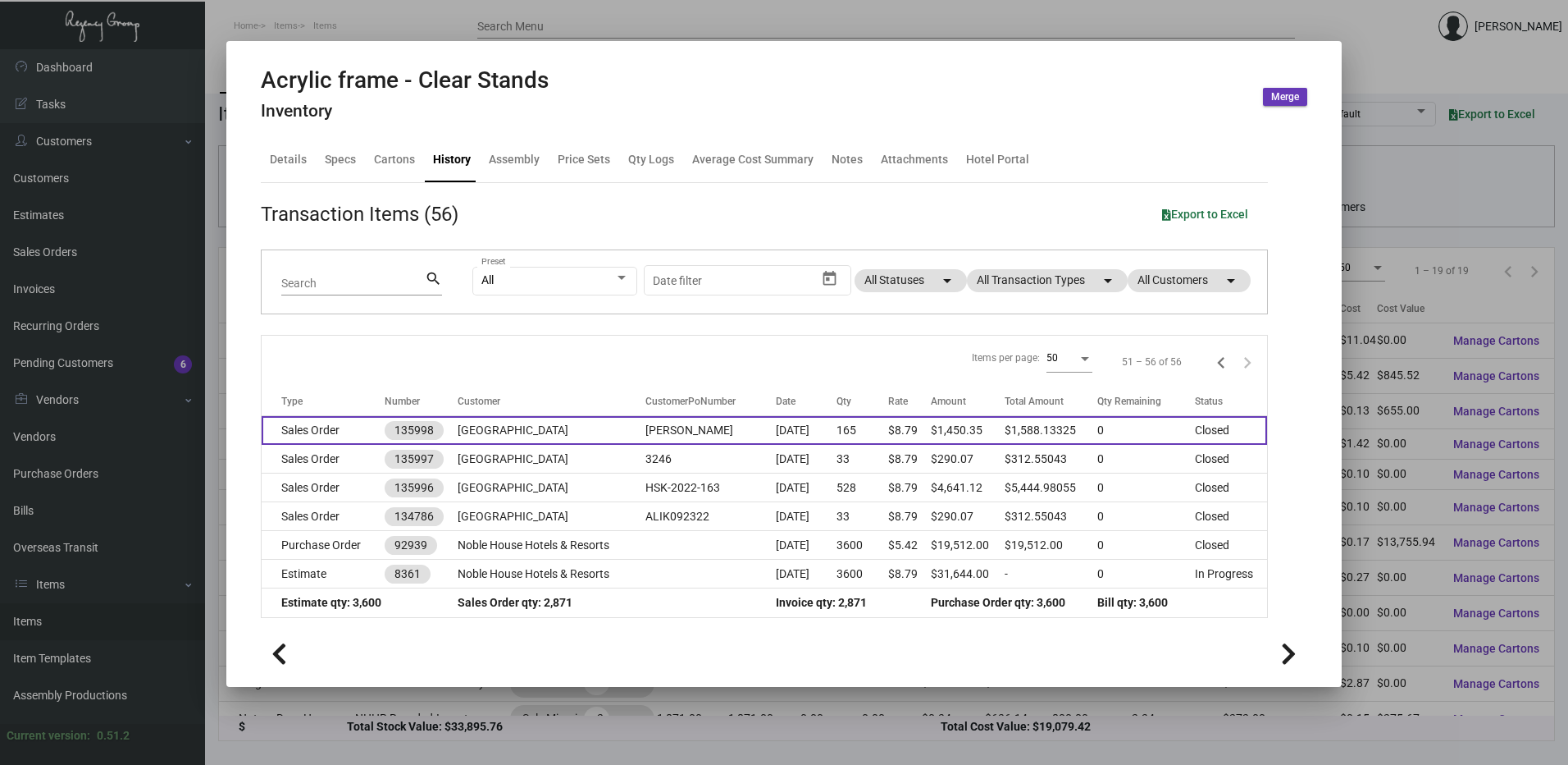
scroll to position [3, 0]
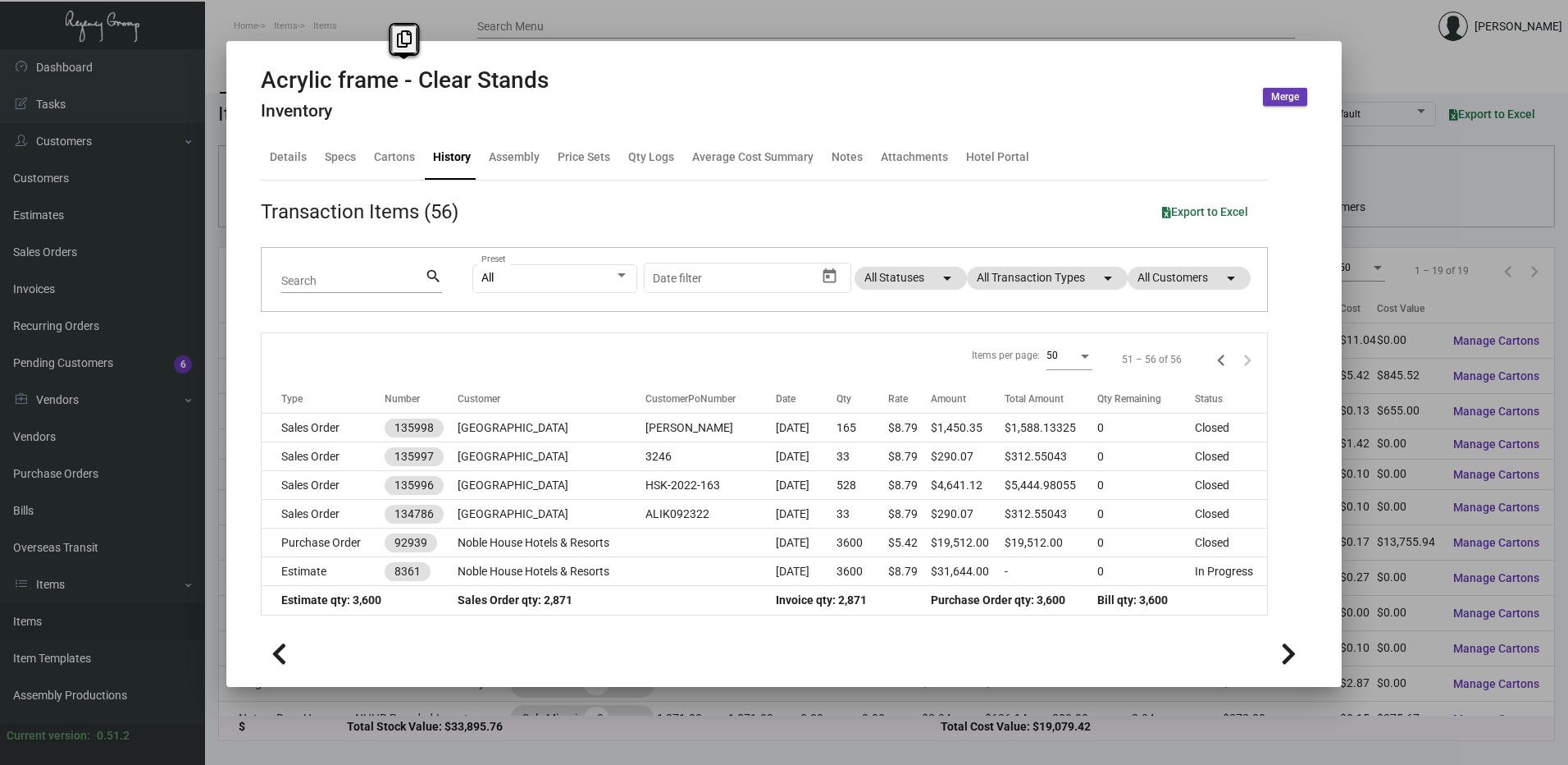
drag, startPoint x: 534, startPoint y: 78, endPoint x: 265, endPoint y: 82, distance: 269.0
click at [265, 82] on div "Acrylic frame - Clear Stands Inventory Merge" at bounding box center [784, 97] width 1047 height 62
copy h2 "Acrylic frame - Clear Stands"
click at [617, 76] on div "Acrylic frame - Clear Stands Inventory Merge" at bounding box center [784, 97] width 1047 height 62
click at [374, 25] on div at bounding box center [784, 382] width 1568 height 765
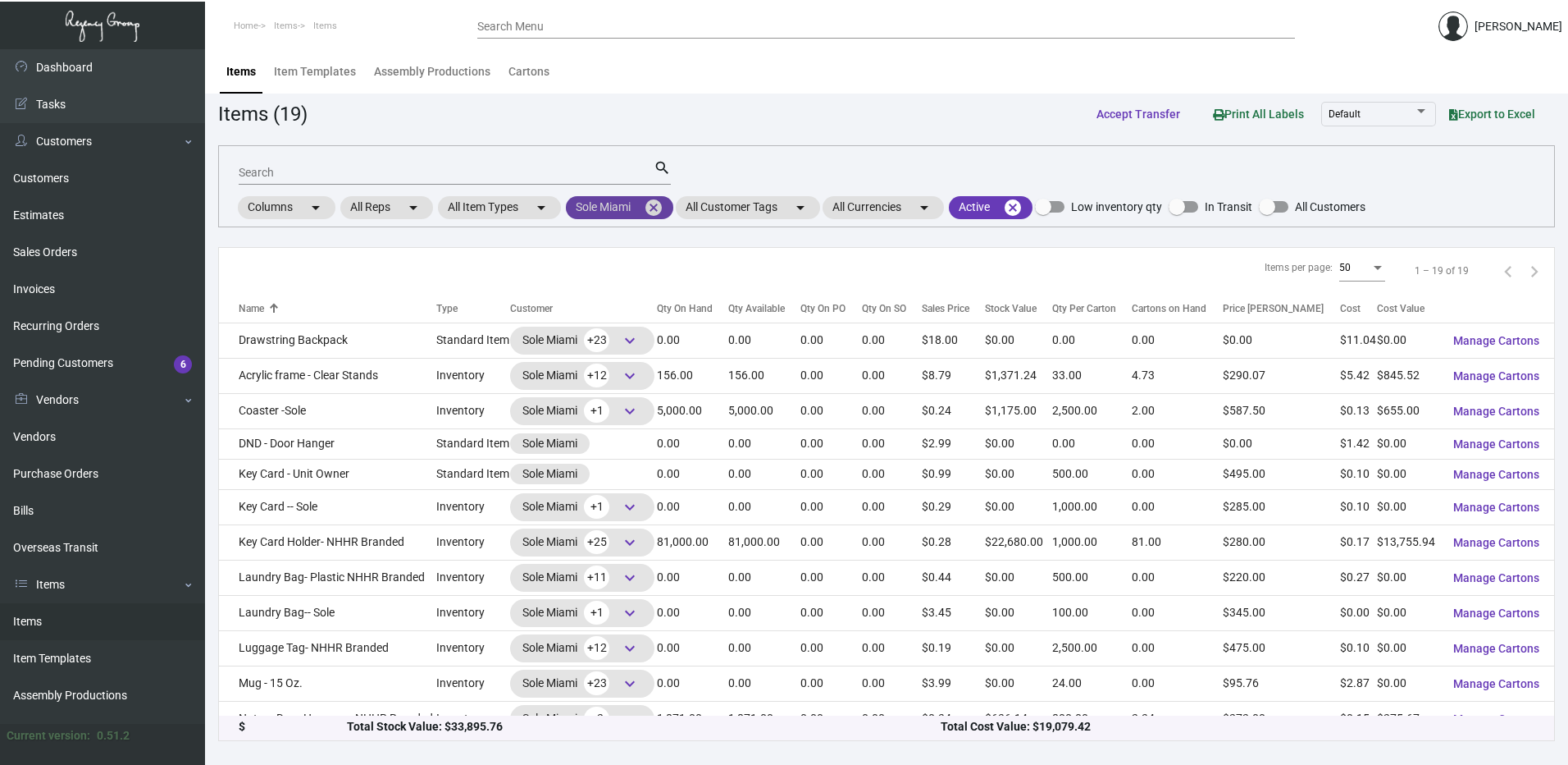
click at [661, 212] on mat-icon "cancel" at bounding box center [653, 207] width 19 height 19
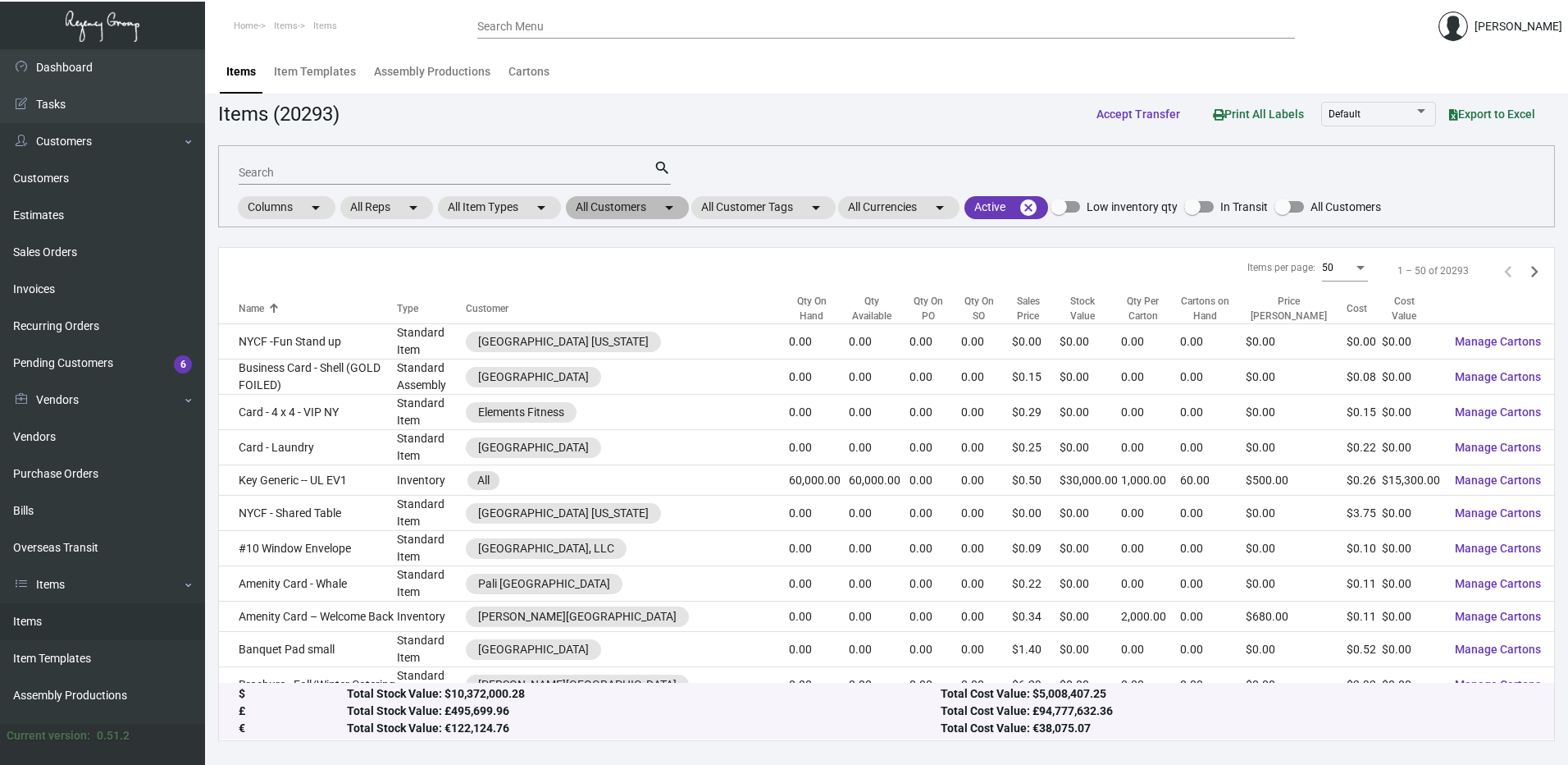
click at [638, 214] on mat-chip "All Customers arrow_drop_down" at bounding box center [627, 207] width 123 height 23
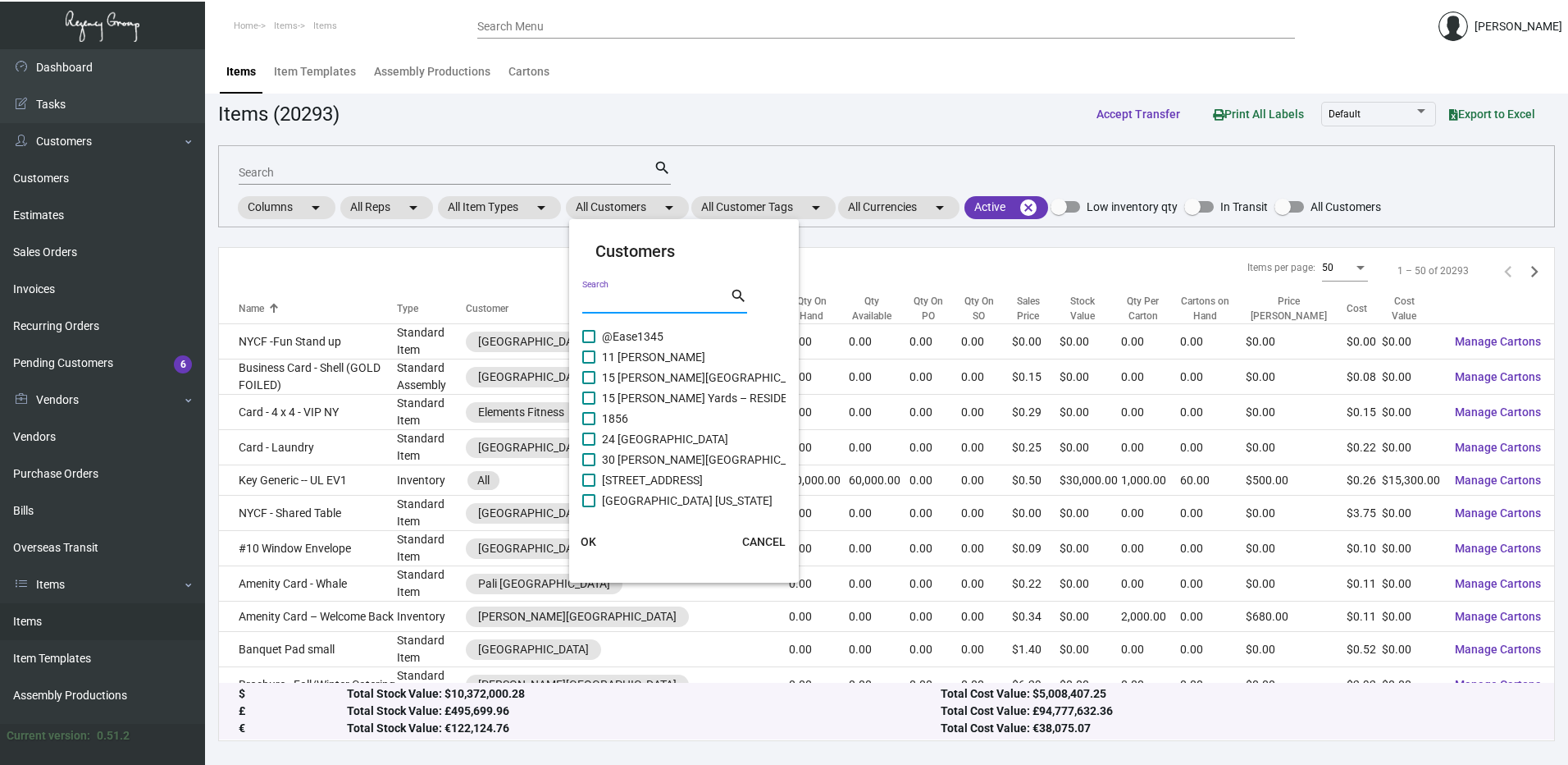
drag, startPoint x: 638, startPoint y: 303, endPoint x: 634, endPoint y: 275, distance: 28.3
click at [636, 295] on input "Search" at bounding box center [656, 301] width 147 height 13
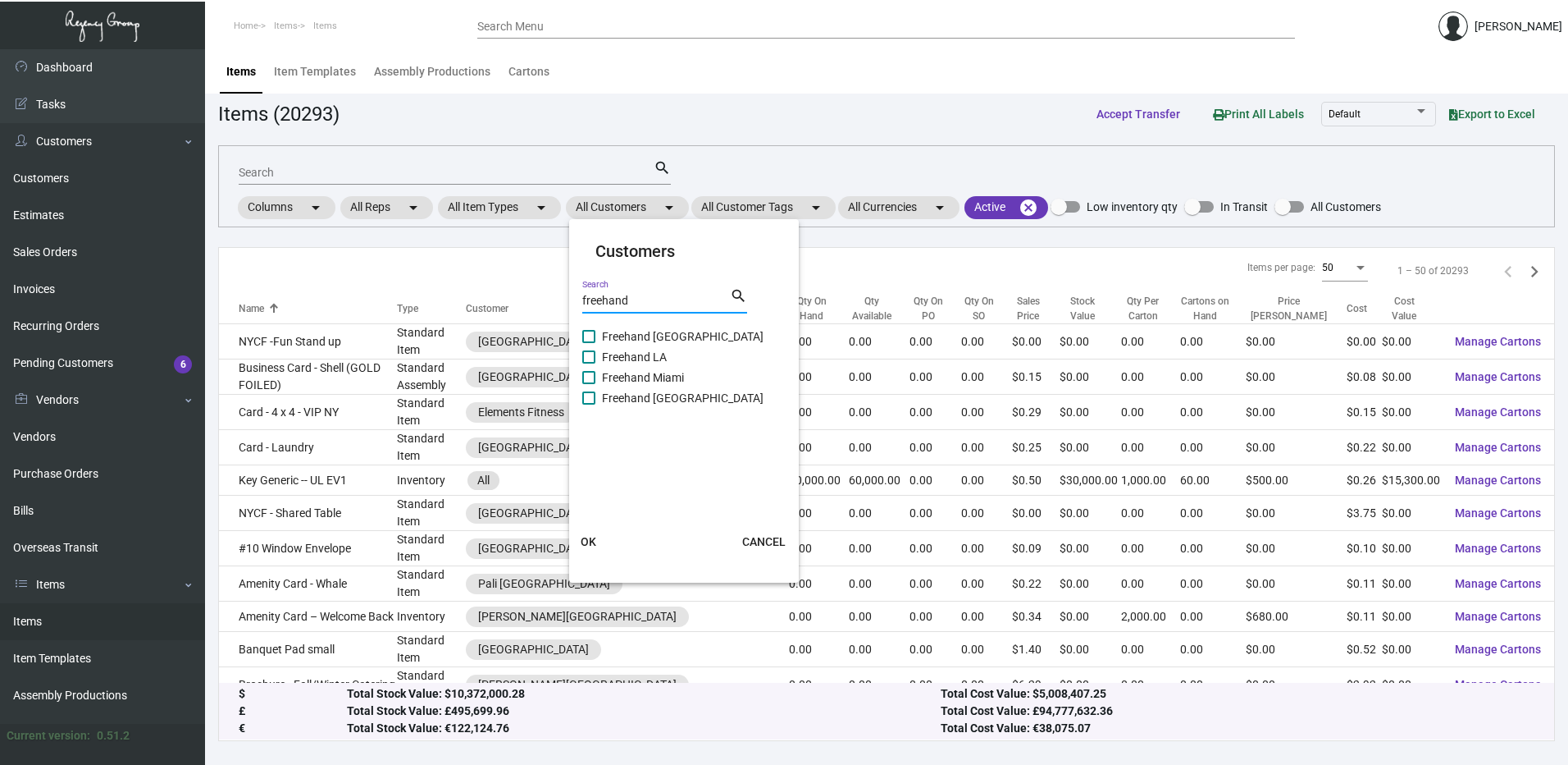
click at [591, 356] on span at bounding box center [589, 357] width 13 height 13
click at [589, 363] on input "Freehand LA" at bounding box center [588, 363] width 1 height 1
click at [584, 537] on span "OK" at bounding box center [588, 542] width 16 height 13
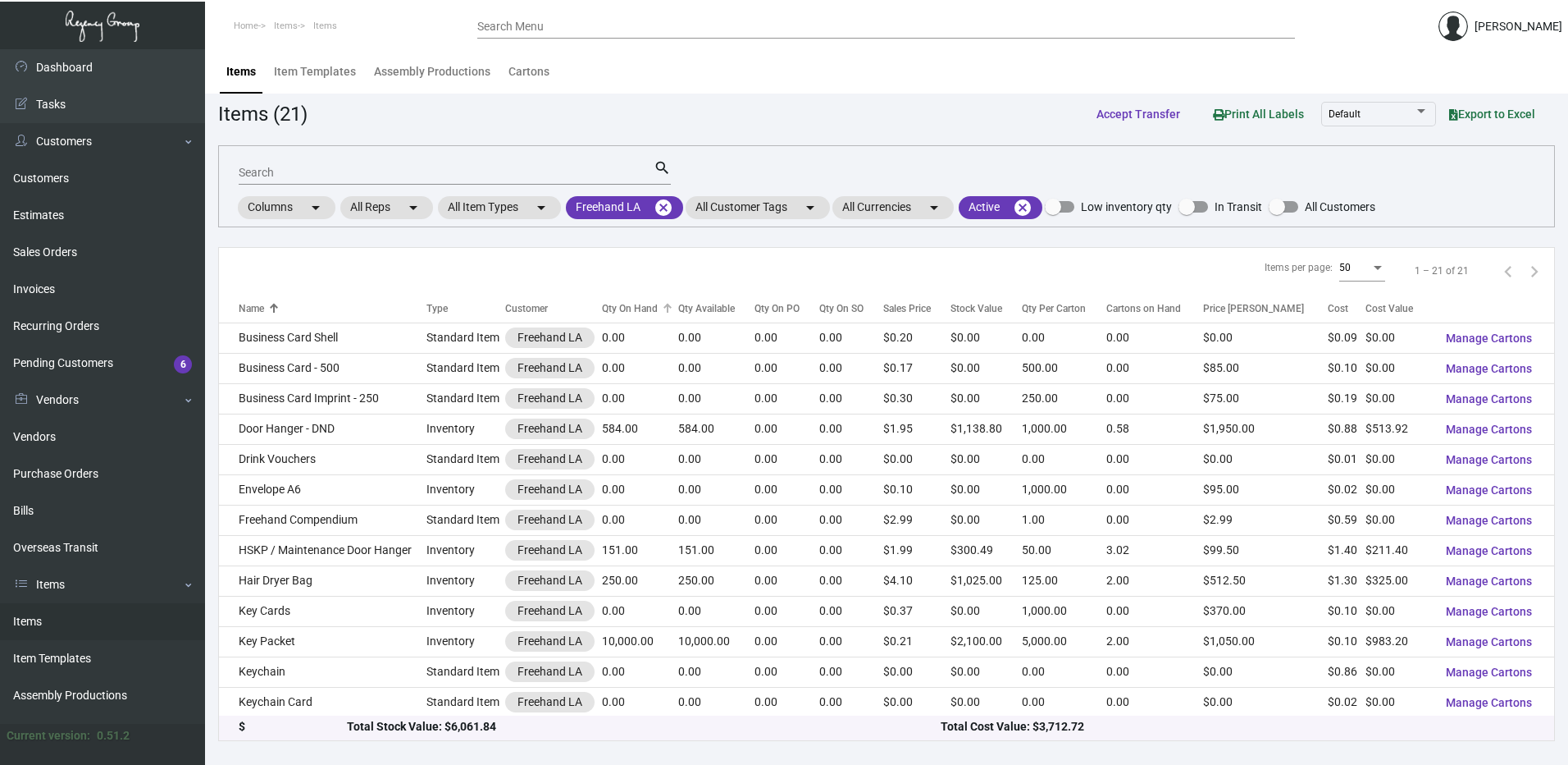
click at [648, 304] on div "Qty On Hand" at bounding box center [630, 309] width 56 height 15
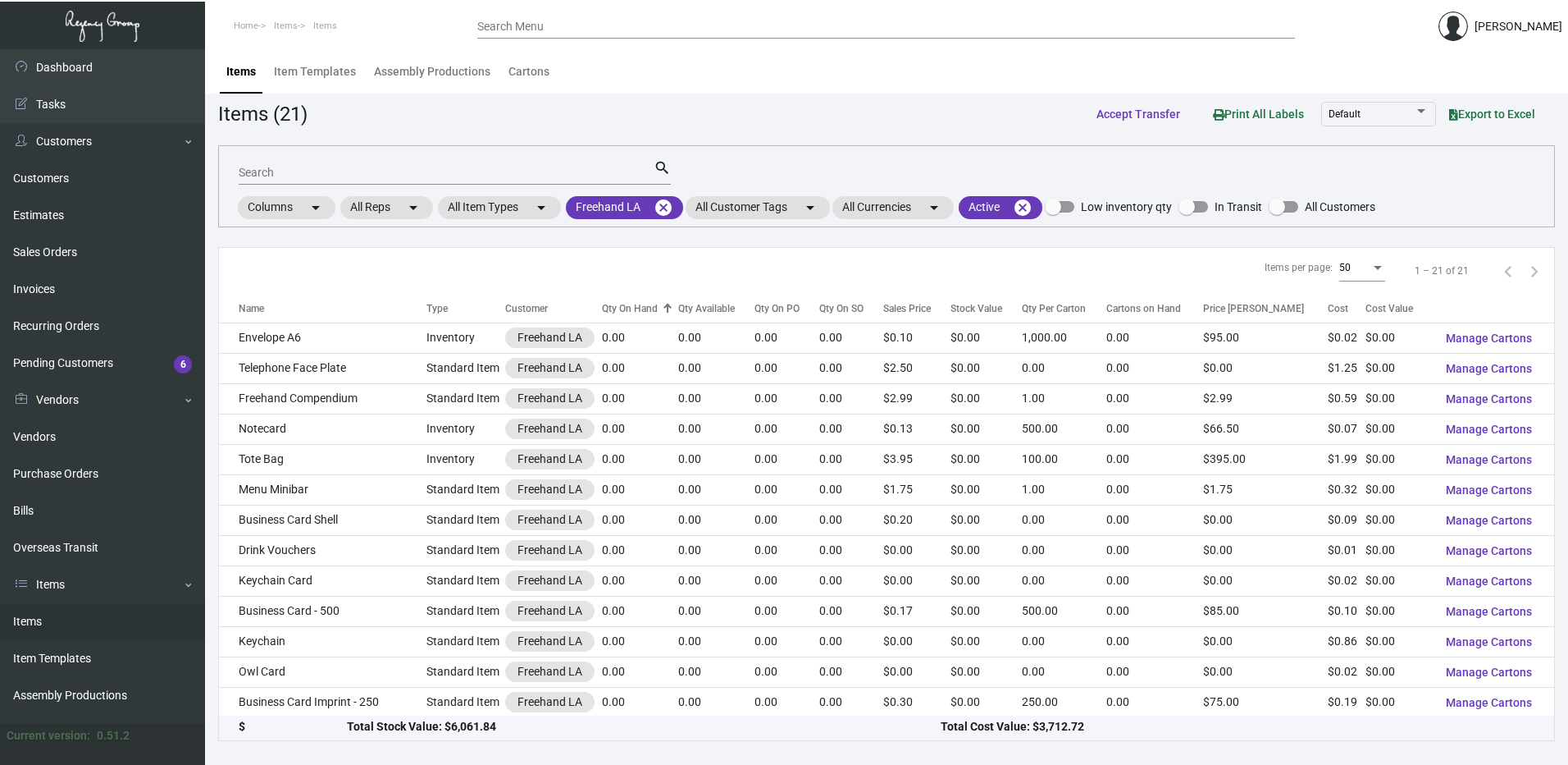
click at [648, 304] on div "Qty On Hand" at bounding box center [630, 309] width 56 height 15
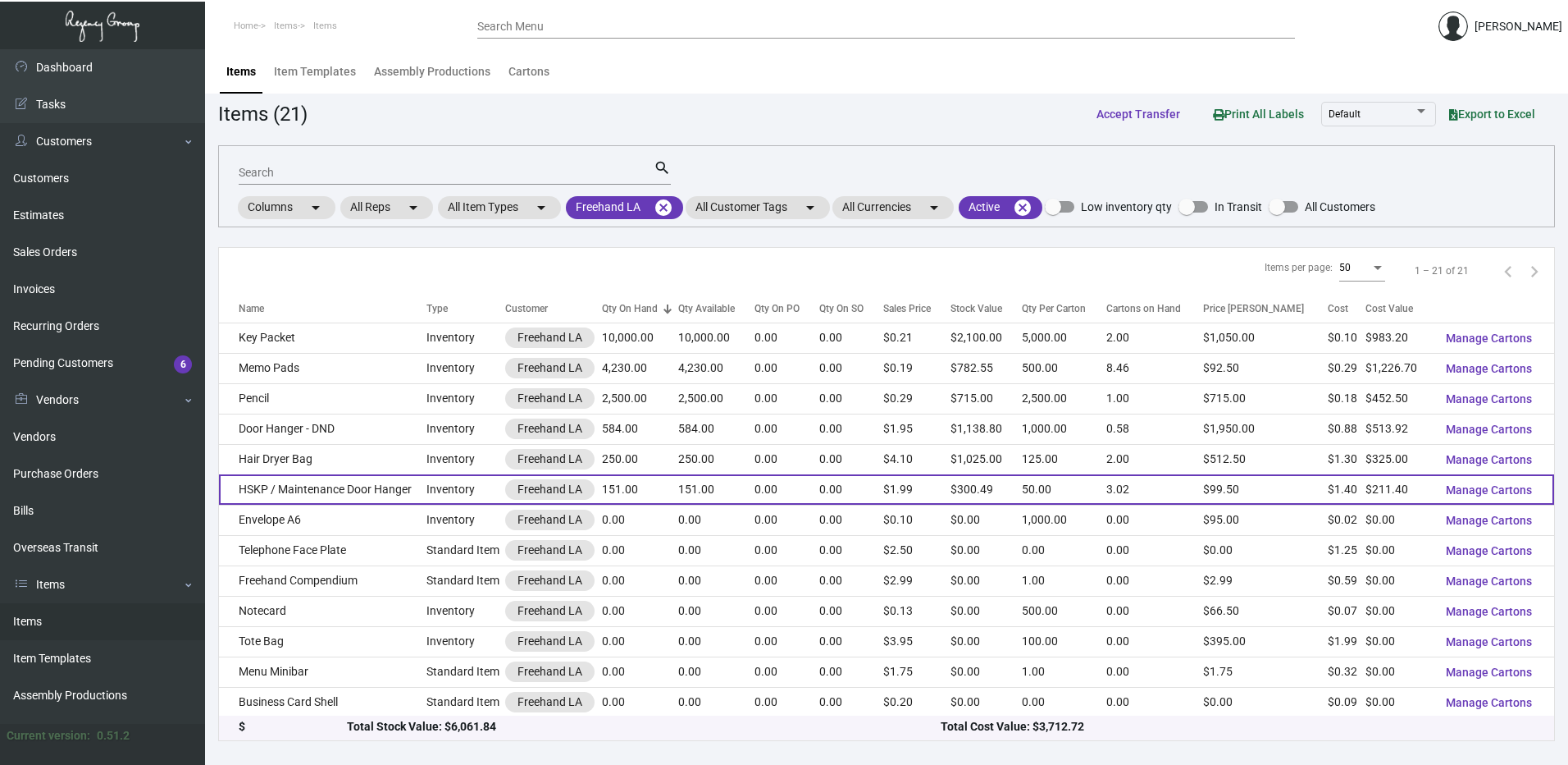
click at [440, 490] on td "Inventory" at bounding box center [465, 489] width 78 height 30
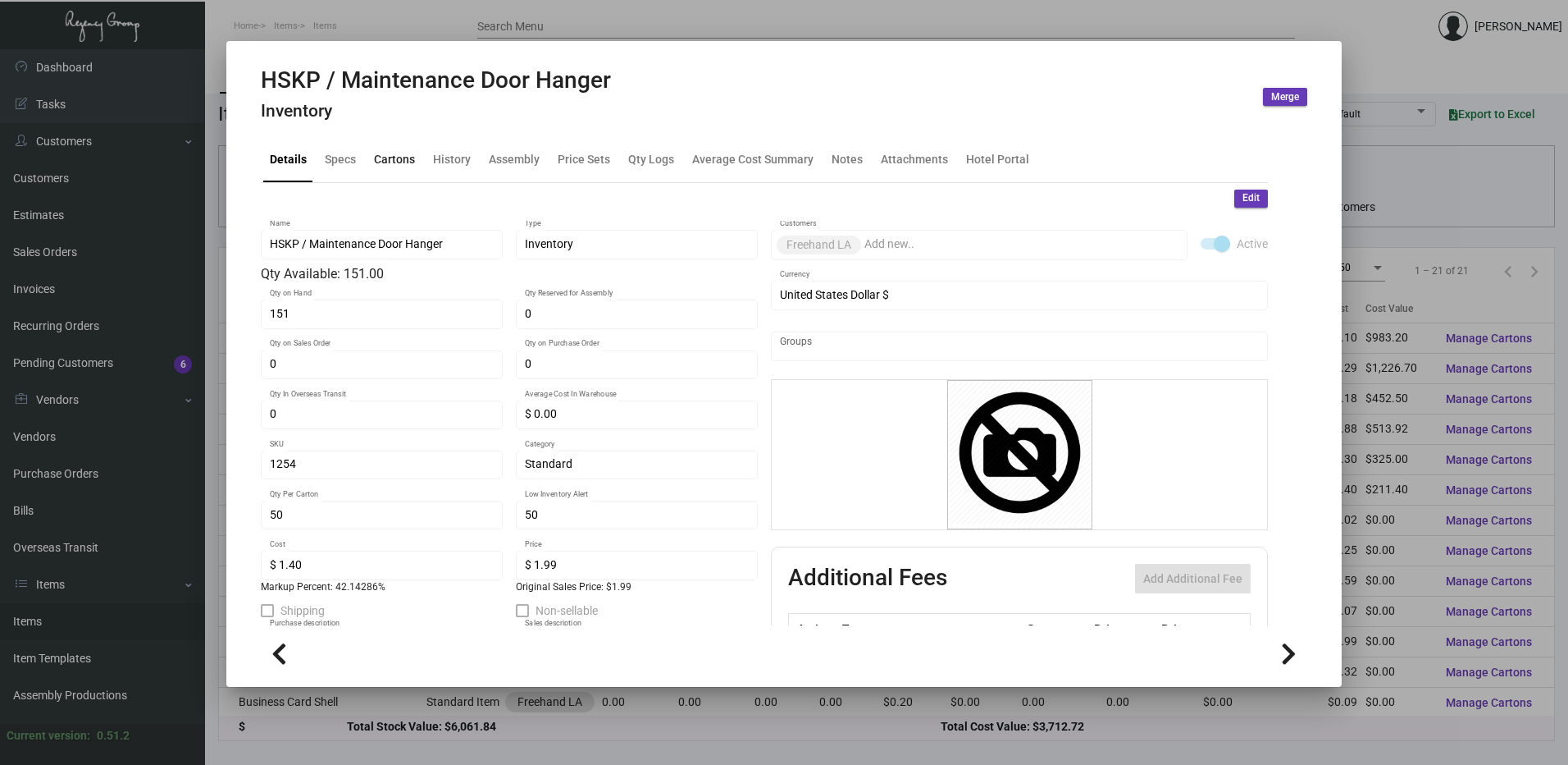
click at [409, 159] on div "Cartons" at bounding box center [394, 159] width 41 height 18
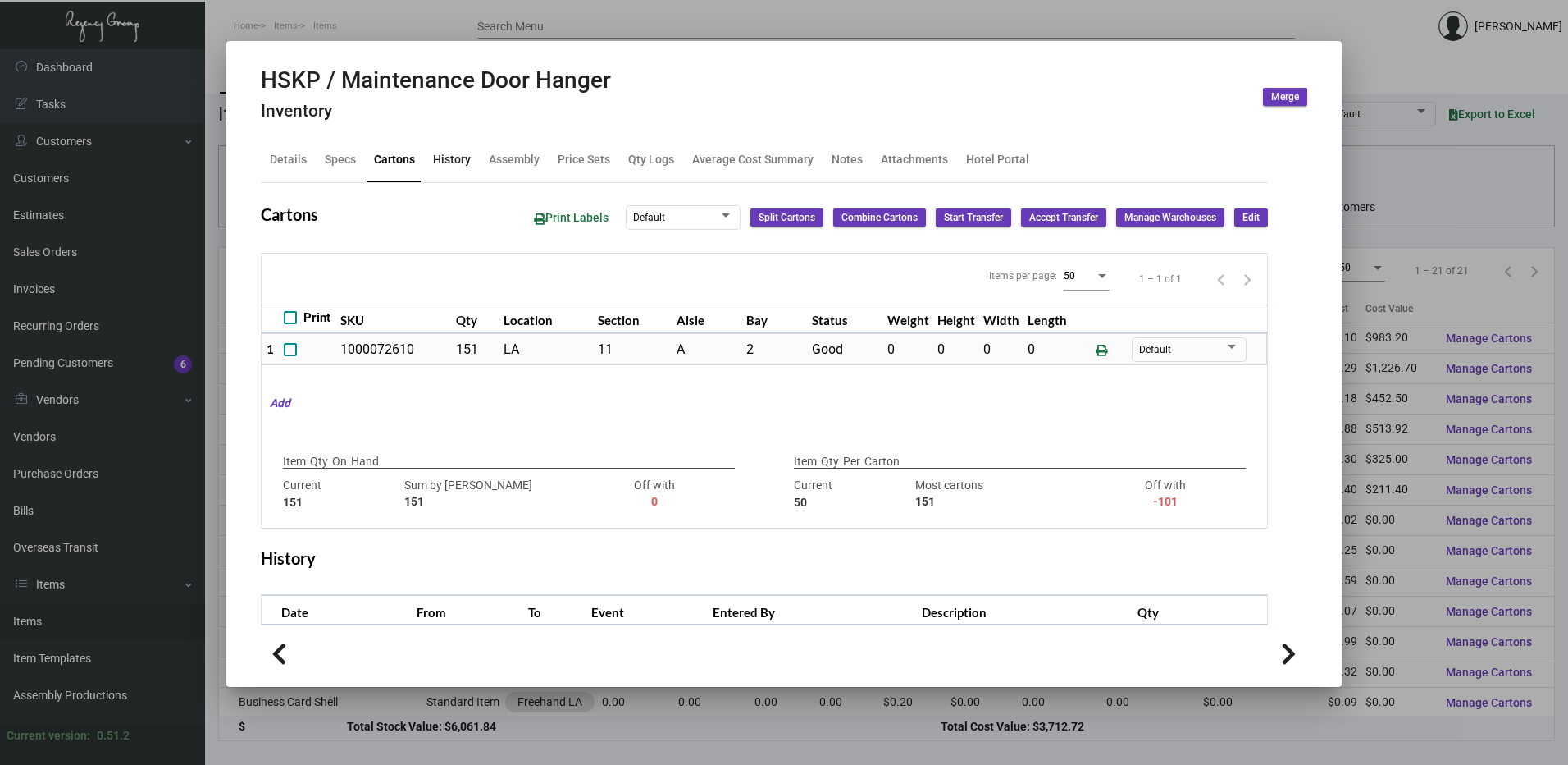
click at [471, 157] on div "History" at bounding box center [451, 159] width 51 height 40
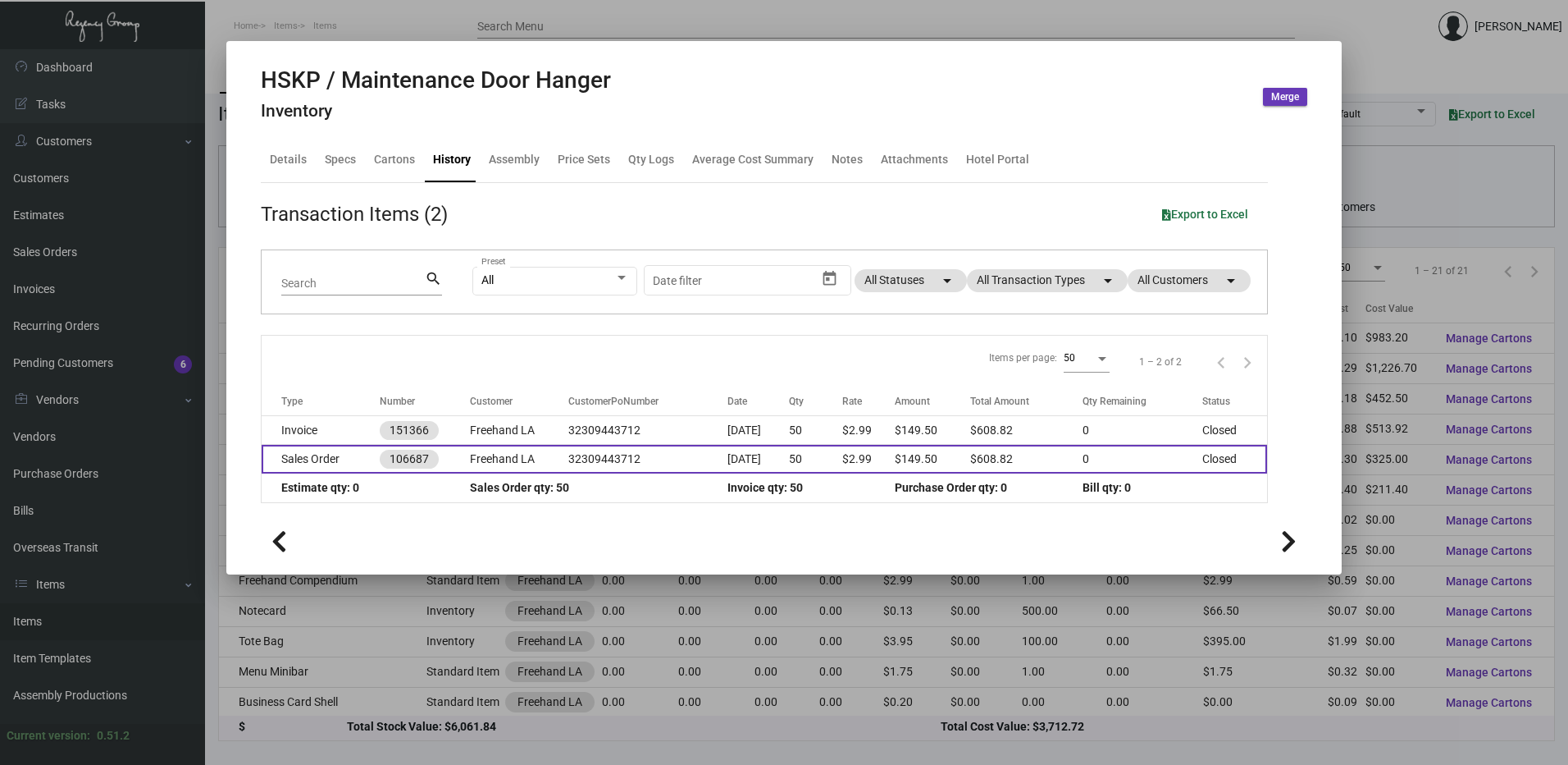
click at [706, 458] on td "32309443712" at bounding box center [648, 459] width 159 height 29
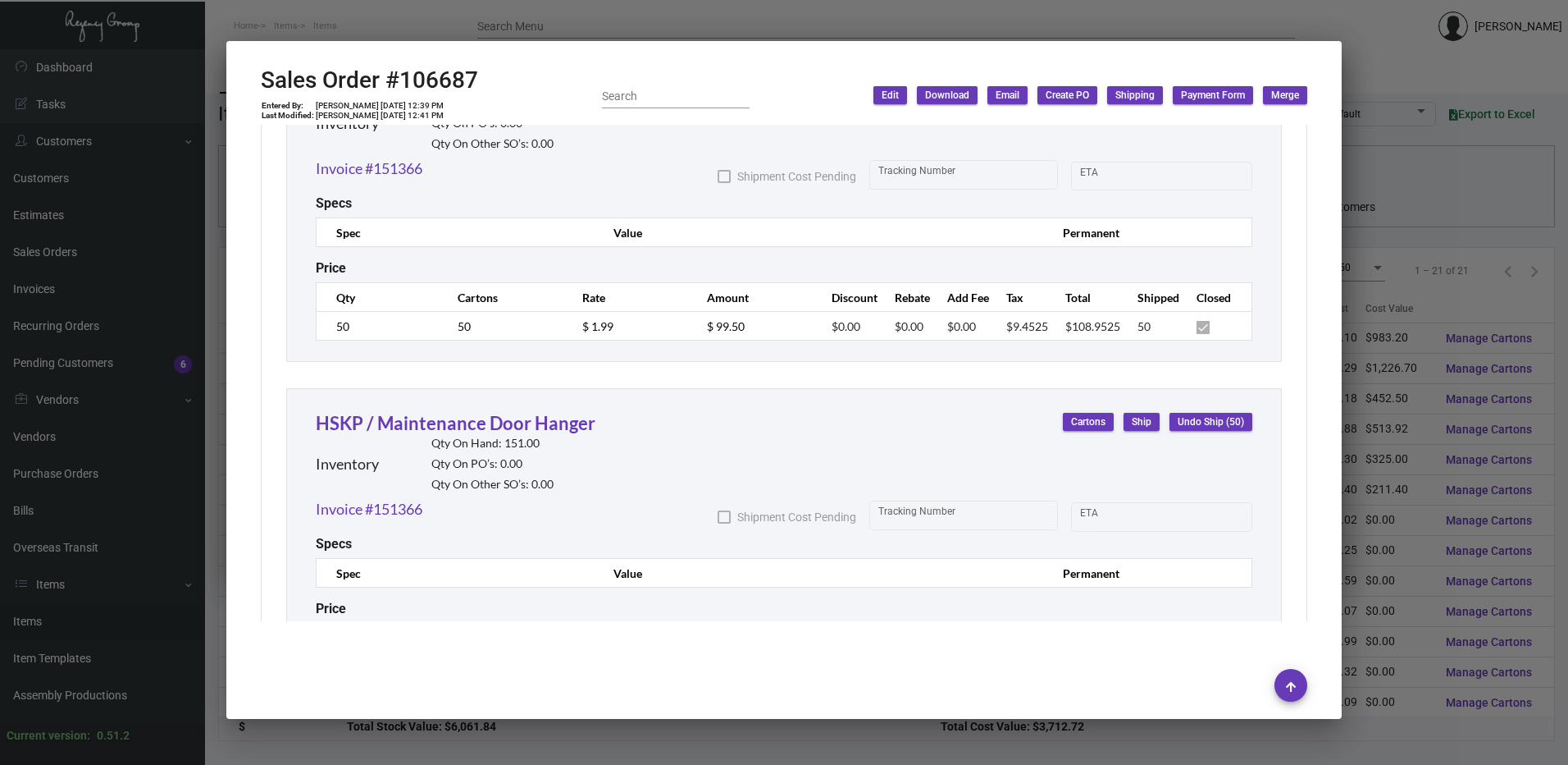
scroll to position [1559, 0]
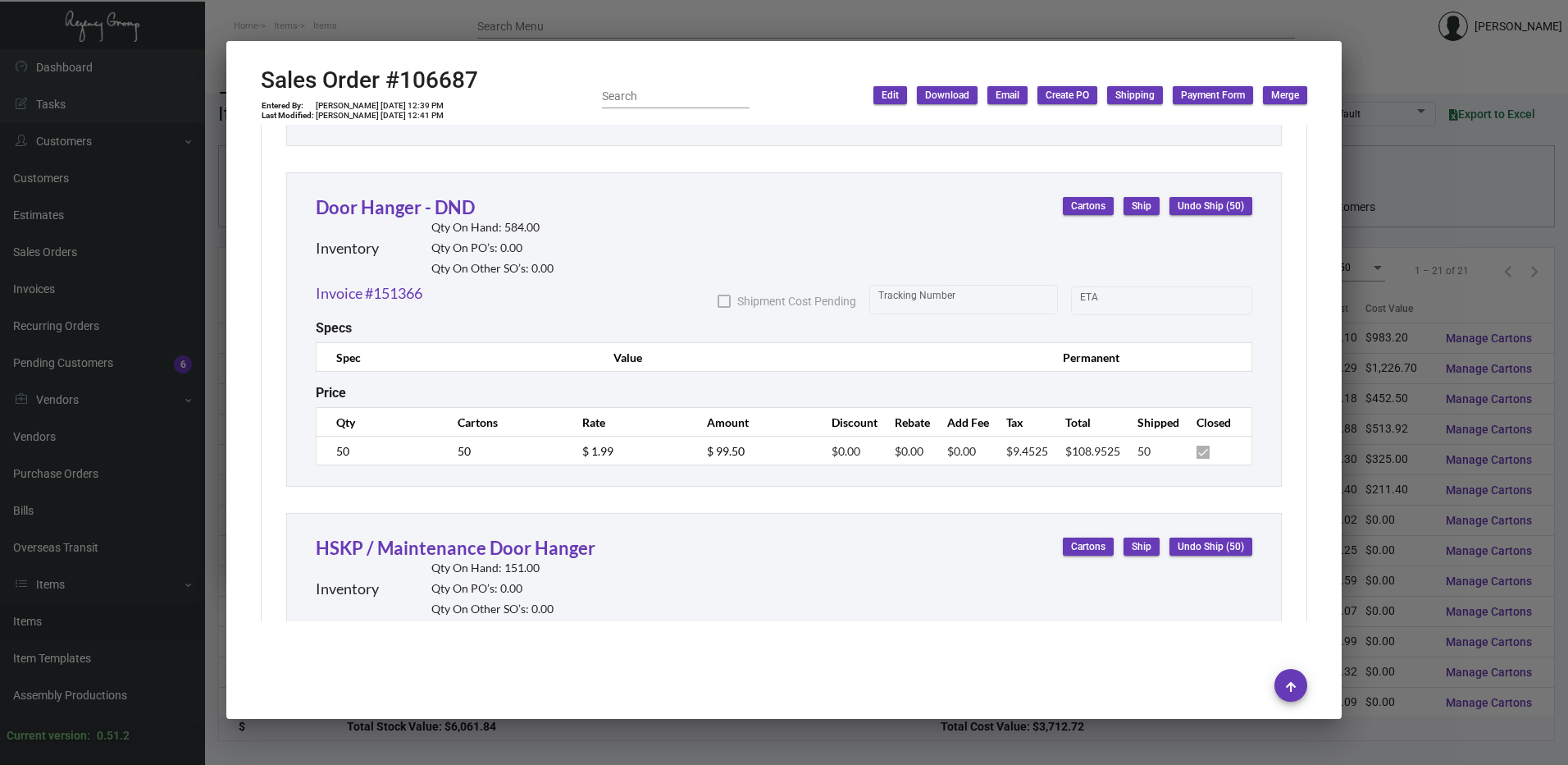
click at [647, 18] on div at bounding box center [784, 382] width 1568 height 765
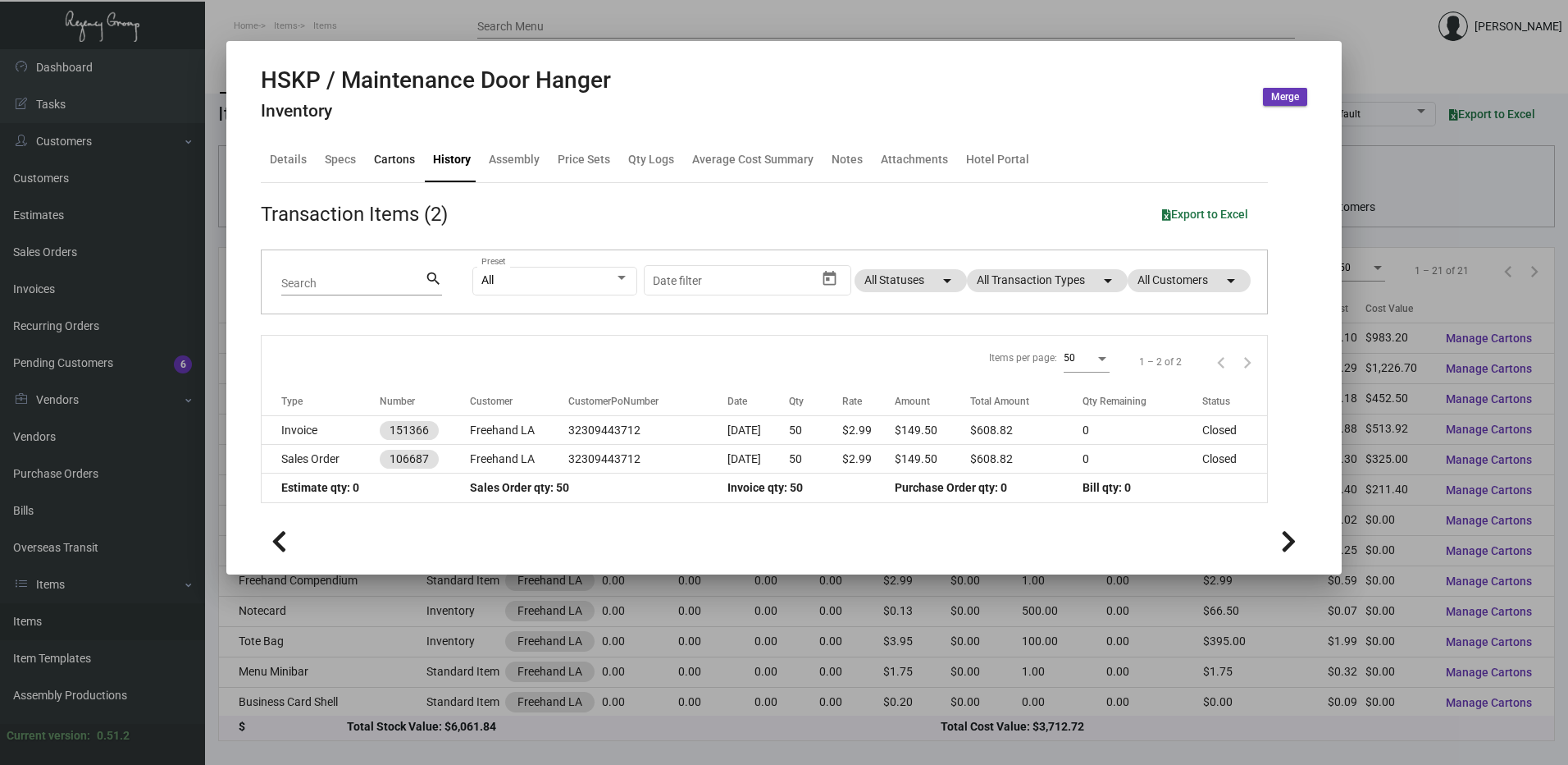
click at [393, 159] on div "Cartons" at bounding box center [394, 159] width 41 height 18
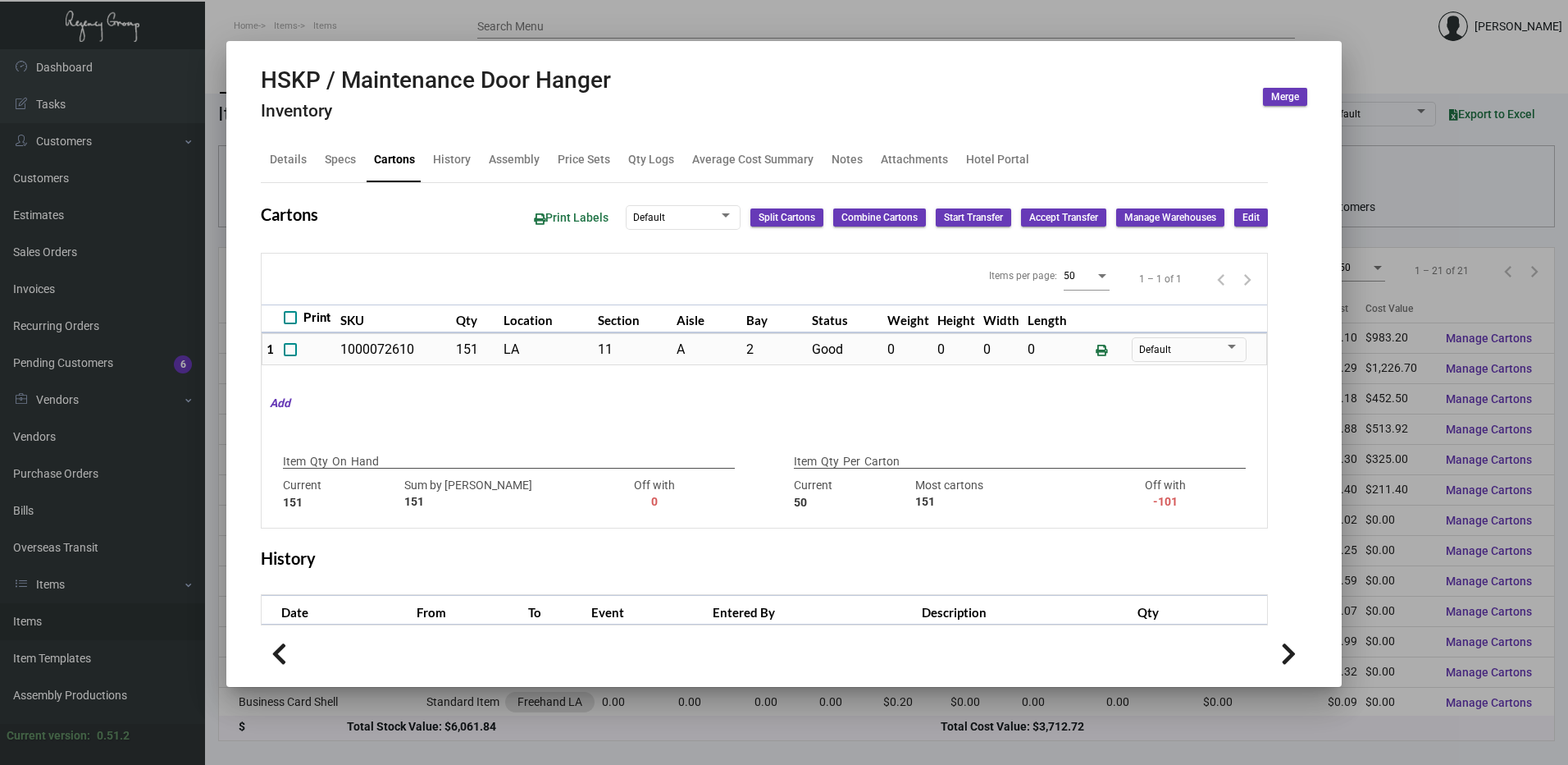
click at [449, 13] on div at bounding box center [784, 382] width 1568 height 765
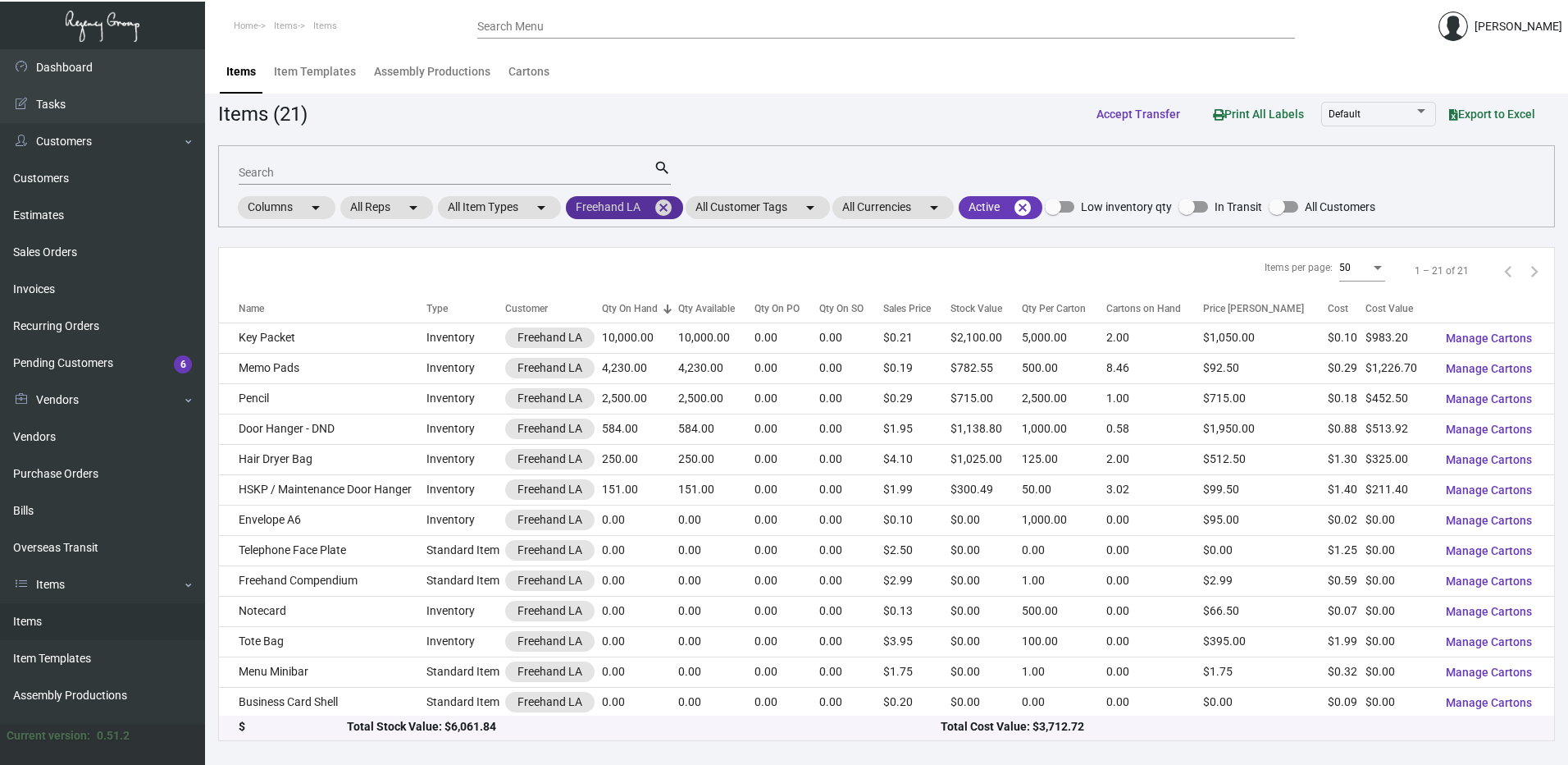
click at [661, 209] on mat-icon "cancel" at bounding box center [663, 207] width 19 height 19
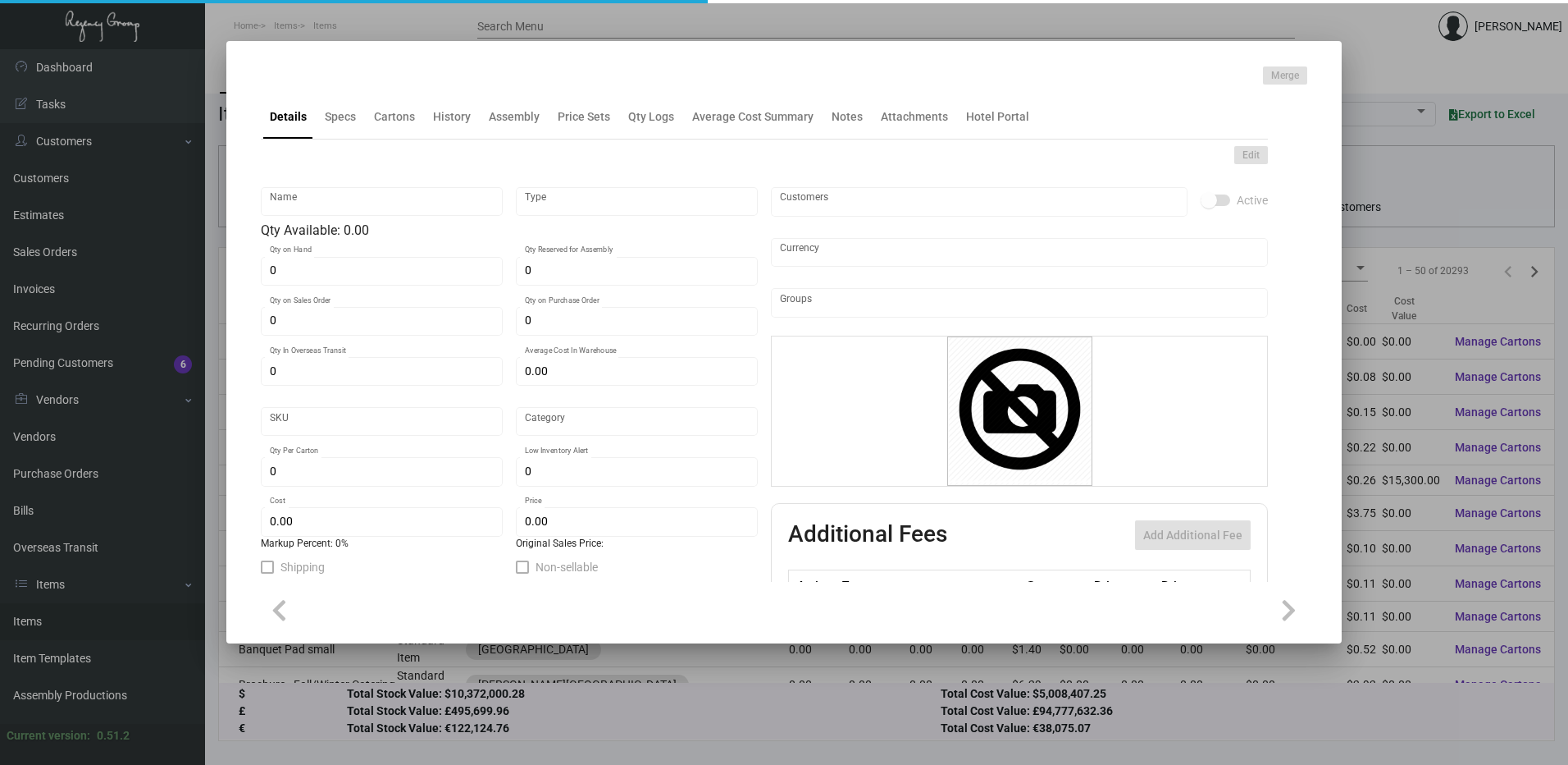
type input "Key Card -Envelope"
type input "Inventory"
type input "1,000"
type input "$ 0.92785"
type input "FSM889-Key Holder-59"
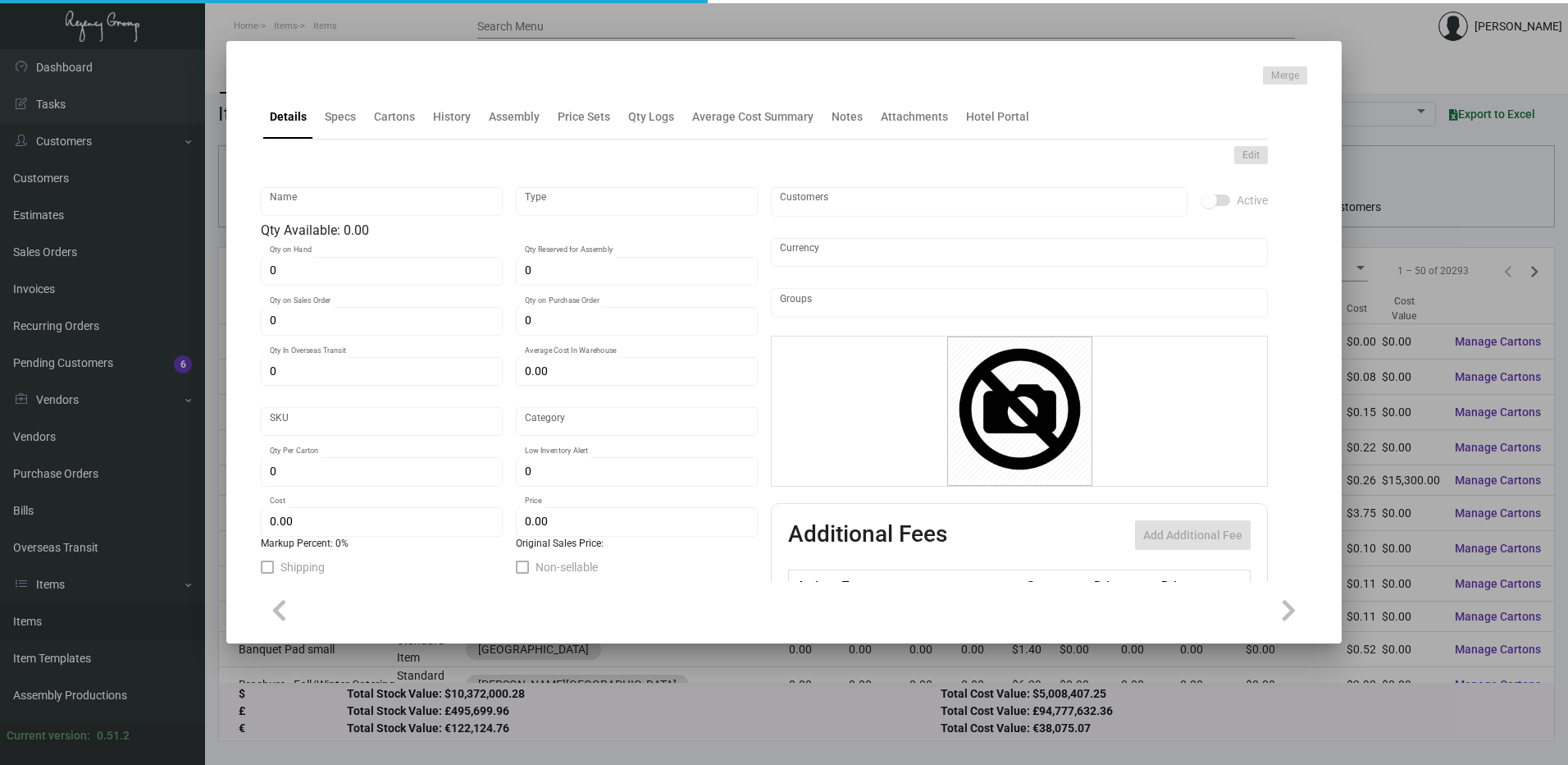
type input "Standard"
type input "$ 0.18557"
type input "$ 0.32"
checkbox input "true"
type input "United States Dollar $"
